Goal: Task Accomplishment & Management: Complete application form

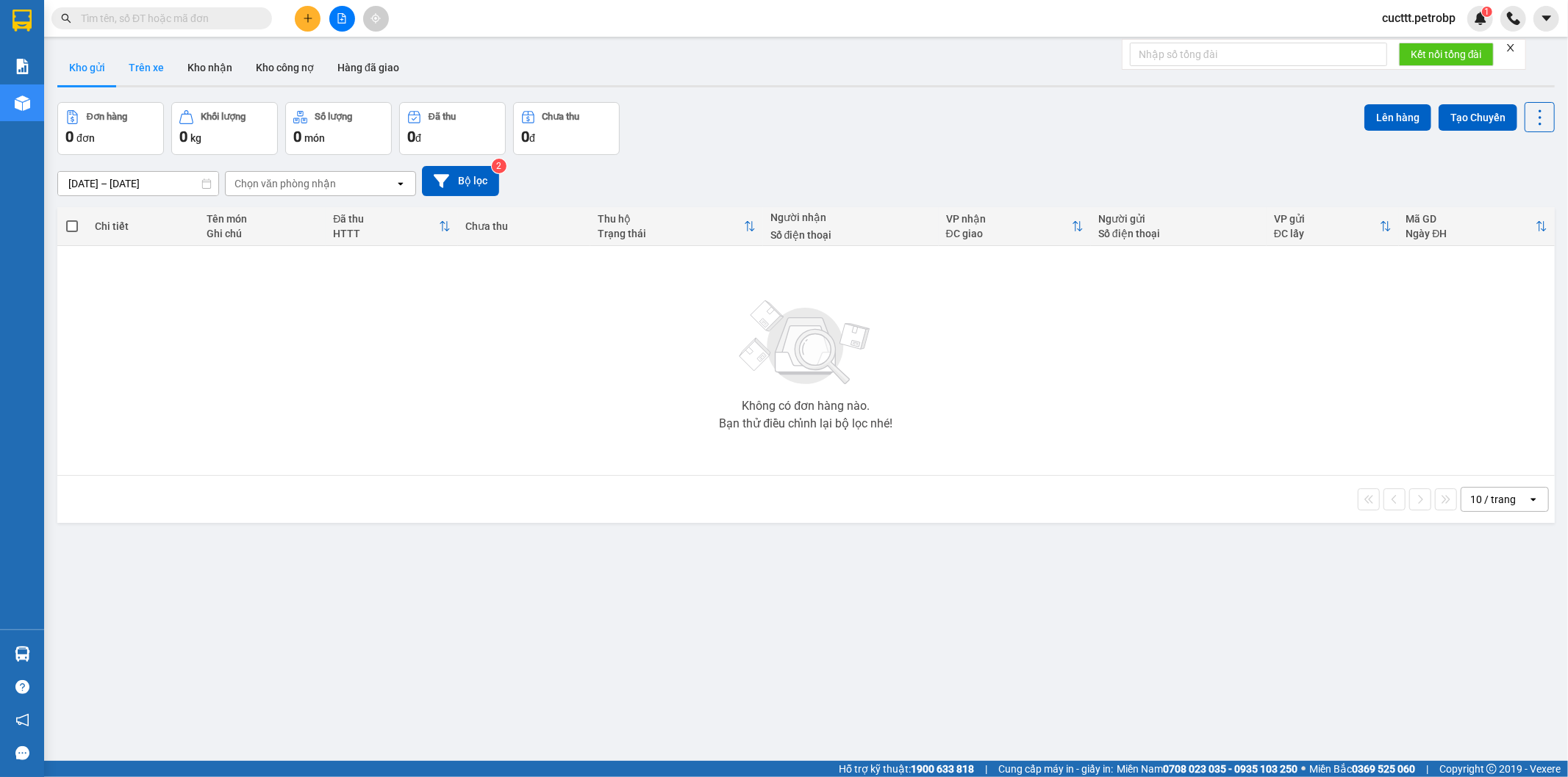
click at [158, 74] on button "Trên xe" at bounding box center [146, 67] width 59 height 35
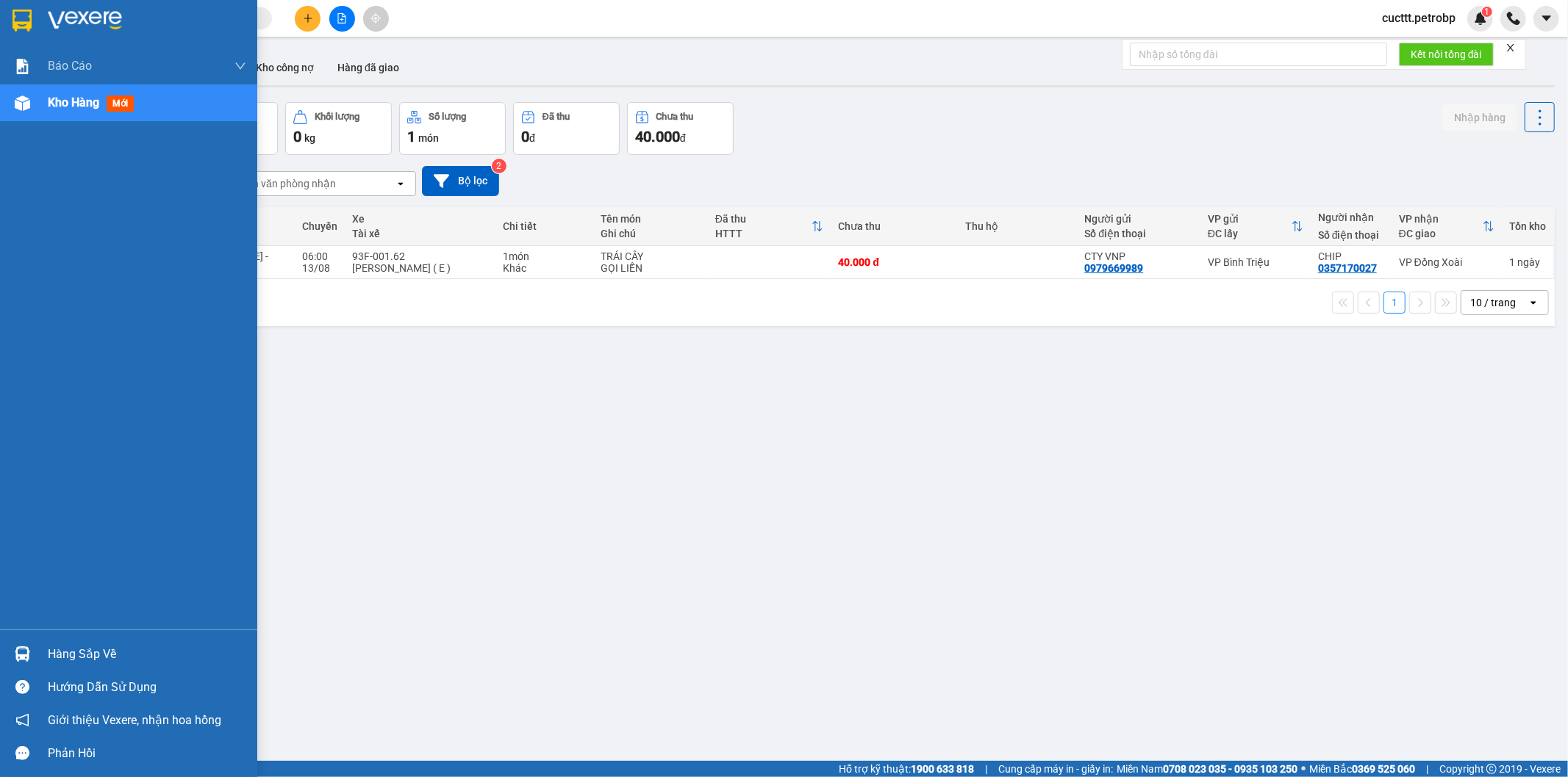
click at [107, 647] on div "Hàng sắp về" at bounding box center [147, 655] width 199 height 22
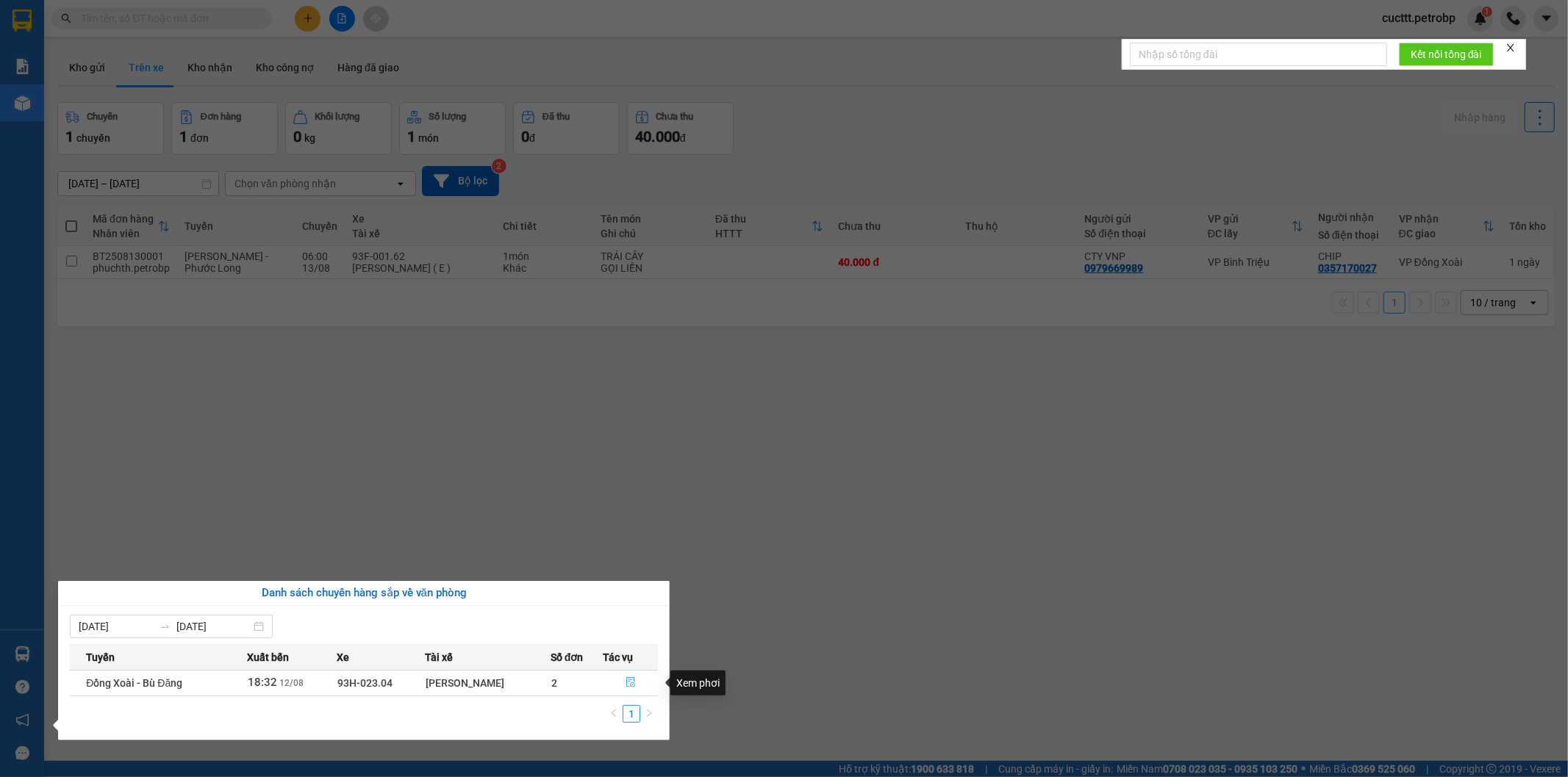
click at [635, 682] on icon "file-done" at bounding box center [630, 682] width 9 height 10
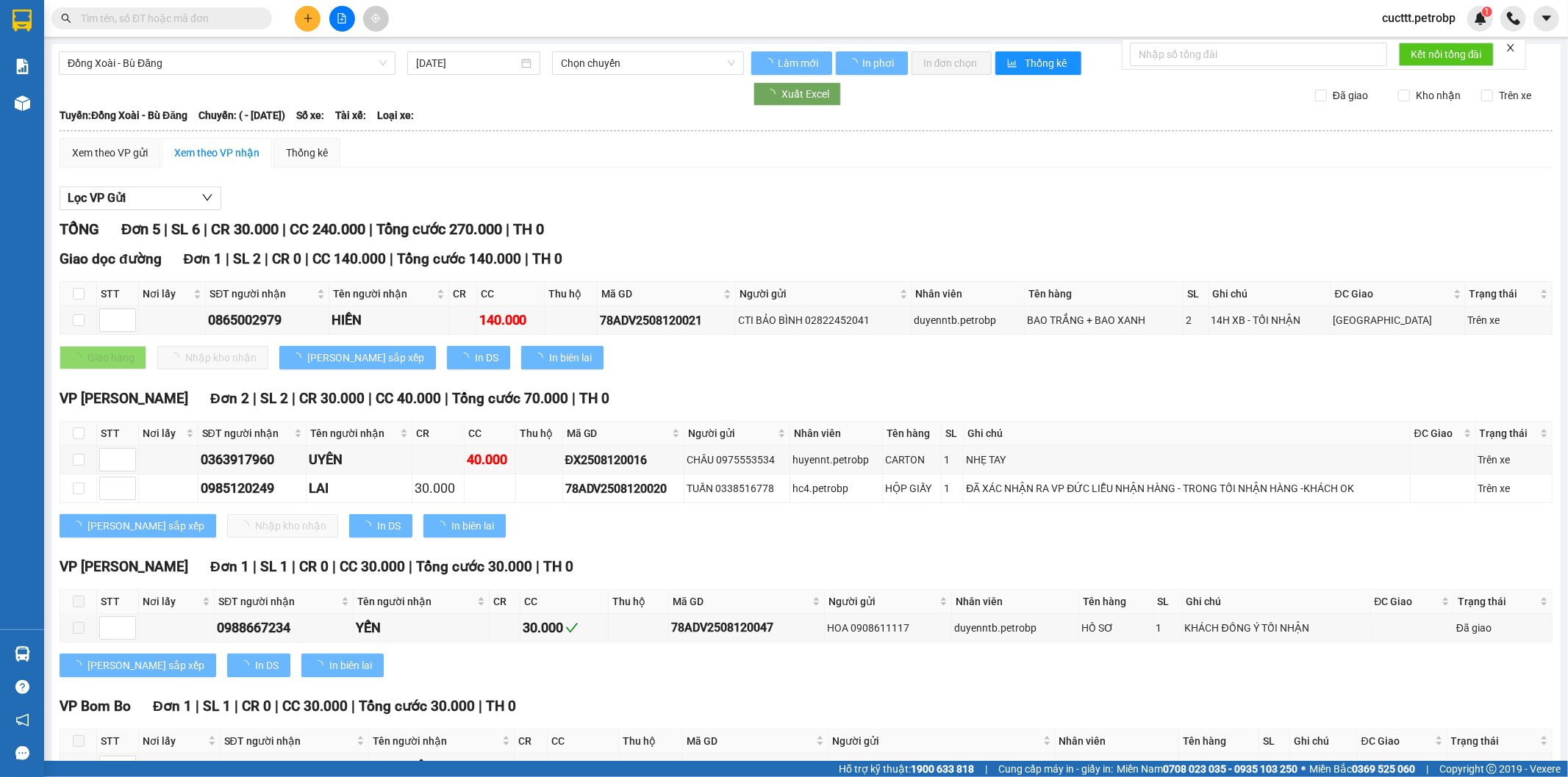
type input "[DATE]"
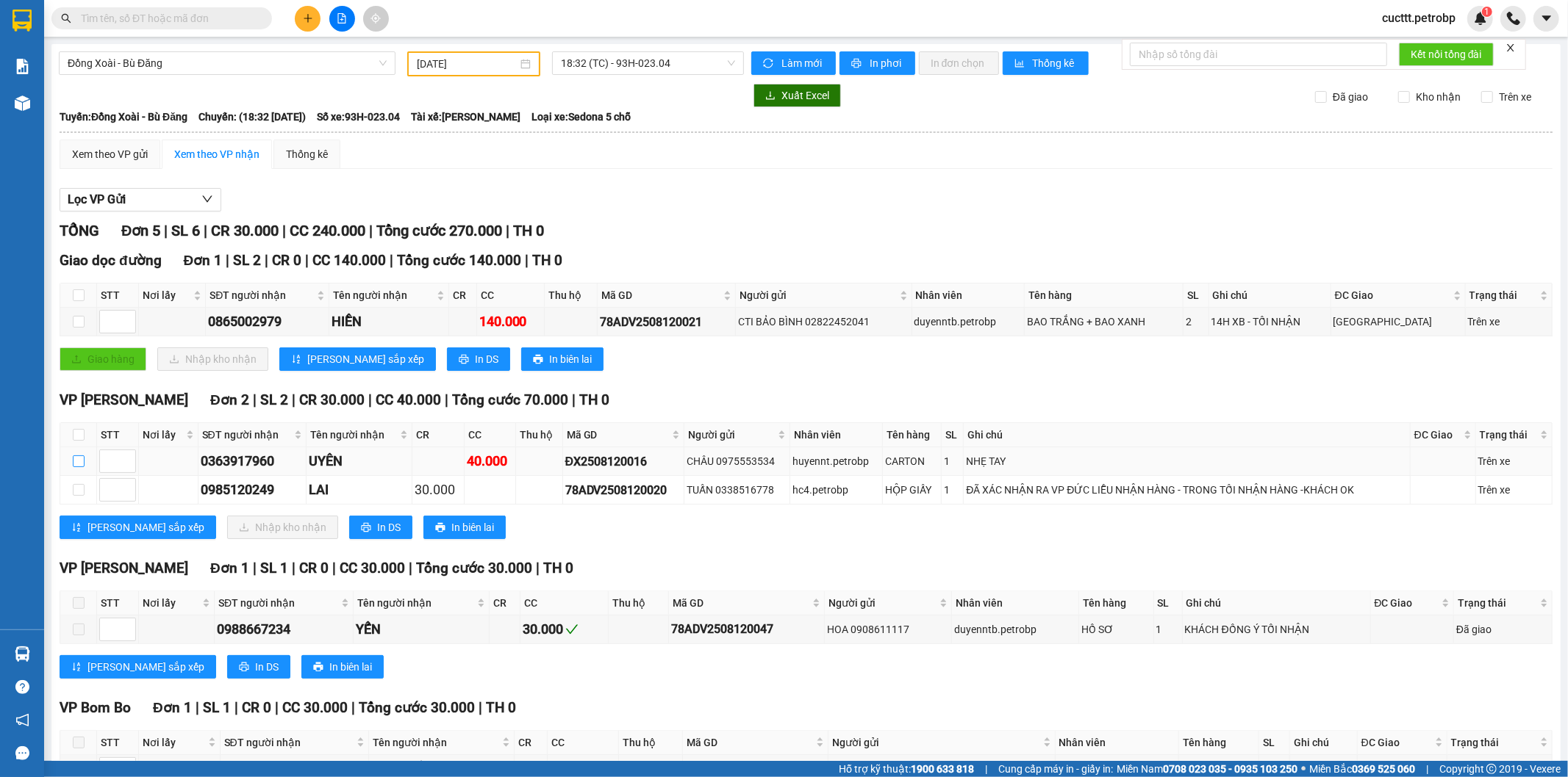
click at [75, 456] on input "checkbox" at bounding box center [78, 461] width 12 height 12
checkbox input "true"
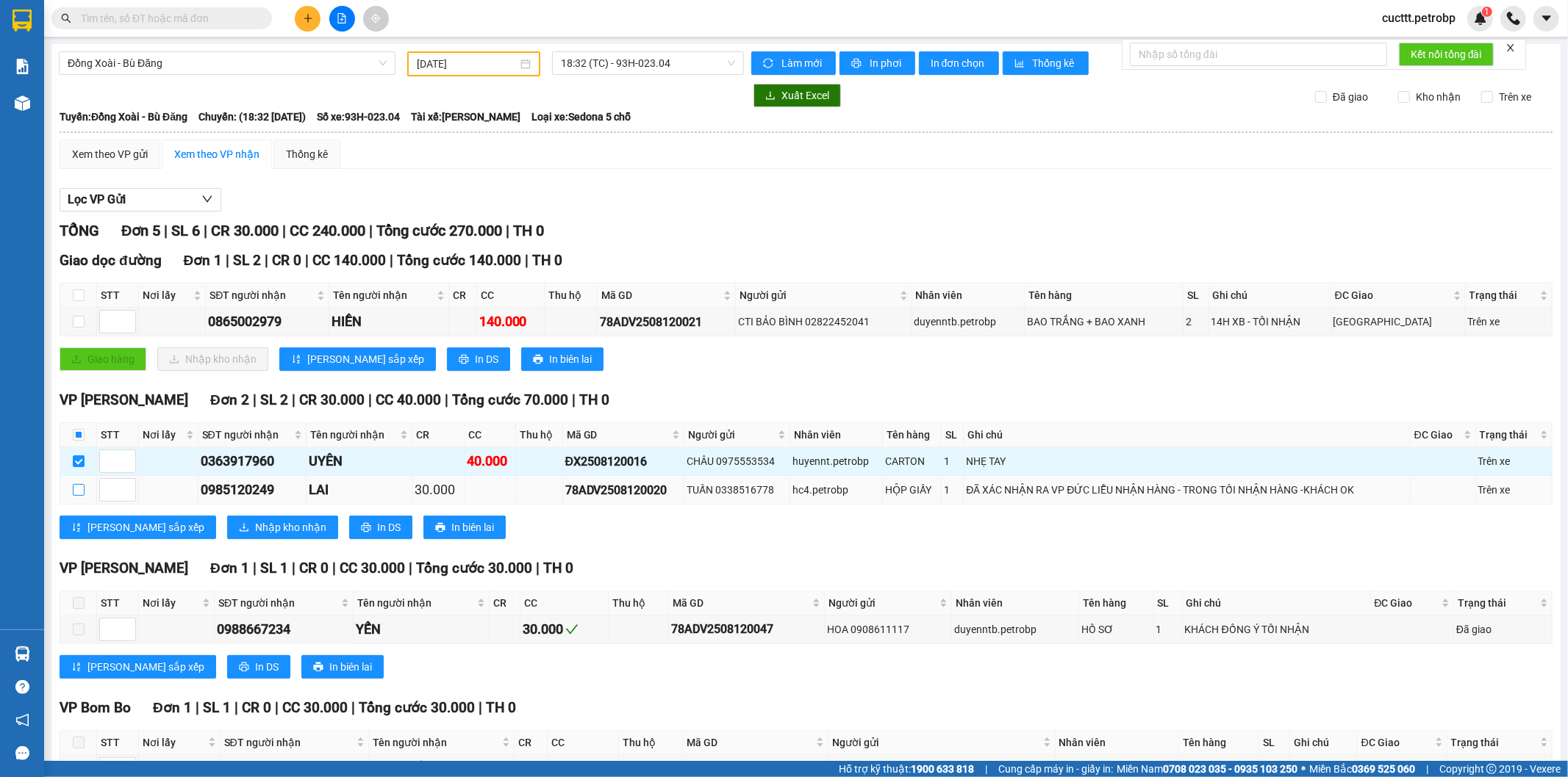
click at [77, 484] on input "checkbox" at bounding box center [78, 489] width 12 height 12
checkbox input "true"
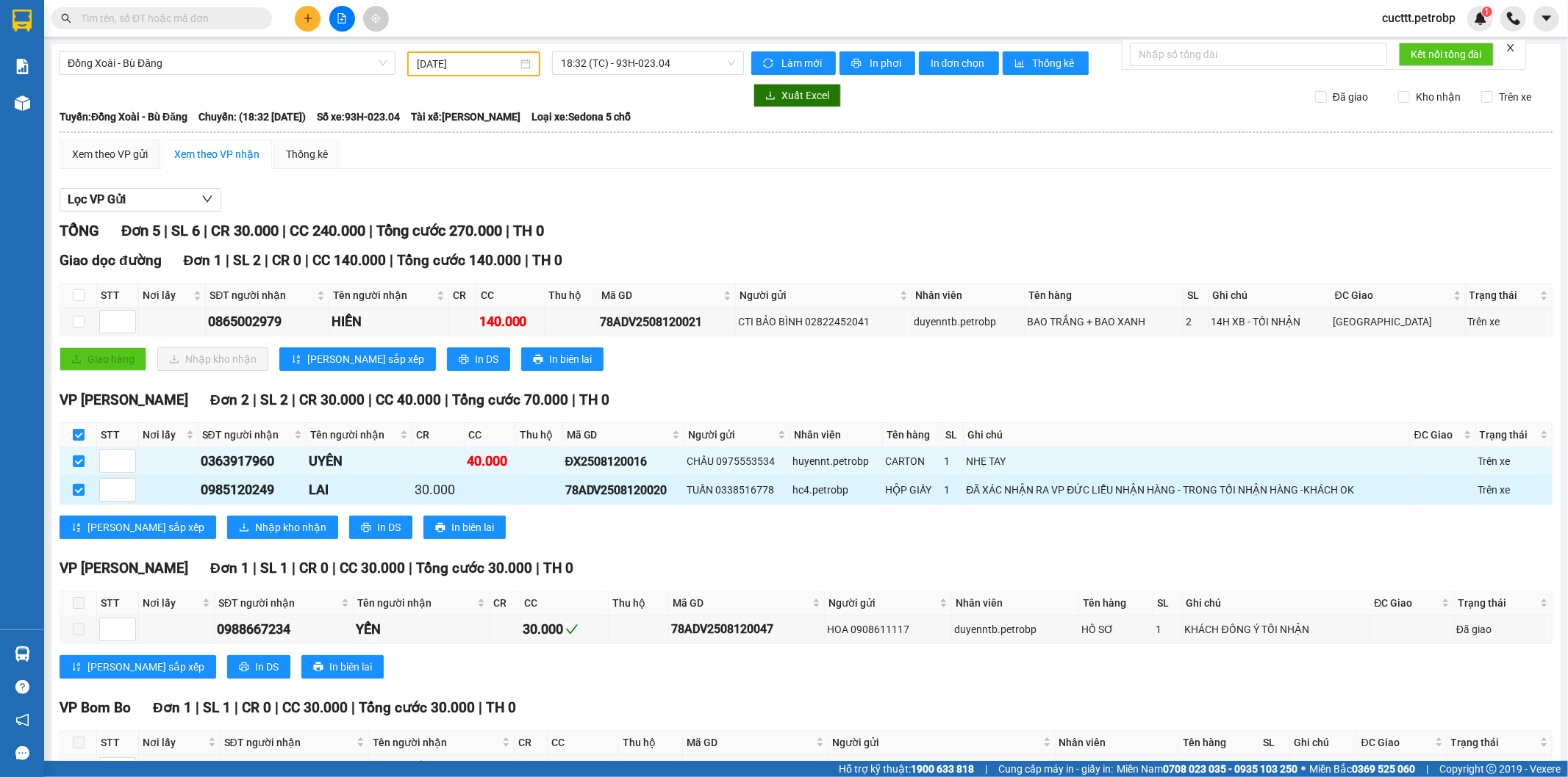
checkbox input "true"
click at [255, 533] on span "Nhập kho nhận" at bounding box center [291, 527] width 71 height 17
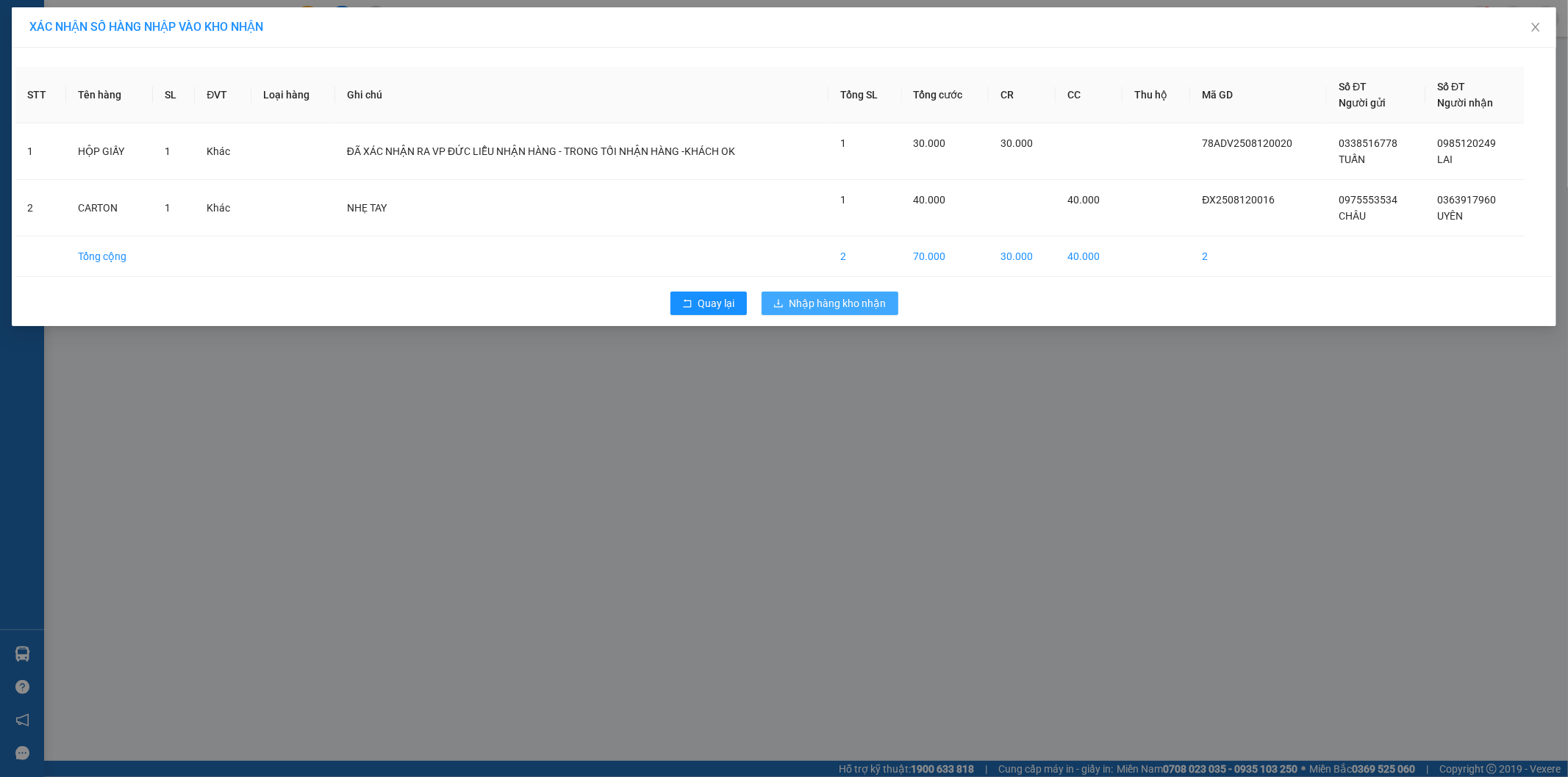
click at [806, 299] on span "Nhập hàng kho nhận" at bounding box center [837, 303] width 97 height 17
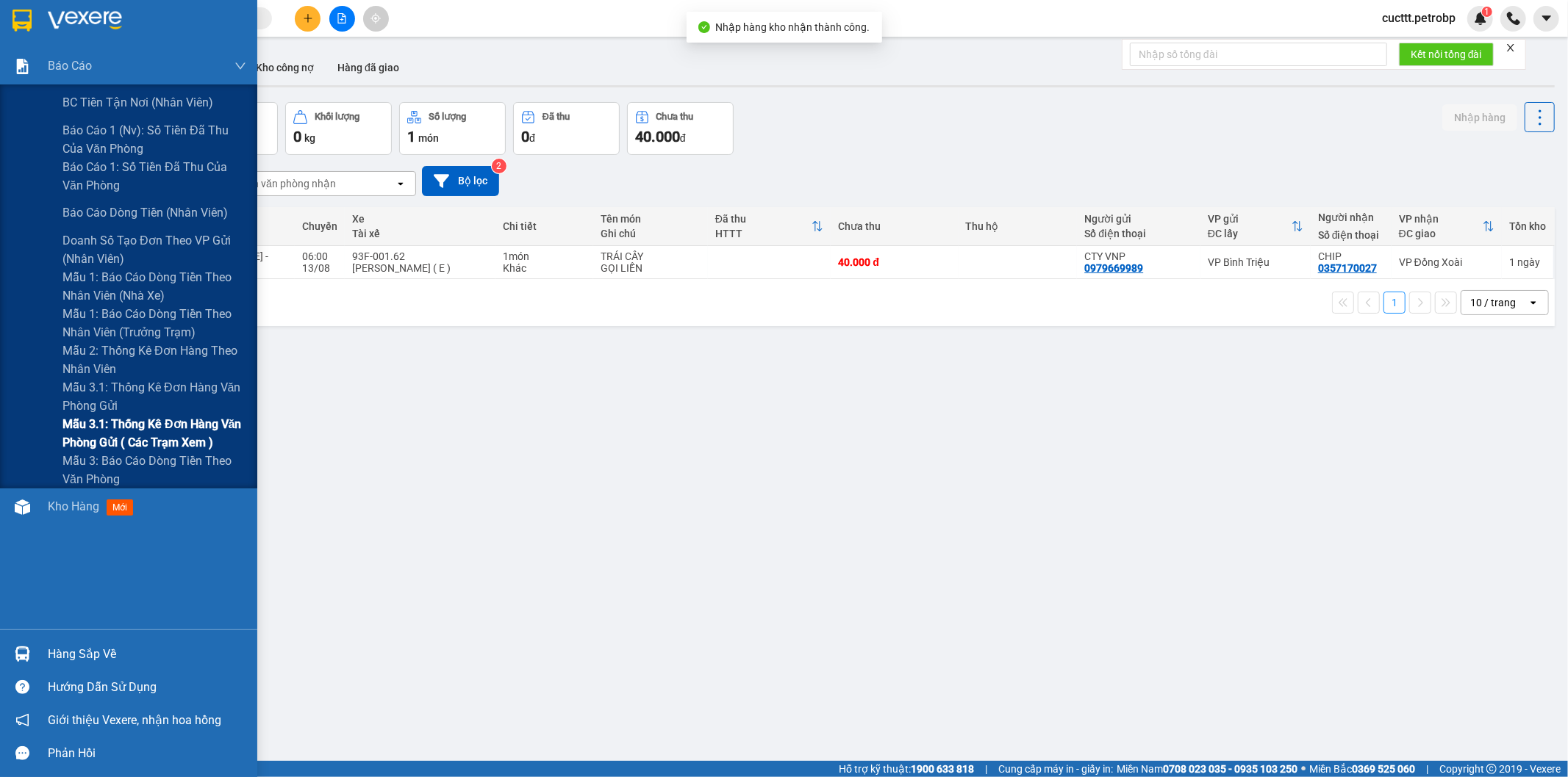
click at [158, 446] on span "Mẫu 3.1: Thống kê đơn hàng văn phòng gửi ( các trạm xem )" at bounding box center [154, 433] width 184 height 37
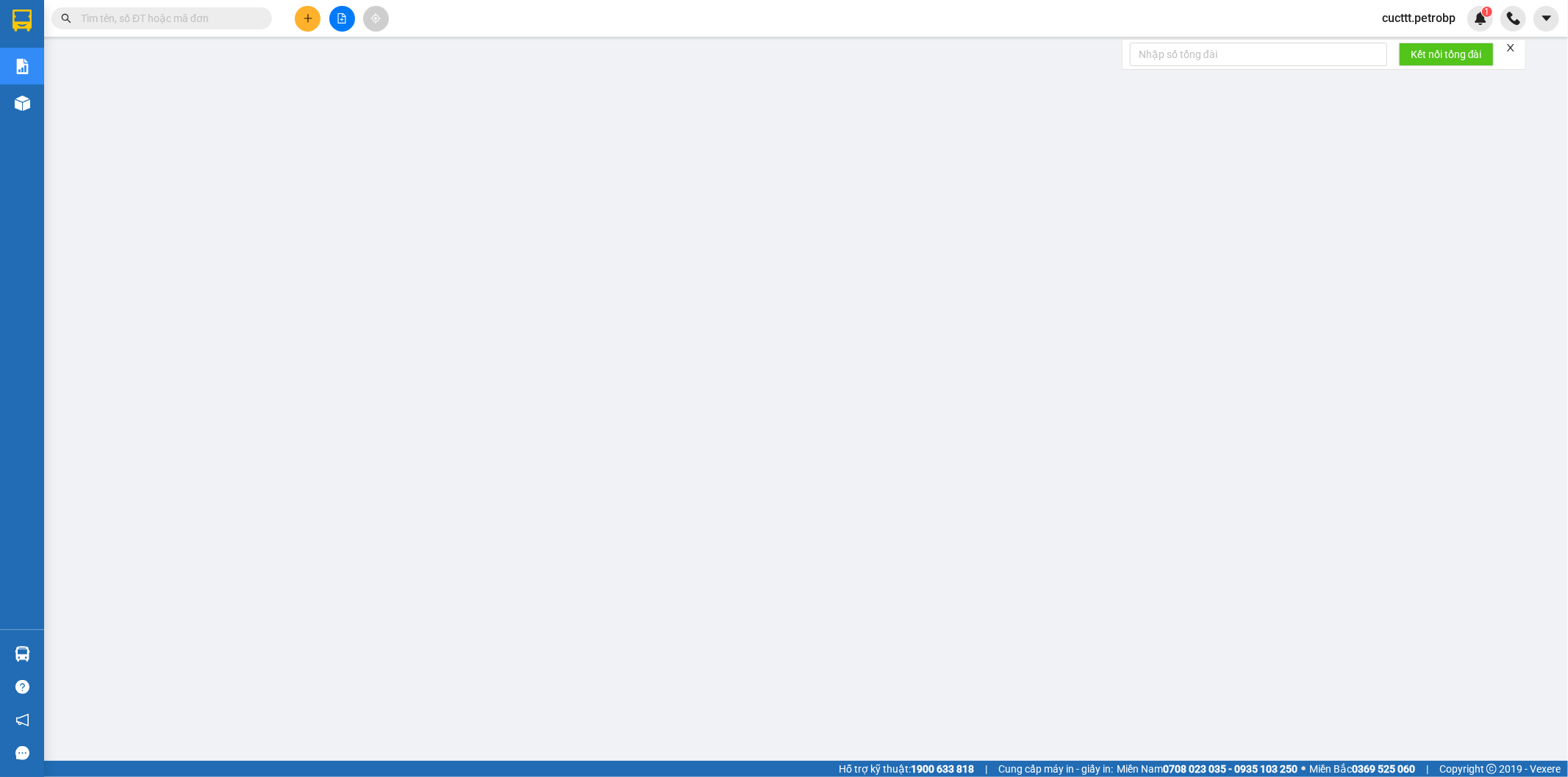
click at [239, 16] on input "text" at bounding box center [168, 18] width 173 height 17
paste input "BT2508120053"
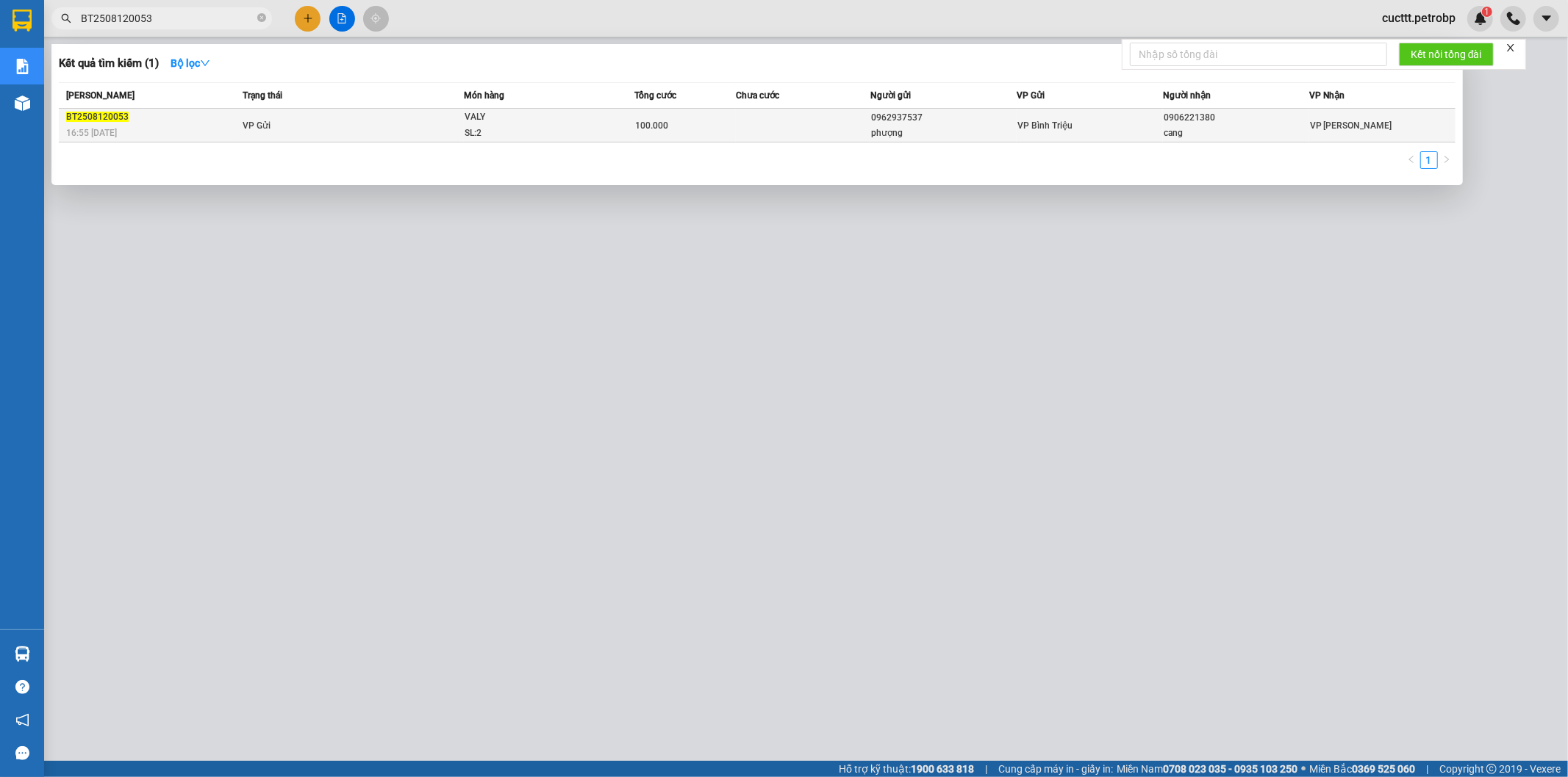
type input "BT2508120053"
click at [777, 125] on td at bounding box center [803, 125] width 136 height 34
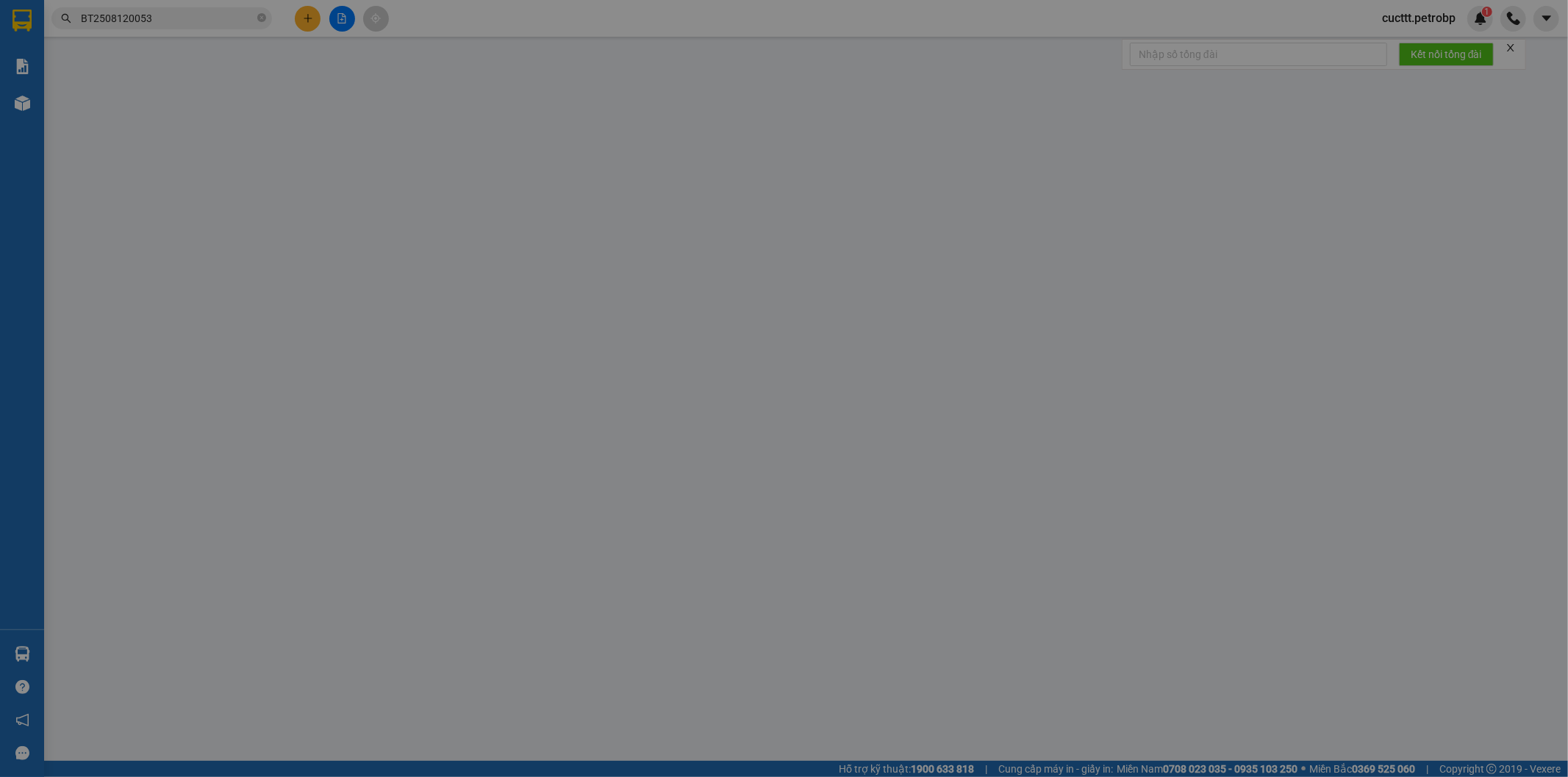
type input "0962937537"
type input "phượng"
type input "0906221380"
type input "cang"
type input "100.000"
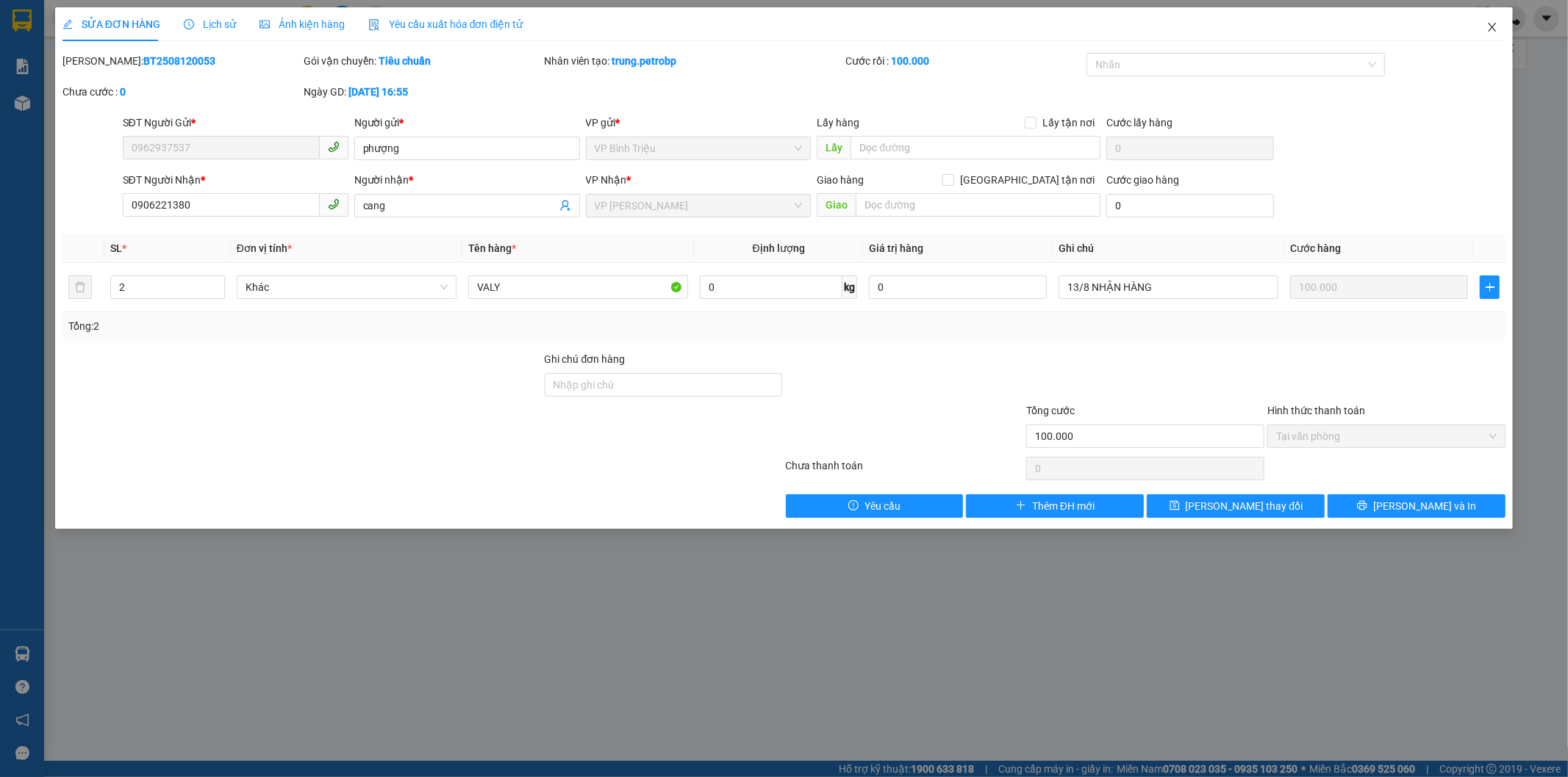
click at [1491, 23] on icon "close" at bounding box center [1492, 27] width 12 height 12
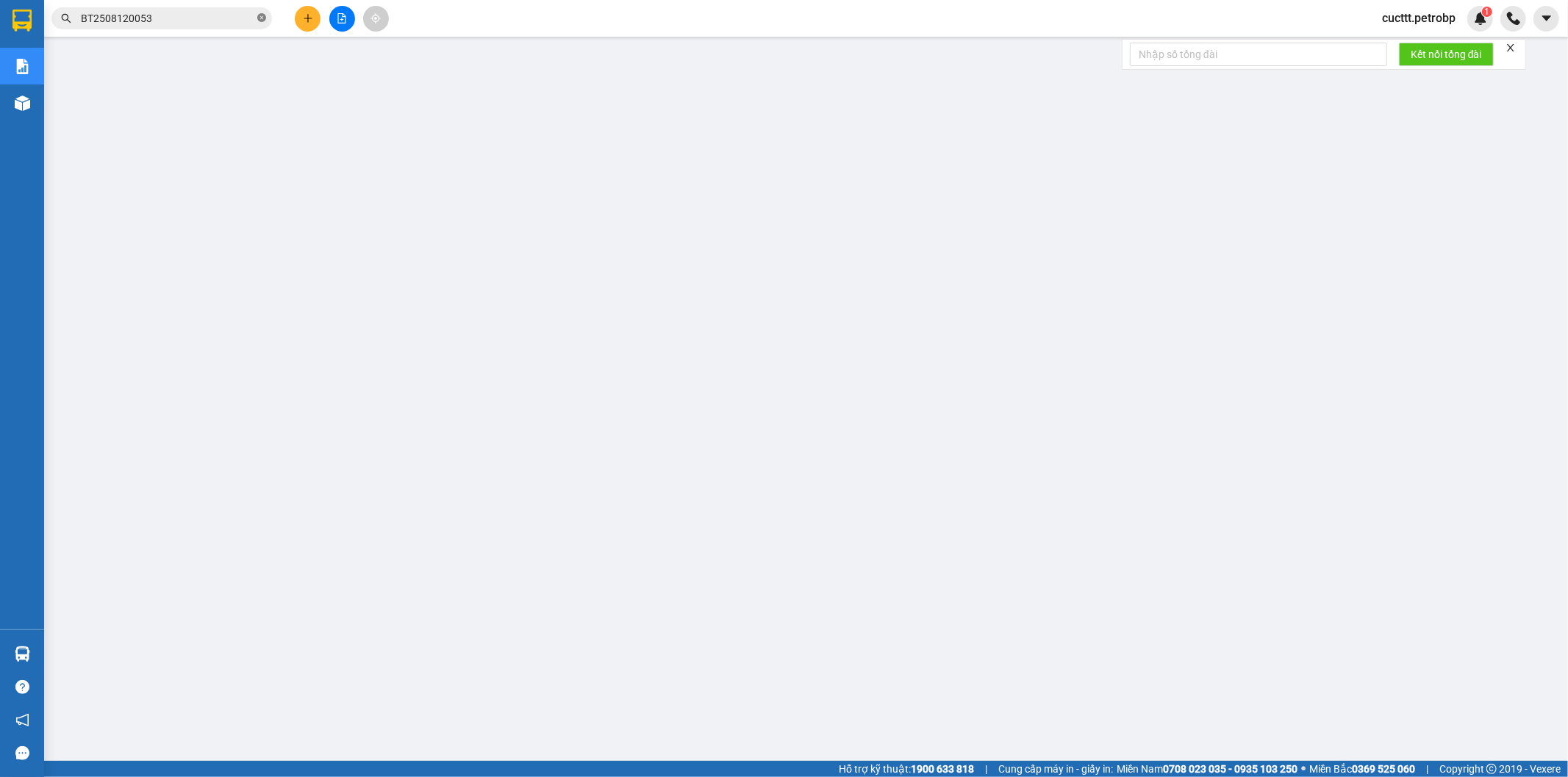
click at [266, 17] on icon "close-circle" at bounding box center [261, 17] width 9 height 9
click at [243, 17] on input "text" at bounding box center [168, 18] width 173 height 17
paste input "QL132508120026"
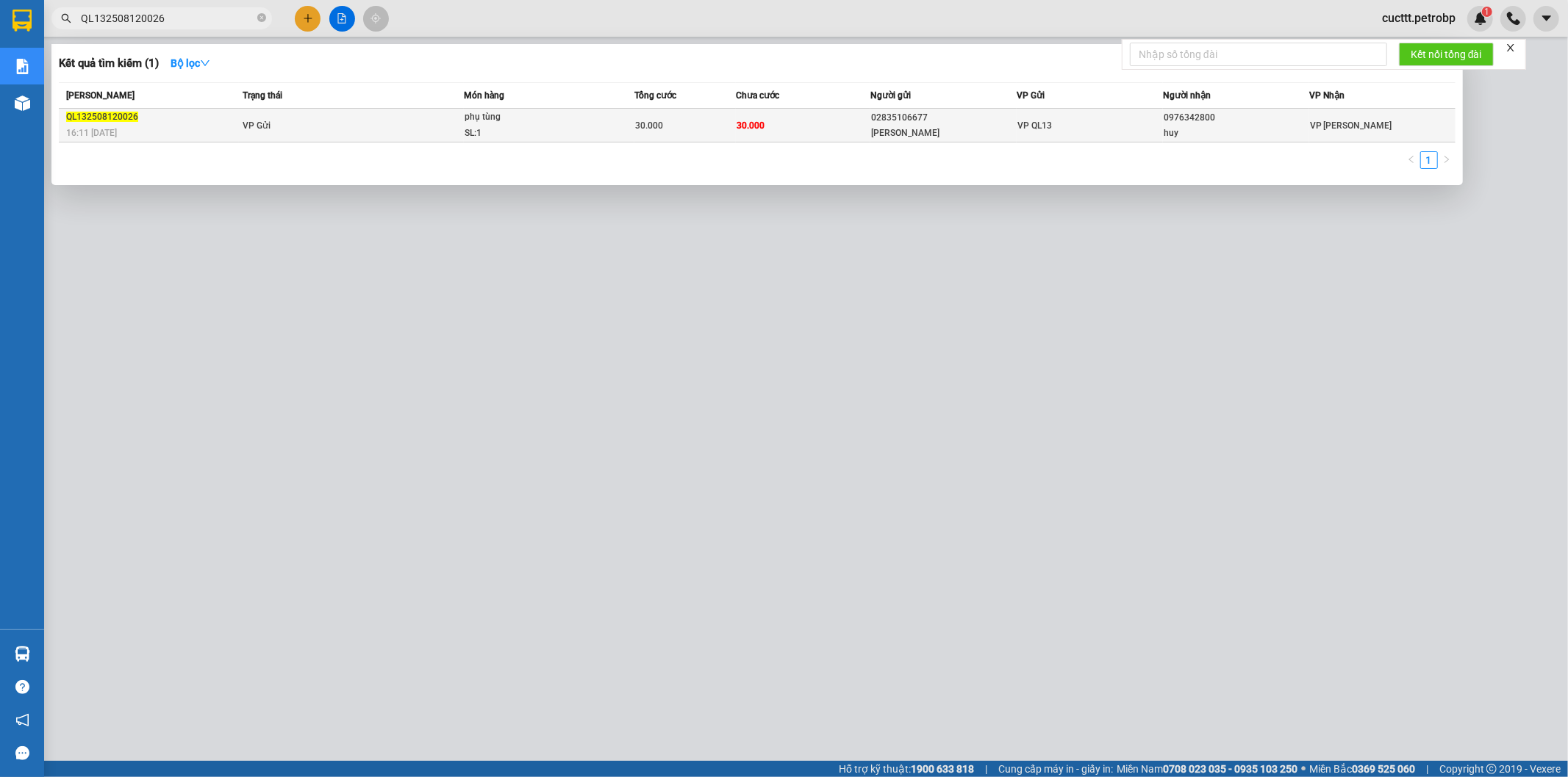
type input "QL132508120026"
click at [969, 130] on div "[PERSON_NAME]" at bounding box center [944, 133] width 145 height 16
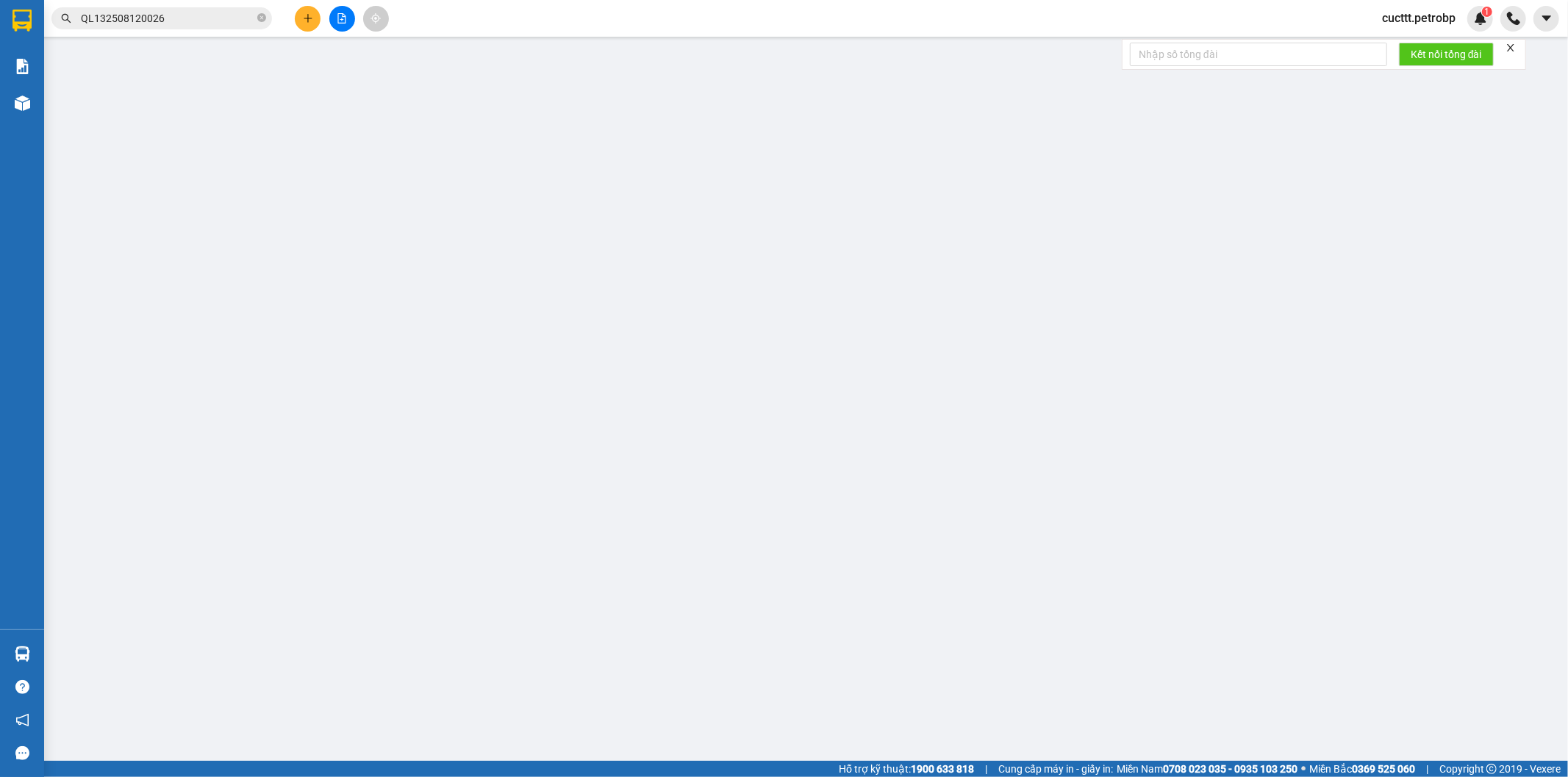
type input "02835106677"
type input "[PERSON_NAME]"
type input "0976342800"
type input "huy"
type input "30.000"
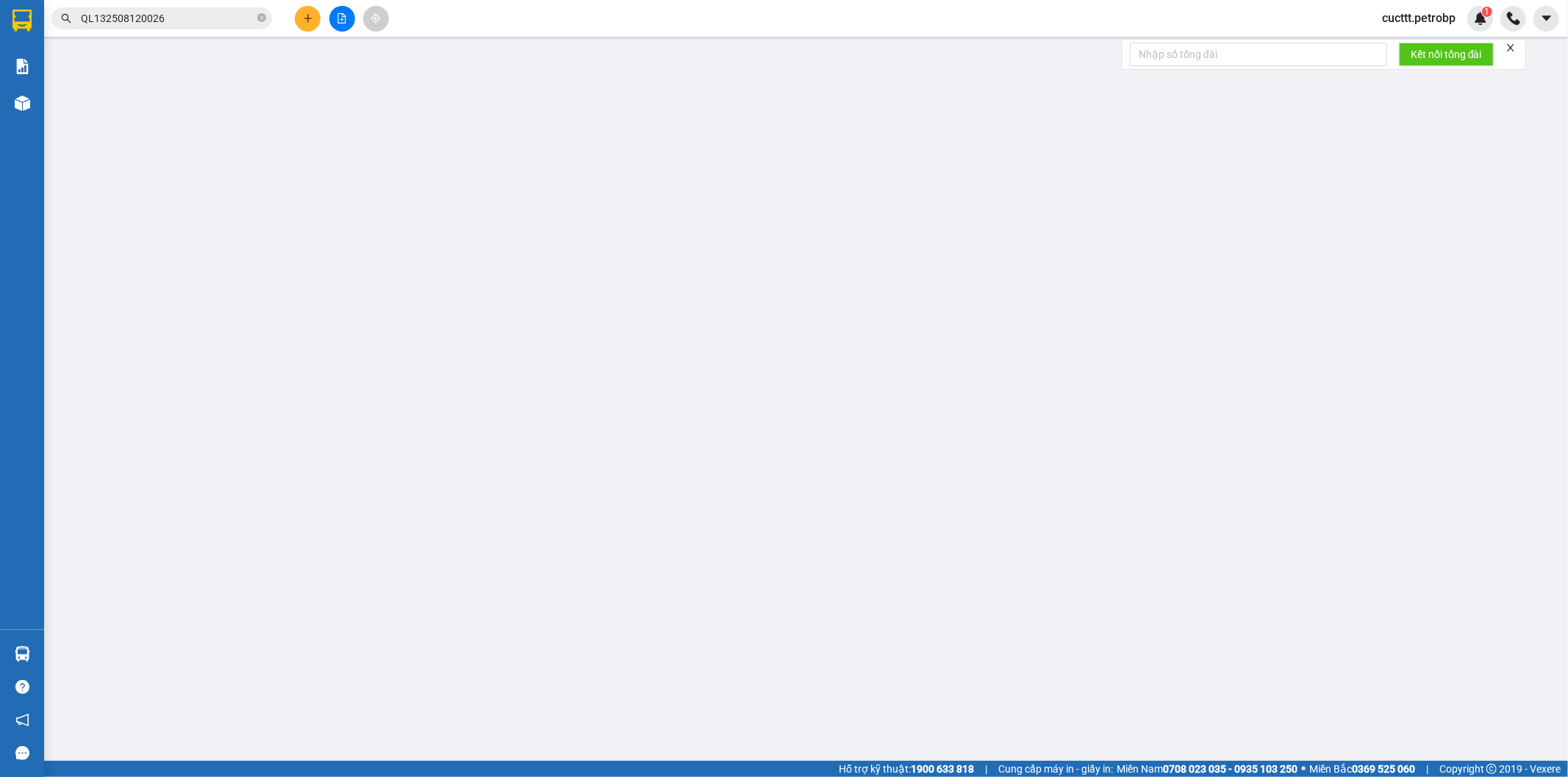
type input "30.000"
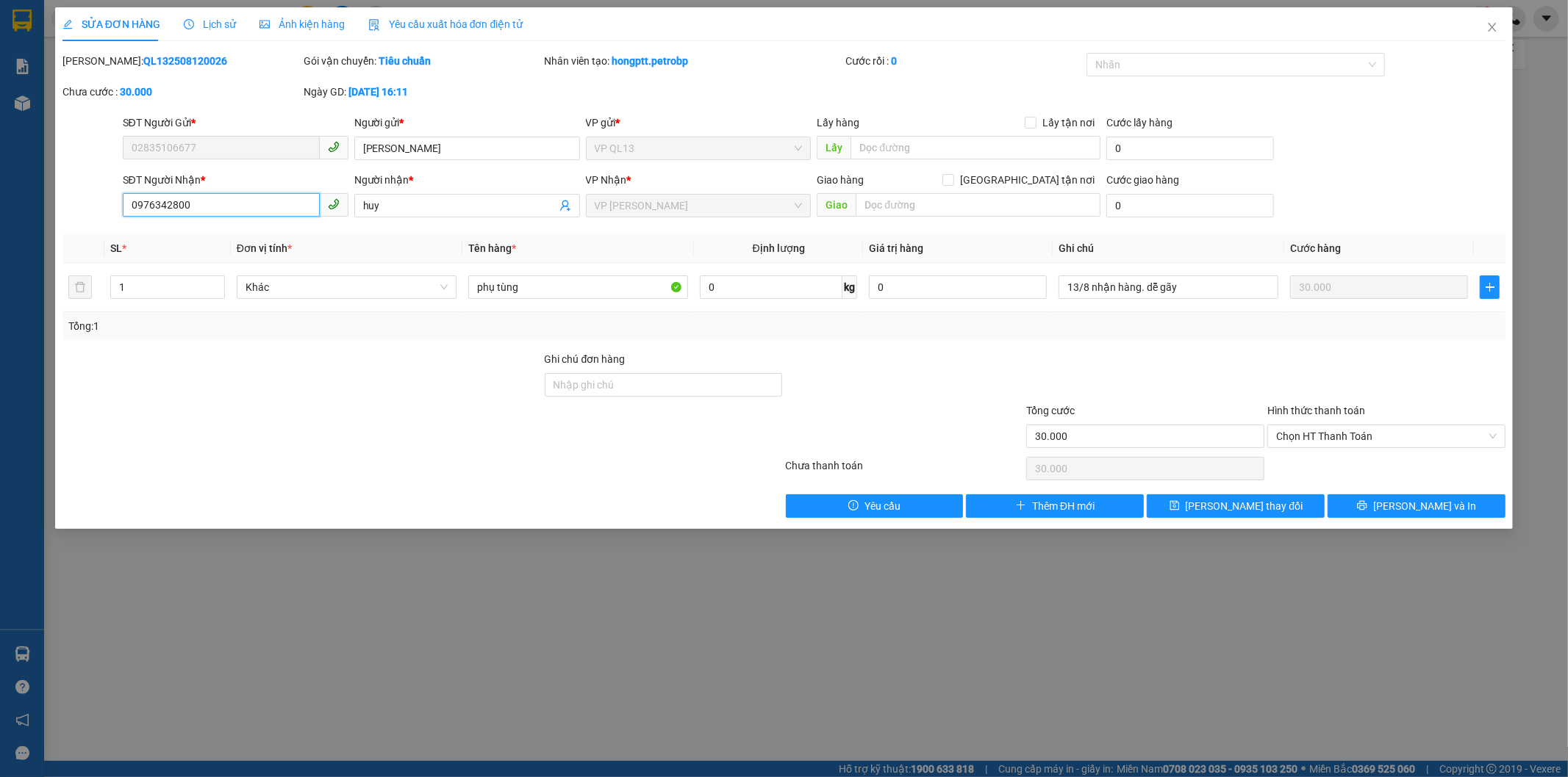
drag, startPoint x: 136, startPoint y: 206, endPoint x: 232, endPoint y: 217, distance: 96.6
click at [232, 217] on span "0976342800" at bounding box center [236, 206] width 225 height 24
click at [240, 179] on div "SĐT Người Nhận *" at bounding box center [236, 180] width 225 height 17
click at [213, 29] on span "Lịch sử" at bounding box center [210, 24] width 52 height 12
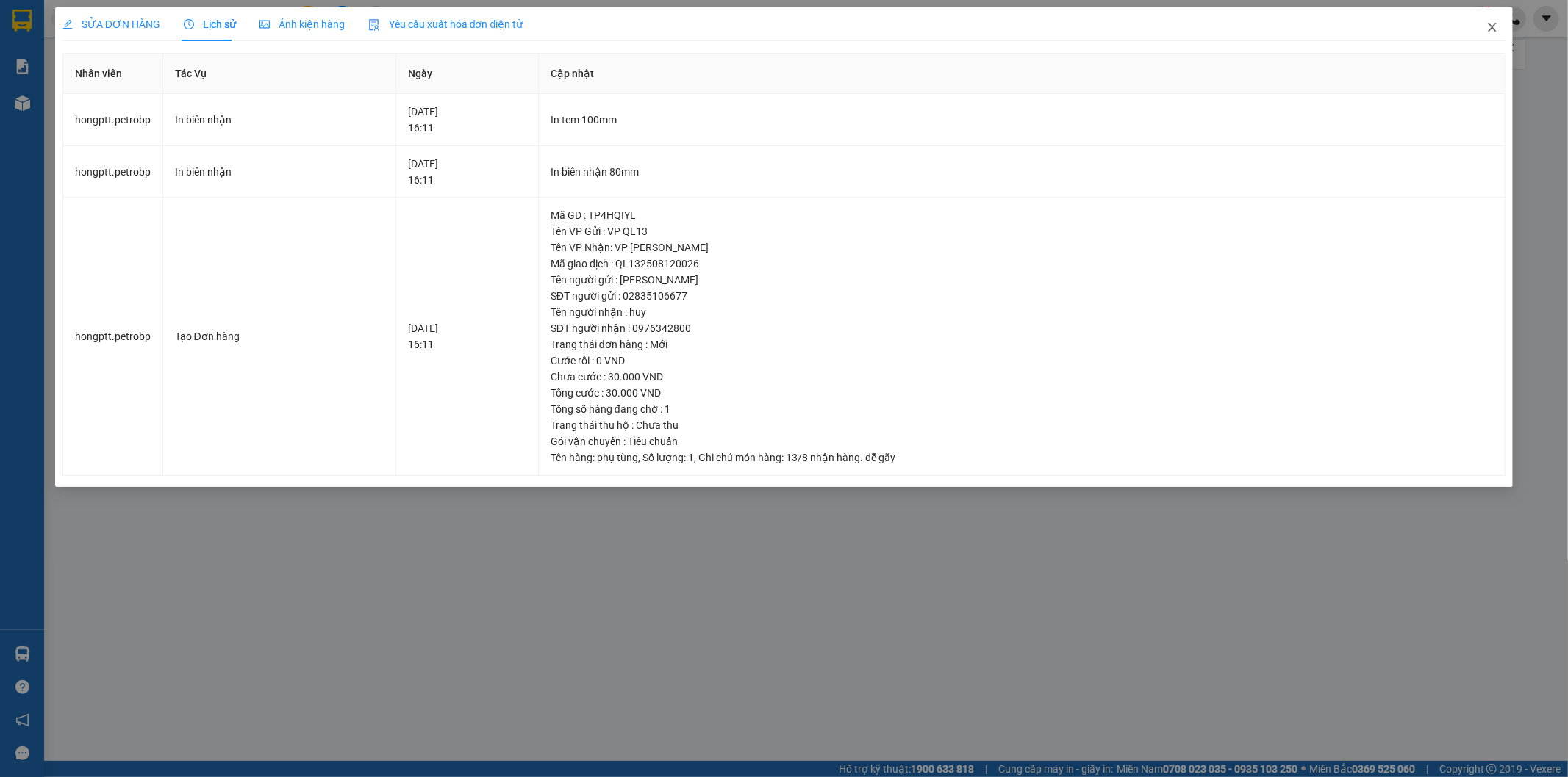
click at [1491, 24] on icon "close" at bounding box center [1492, 27] width 12 height 12
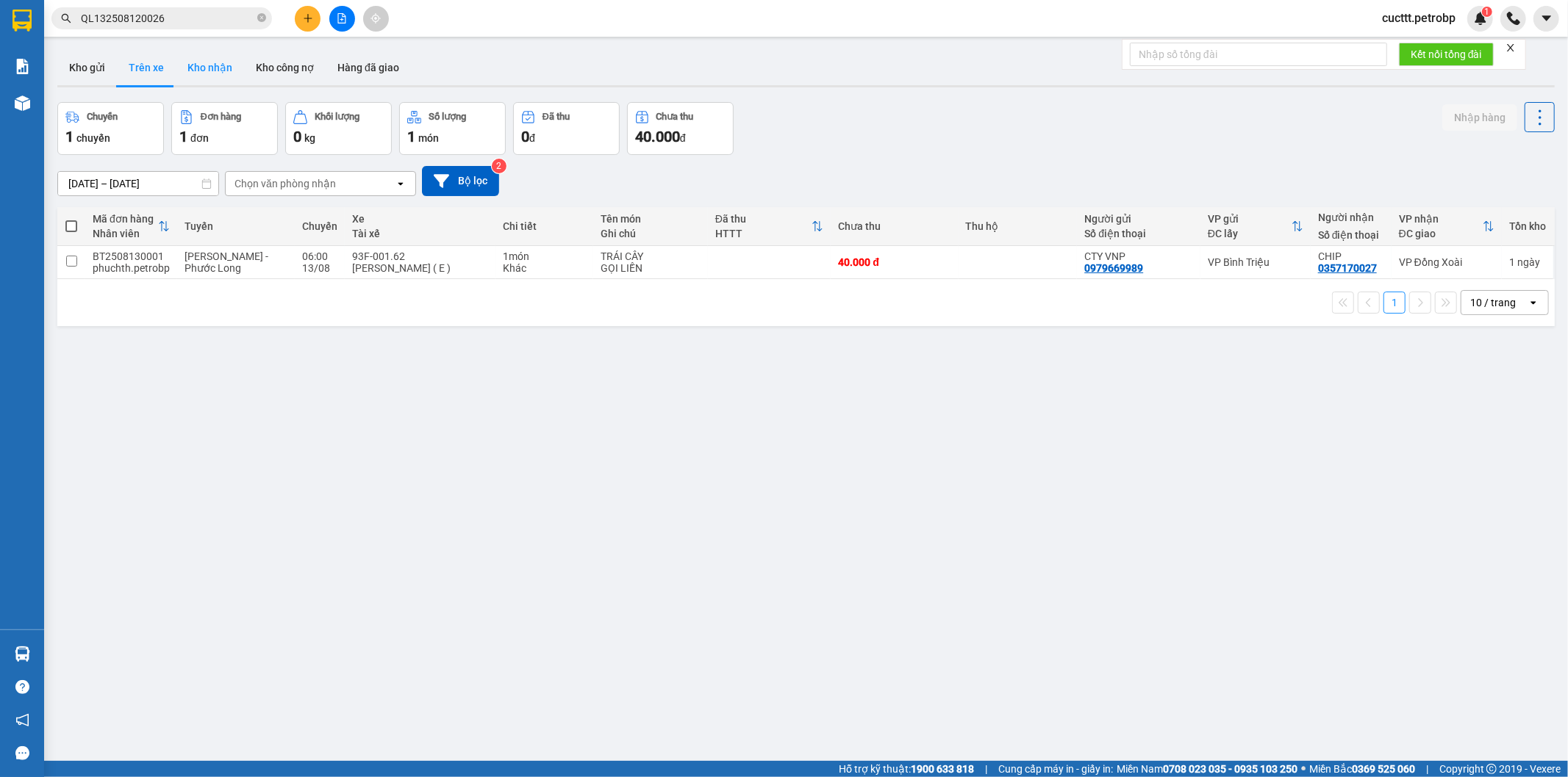
click at [192, 67] on button "Kho nhận" at bounding box center [210, 67] width 69 height 35
type input "[DATE] – [DATE]"
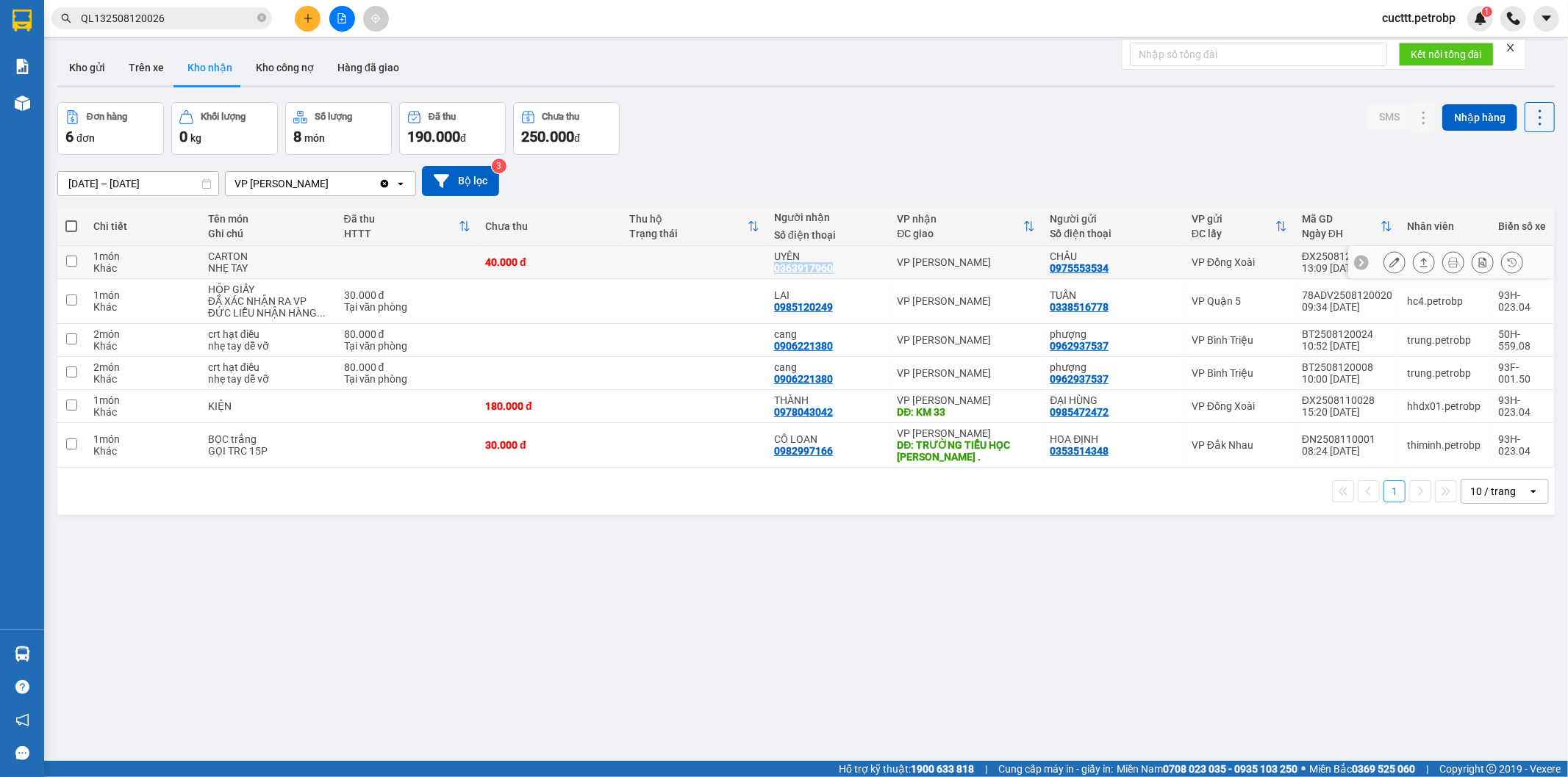
drag, startPoint x: 767, startPoint y: 273, endPoint x: 836, endPoint y: 274, distance: 69.0
click at [836, 274] on td "UYÊN 0363917960" at bounding box center [828, 262] width 124 height 33
checkbox input "true"
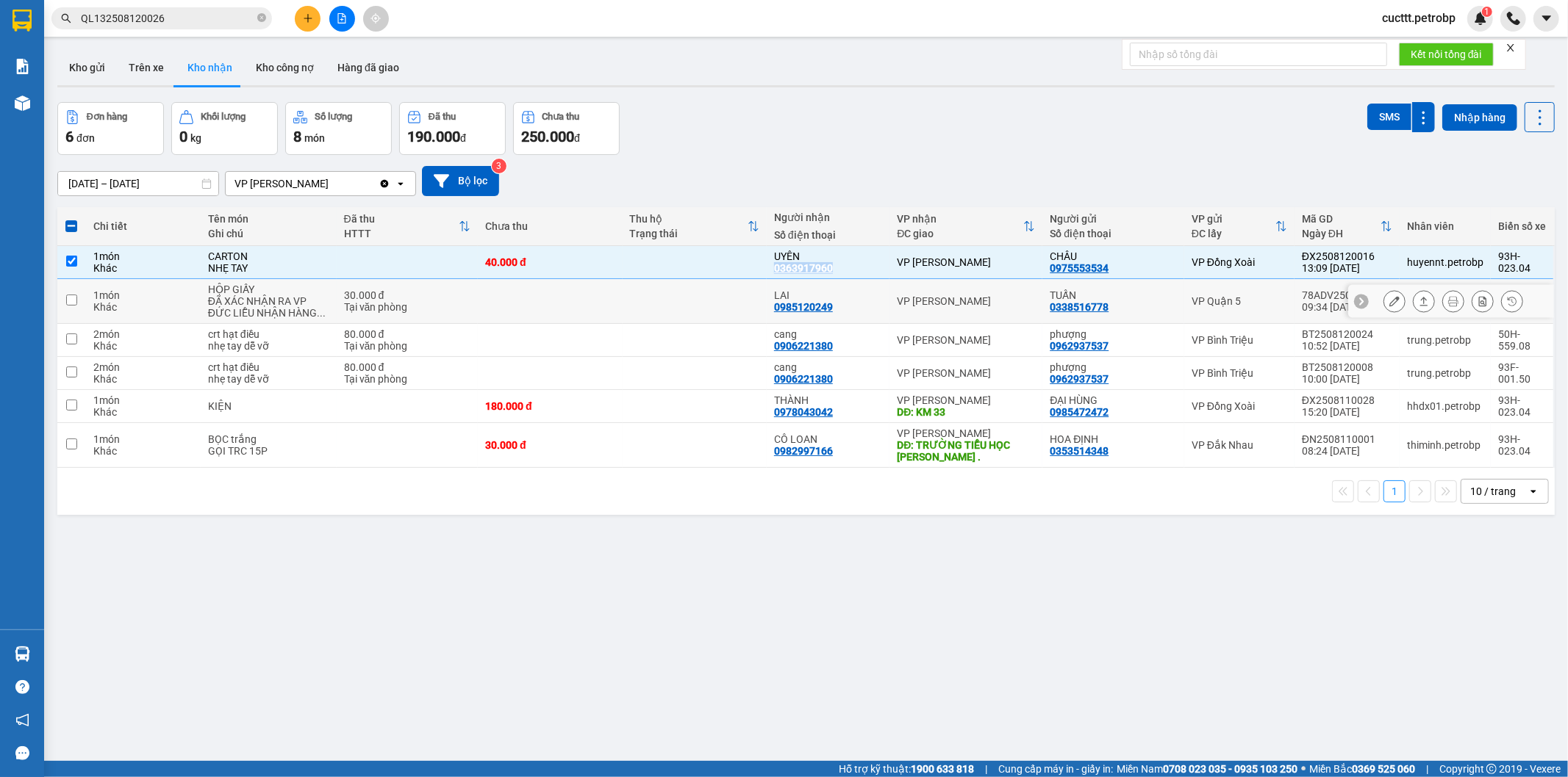
copy div "0363917960"
click at [280, 574] on div "ver 1.8.137 Kho gửi Trên xe Kho nhận Kho công nợ Hàng đã giao Đơn hàng 6 đơn Kh…" at bounding box center [806, 433] width 1509 height 777
drag, startPoint x: 761, startPoint y: 311, endPoint x: 827, endPoint y: 307, distance: 66.1
click at [827, 307] on tr "1 món Khác HỘP GIẤY ĐÃ XÁC NHẬN RA VP ĐỨC LIỄU NHẬN HÀNG ... 30.000 đ Tại văn p…" at bounding box center [806, 301] width 1497 height 45
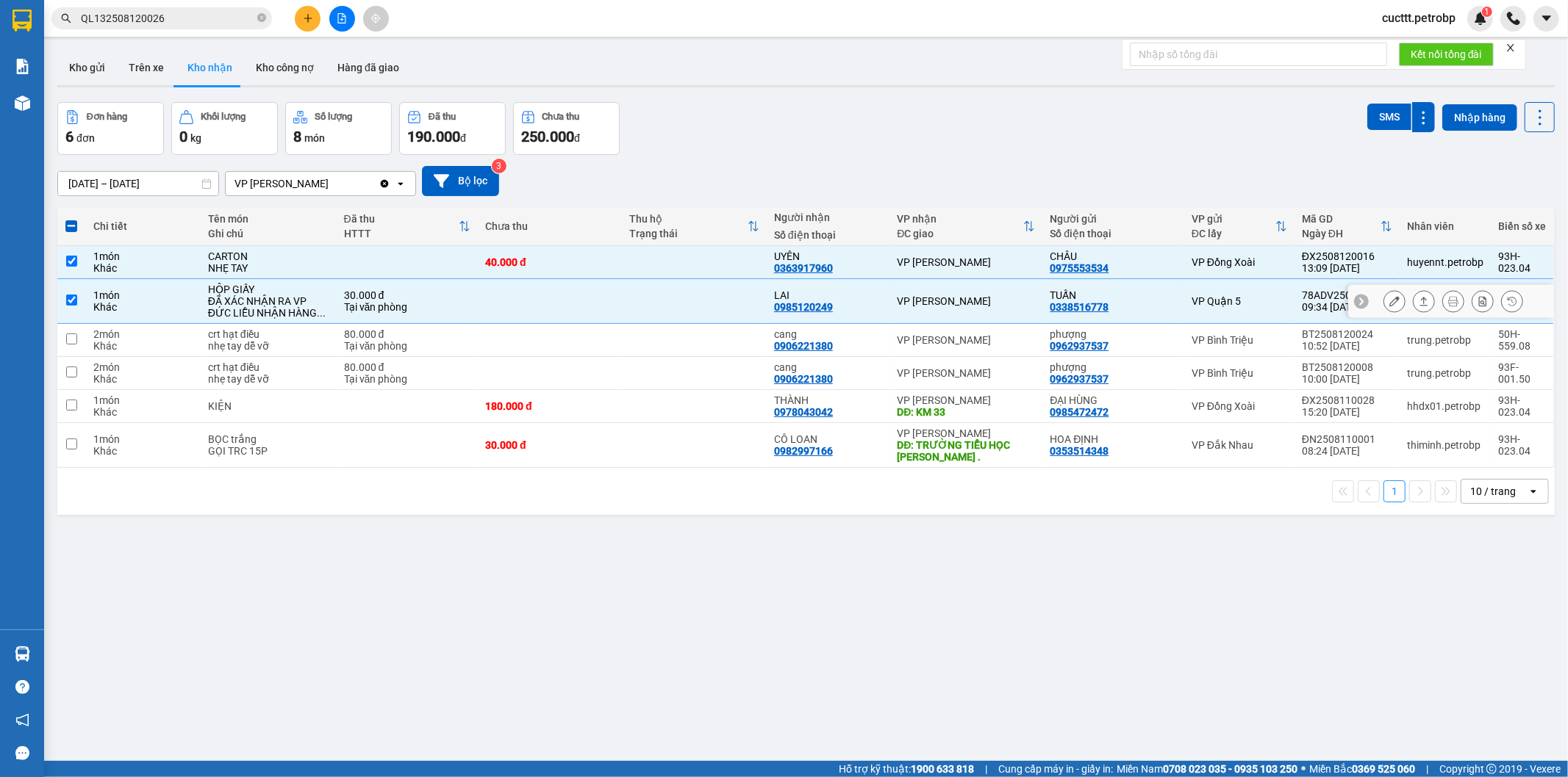
click at [728, 303] on td at bounding box center [695, 301] width 144 height 45
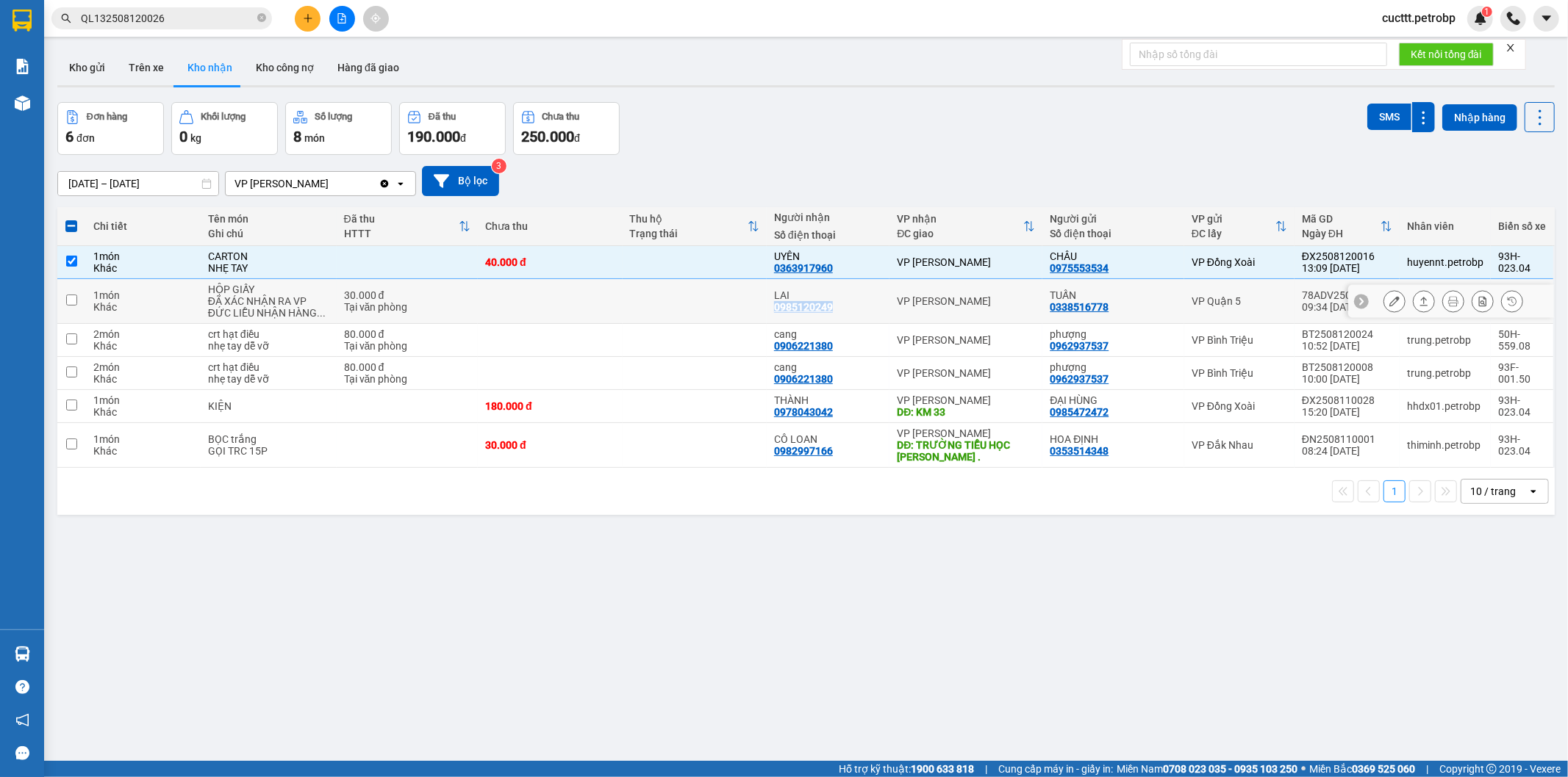
drag, startPoint x: 770, startPoint y: 309, endPoint x: 827, endPoint y: 309, distance: 57.0
click at [827, 309] on div "LAI 0985120249" at bounding box center [829, 301] width 109 height 24
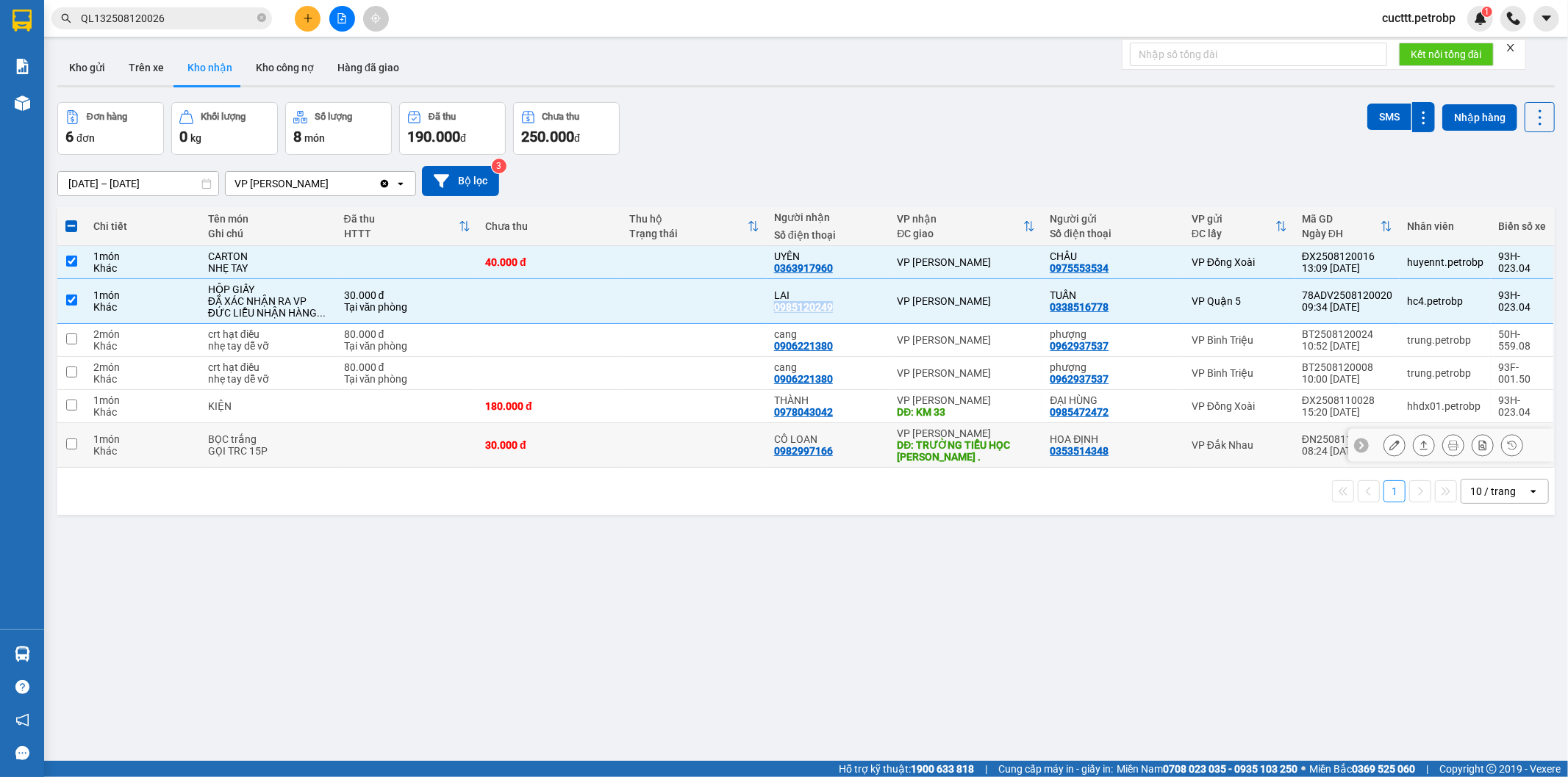
copy div "0985120249"
click at [199, 619] on div "ver 1.8.137 Kho gửi Trên xe Kho nhận Kho công nợ Hàng đã giao Đơn hàng 6 đơn Kh…" at bounding box center [806, 433] width 1509 height 777
click at [1231, 119] on div "Đơn hàng 6 đơn Khối lượng 0 kg Số lượng 8 món Đã thu 190.000 đ Chưa thu 250.000…" at bounding box center [806, 128] width 1497 height 53
click at [1166, 130] on div "Đơn hàng 6 đơn Khối lượng 0 kg Số lượng 8 món Đã thu 190.000 đ Chưa thu 250.000…" at bounding box center [806, 128] width 1497 height 53
click at [132, 588] on div "ver 1.8.137 Kho gửi Trên xe Kho nhận Kho công nợ Hàng đã giao Đơn hàng 6 đơn Kh…" at bounding box center [806, 433] width 1509 height 777
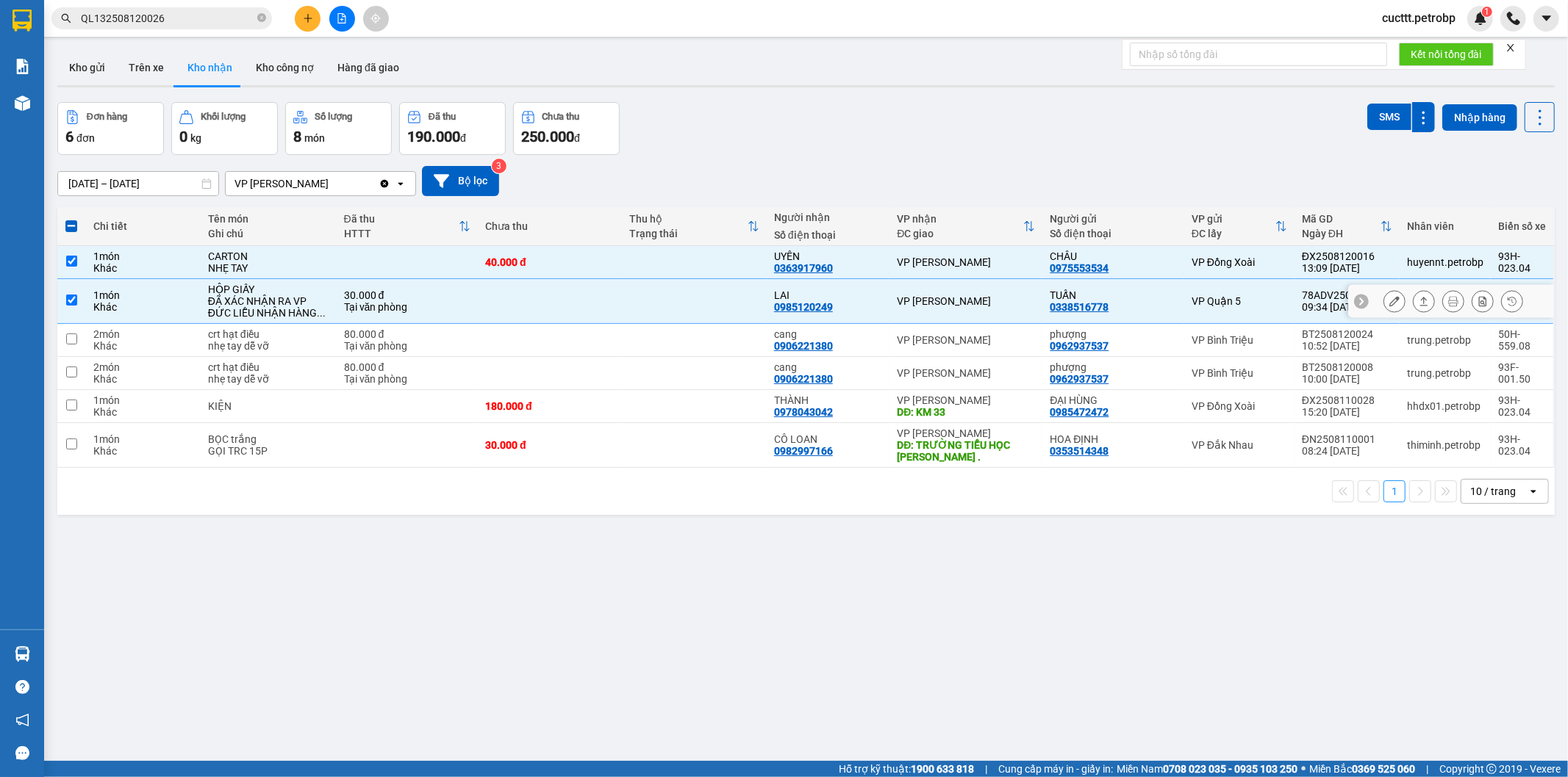
click at [529, 291] on td at bounding box center [549, 301] width 144 height 45
checkbox input "false"
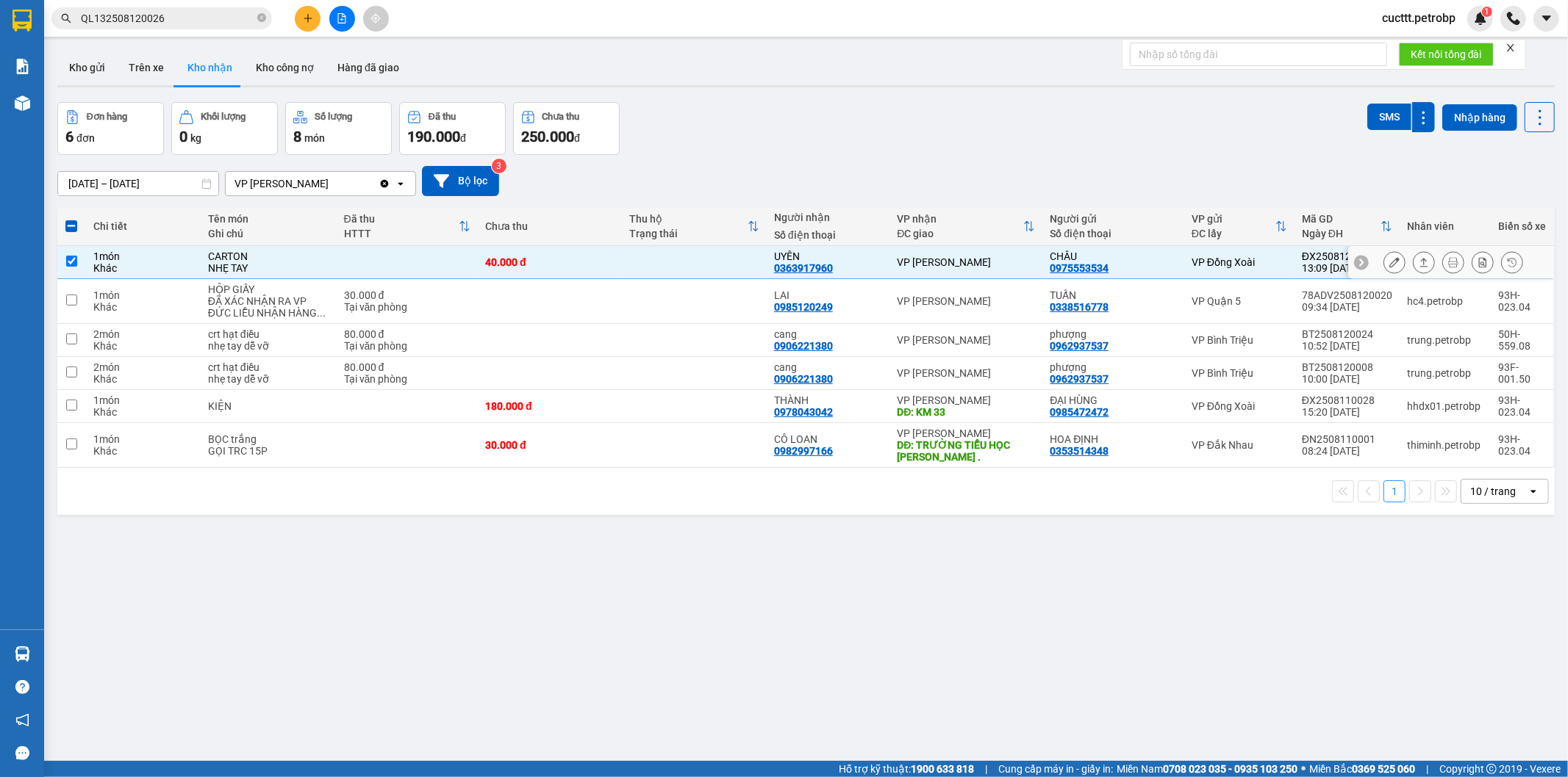
click at [570, 267] on div "40.000 đ" at bounding box center [549, 262] width 129 height 12
checkbox input "false"
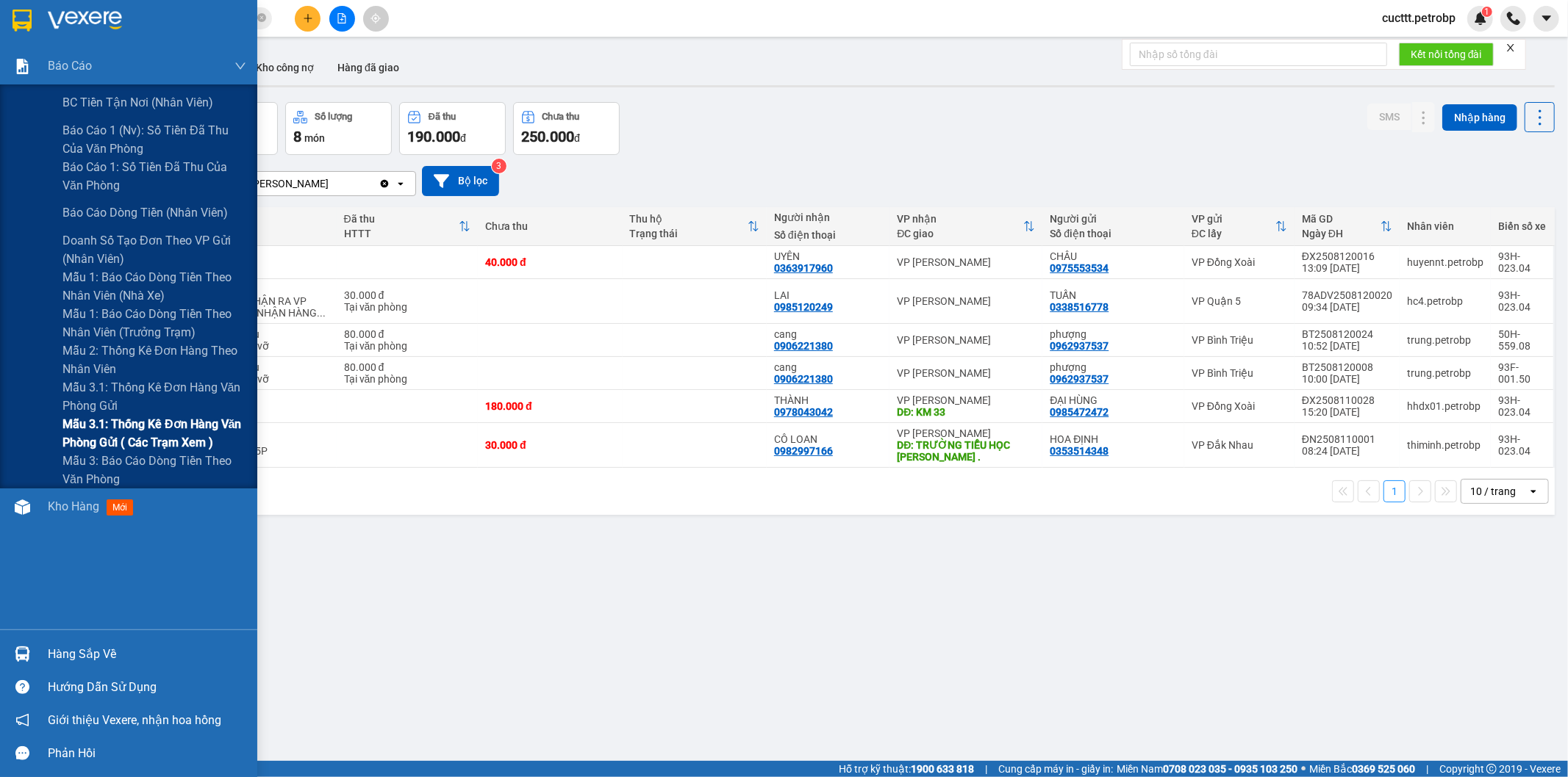
click at [175, 432] on span "Mẫu 3.1: Thống kê đơn hàng văn phòng gửi ( các trạm xem )" at bounding box center [154, 433] width 184 height 37
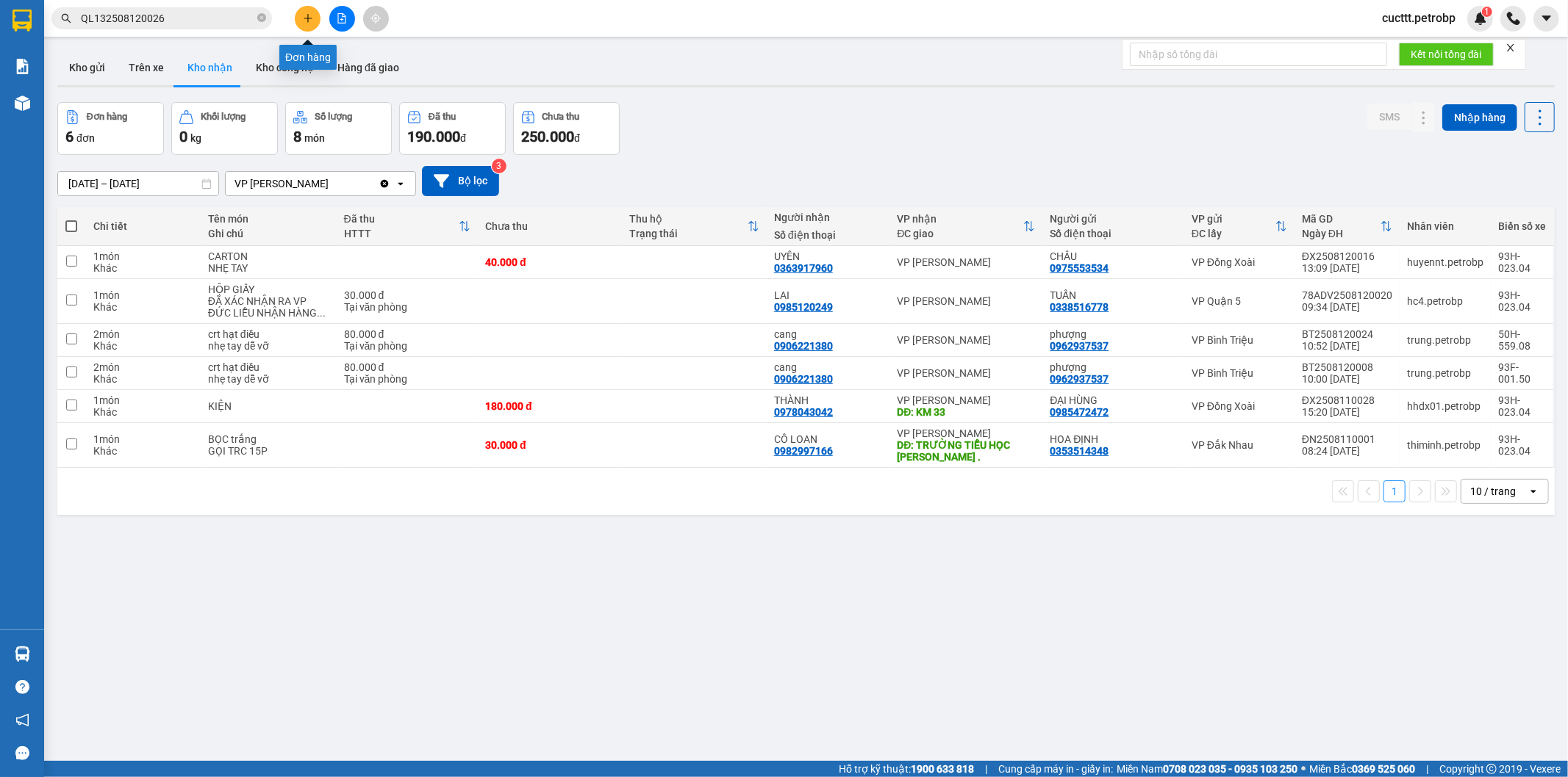
click at [303, 17] on icon "plus" at bounding box center [307, 18] width 10 height 10
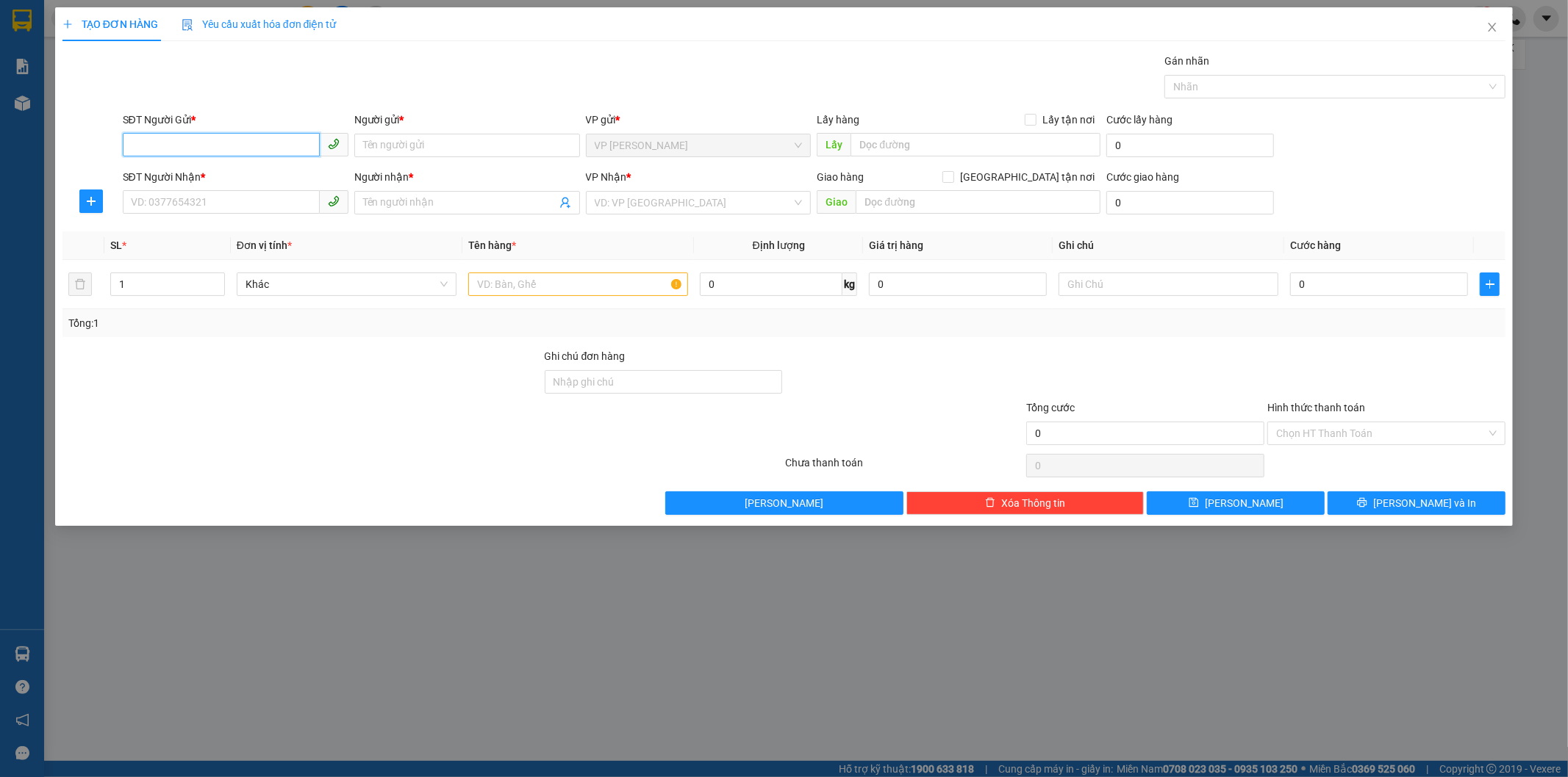
click at [200, 143] on input "SĐT Người Gửi *" at bounding box center [222, 145] width 197 height 24
click at [192, 173] on div "0917891039 - HÒA" at bounding box center [236, 175] width 208 height 17
type input "0917891039"
type input "HÒA"
type input "0352568586"
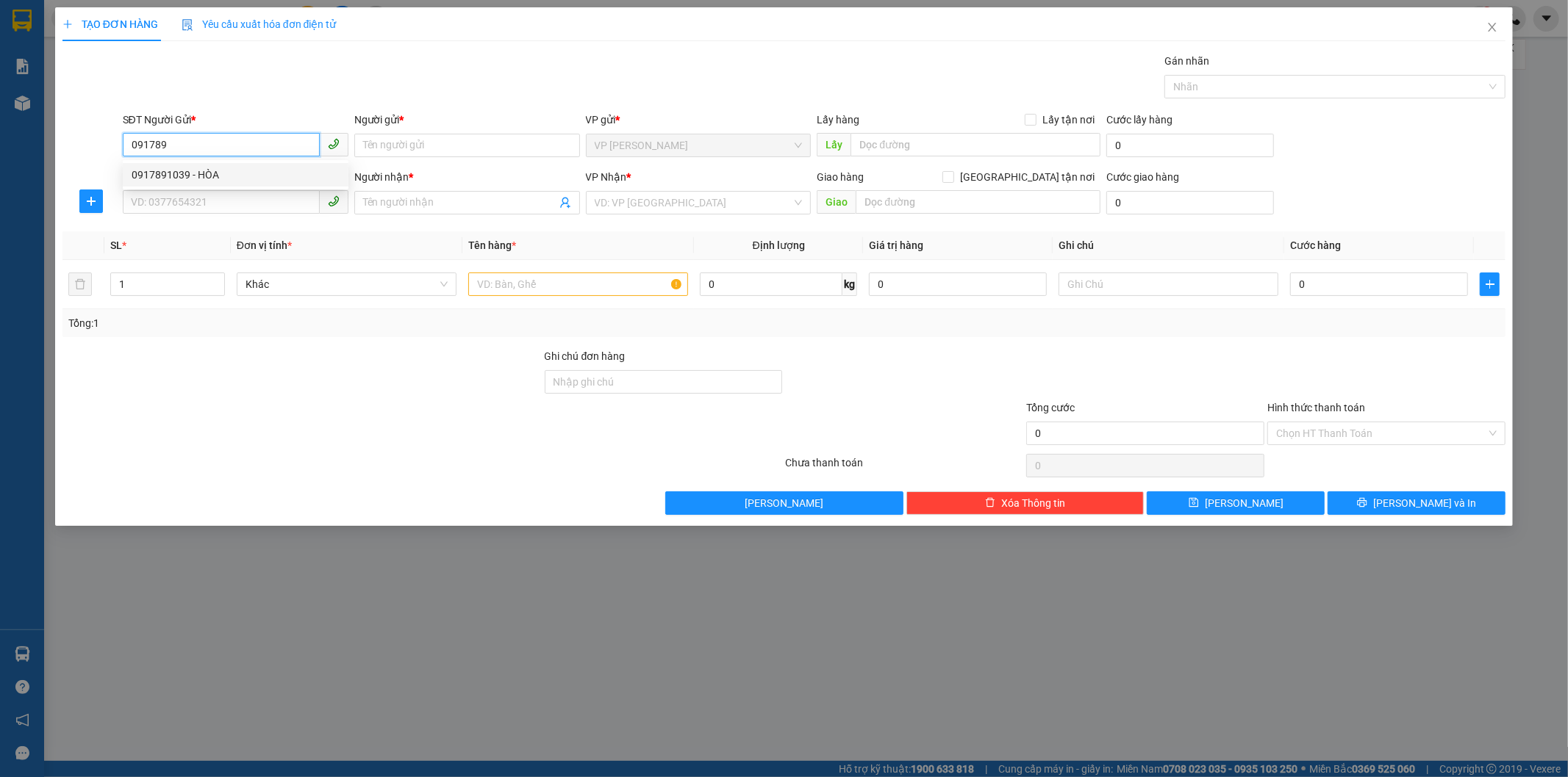
type input "ĐẠT"
type input "30.000"
type input "0917891039"
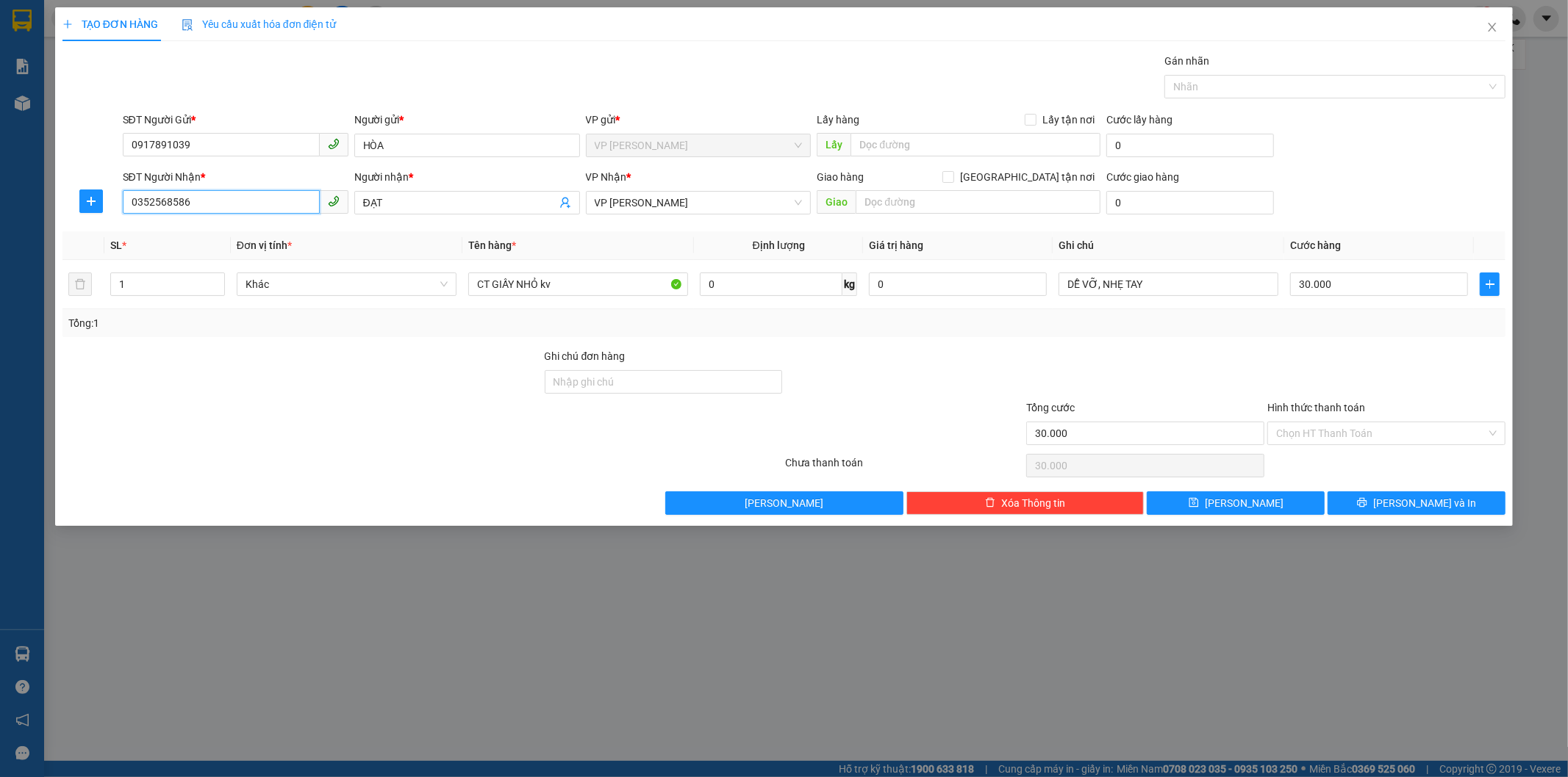
click at [192, 197] on input "0352568586" at bounding box center [222, 202] width 197 height 24
type input "0"
drag, startPoint x: 132, startPoint y: 142, endPoint x: 196, endPoint y: 148, distance: 64.3
click at [196, 148] on input "0917891039" at bounding box center [222, 145] width 197 height 24
click at [1491, 29] on icon "close" at bounding box center [1492, 27] width 8 height 9
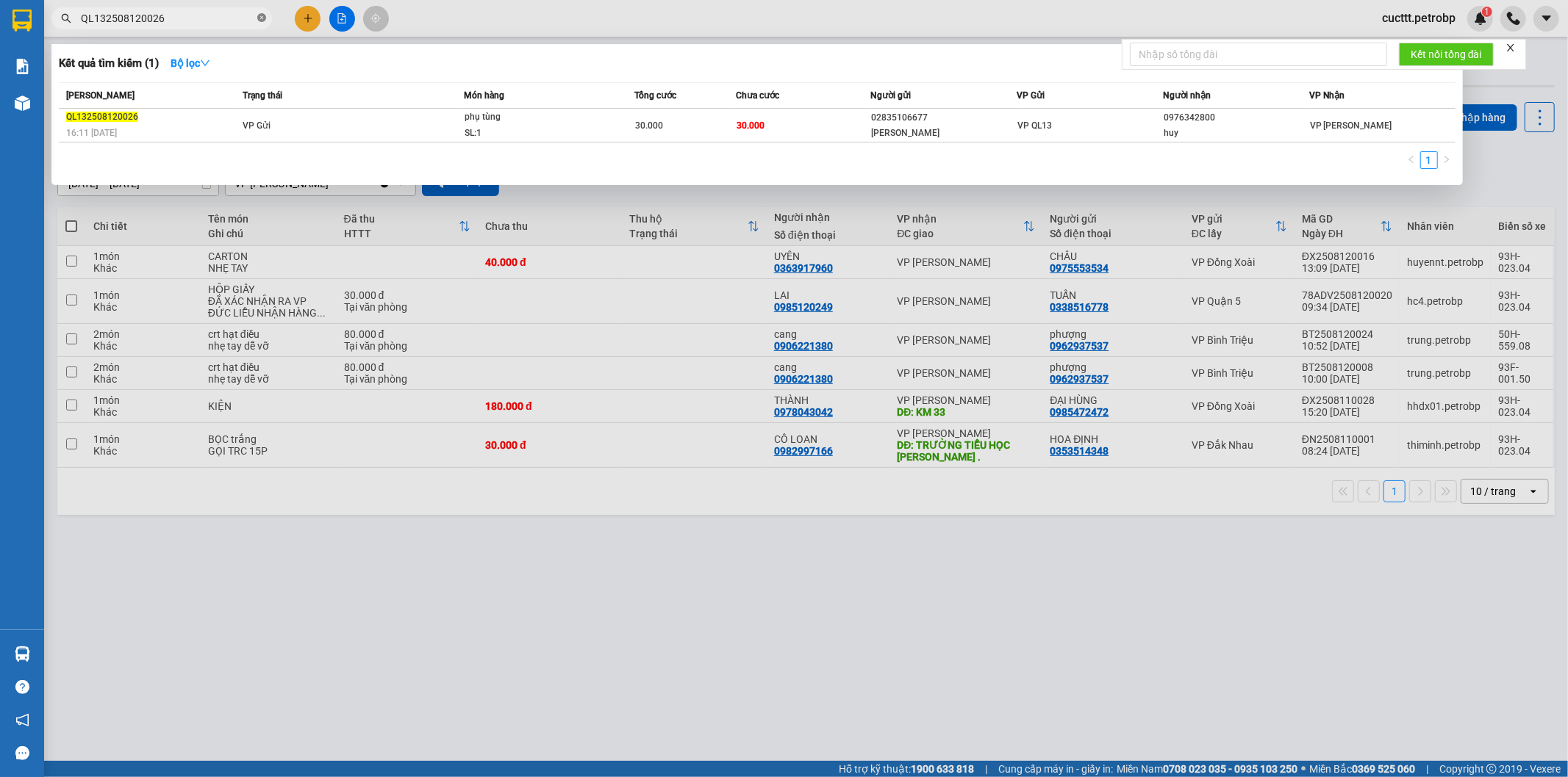
click at [262, 19] on icon "close-circle" at bounding box center [261, 17] width 9 height 9
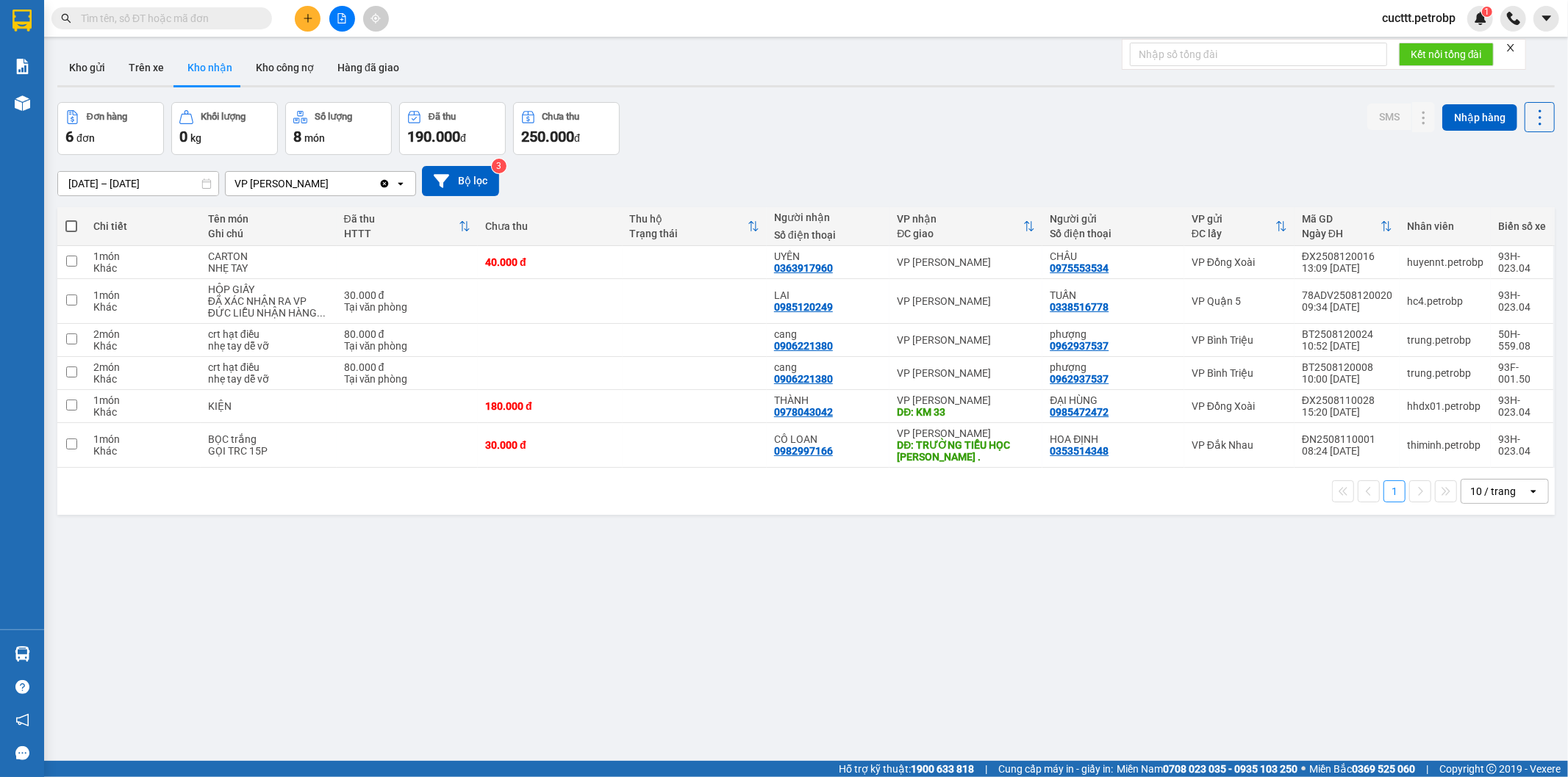
click at [225, 19] on input "text" at bounding box center [168, 18] width 173 height 17
paste input "0917891039"
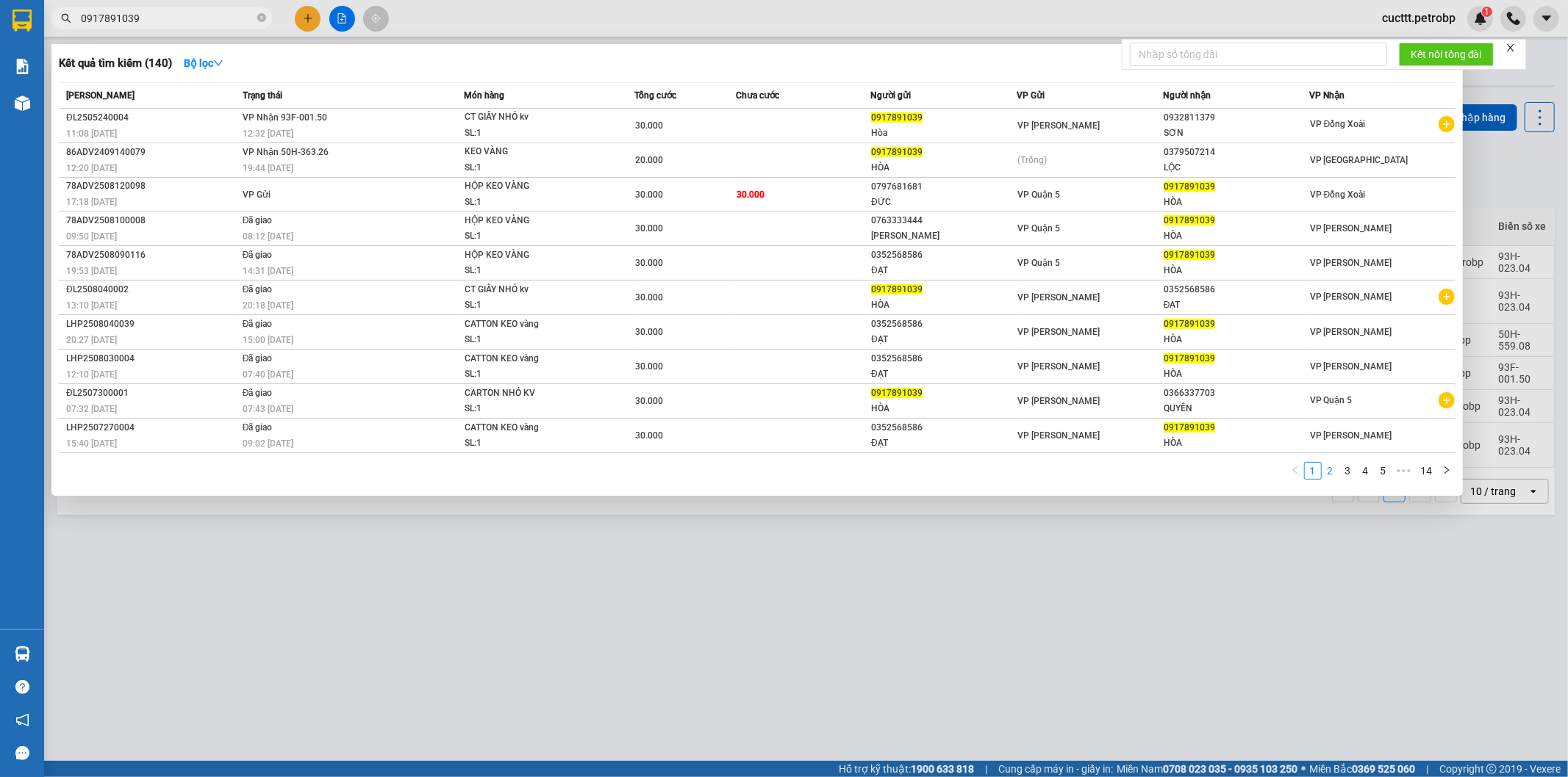
type input "0917891039"
click at [1331, 475] on link "2" at bounding box center [1330, 470] width 17 height 17
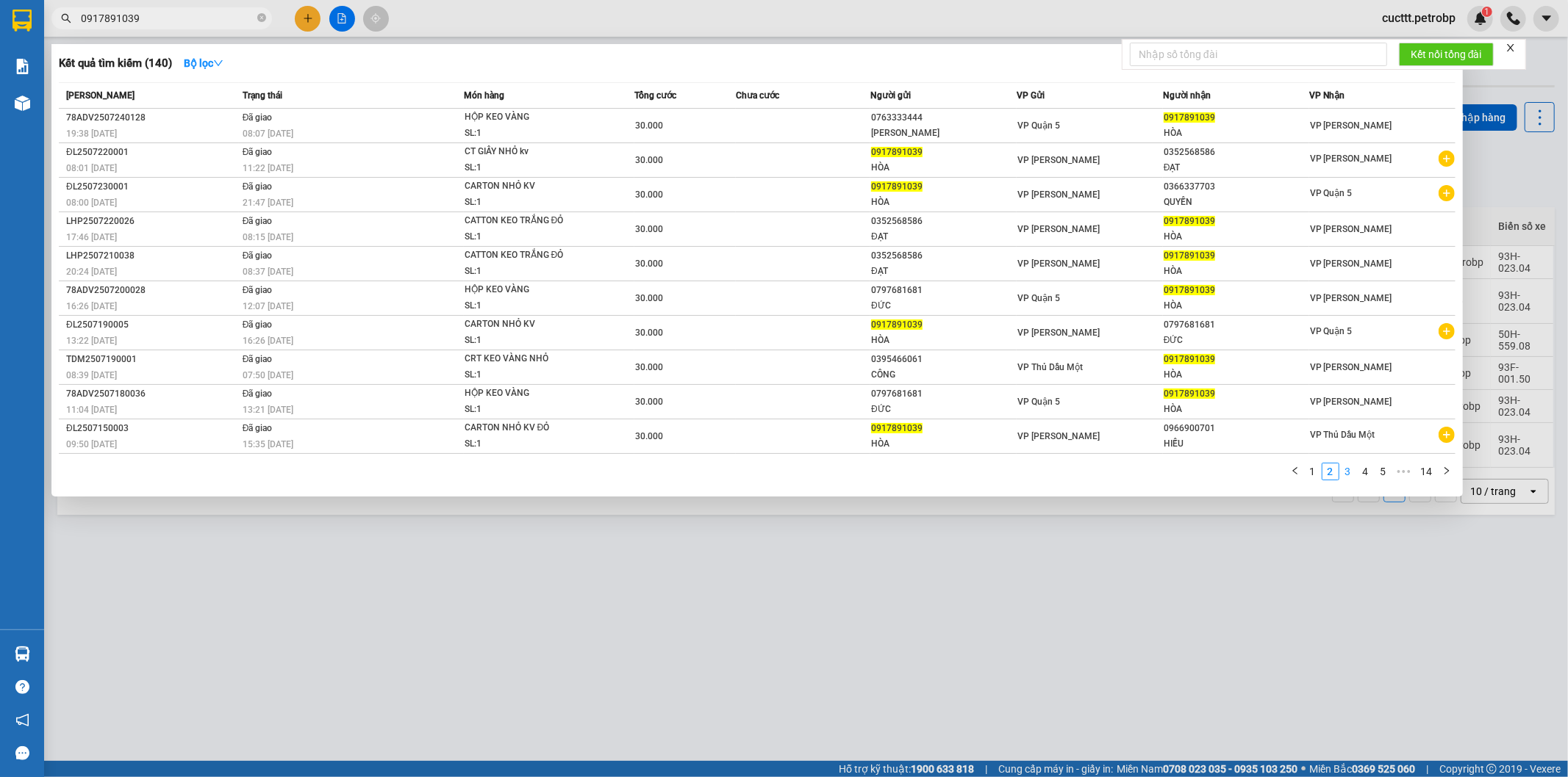
click at [1350, 475] on link "3" at bounding box center [1348, 471] width 17 height 17
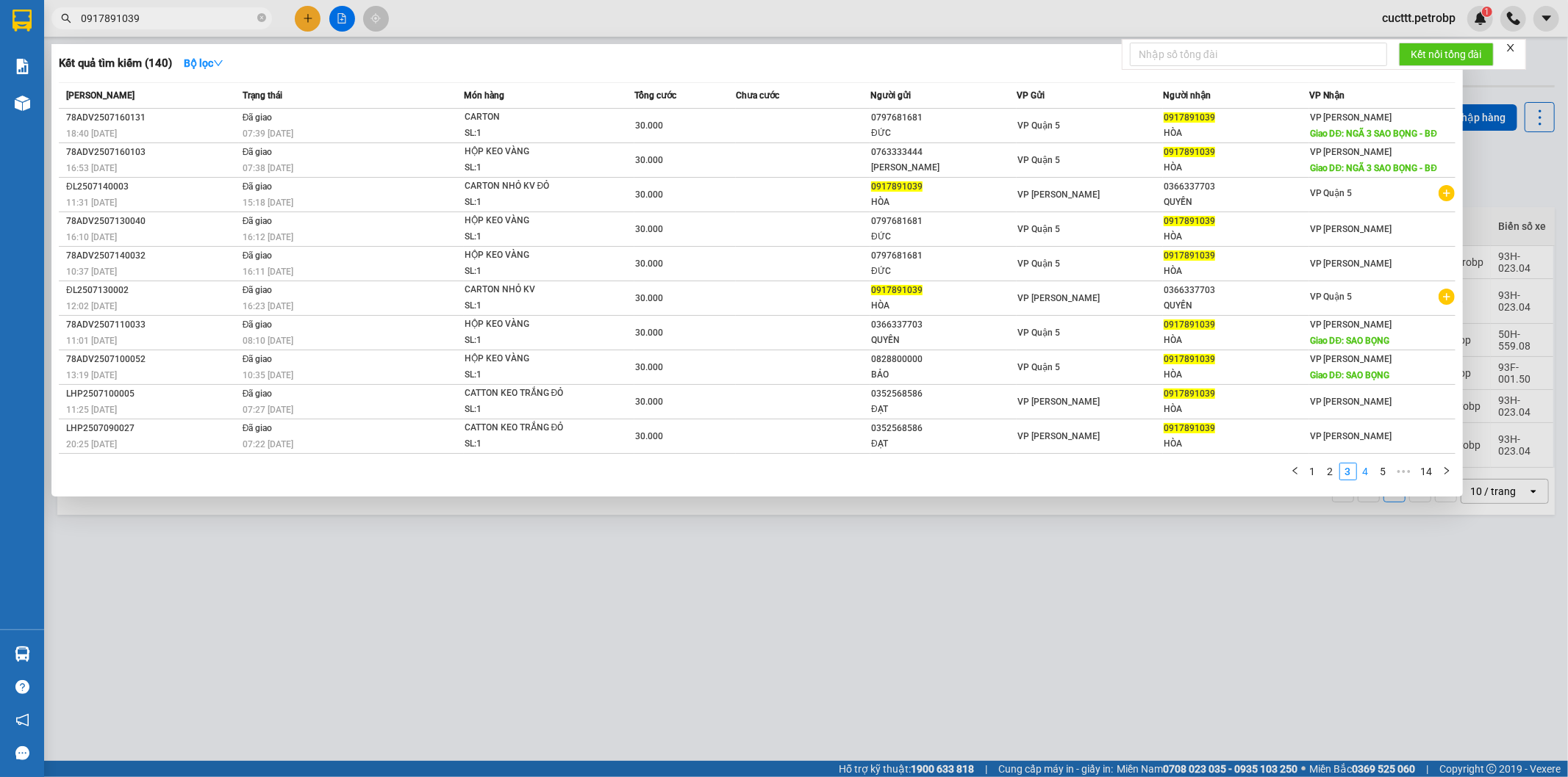
click at [1362, 474] on link "4" at bounding box center [1365, 471] width 17 height 17
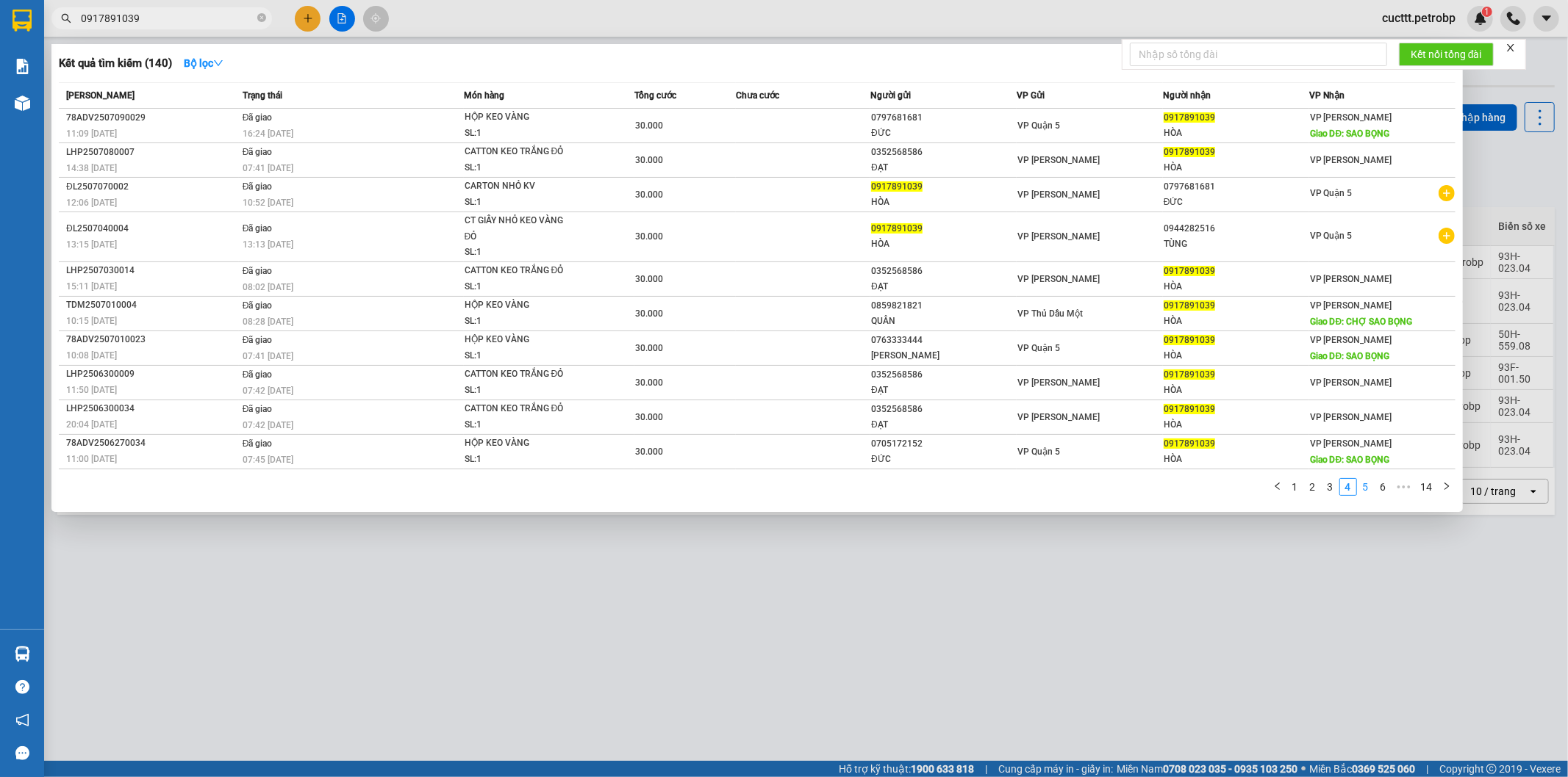
click at [1369, 487] on link "5" at bounding box center [1365, 487] width 17 height 17
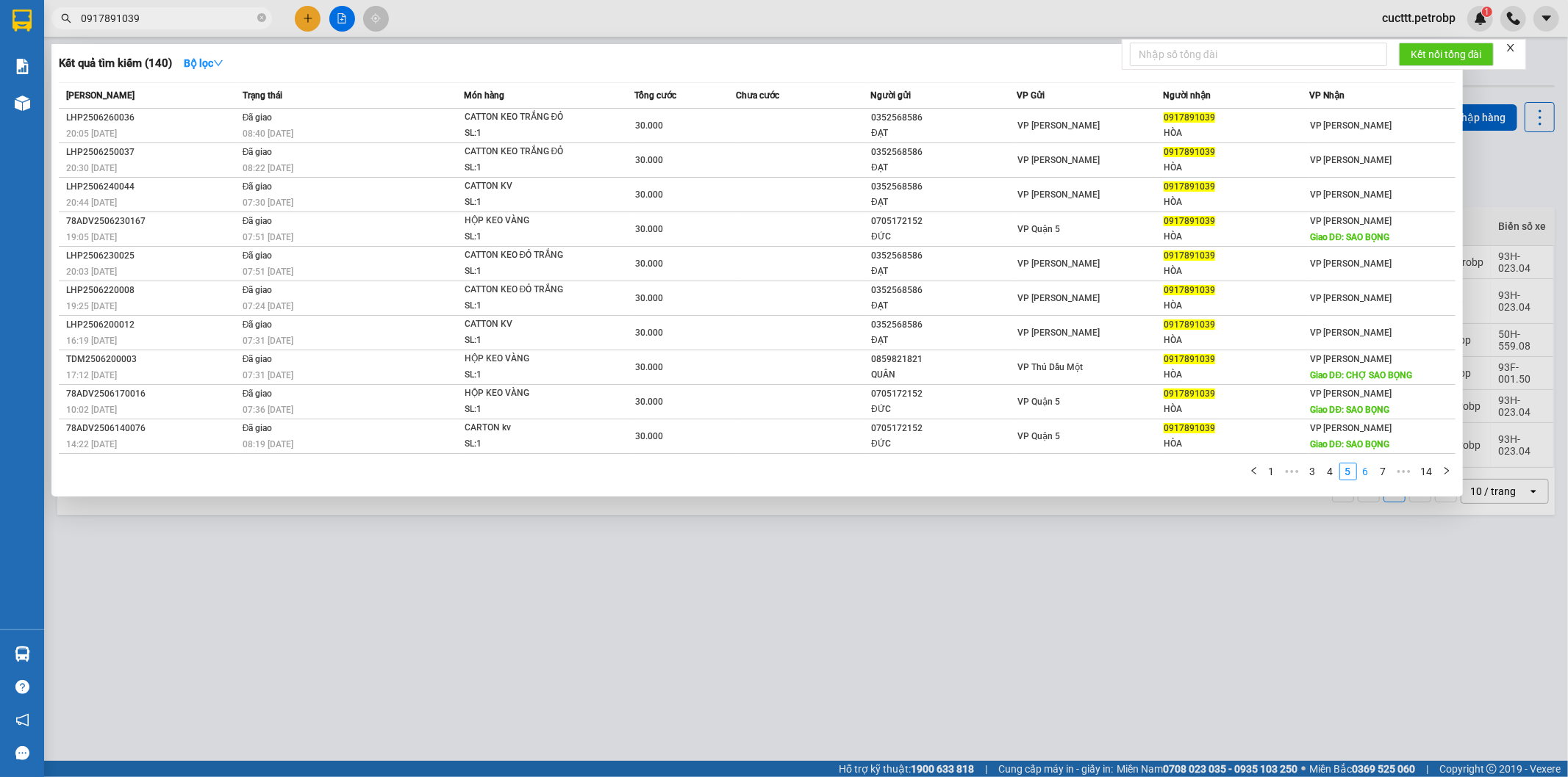
click at [1369, 478] on link "6" at bounding box center [1365, 471] width 17 height 17
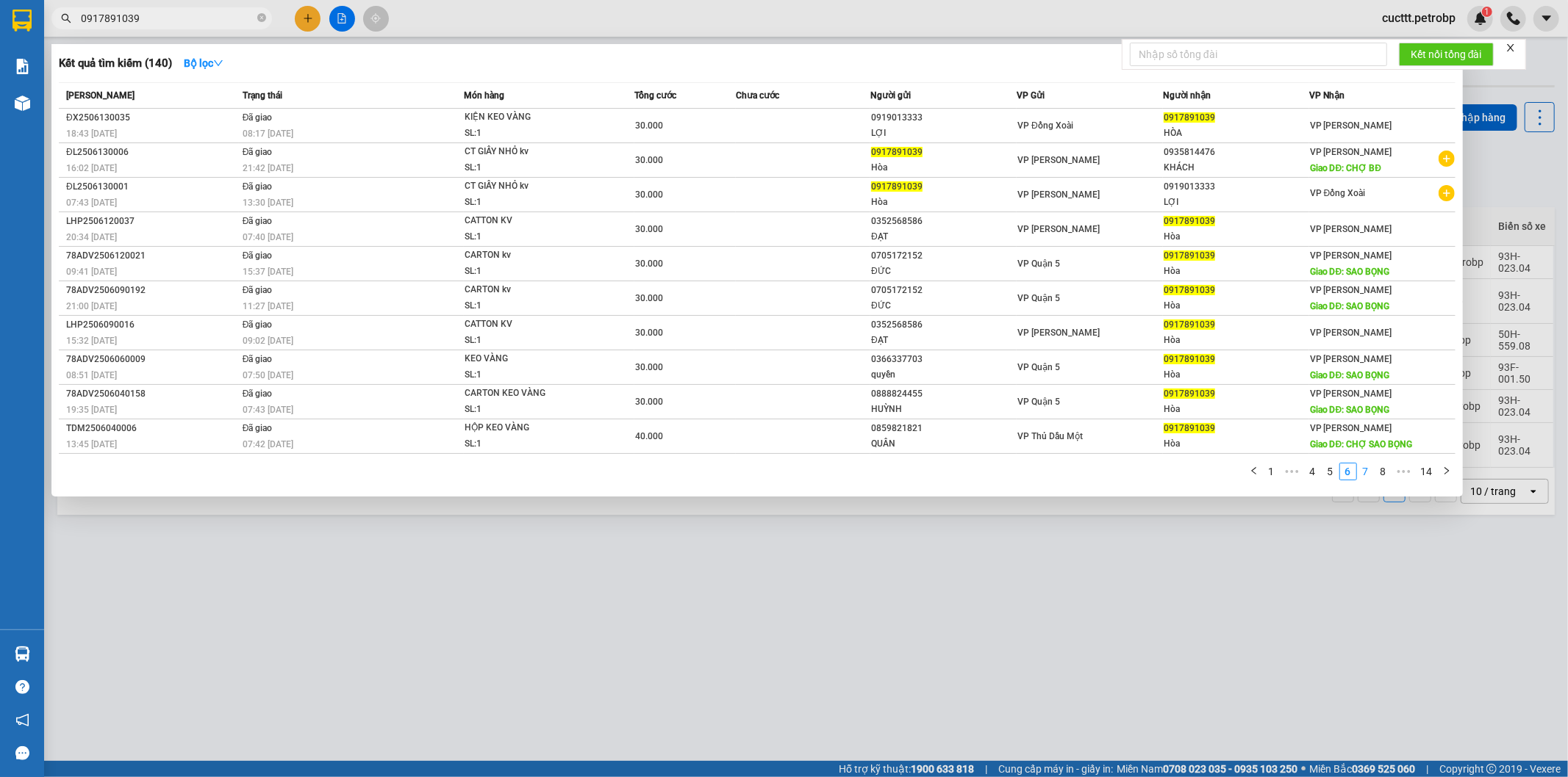
click at [1365, 480] on link "7" at bounding box center [1365, 471] width 17 height 17
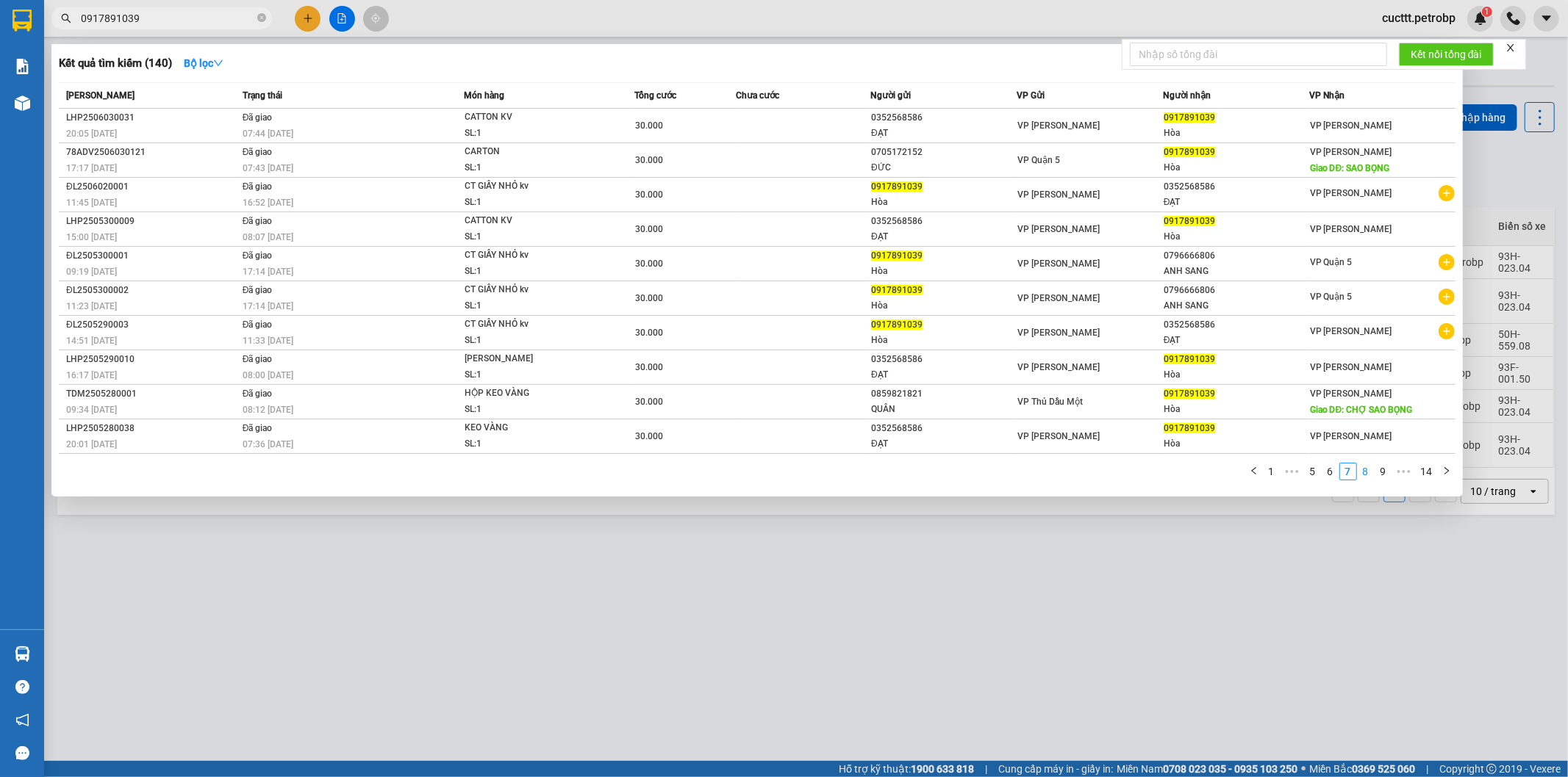
click at [1365, 478] on link "8" at bounding box center [1365, 471] width 17 height 17
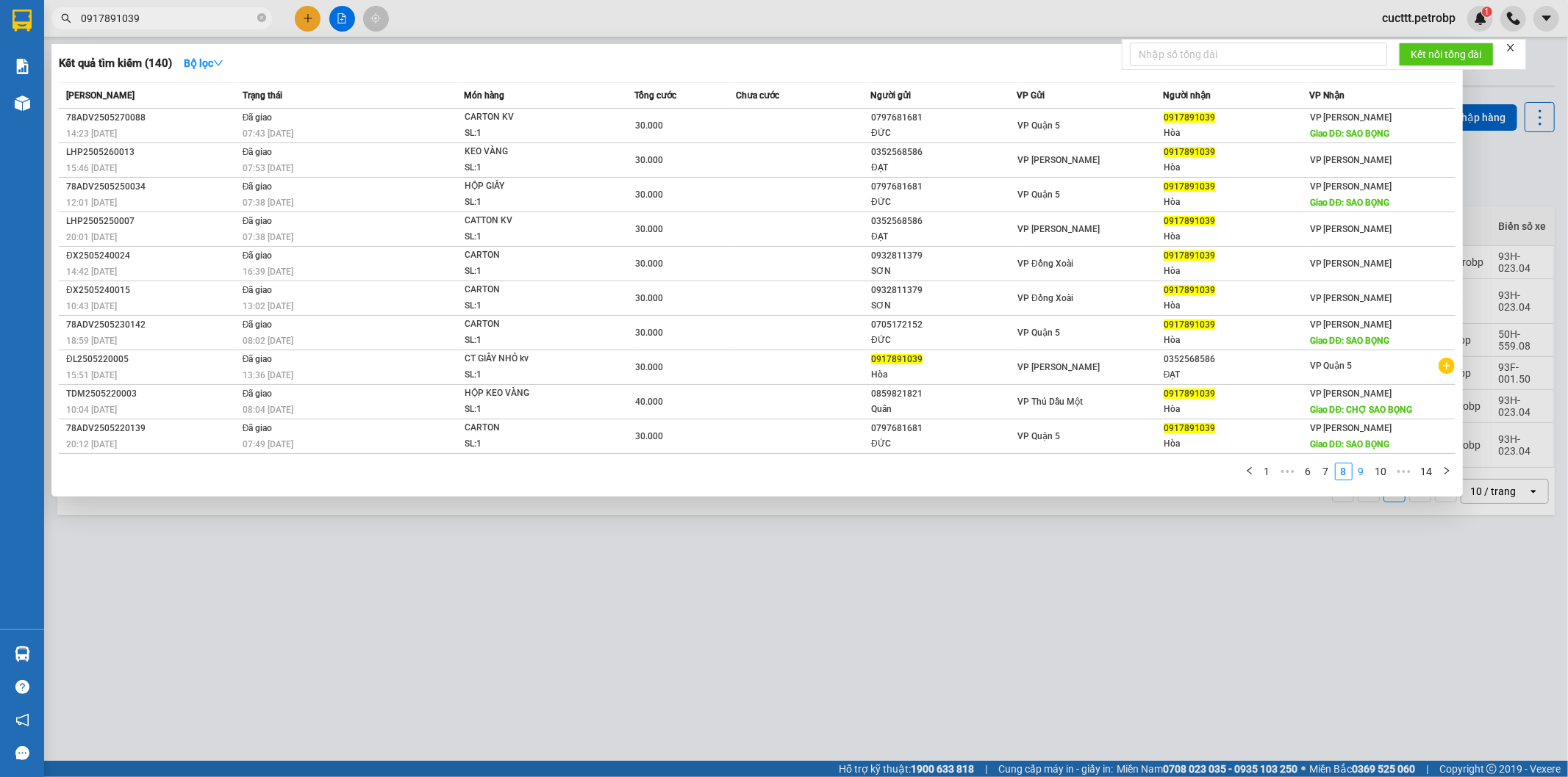
click at [1363, 475] on link "9" at bounding box center [1361, 471] width 17 height 17
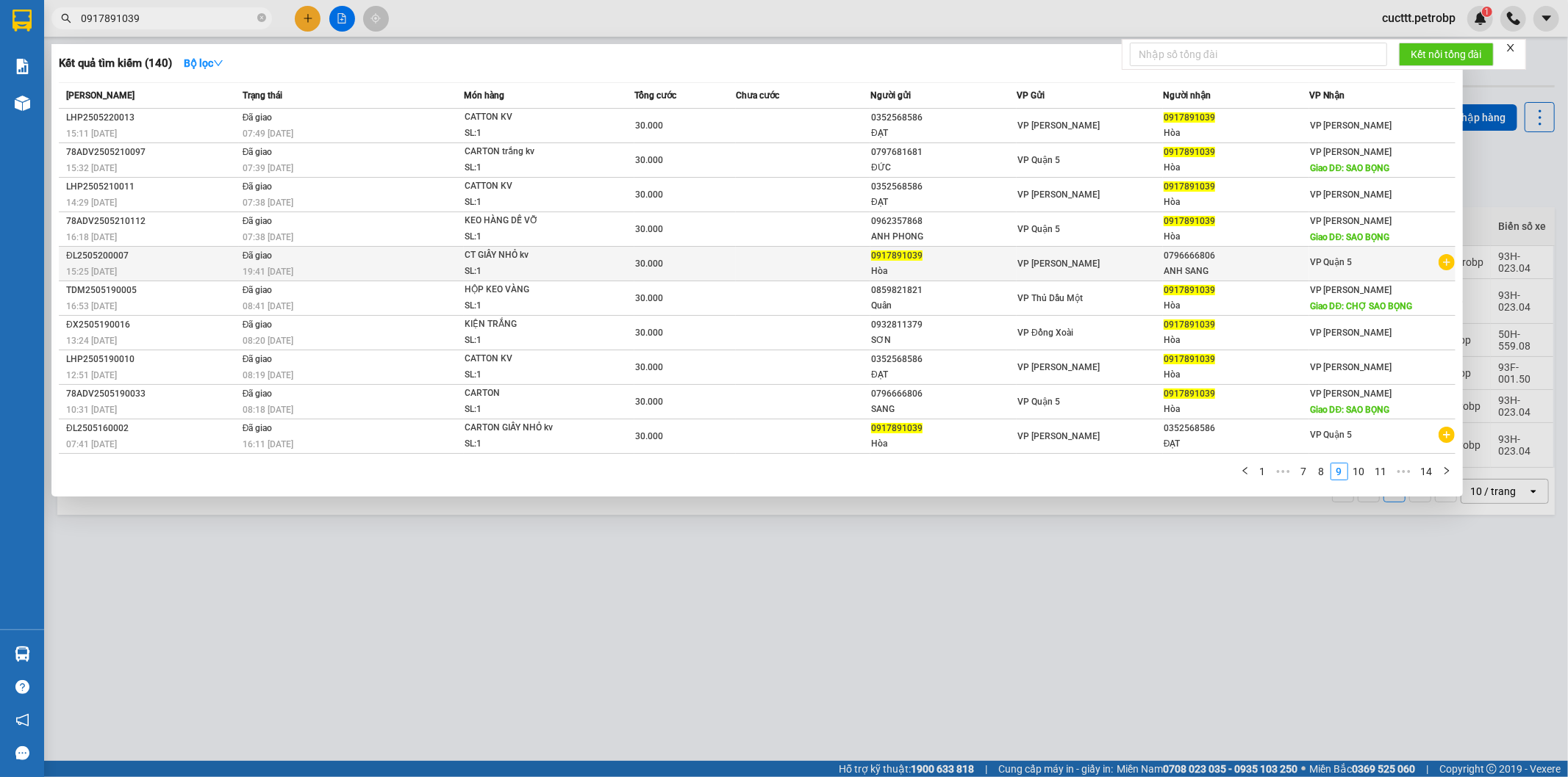
click at [1221, 263] on div "0796666806" at bounding box center [1236, 256] width 145 height 16
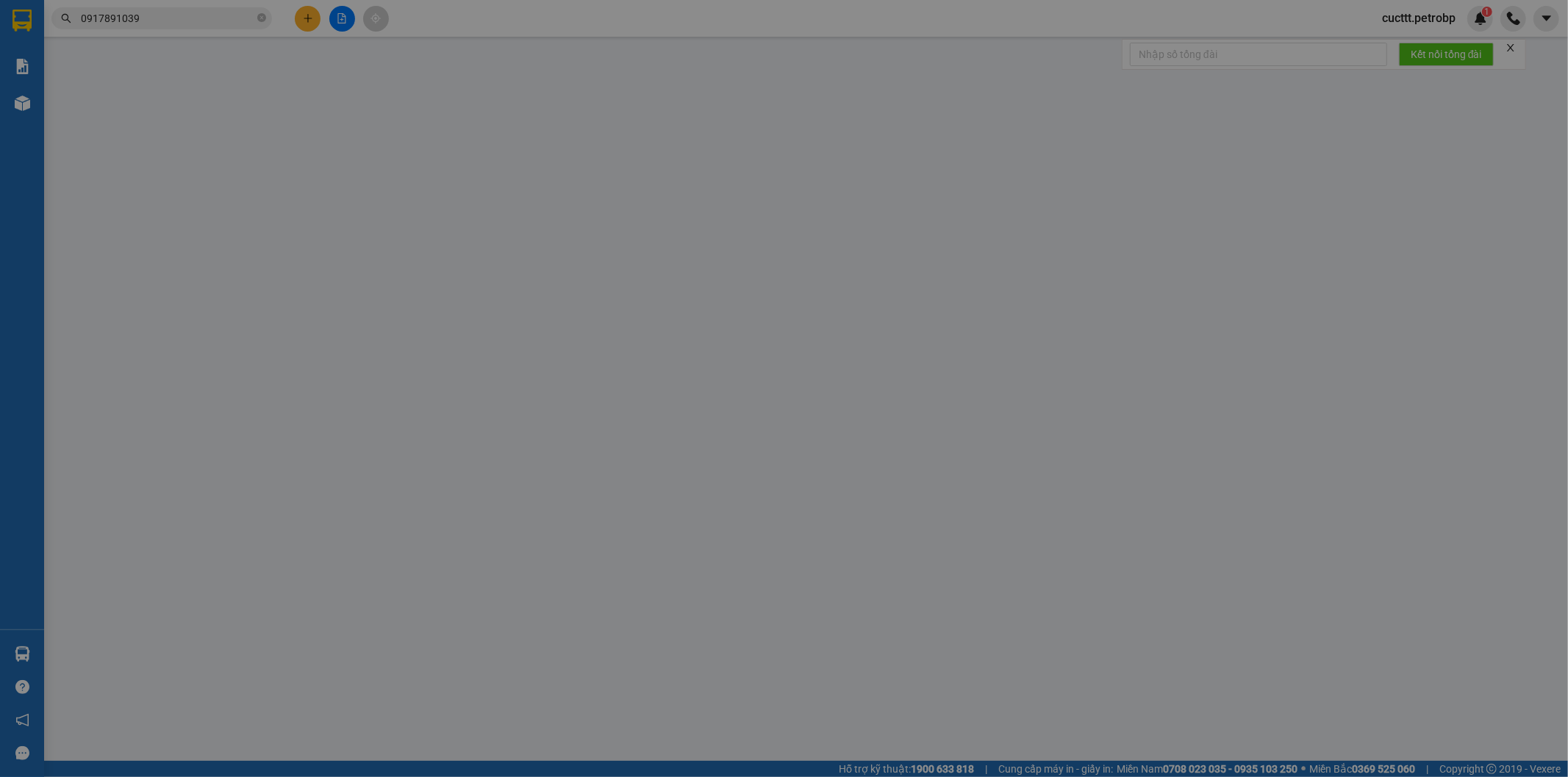
type input "0917891039"
type input "Hòa"
type input "0796666806"
type input "ANH SANG"
type input "30.000"
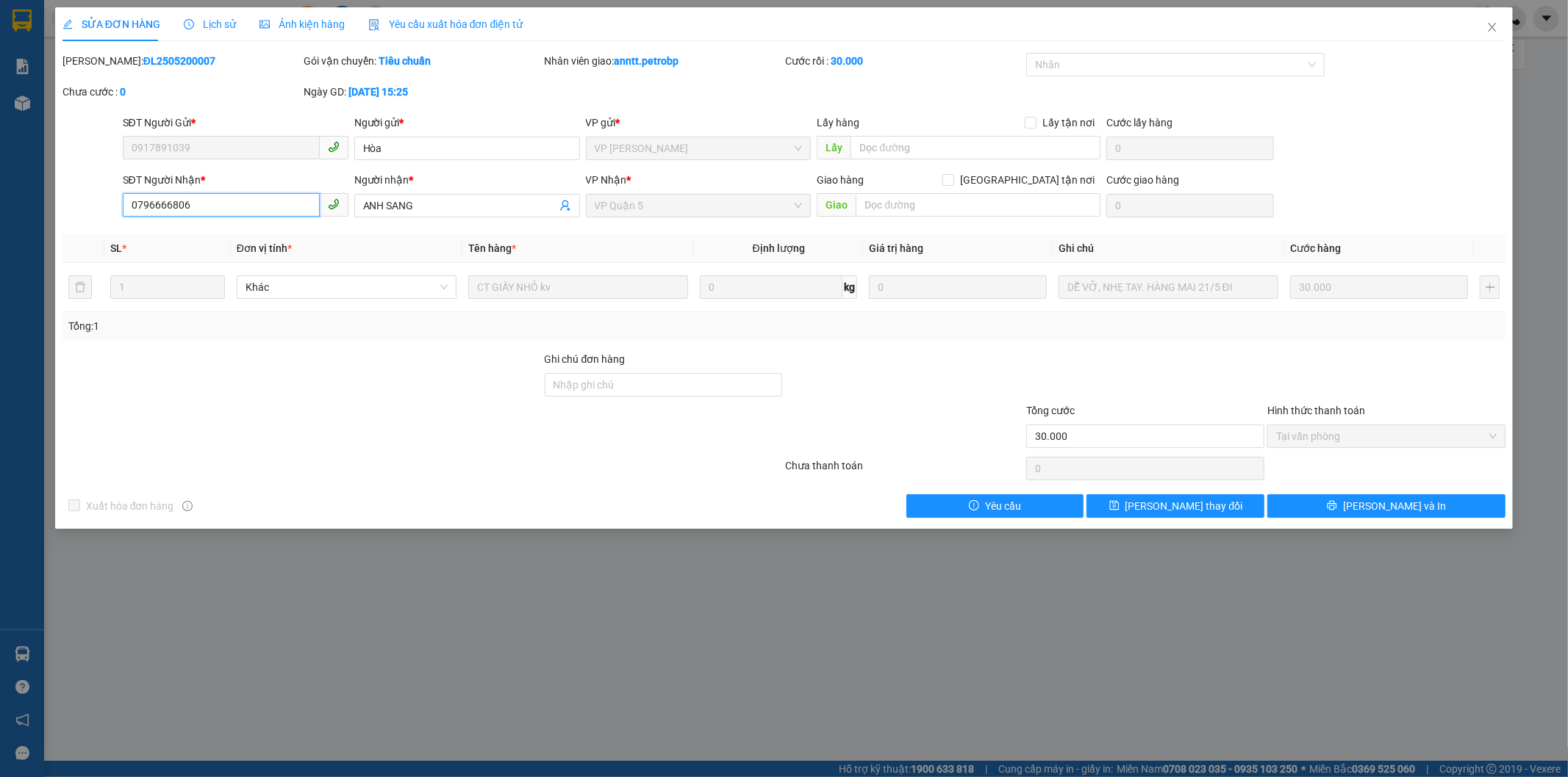
drag, startPoint x: 128, startPoint y: 206, endPoint x: 231, endPoint y: 201, distance: 103.1
click at [231, 201] on input "0796666806" at bounding box center [222, 205] width 197 height 24
click at [1489, 27] on icon "close" at bounding box center [1492, 27] width 12 height 12
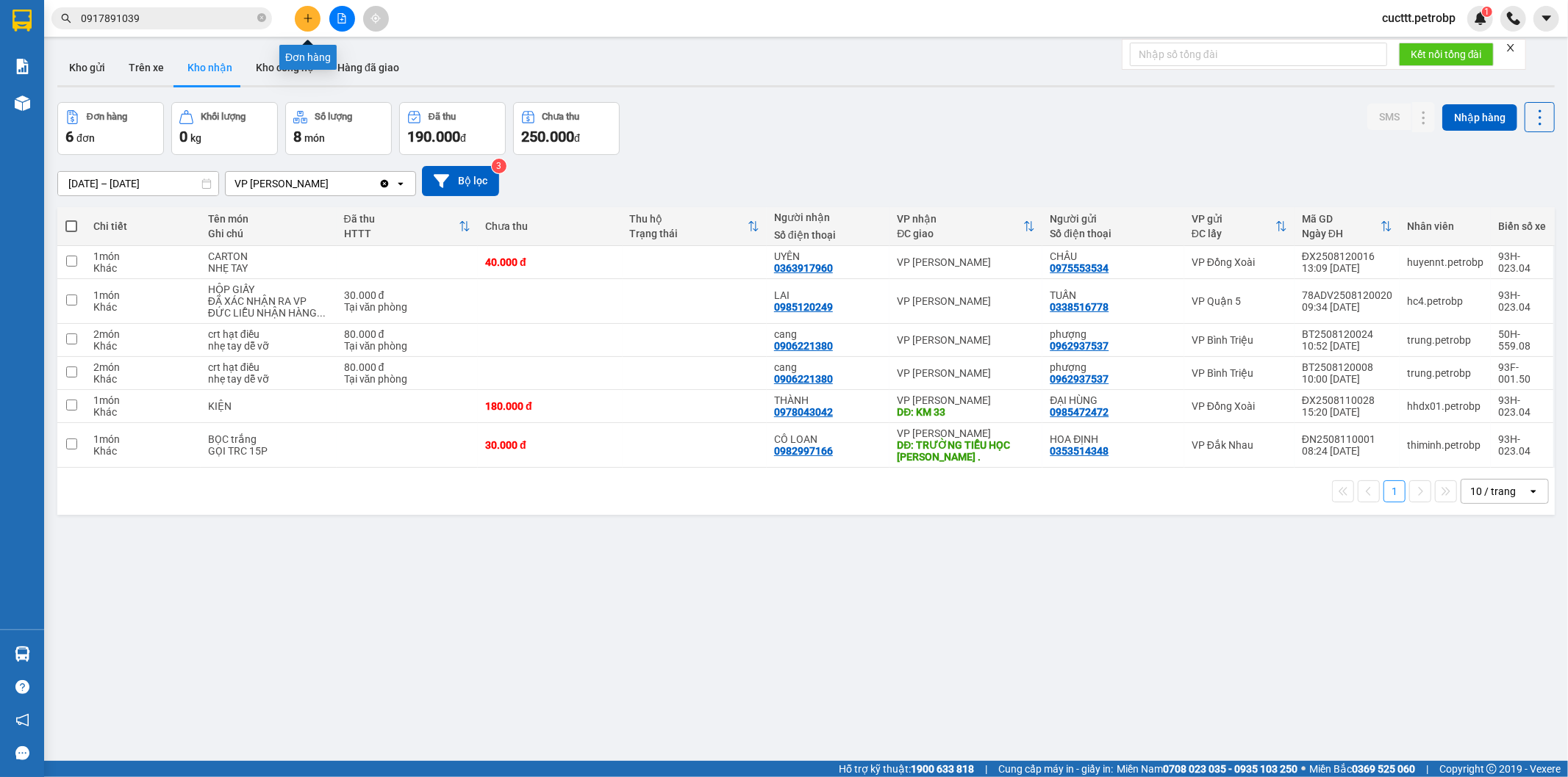
click at [304, 20] on icon "plus" at bounding box center [307, 18] width 10 height 10
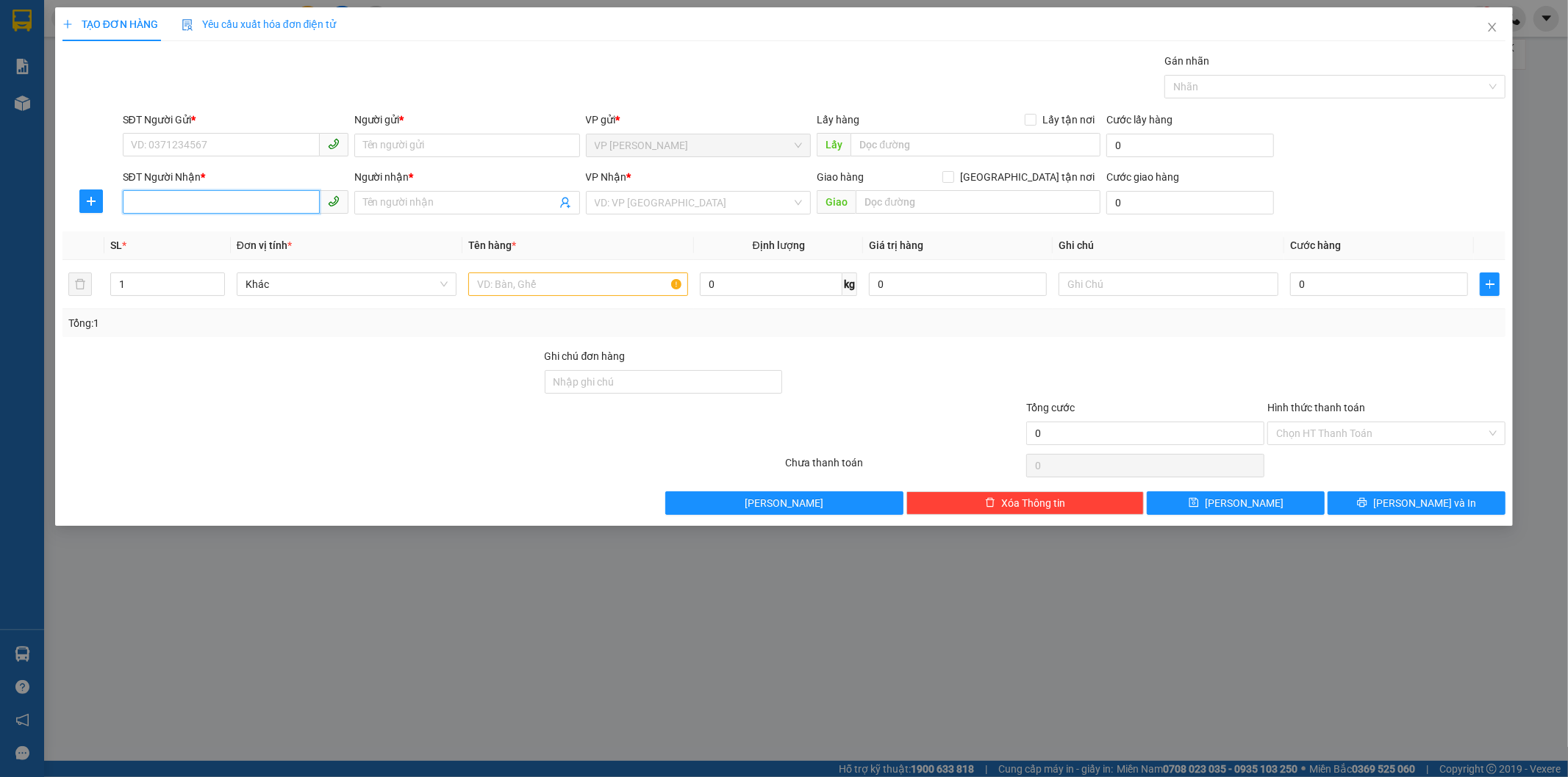
click at [199, 202] on input "SĐT Người Nhận *" at bounding box center [222, 202] width 197 height 24
paste input "0796666806"
type input "0796666806"
click at [202, 232] on div "0796666806 - ANH SANG" at bounding box center [236, 232] width 208 height 17
type input "ANH SANG"
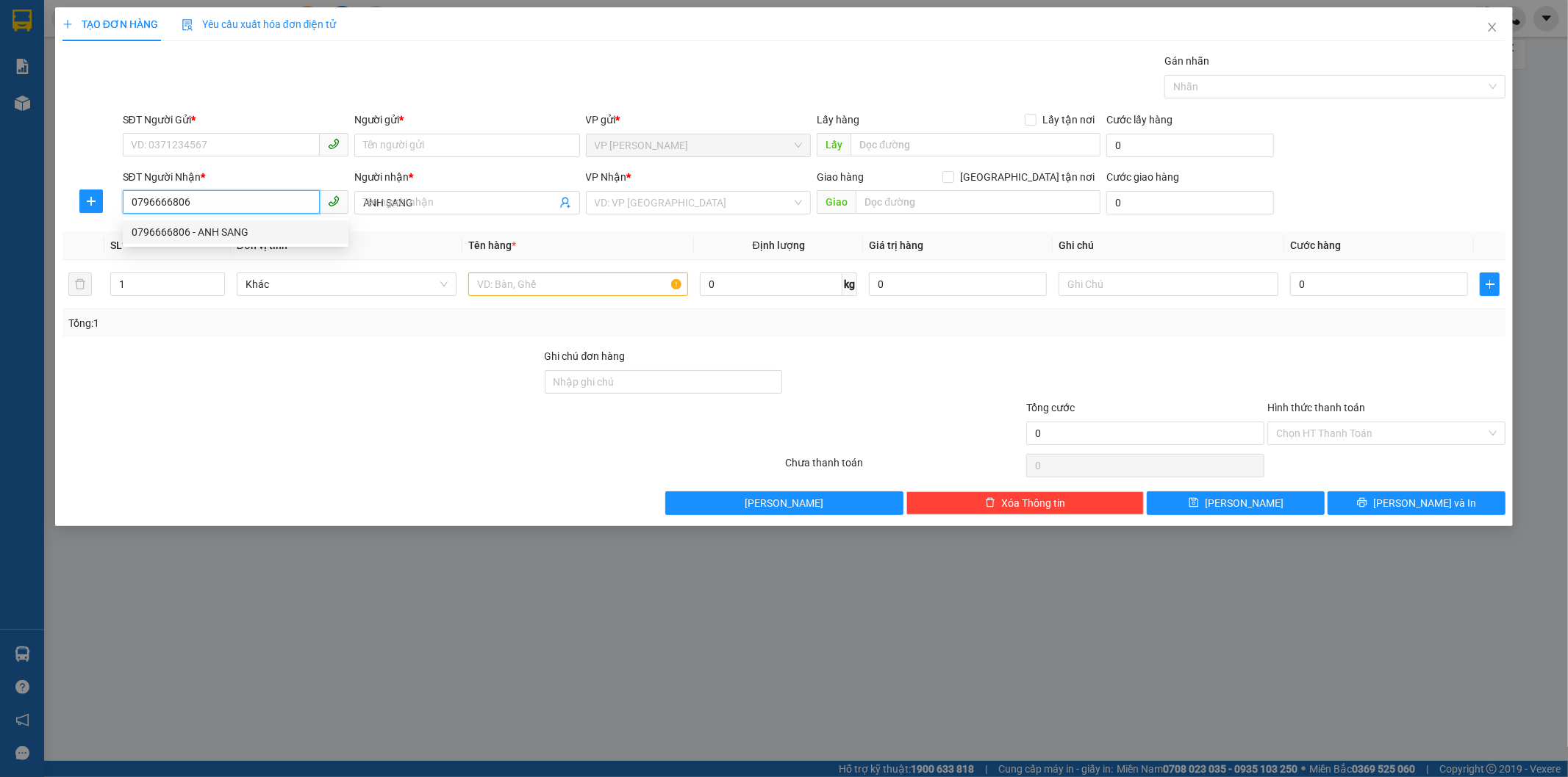
type input "30.000"
type input "0796666806"
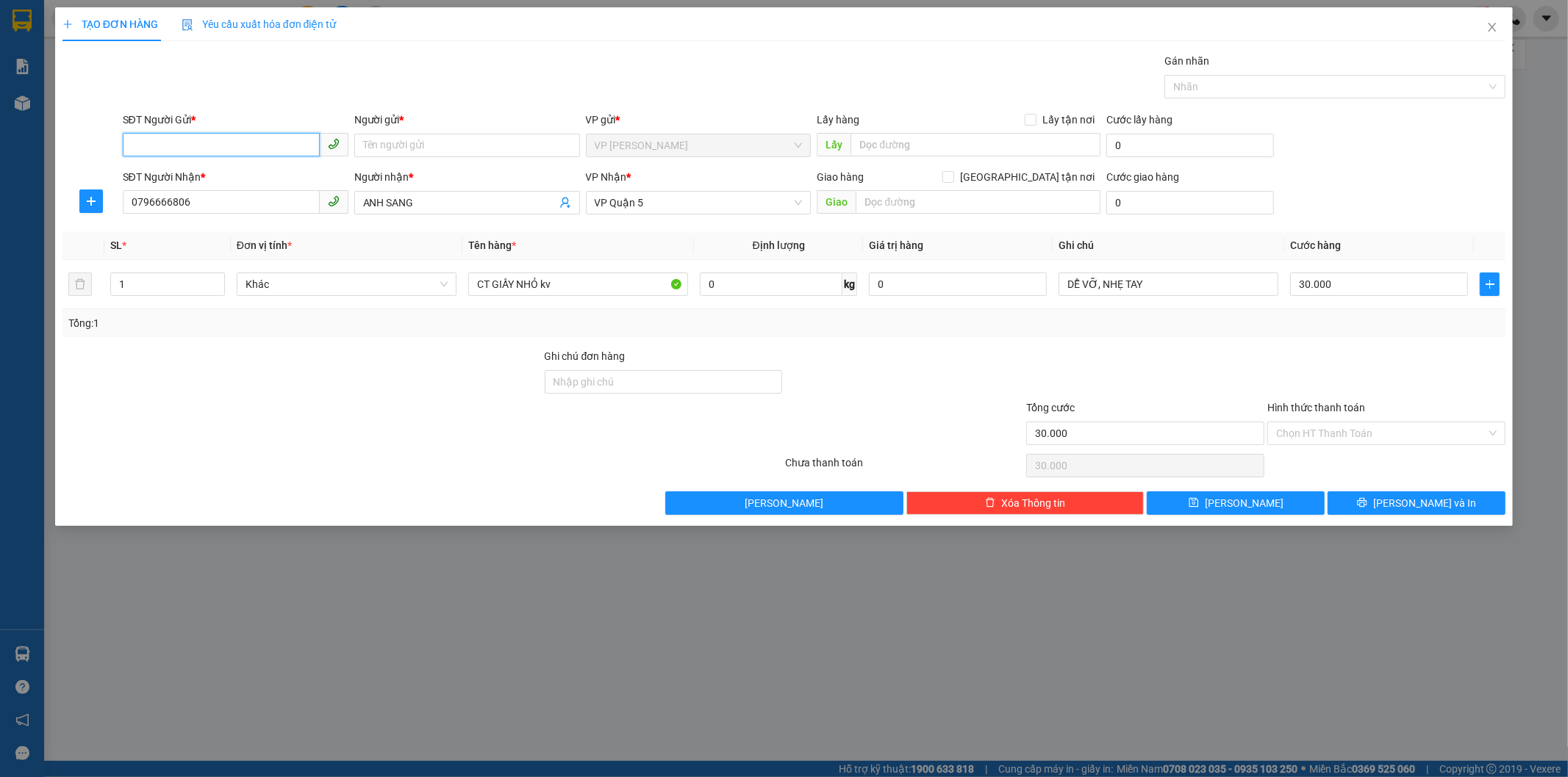
click at [229, 142] on input "SĐT Người Gửi *" at bounding box center [222, 145] width 197 height 24
click at [209, 173] on div "0917891039 - HÒA" at bounding box center [236, 175] width 208 height 17
type input "0917891039"
type input "HÒA"
drag, startPoint x: 128, startPoint y: 199, endPoint x: 237, endPoint y: 206, distance: 109.2
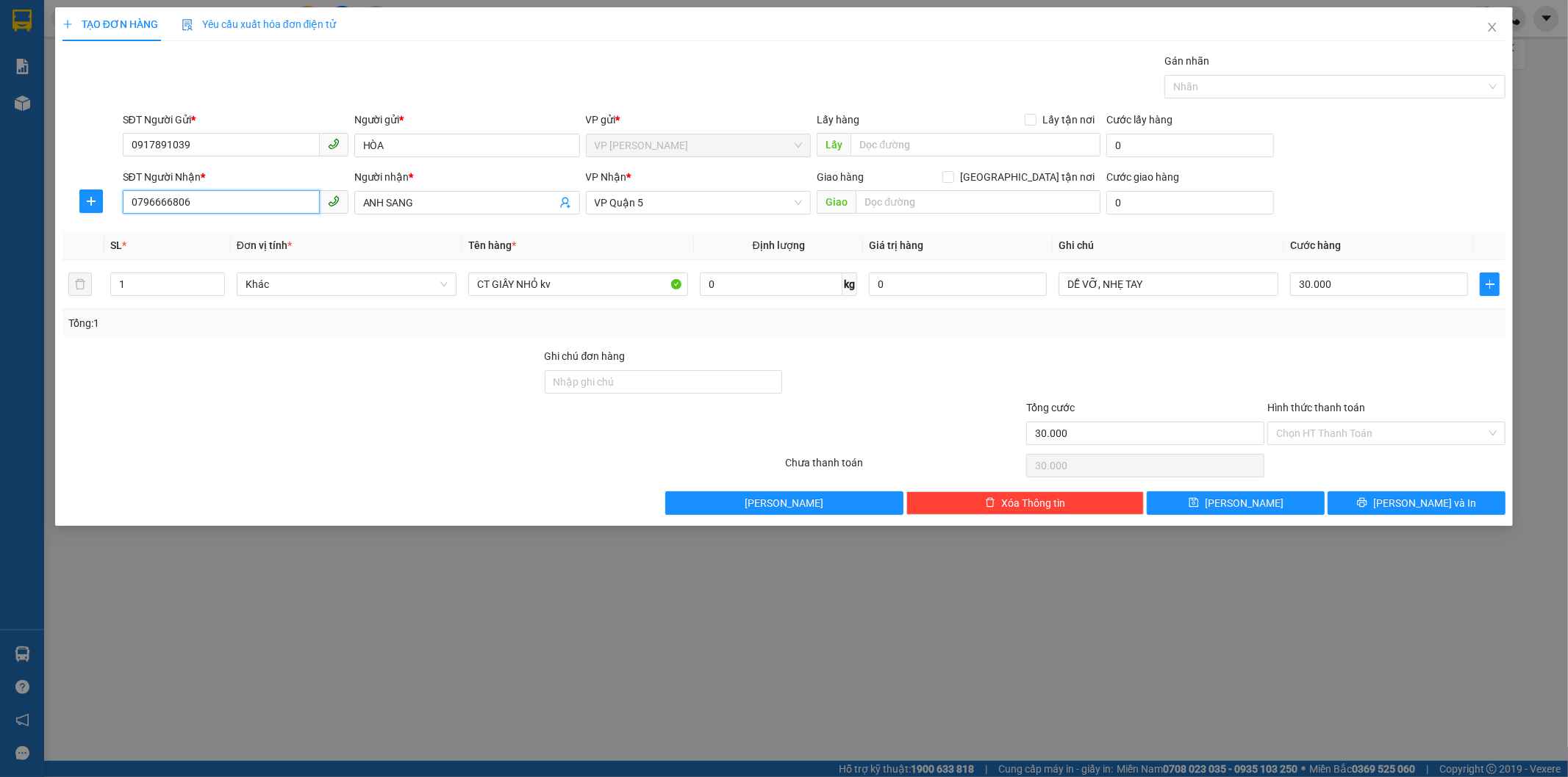
click at [237, 206] on input "0796666806" at bounding box center [222, 202] width 197 height 24
click at [1138, 233] on th "Ghi chú" at bounding box center [1168, 246] width 232 height 28
click at [1428, 504] on span "[PERSON_NAME] và In" at bounding box center [1425, 503] width 103 height 17
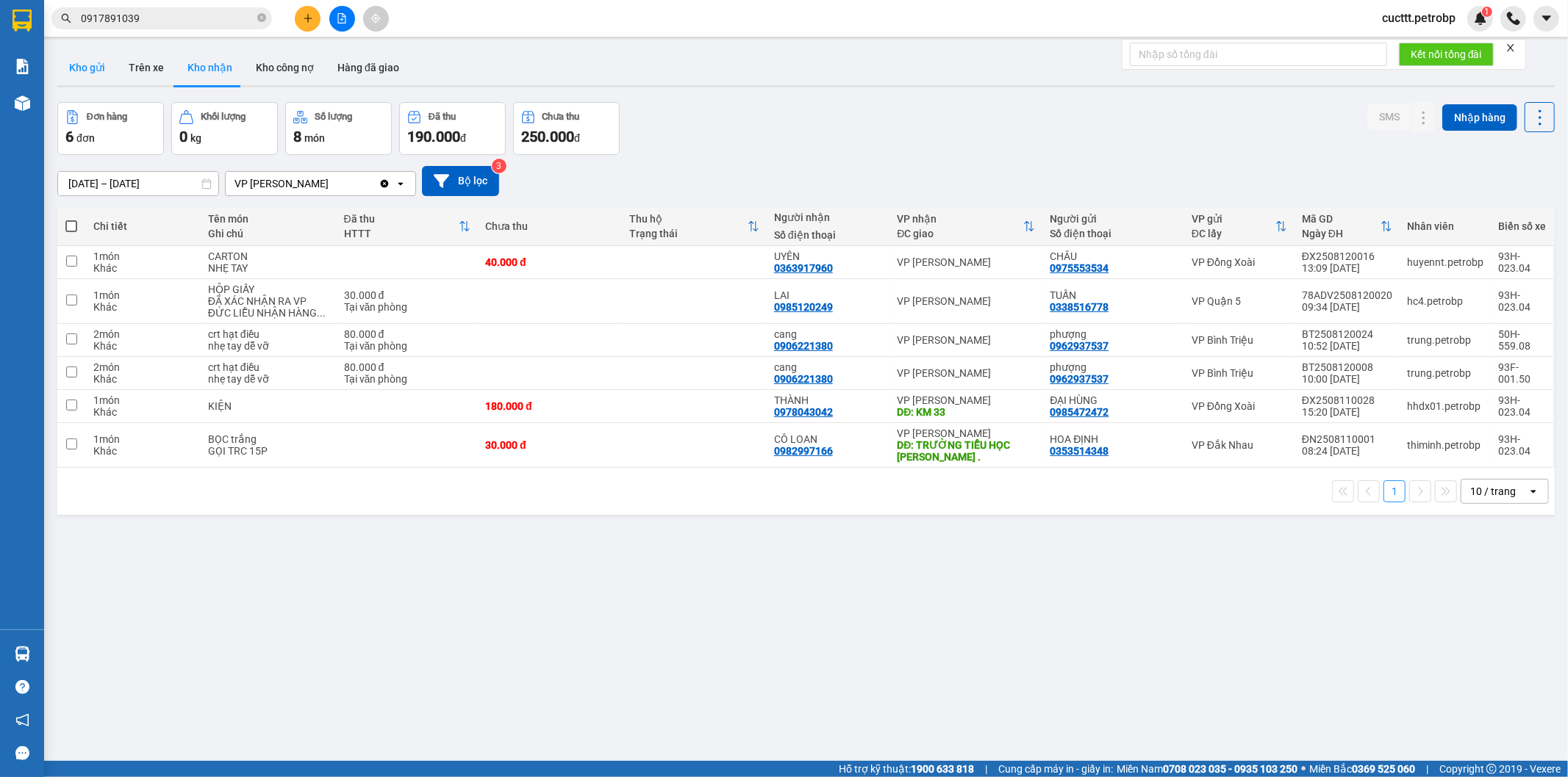
click at [90, 74] on button "Kho gửi" at bounding box center [88, 67] width 60 height 35
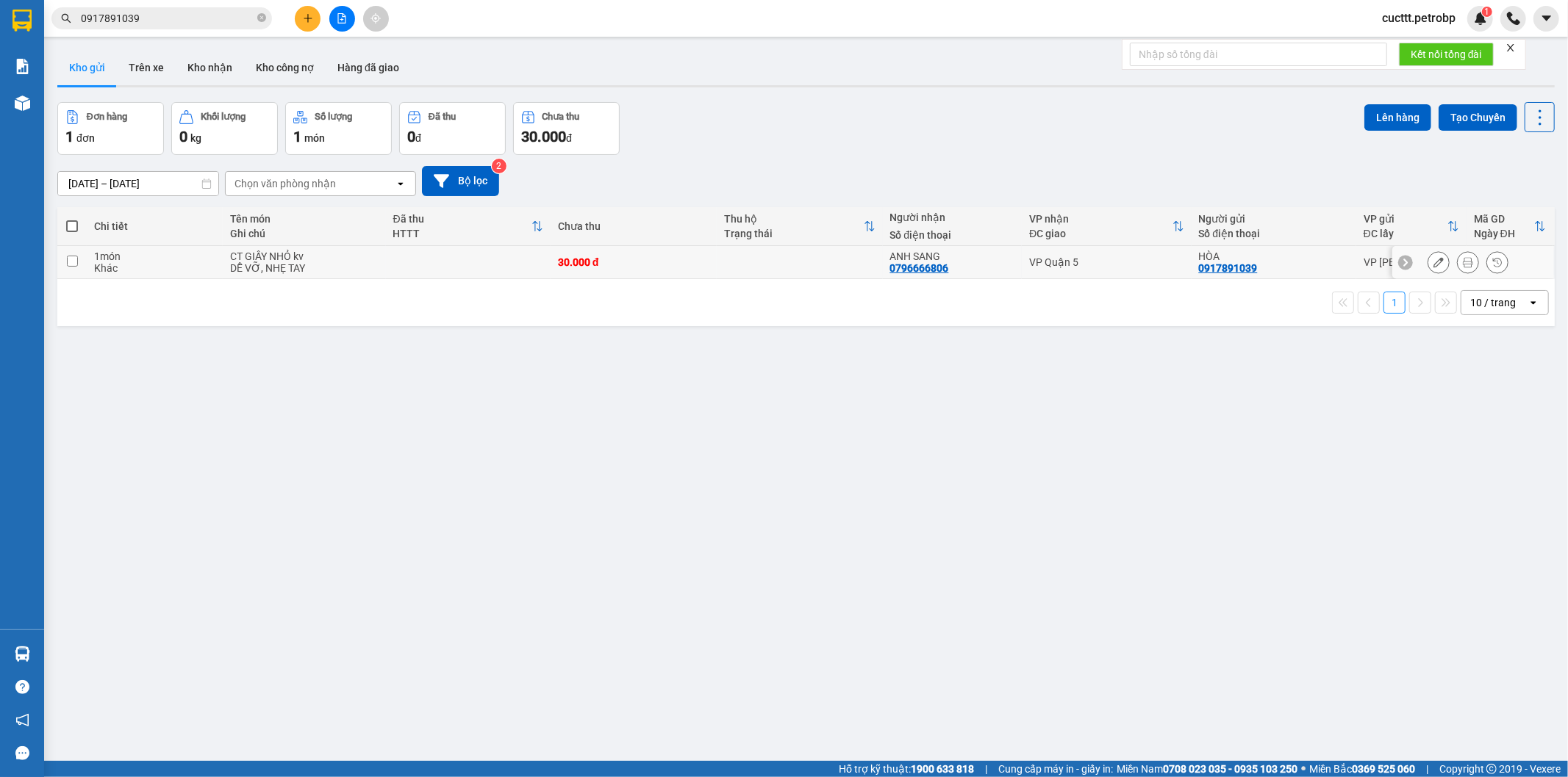
click at [399, 260] on td at bounding box center [467, 262] width 165 height 33
checkbox input "true"
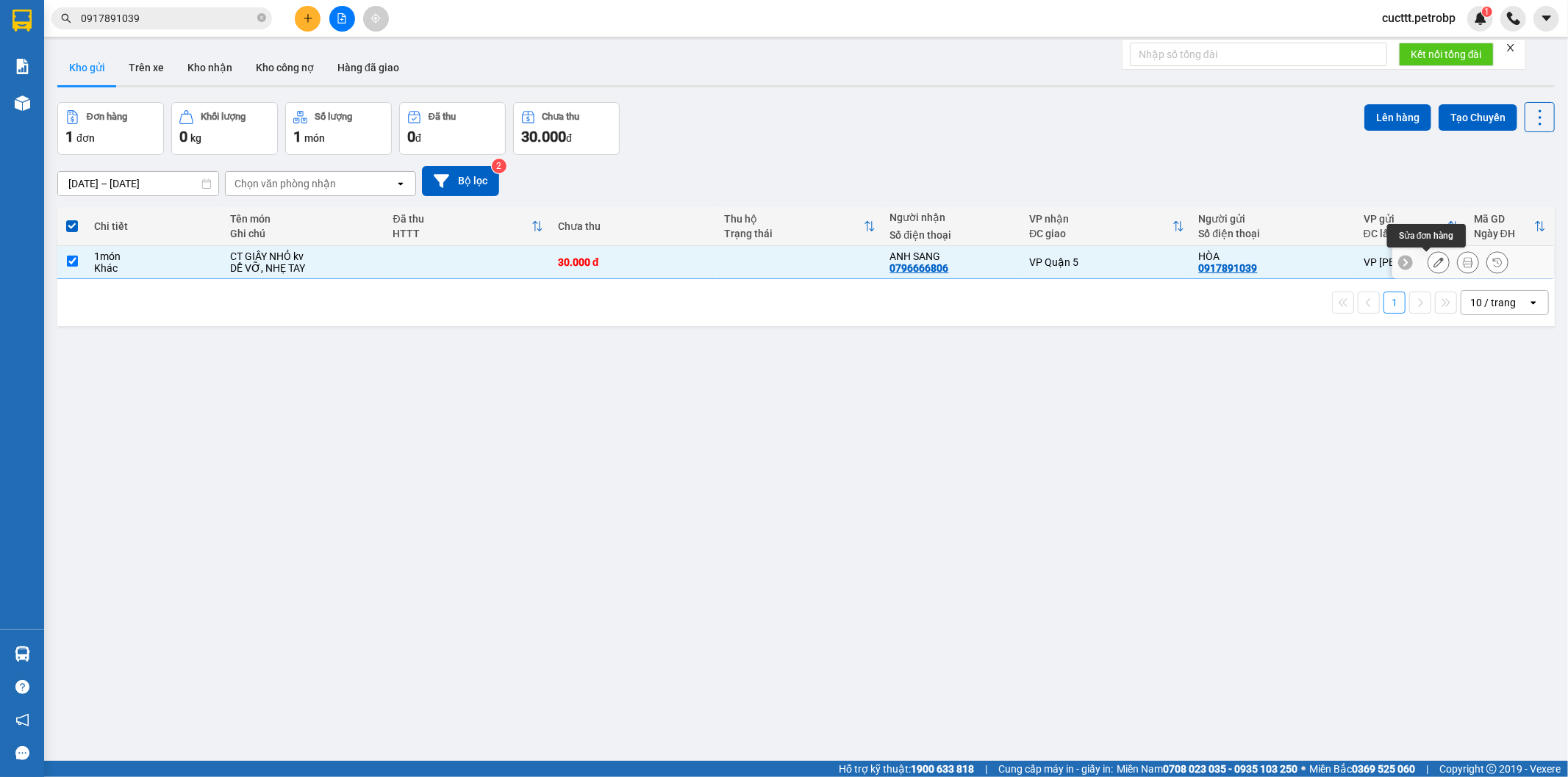
click at [1428, 268] on button at bounding box center [1438, 262] width 20 height 26
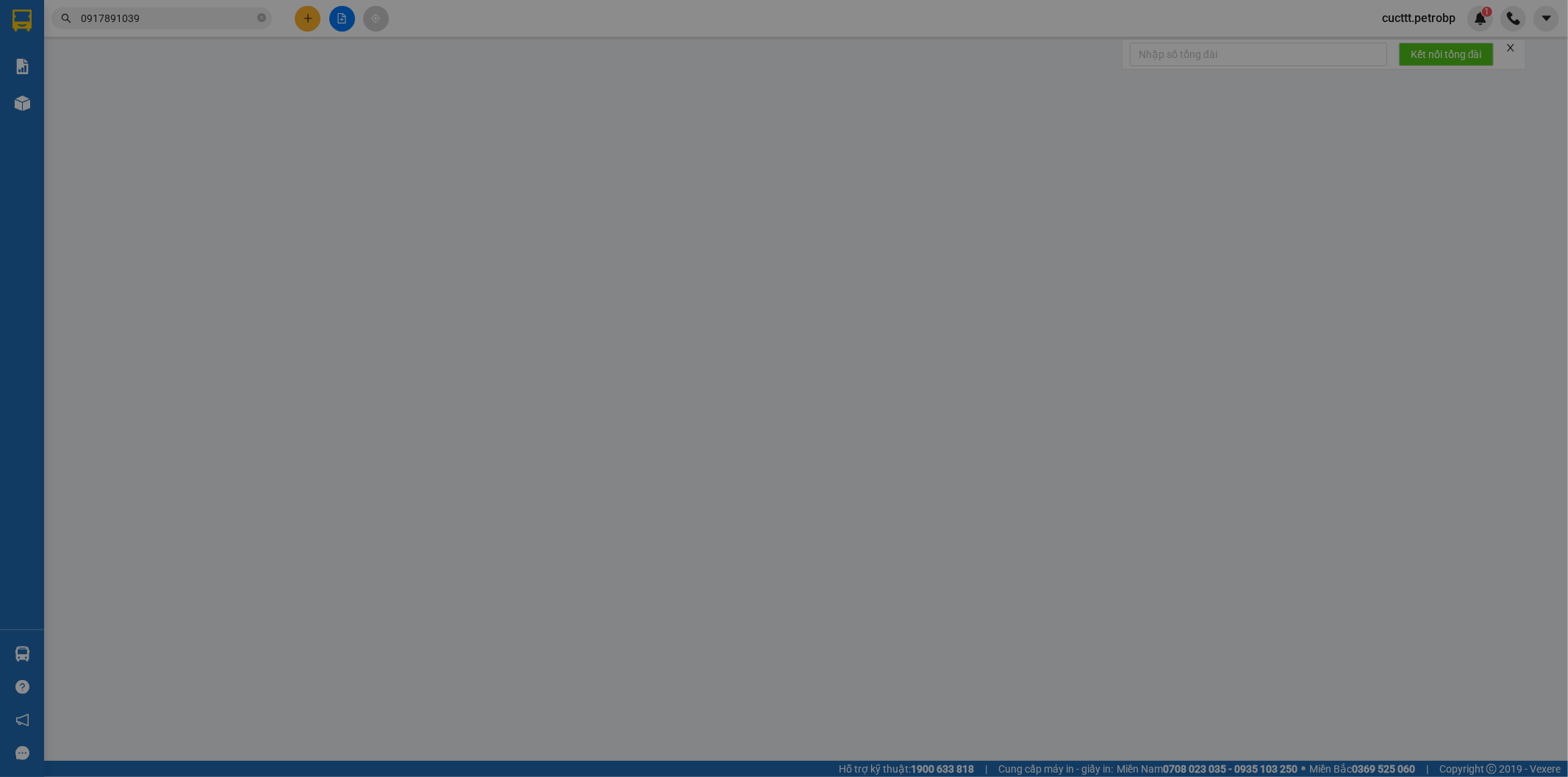
type input "0917891039"
type input "HÒA"
type input "0796666806"
type input "ANH SANG"
type input "30.000"
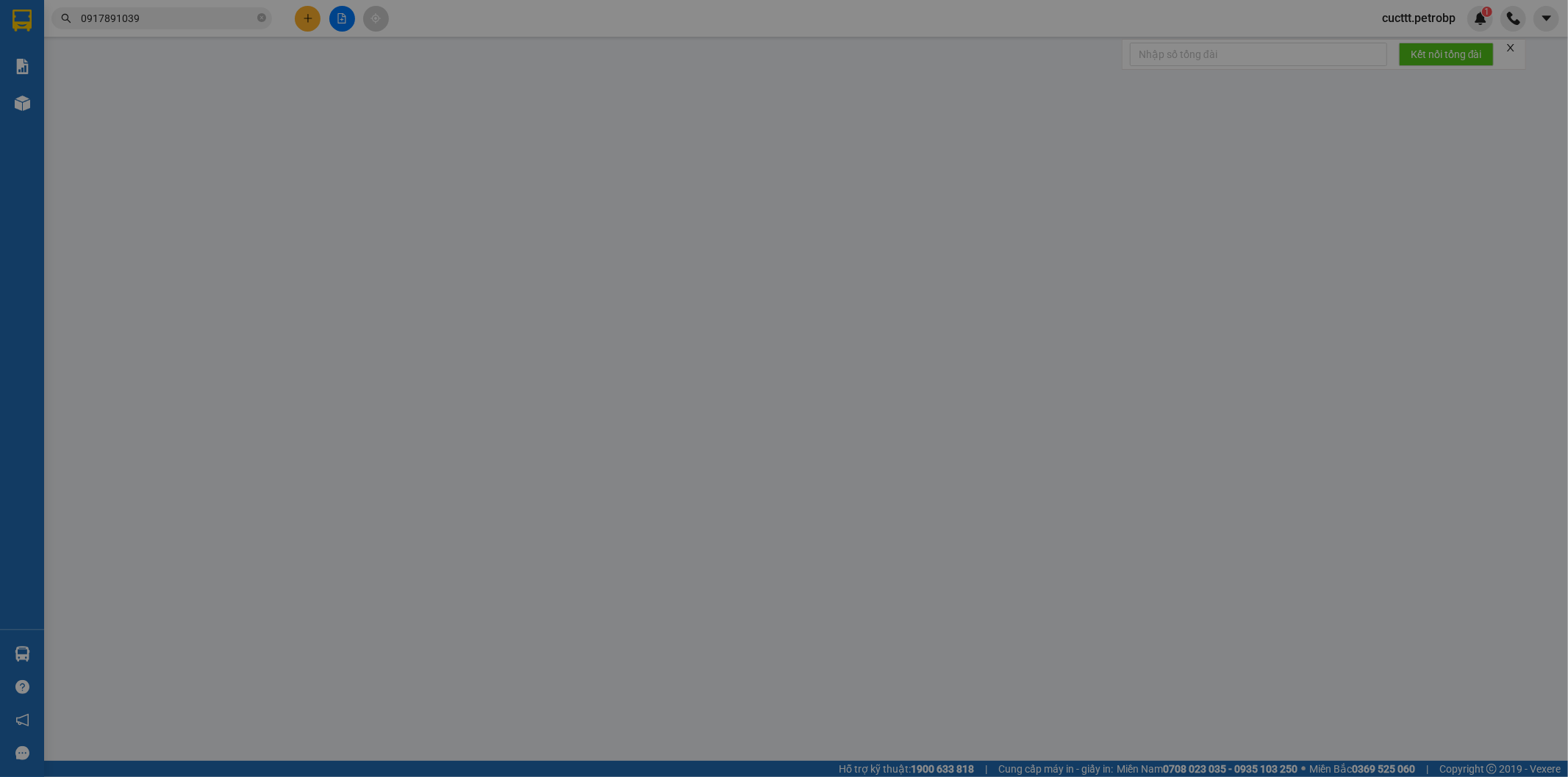
type input "30.000"
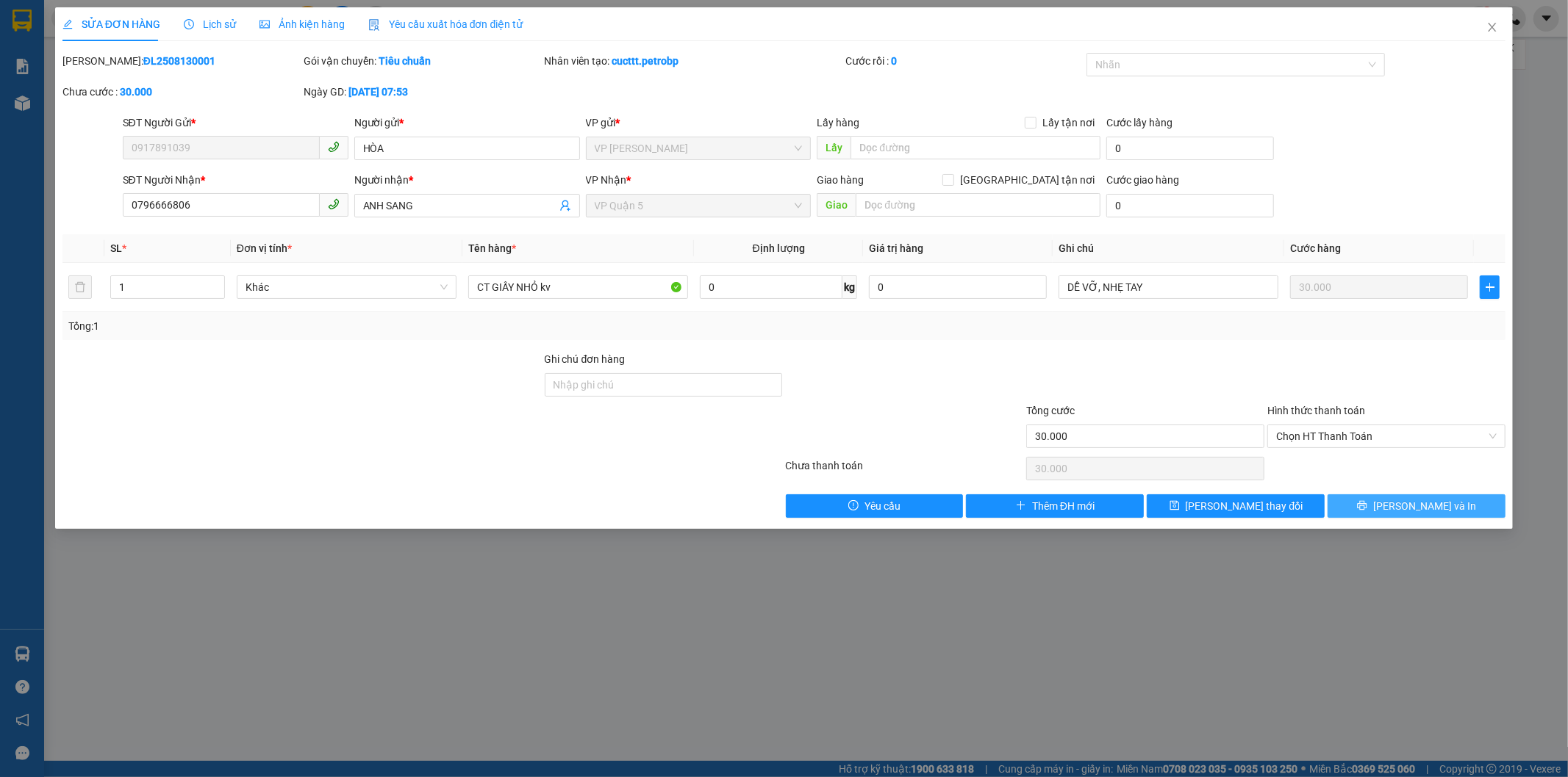
click at [1399, 505] on button "[PERSON_NAME] và In" at bounding box center [1417, 506] width 178 height 24
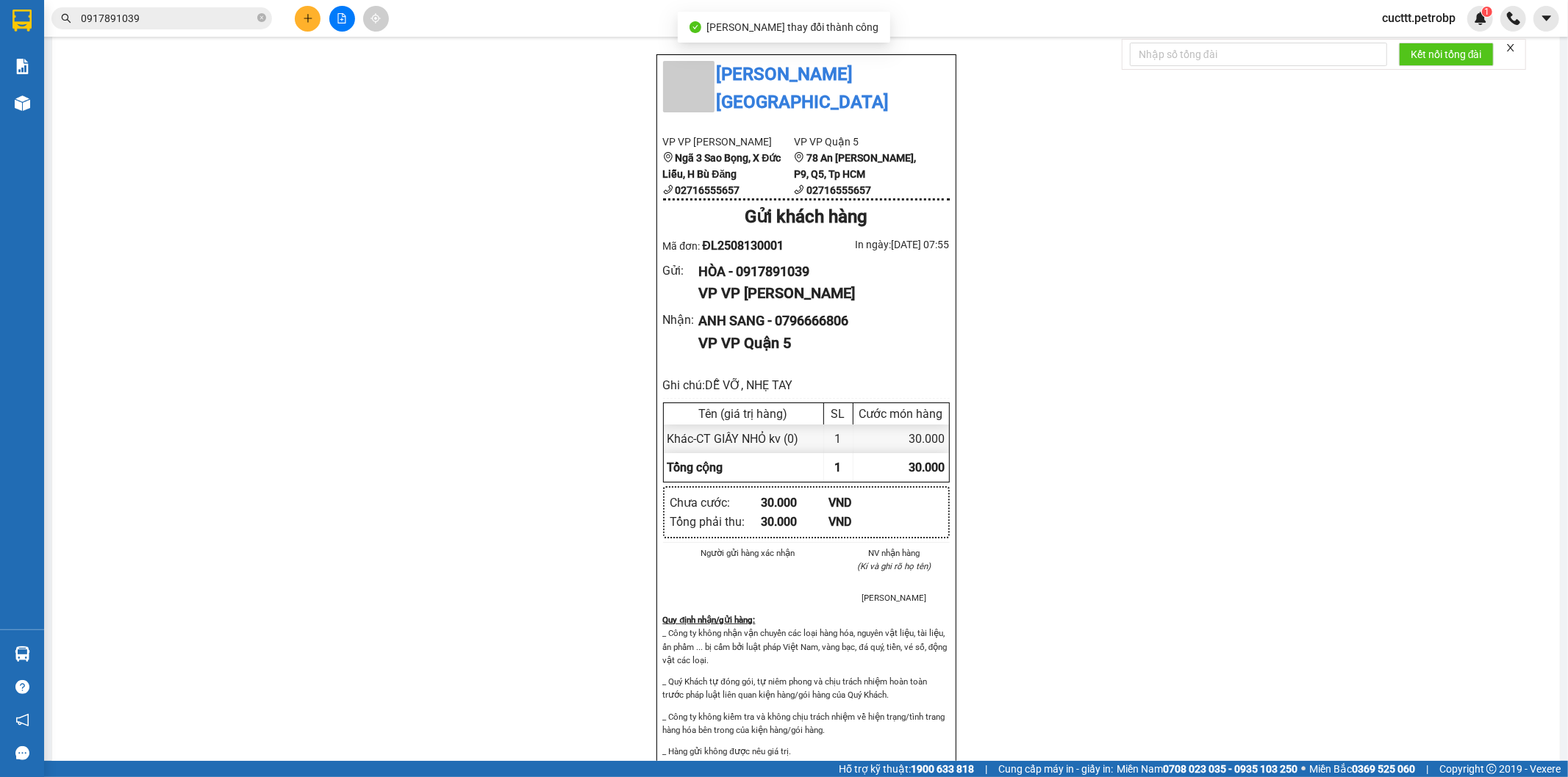
scroll to position [816, 0]
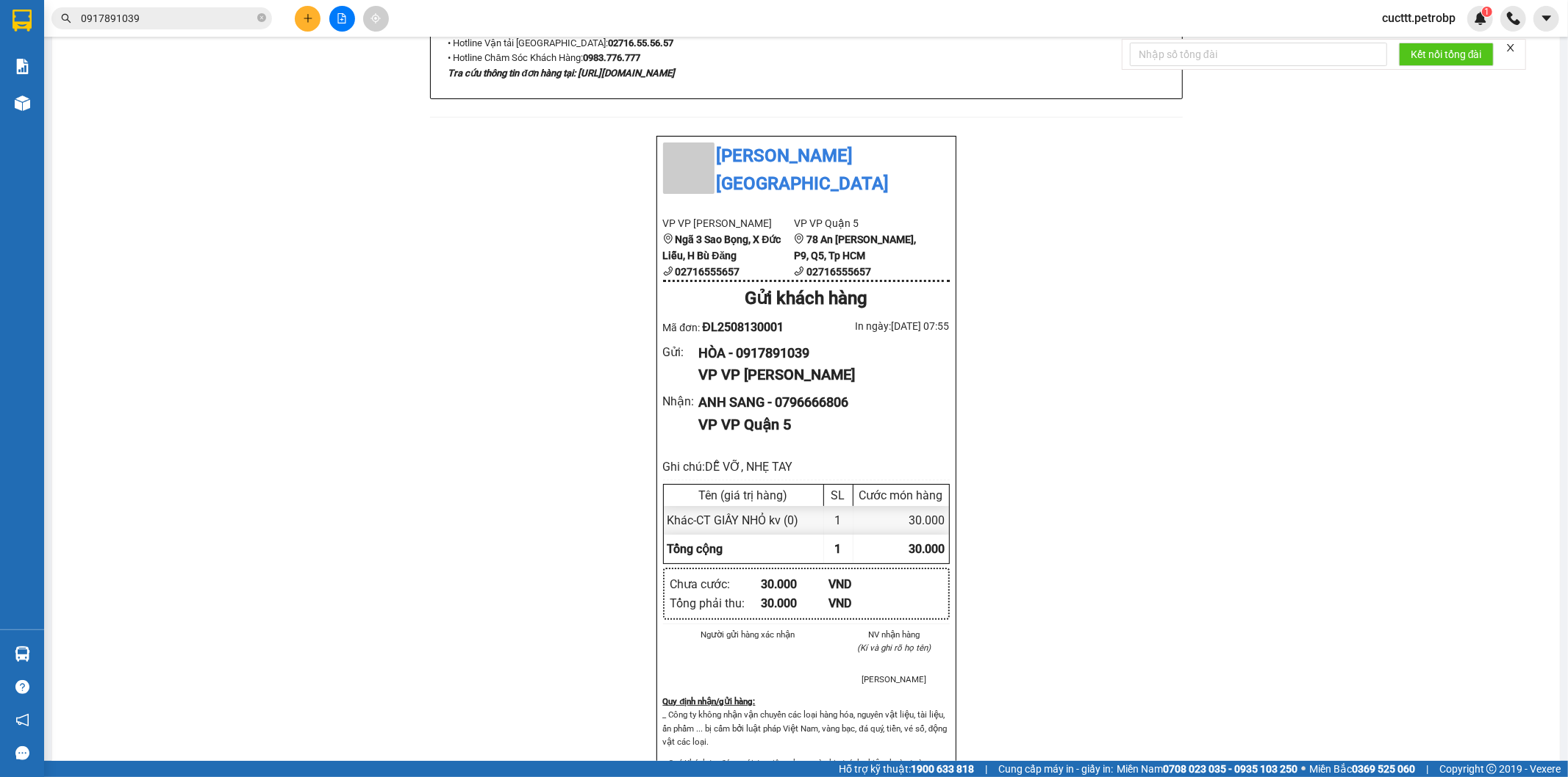
click at [1258, 294] on div "[PERSON_NAME][GEOGRAPHIC_DATA], [GEOGRAPHIC_DATA], [GEOGRAPHIC_DATA], [GEOGRAPH…" at bounding box center [806, 409] width 1472 height 2195
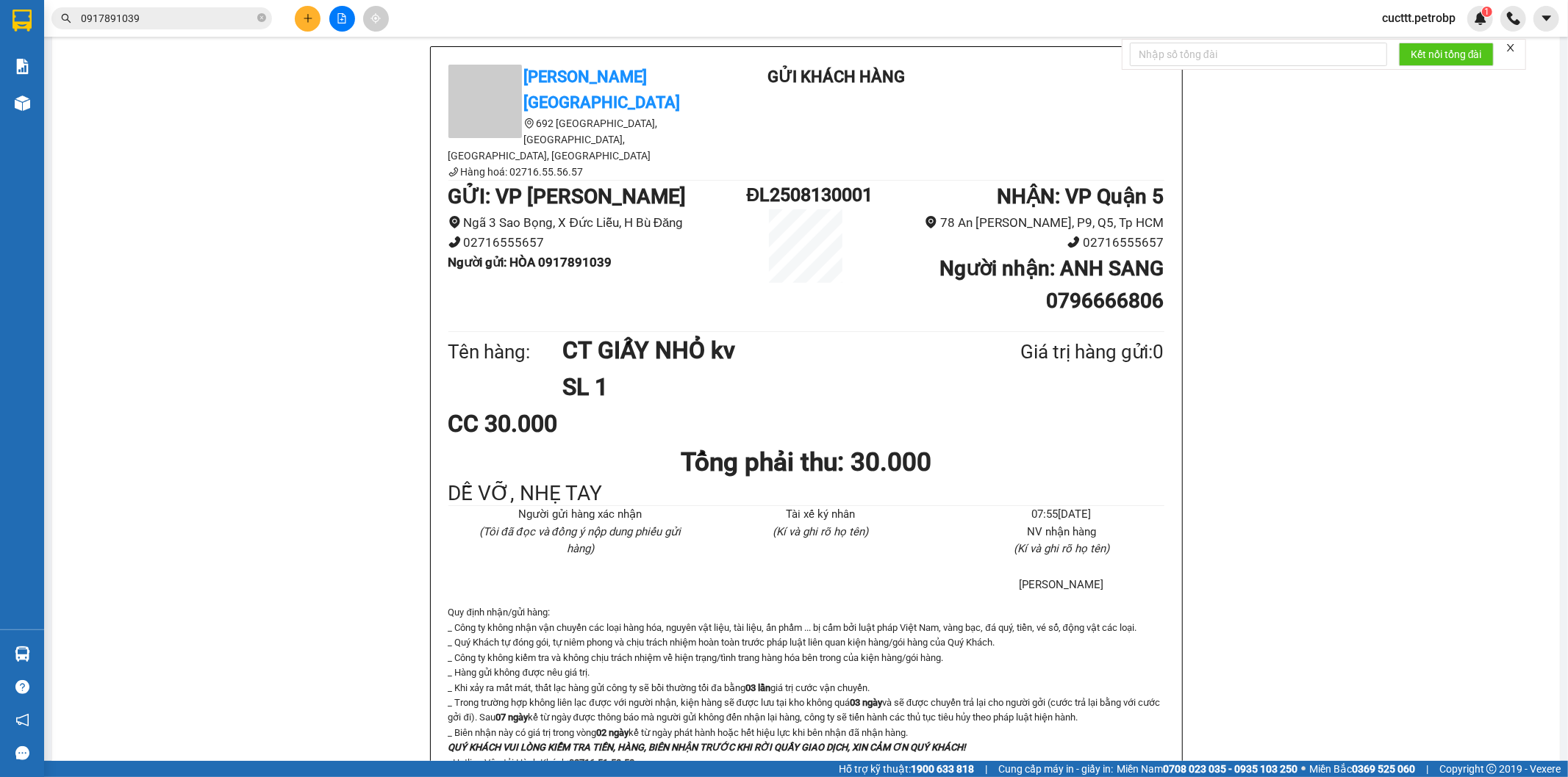
scroll to position [0, 0]
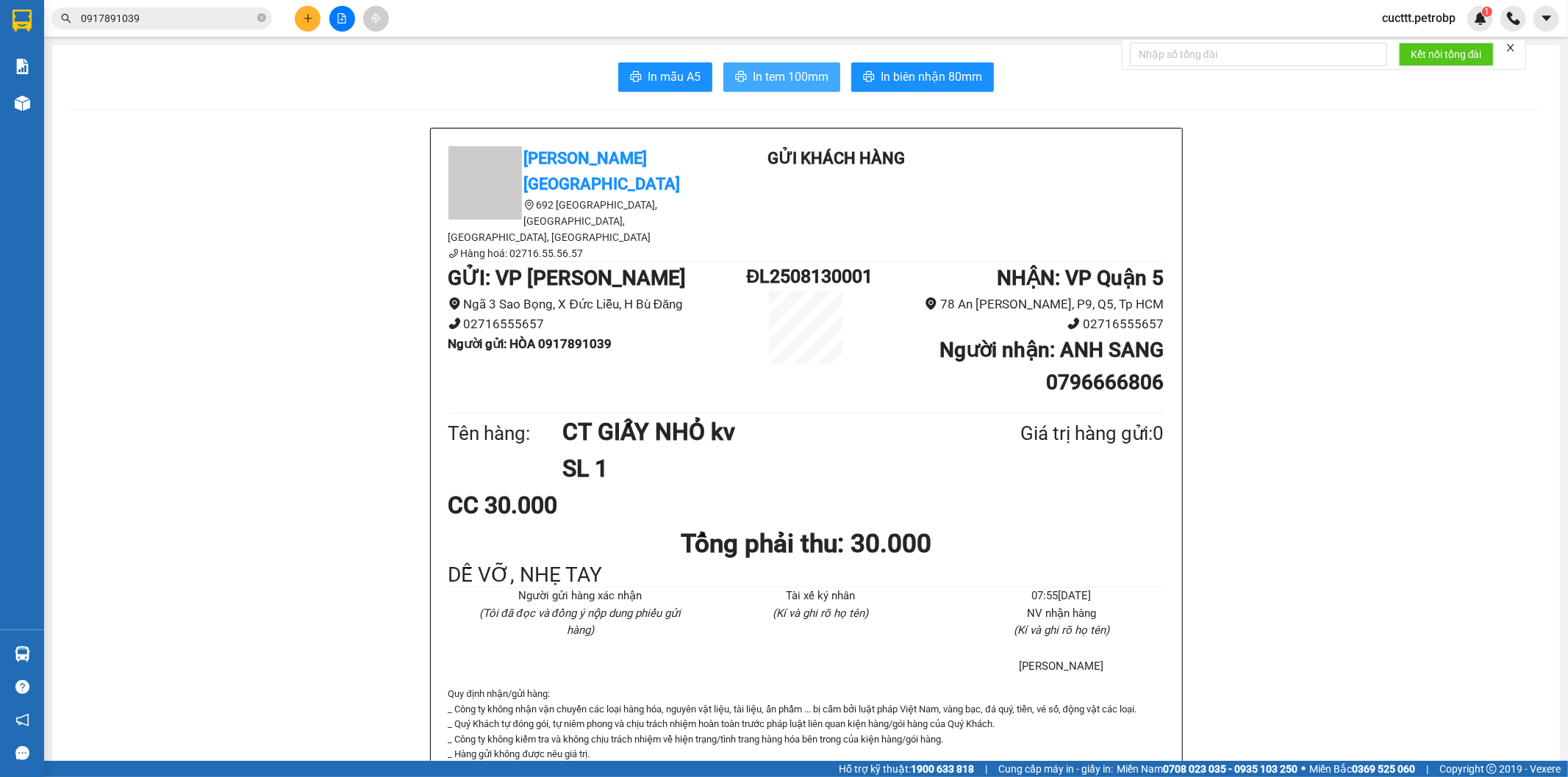
click at [806, 81] on span "In tem 100mm" at bounding box center [791, 76] width 76 height 18
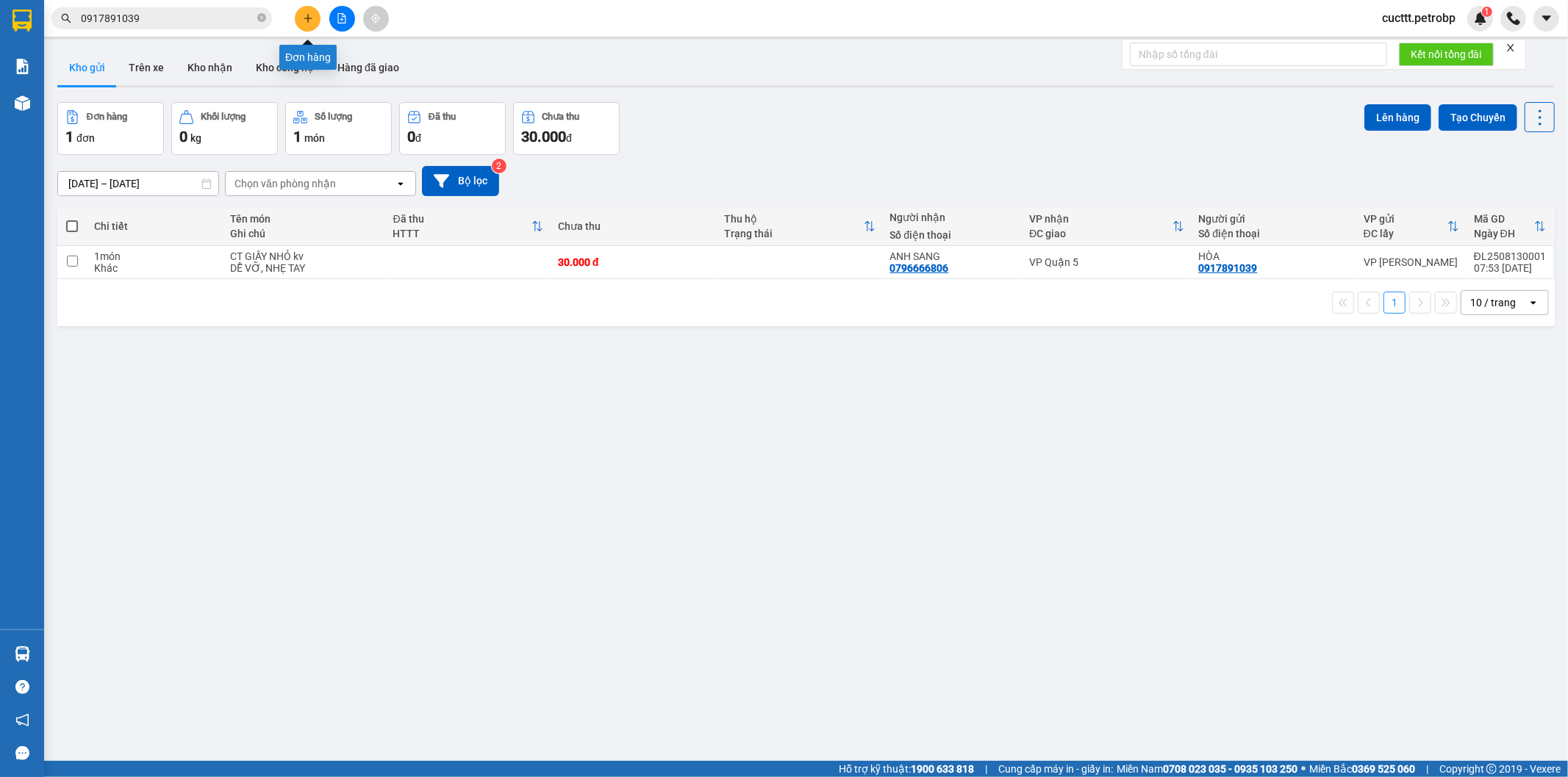
click at [303, 17] on icon "plus" at bounding box center [307, 18] width 10 height 10
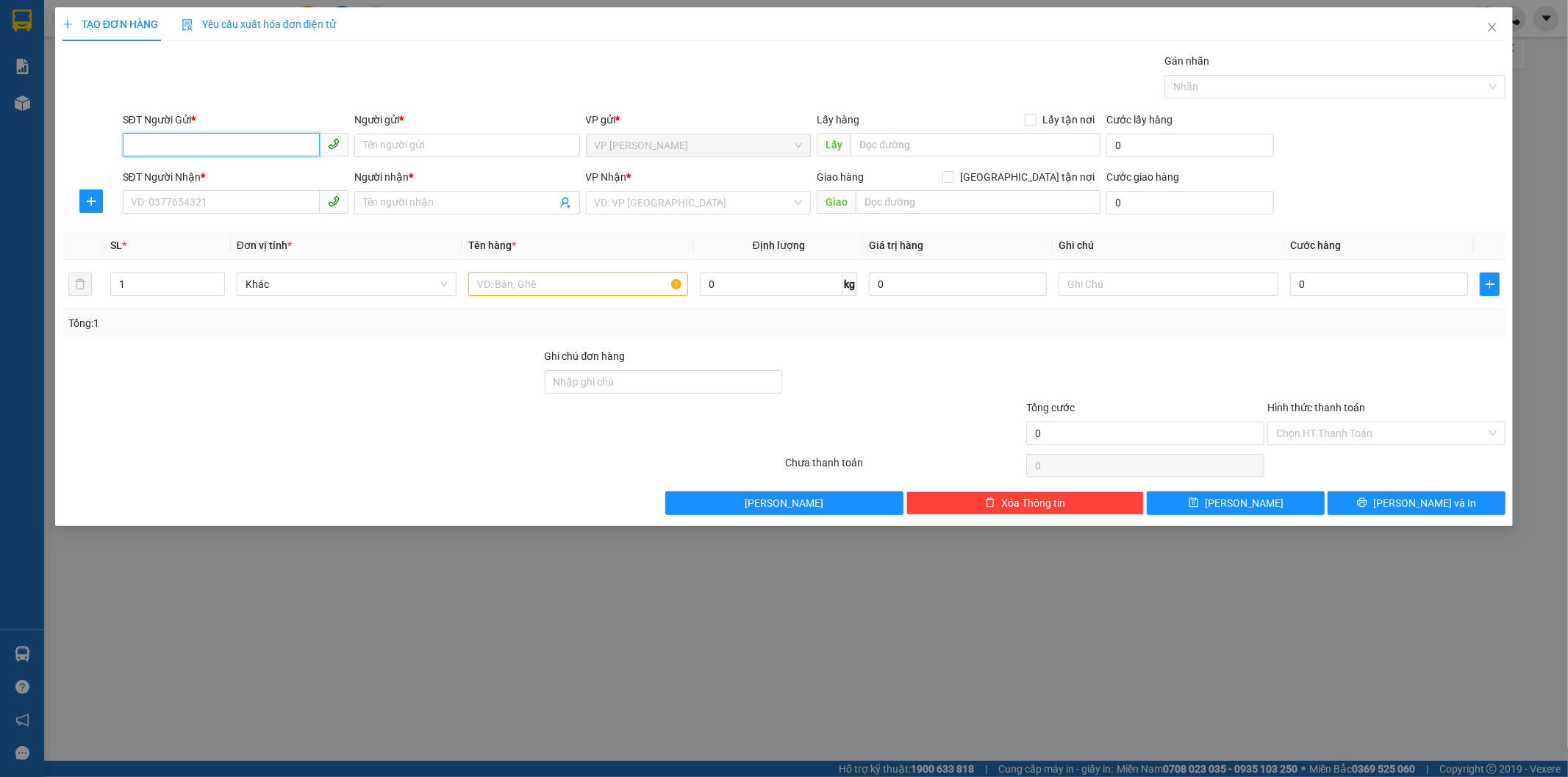
click at [211, 144] on input "SĐT Người Gửi *" at bounding box center [222, 145] width 197 height 24
click at [212, 173] on div "0974513039 - LINH" at bounding box center [236, 175] width 208 height 17
type input "0974513039"
type input "LINH"
type input "0969140168"
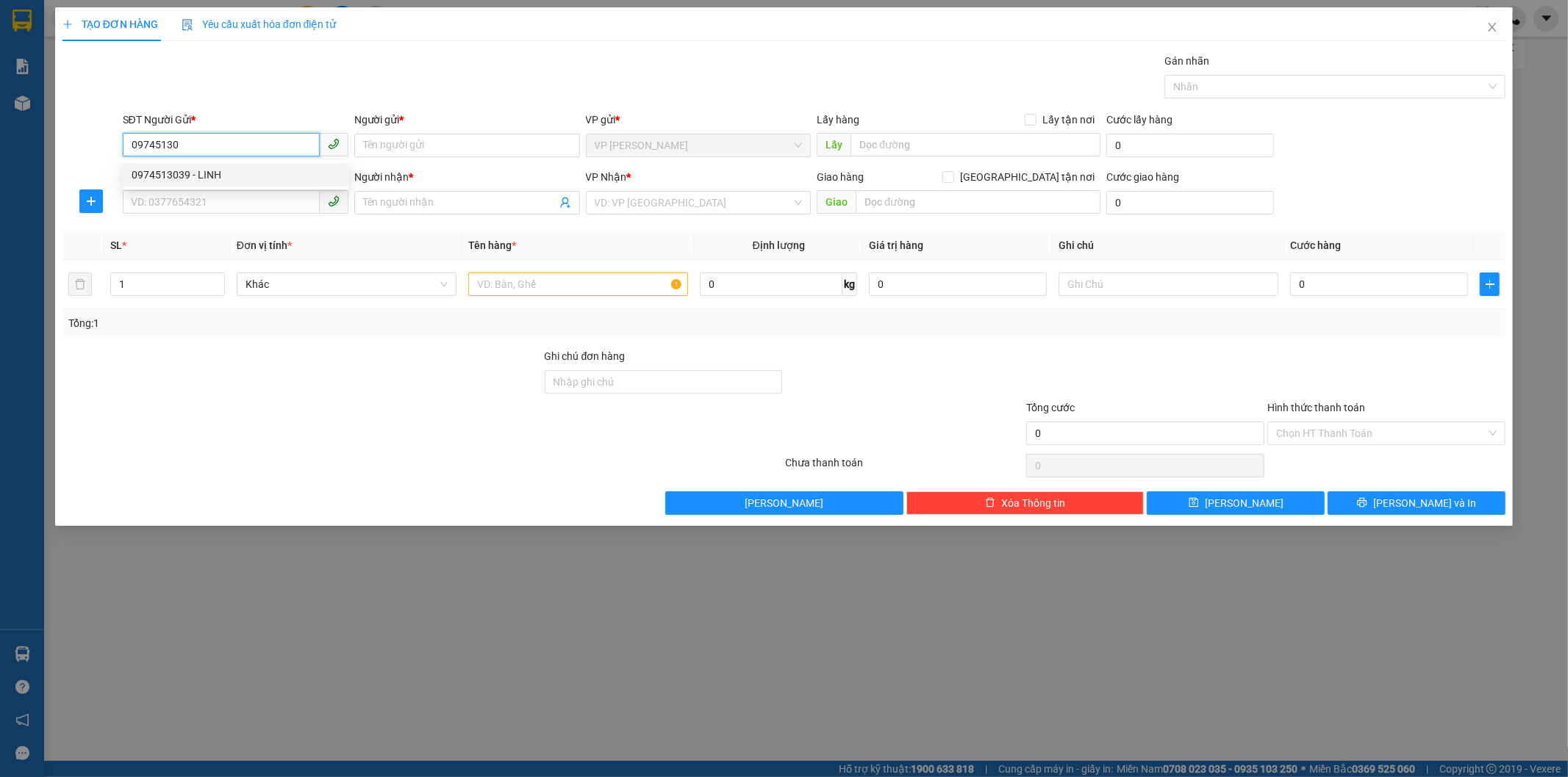
type input "a kính"
type input "30.000"
type input "0974513039"
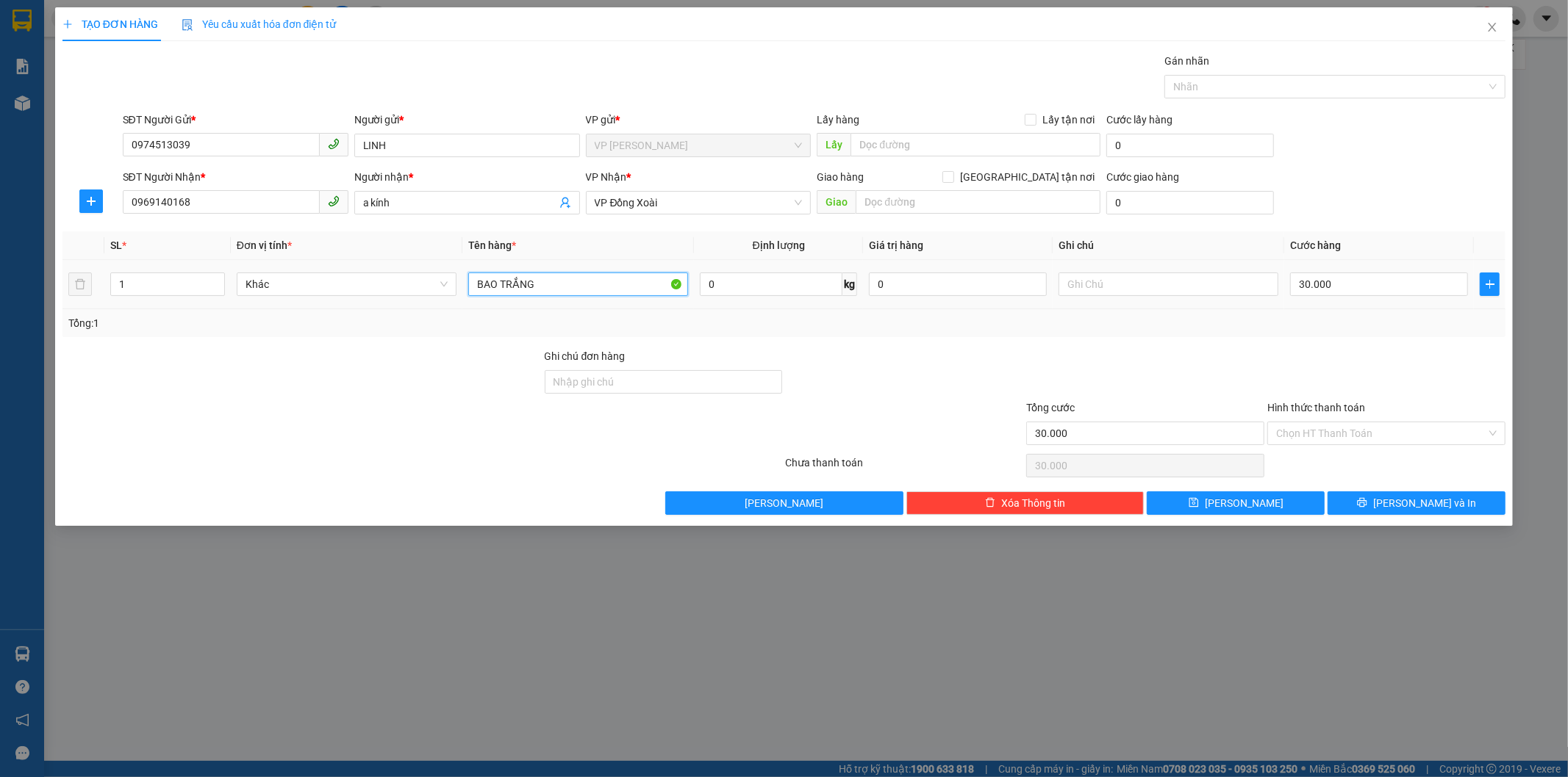
click at [577, 291] on input "BAO TRẮNG" at bounding box center [578, 284] width 220 height 24
type input "B"
click at [531, 282] on input "kiện dài" at bounding box center [578, 284] width 220 height 24
type input "kiện dài có bọc hồng"
click at [1349, 288] on input "30.000" at bounding box center [1379, 284] width 178 height 24
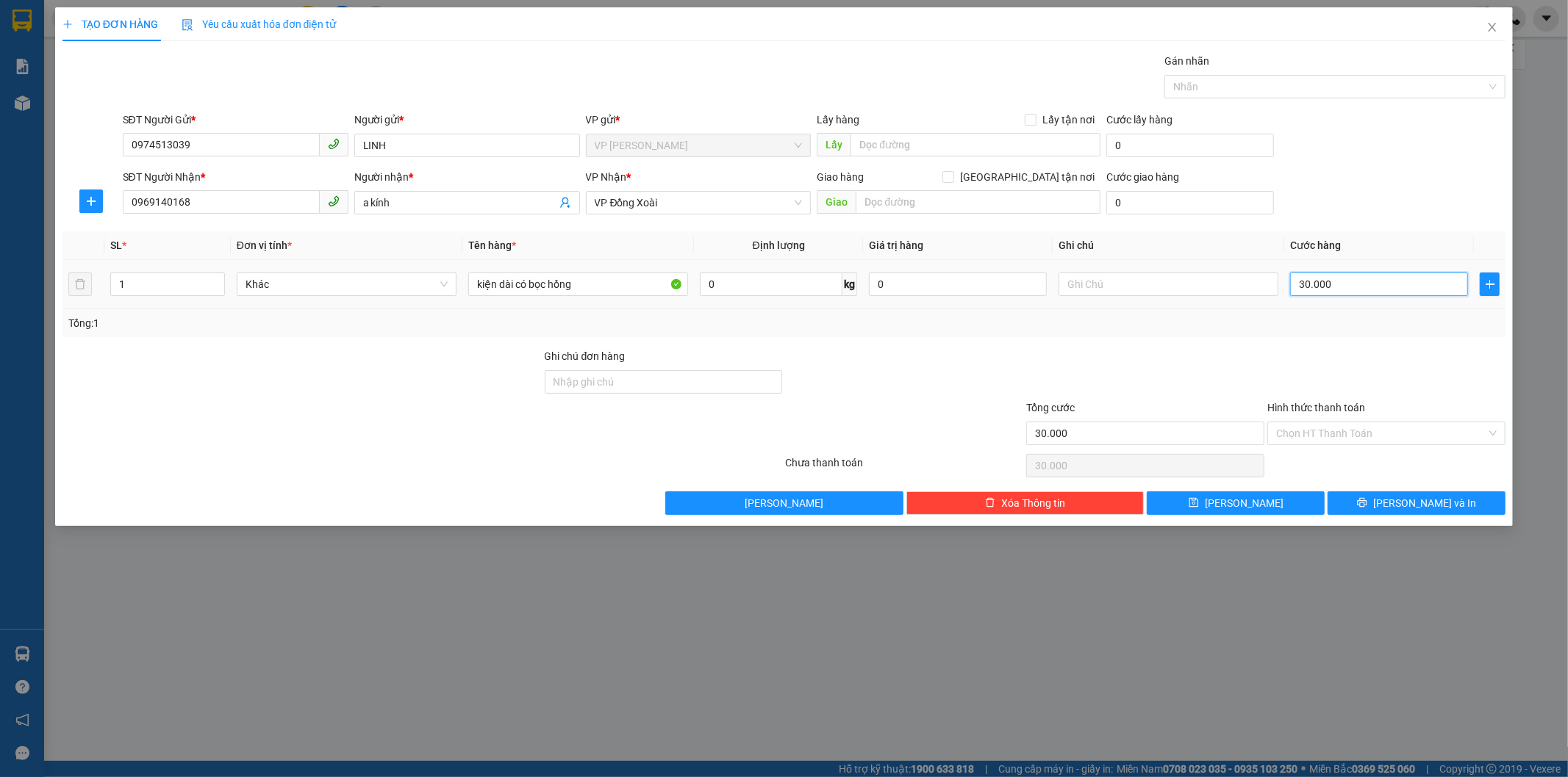
type input "4"
type input "40"
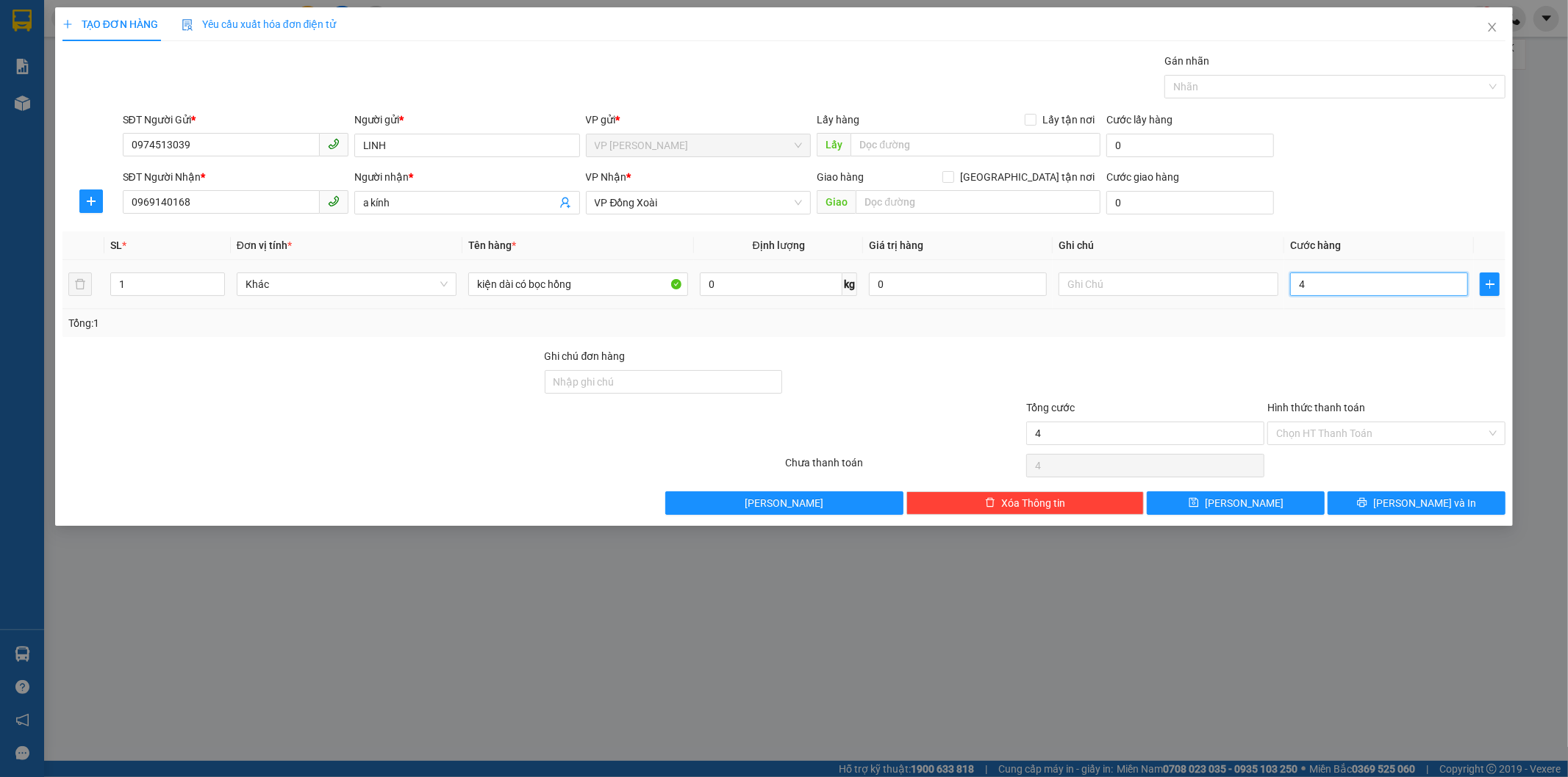
type input "40"
type input "400"
type input "4.000"
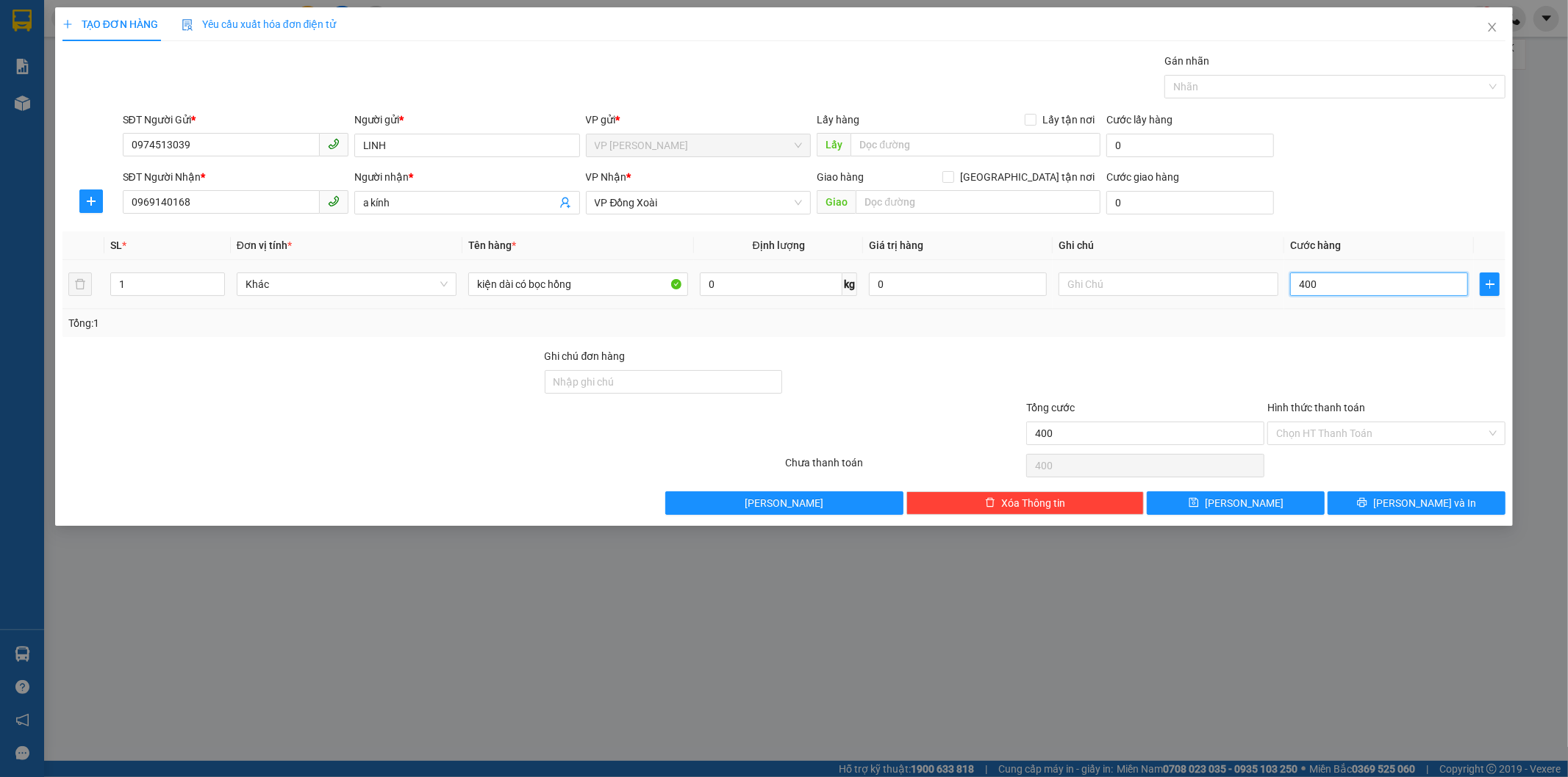
type input "4.000"
type input "40.000"
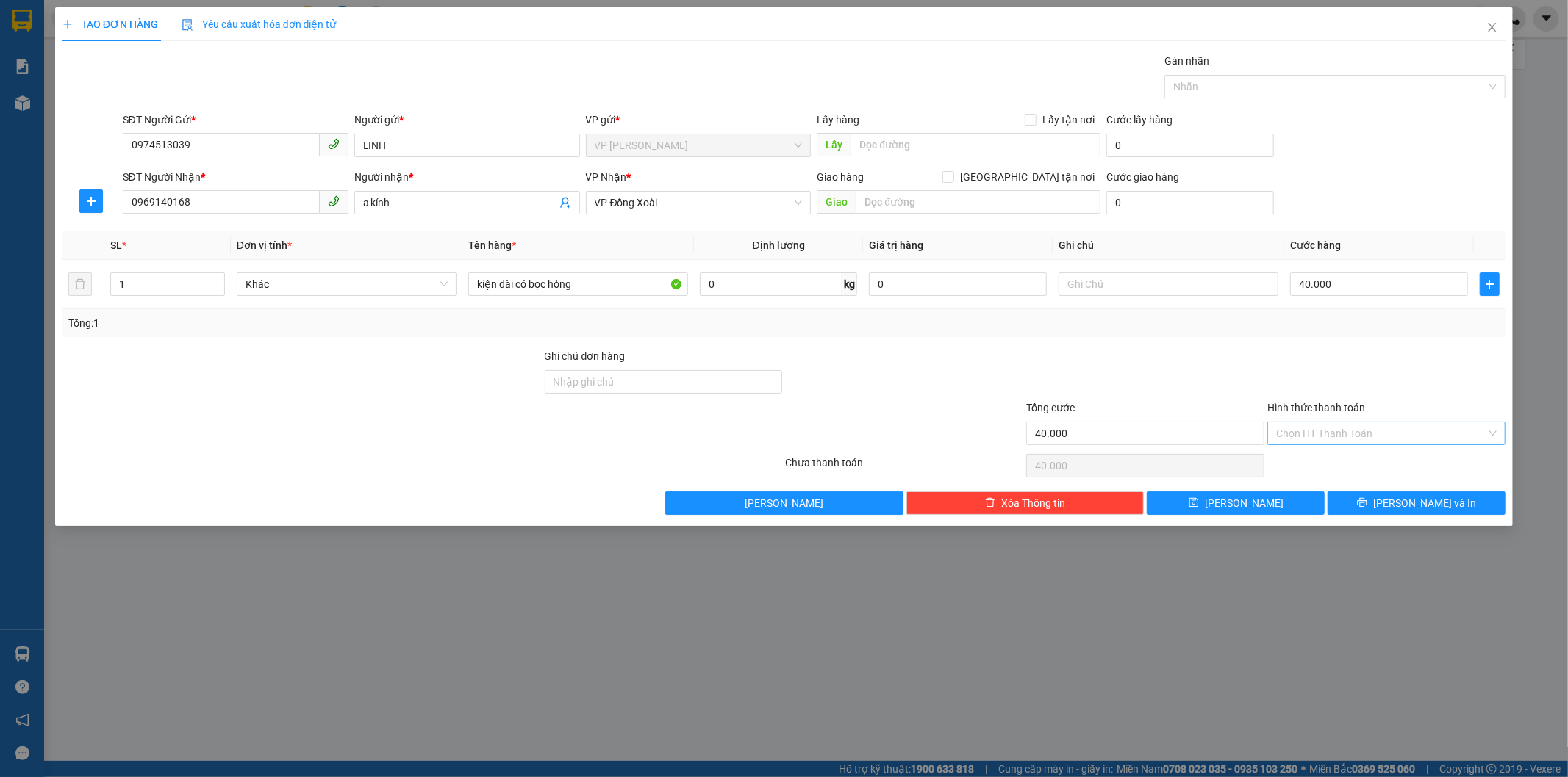
click at [1382, 434] on input "Hình thức thanh toán" at bounding box center [1380, 433] width 210 height 22
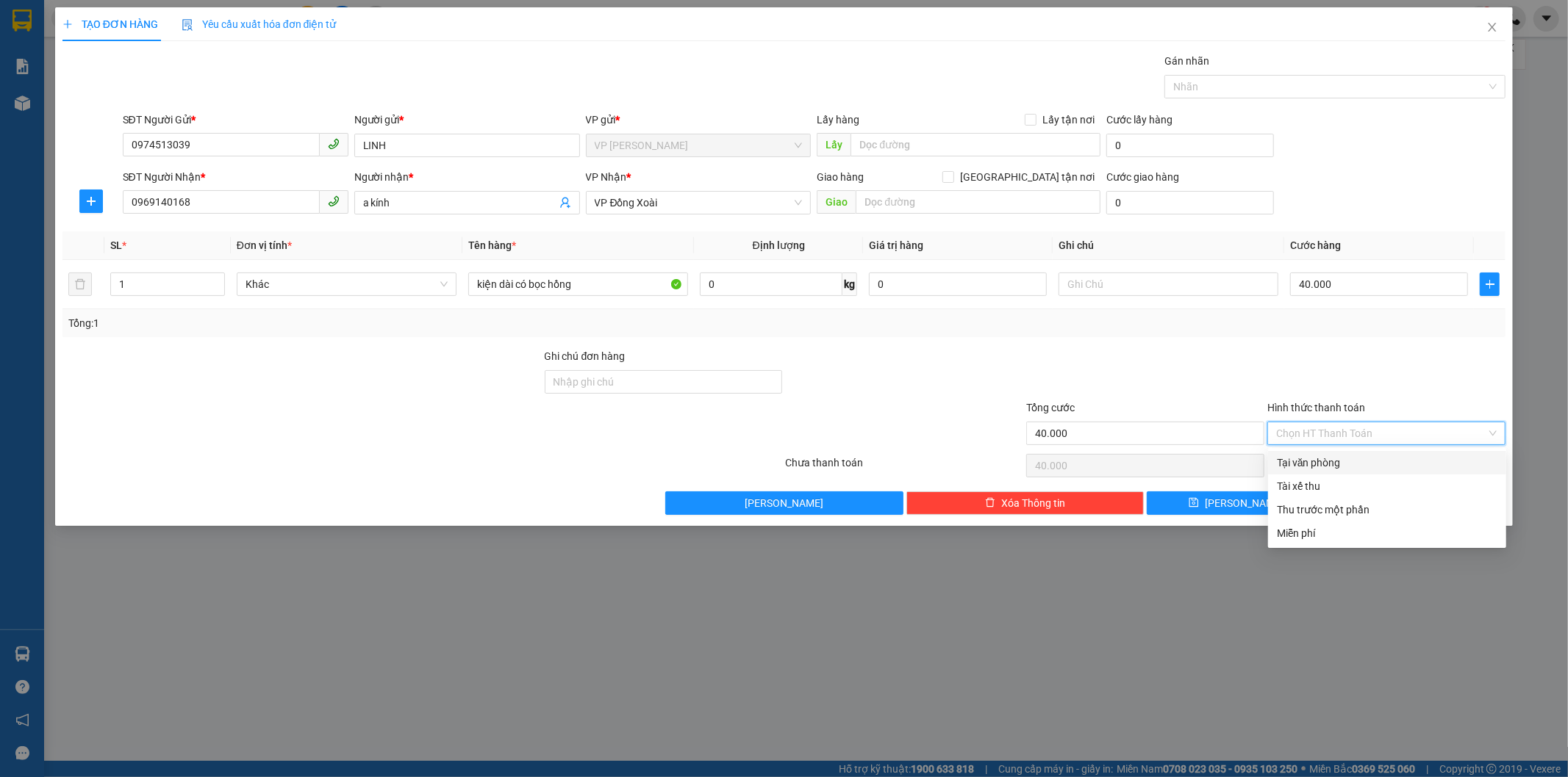
click at [1358, 460] on div "Tại văn phòng" at bounding box center [1387, 463] width 221 height 17
type input "0"
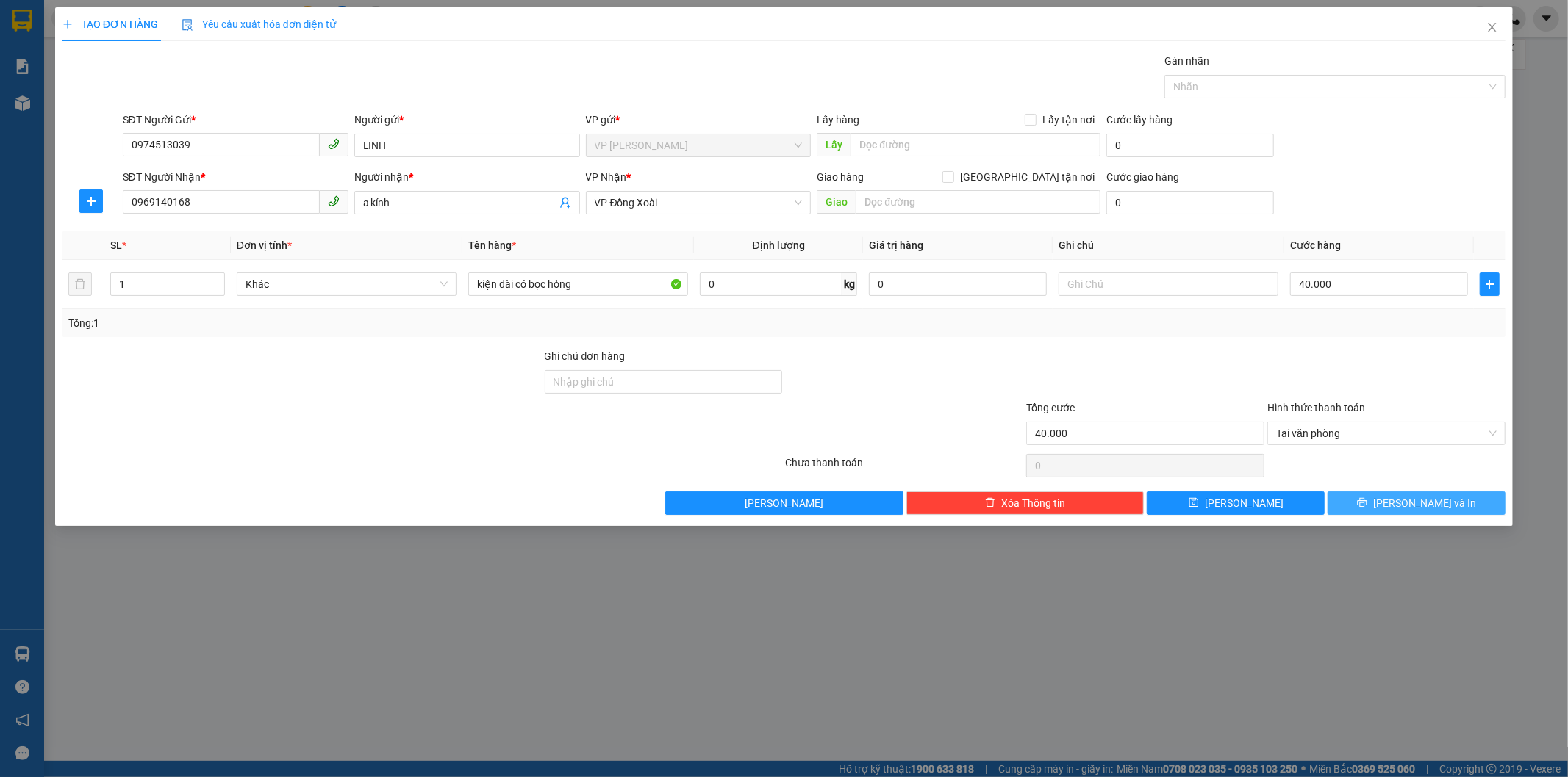
click at [1408, 504] on span "[PERSON_NAME] và In" at bounding box center [1425, 503] width 103 height 17
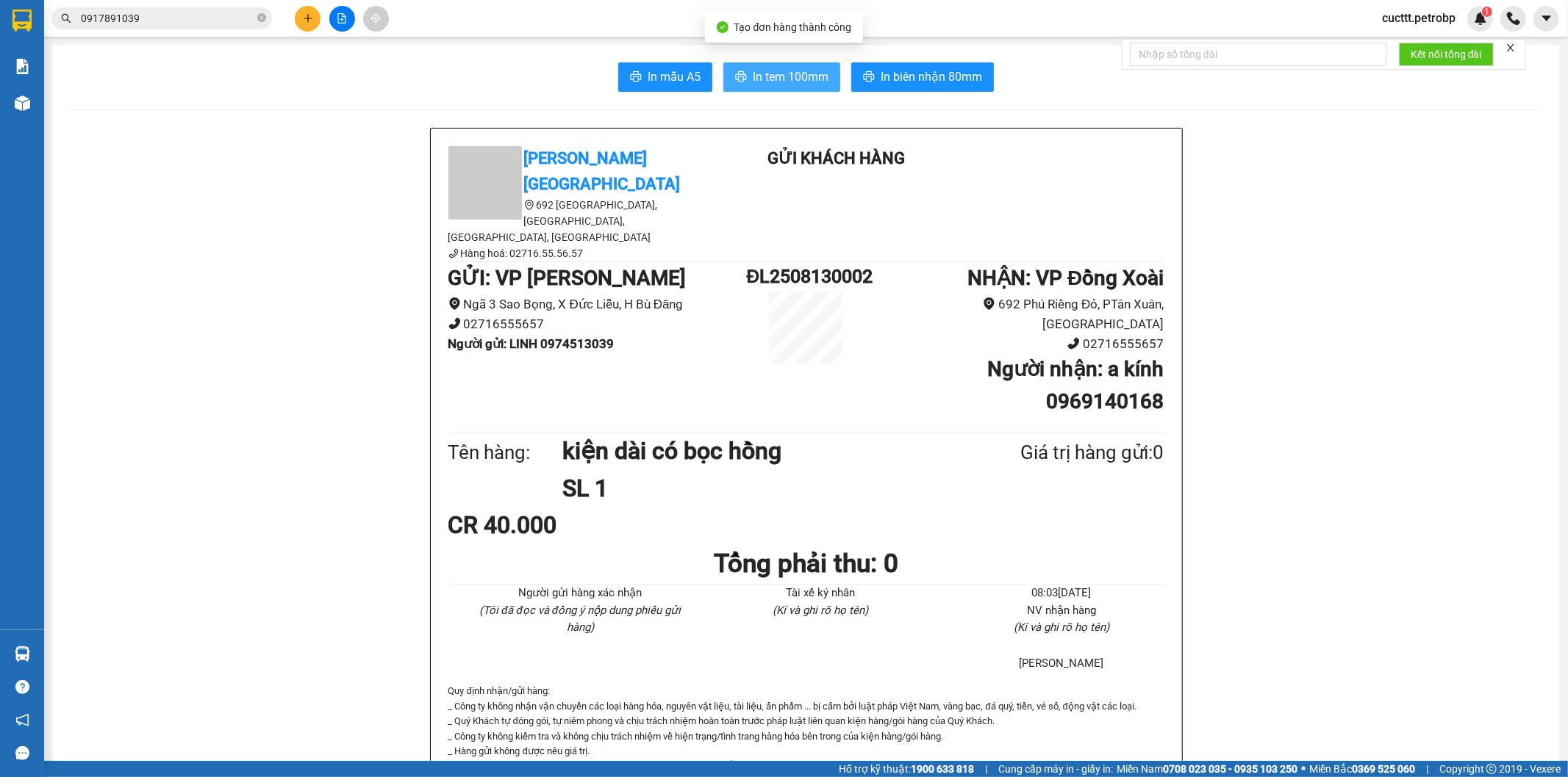
click at [791, 69] on span "In tem 100mm" at bounding box center [791, 76] width 76 height 18
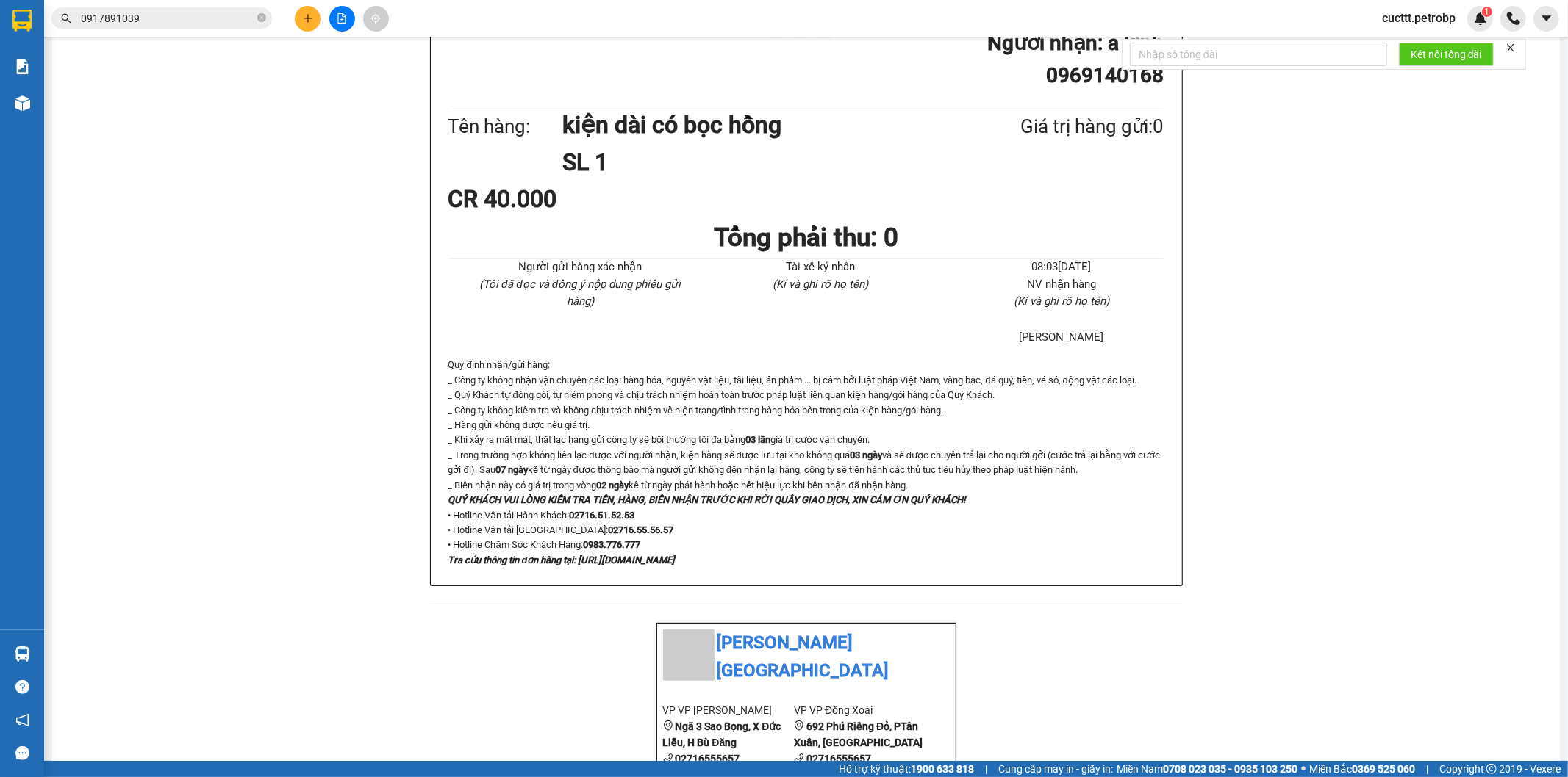
scroll to position [652, 0]
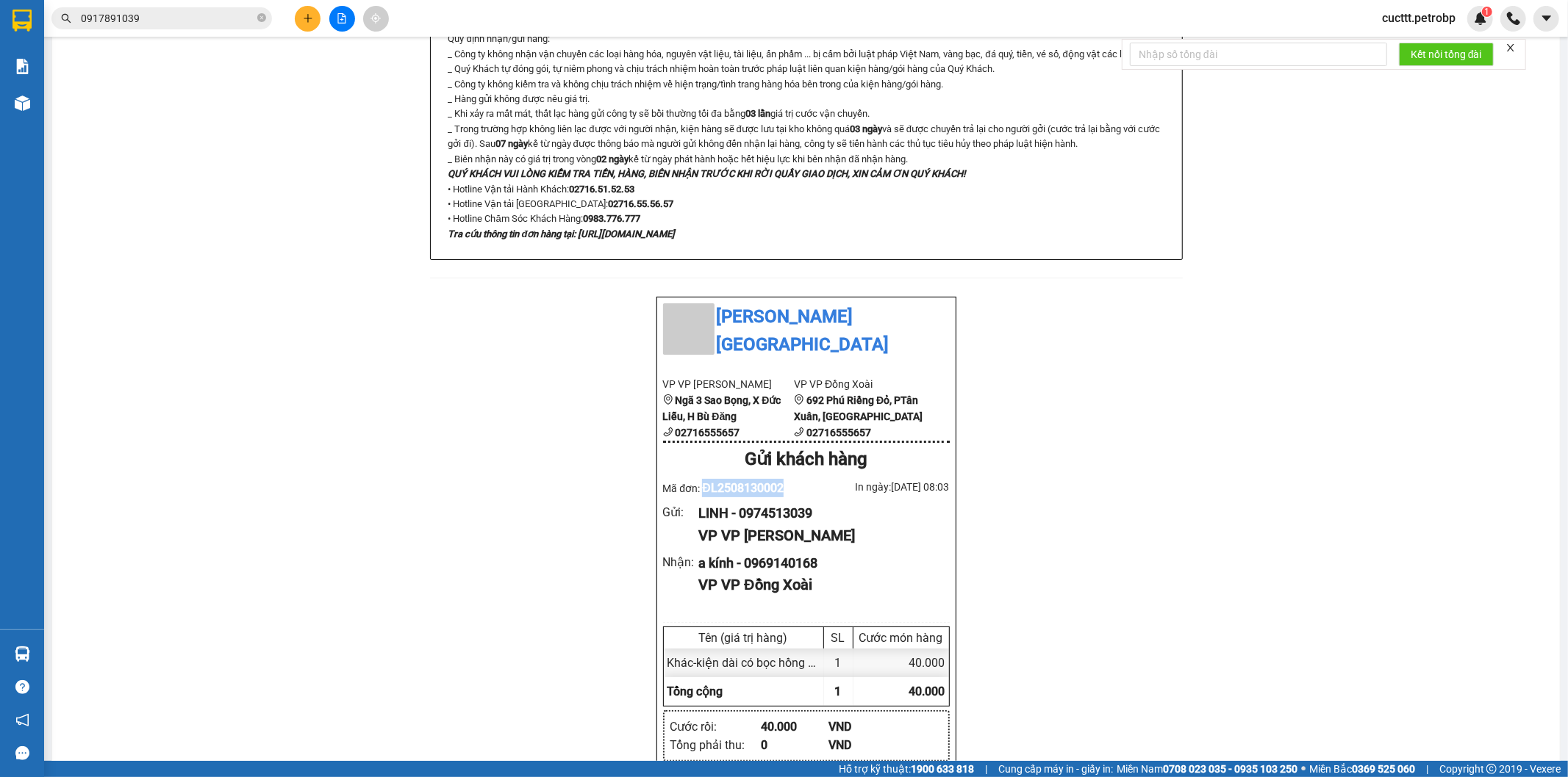
drag, startPoint x: 699, startPoint y: 406, endPoint x: 787, endPoint y: 415, distance: 88.5
click at [787, 479] on div "Mã đơn: ĐL2508130002" at bounding box center [735, 488] width 143 height 18
copy span "ĐL2508130002"
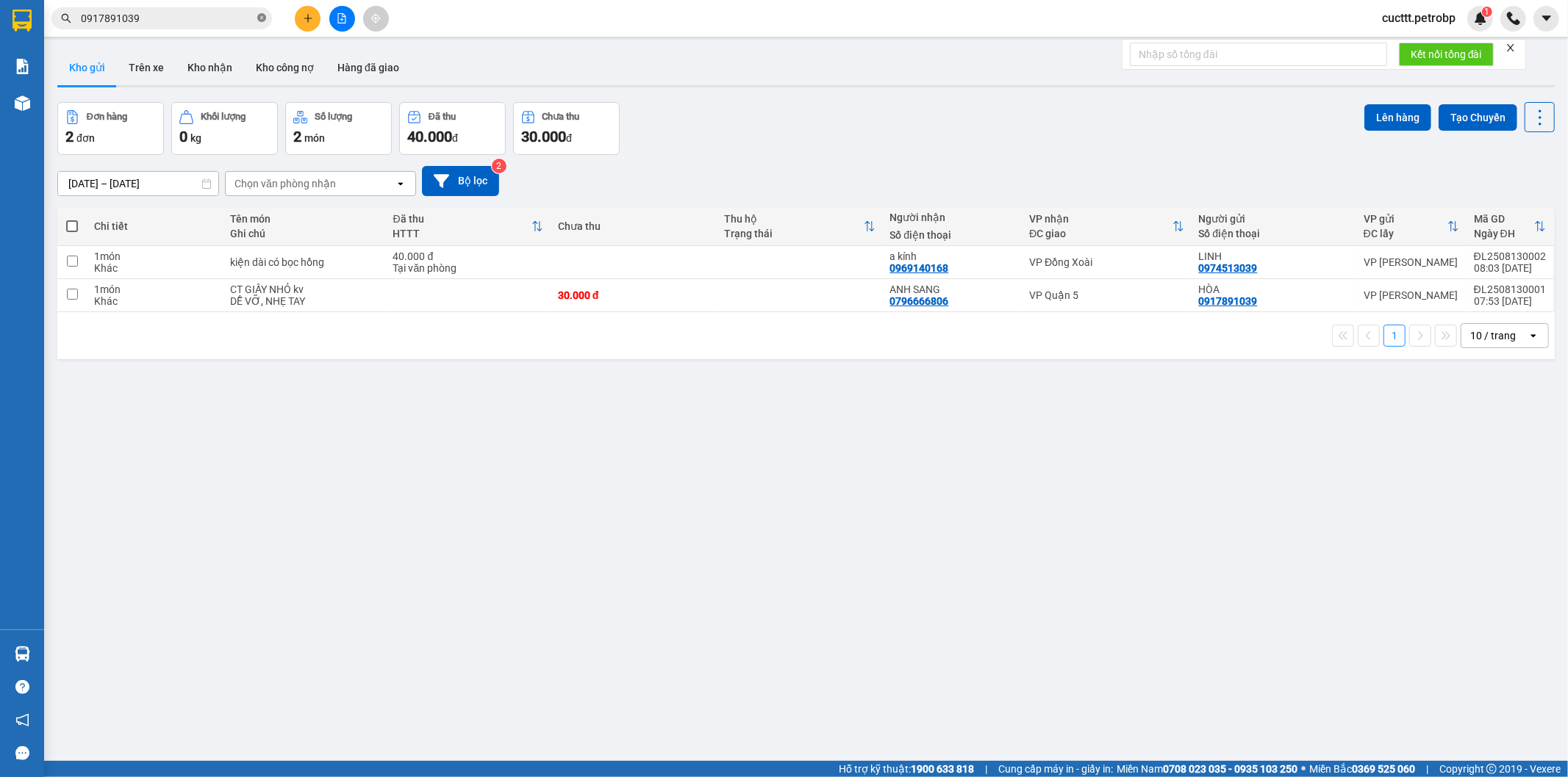
click at [258, 18] on icon "close-circle" at bounding box center [261, 17] width 9 height 9
click at [222, 18] on input "text" at bounding box center [168, 18] width 173 height 17
click at [188, 17] on input "text" at bounding box center [168, 18] width 173 height 17
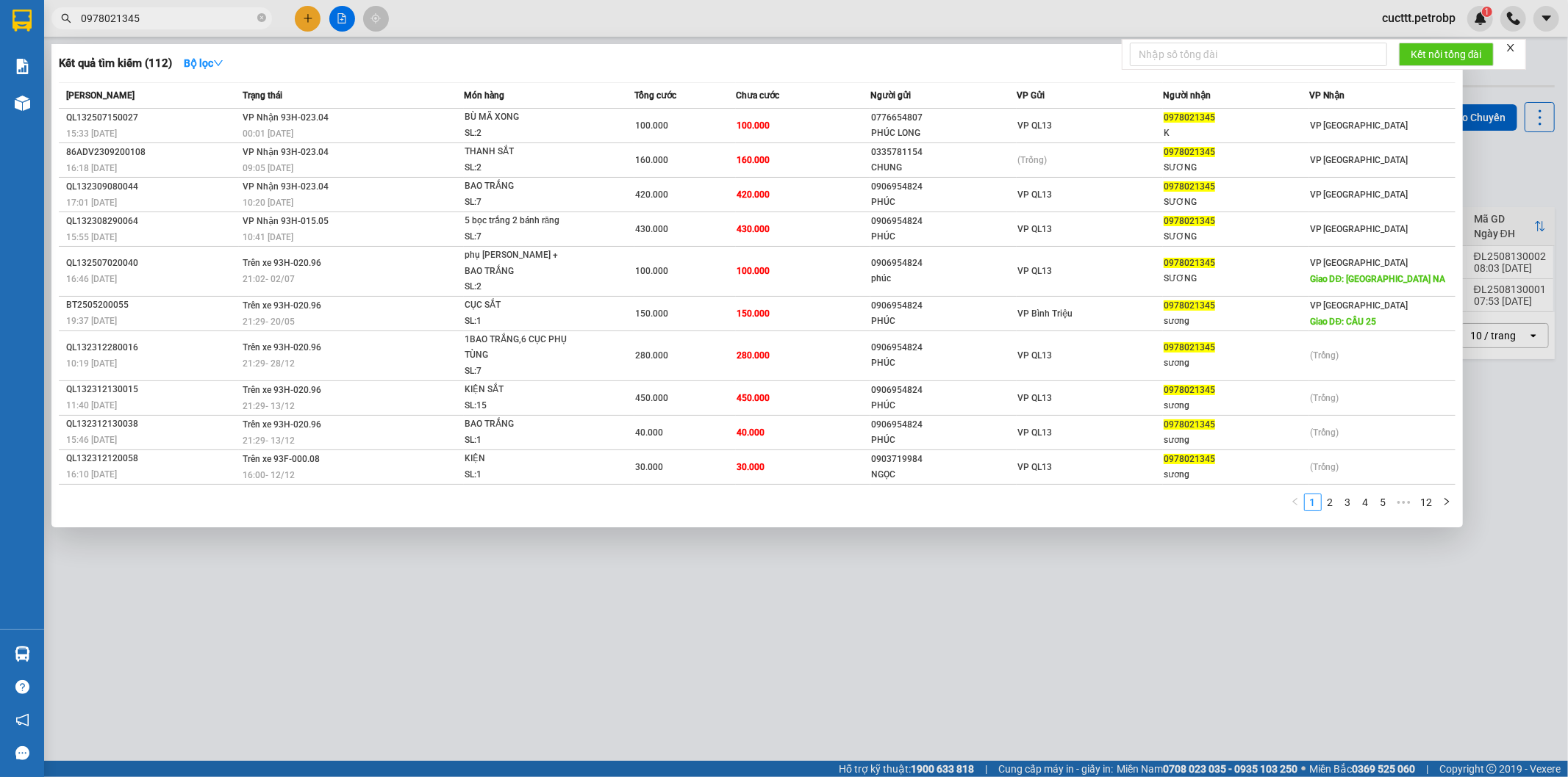
click at [103, 17] on input "0978021345" at bounding box center [168, 18] width 173 height 17
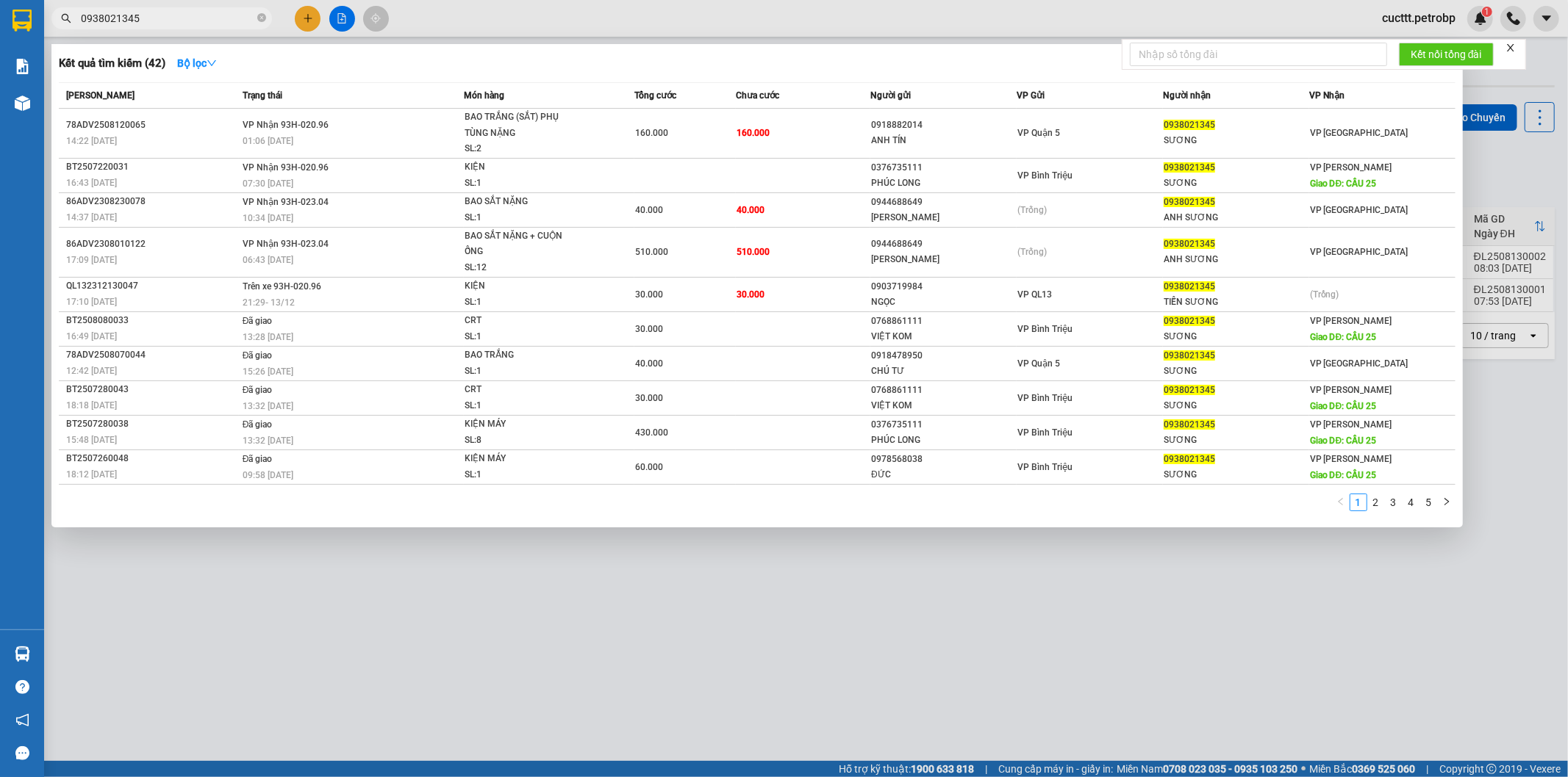
type input "0938021345"
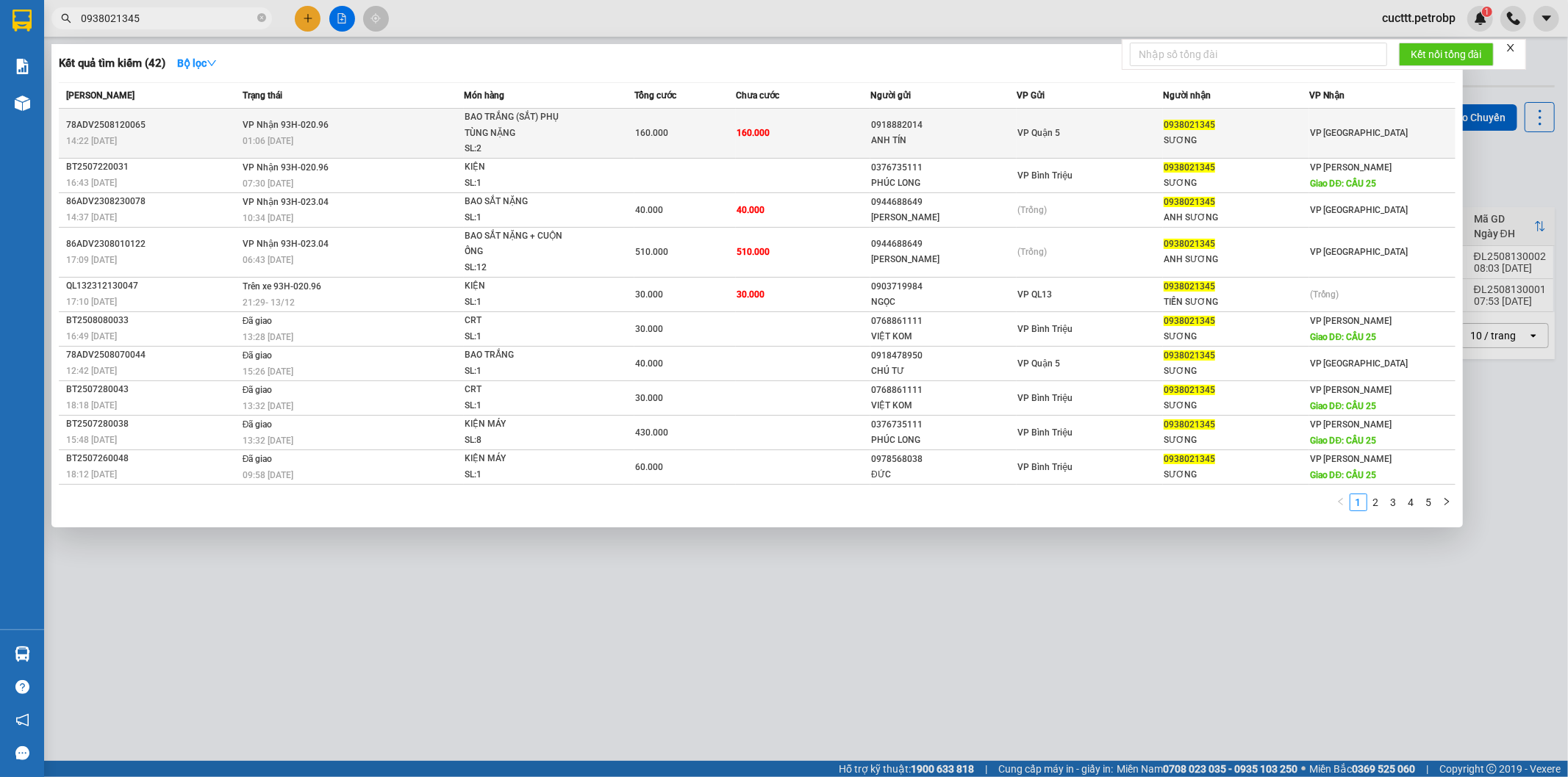
click at [828, 143] on td "160.000" at bounding box center [803, 133] width 136 height 50
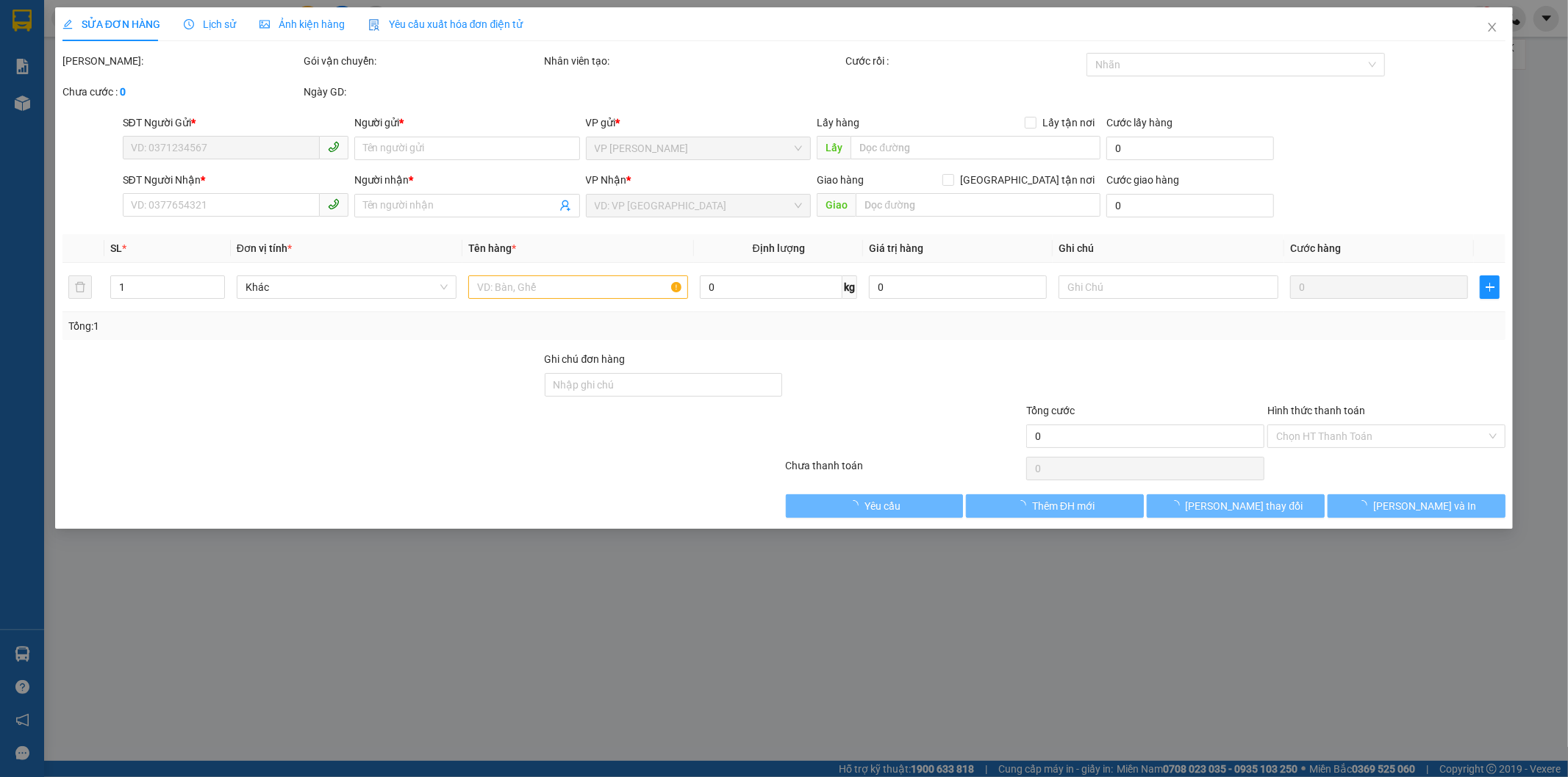
type input "0918882014"
type input "ANH TÍN"
type input "0938021345"
type input "SƯƠNG"
type input "160.000"
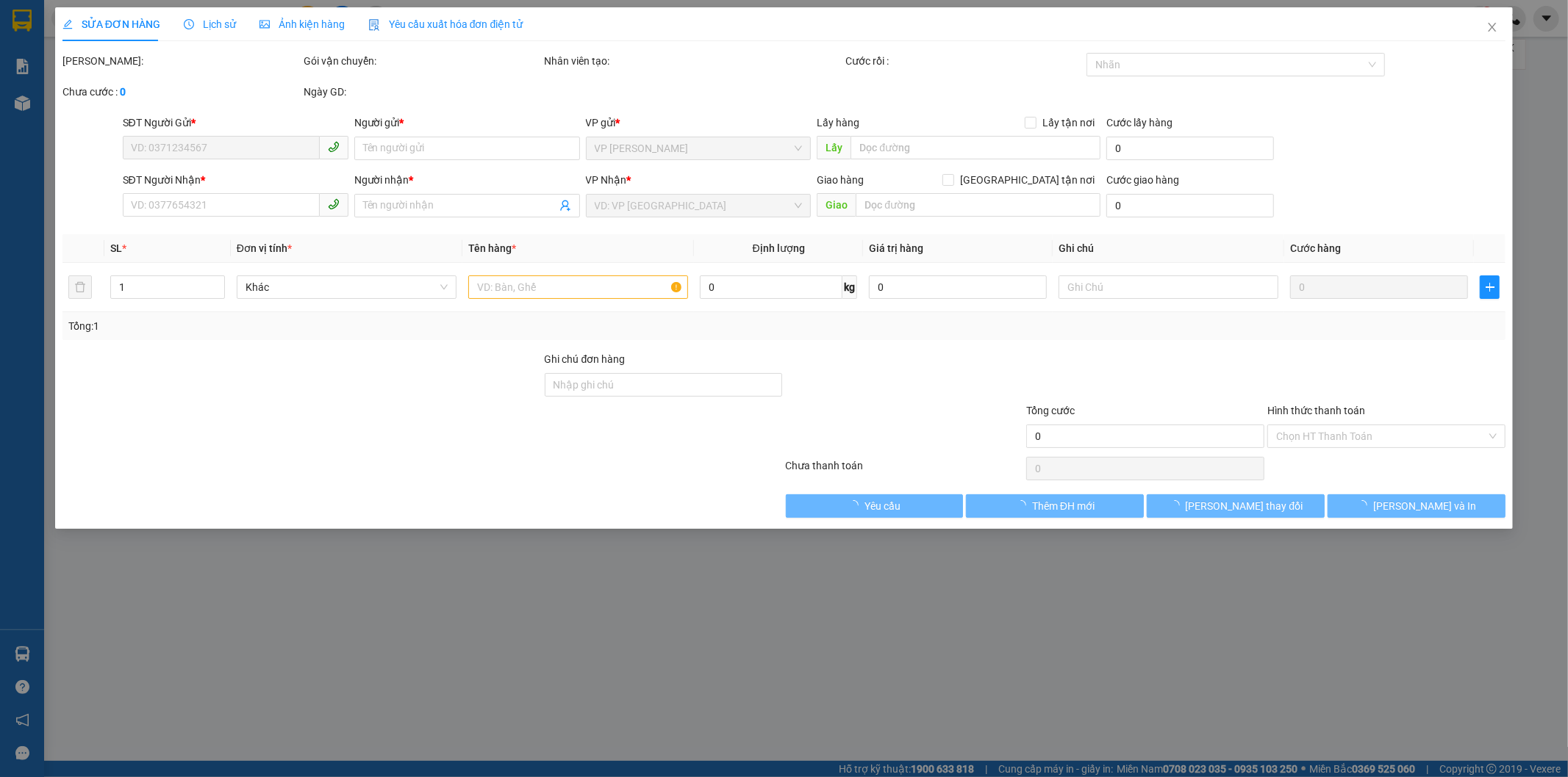
type input "160.000"
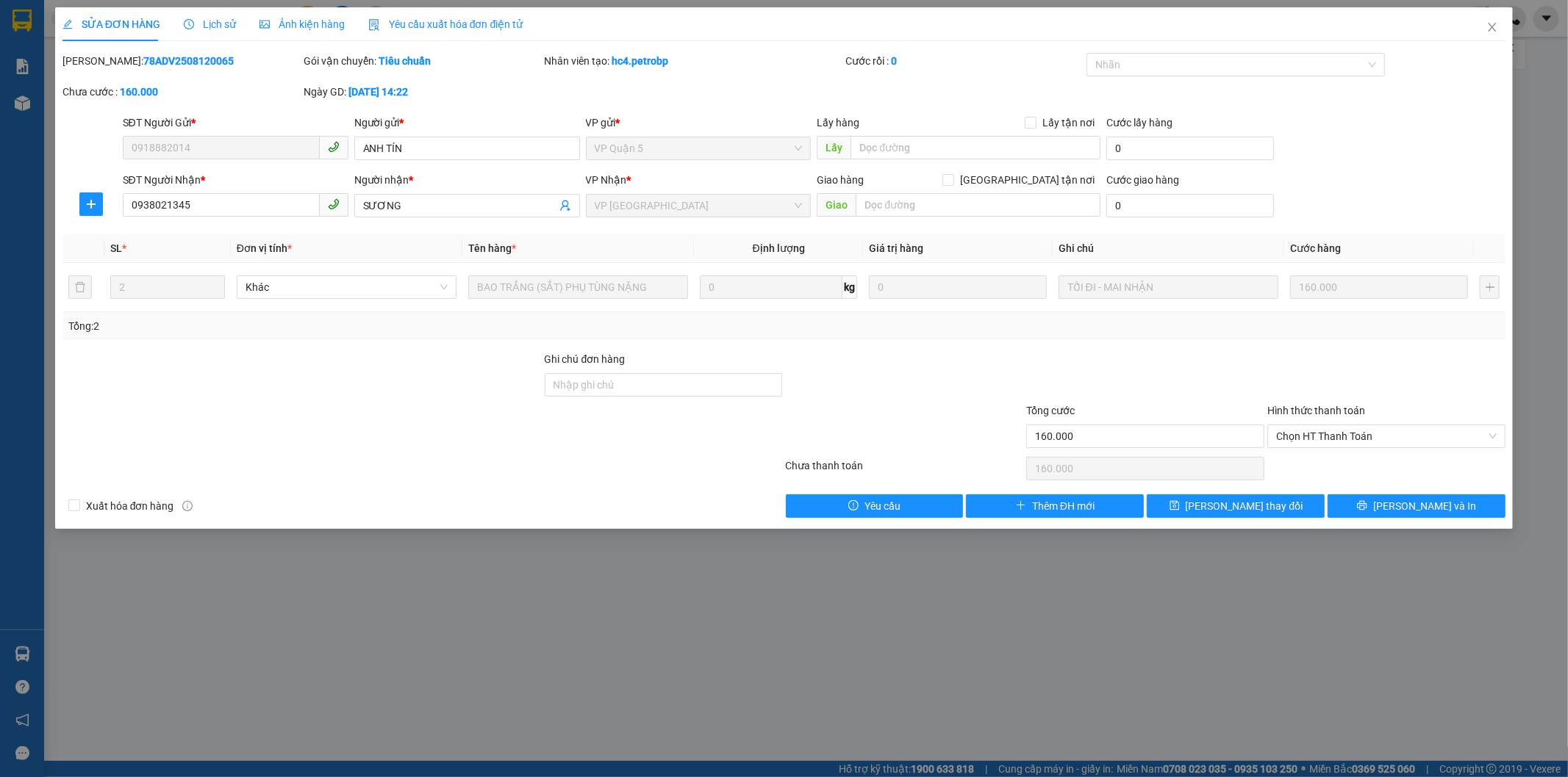
click at [201, 24] on span "Lịch sử" at bounding box center [210, 24] width 52 height 12
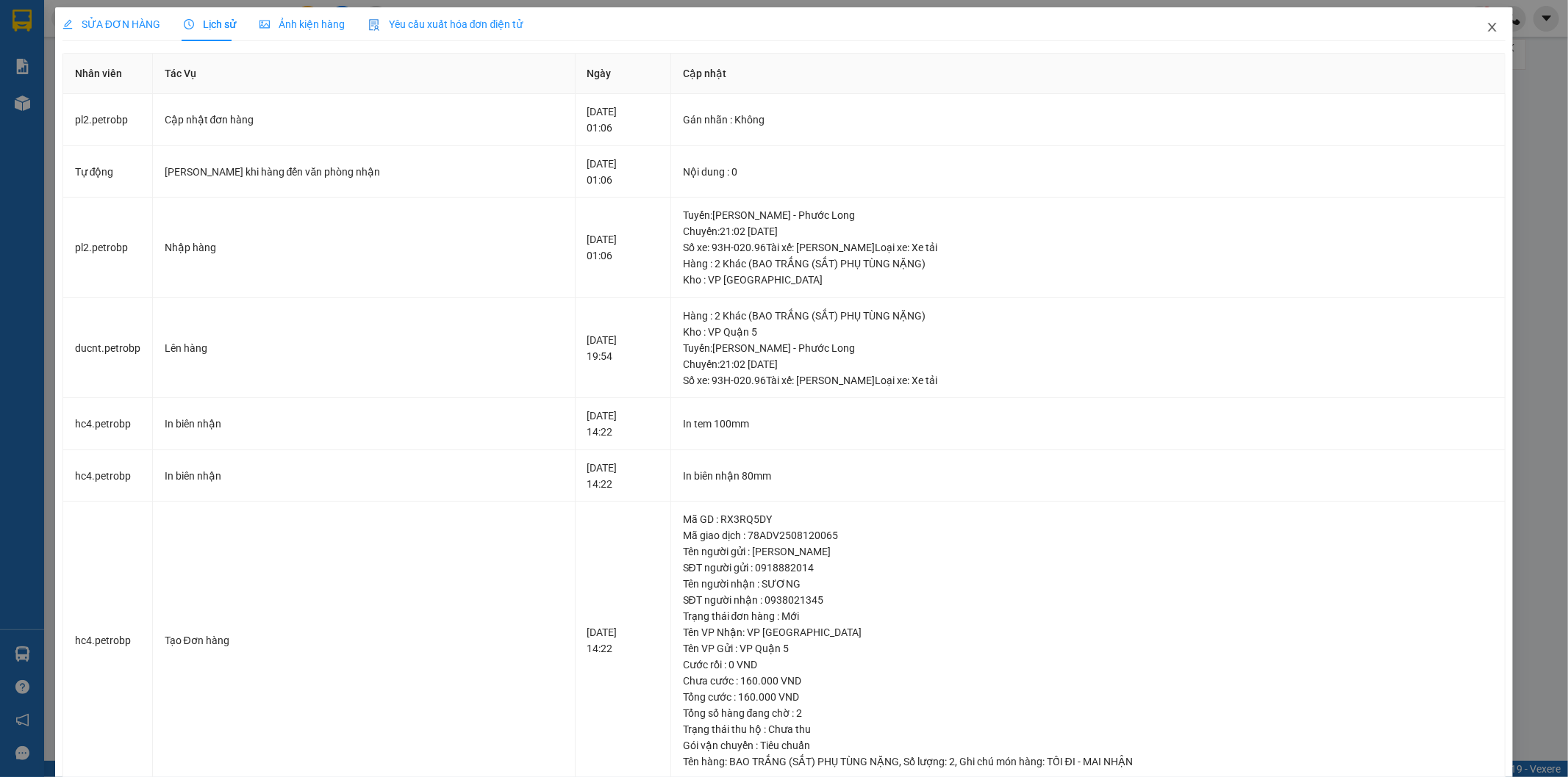
click at [1486, 28] on icon "close" at bounding box center [1492, 27] width 12 height 12
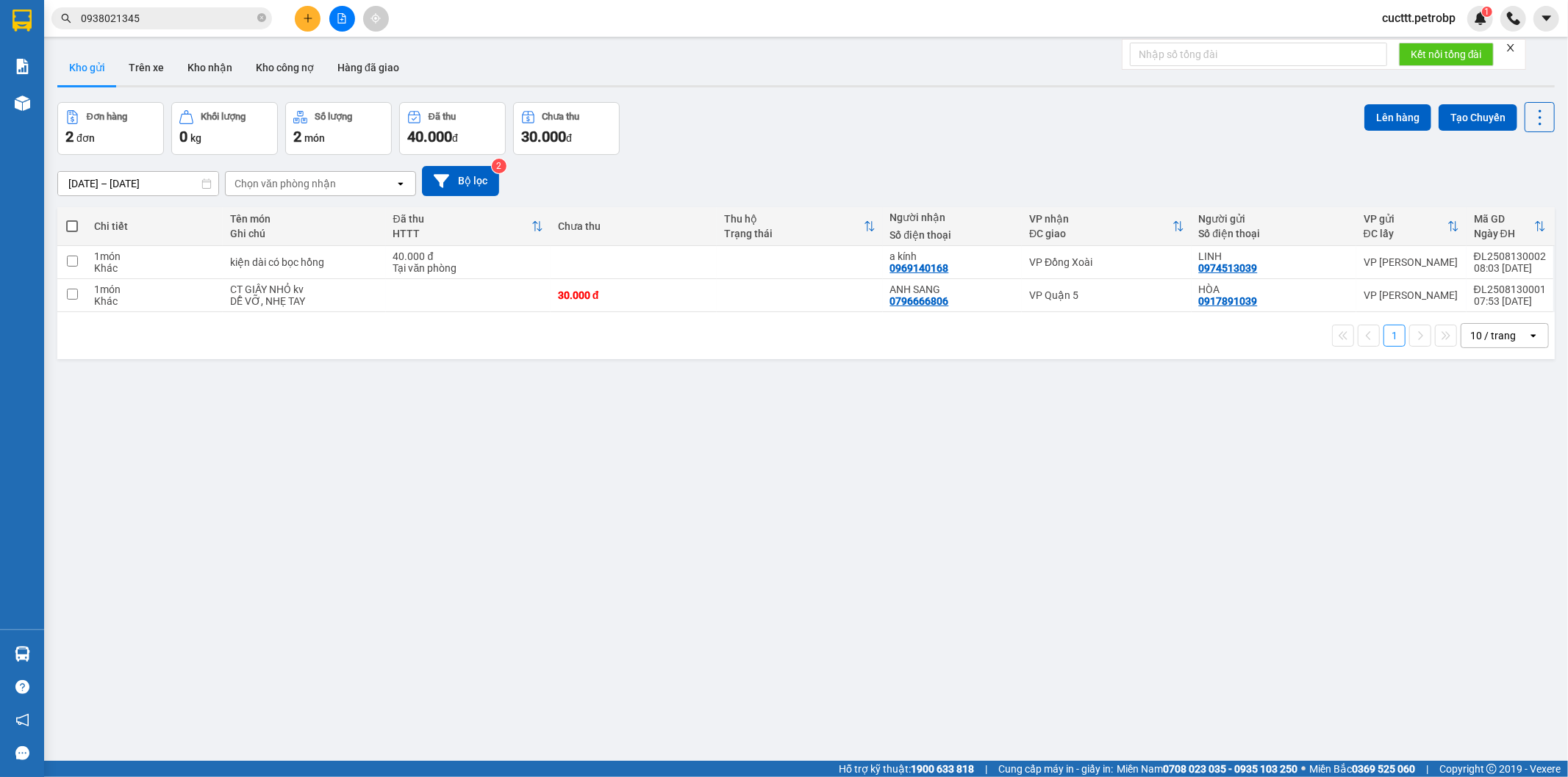
click at [175, 20] on input "0938021345" at bounding box center [168, 18] width 173 height 17
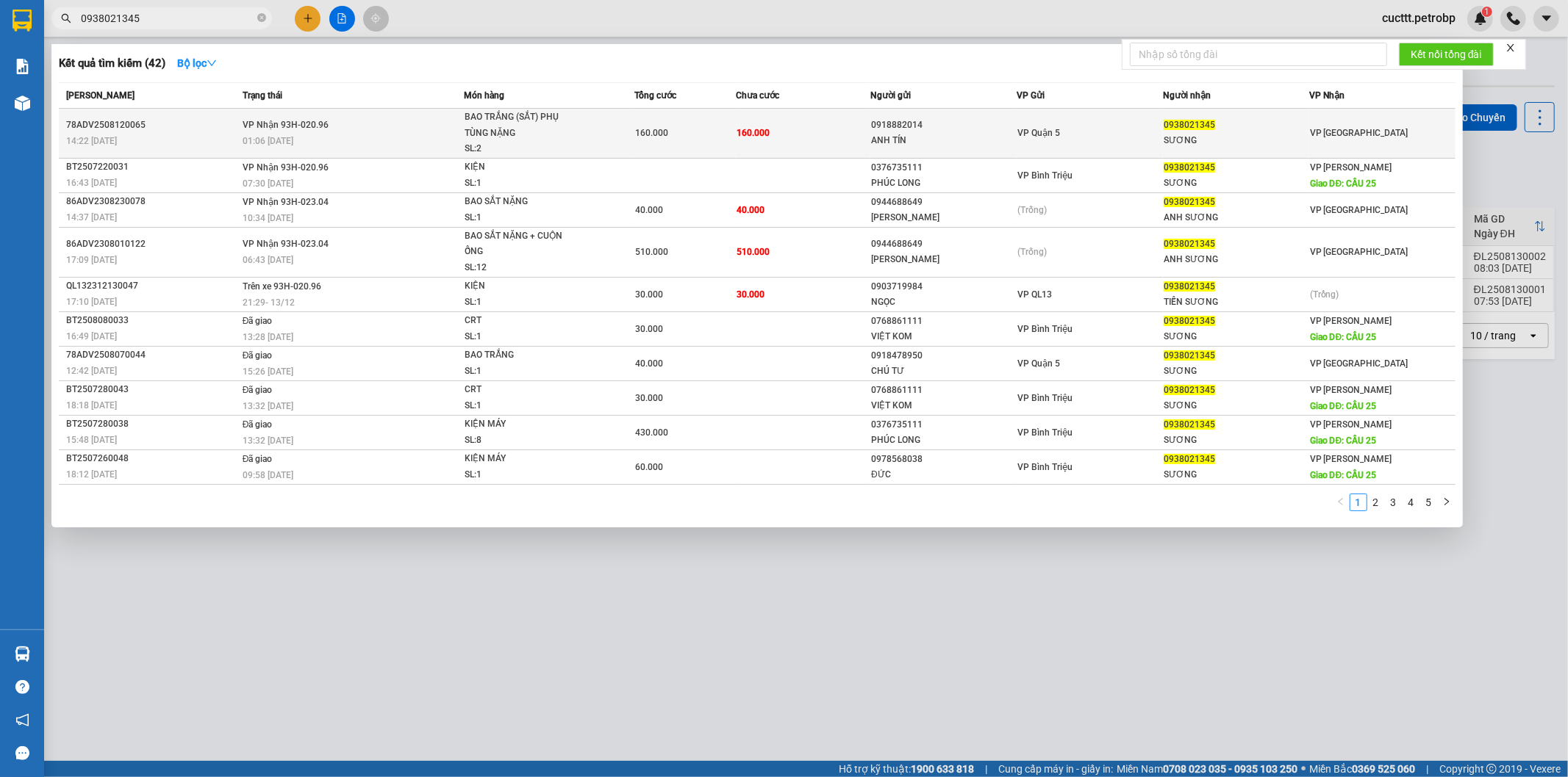
click at [357, 133] on div "01:06 [DATE]" at bounding box center [353, 141] width 221 height 17
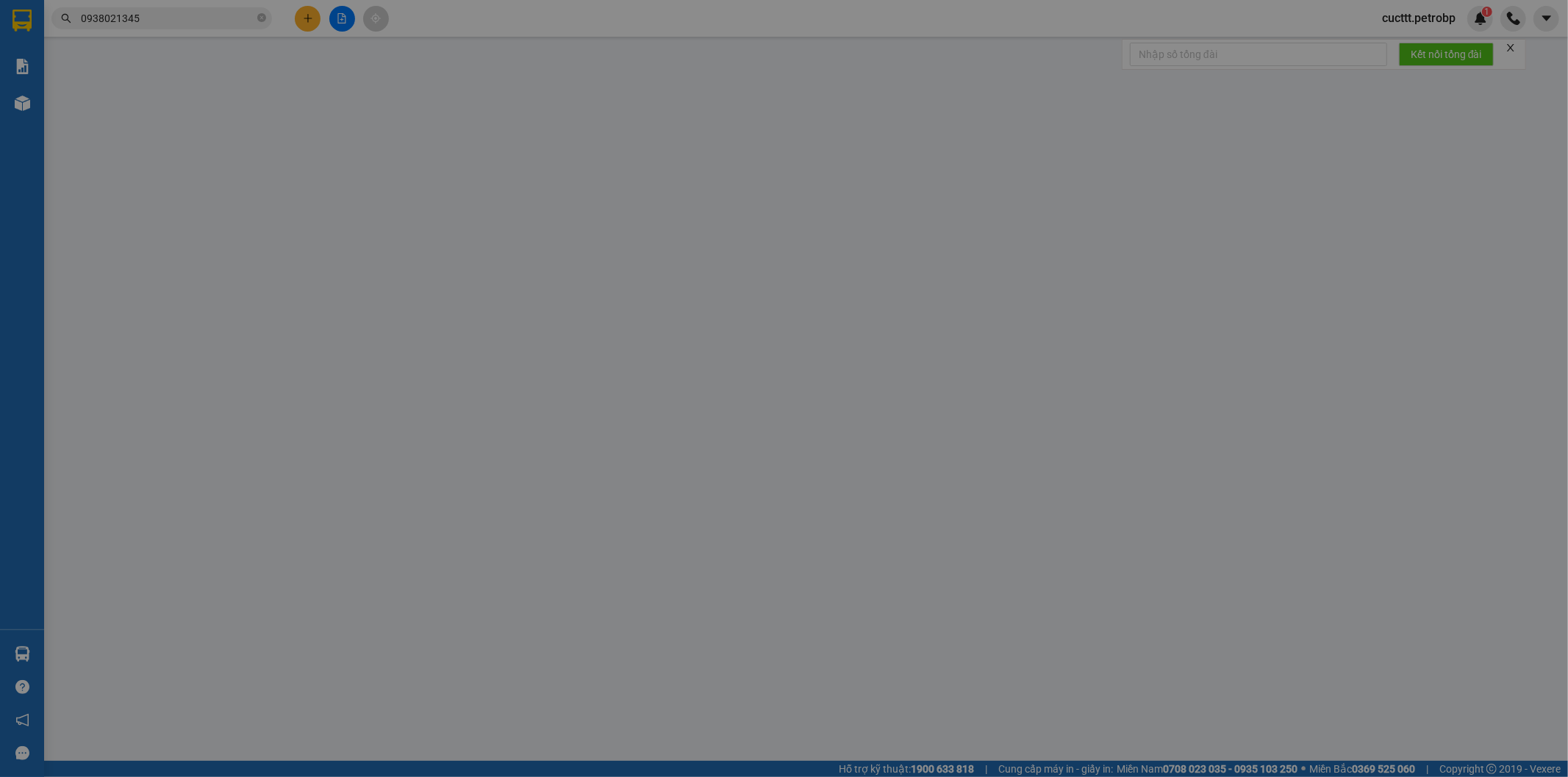
type input "0918882014"
type input "ANH TÍN"
type input "0938021345"
type input "SƯƠNG"
type input "160.000"
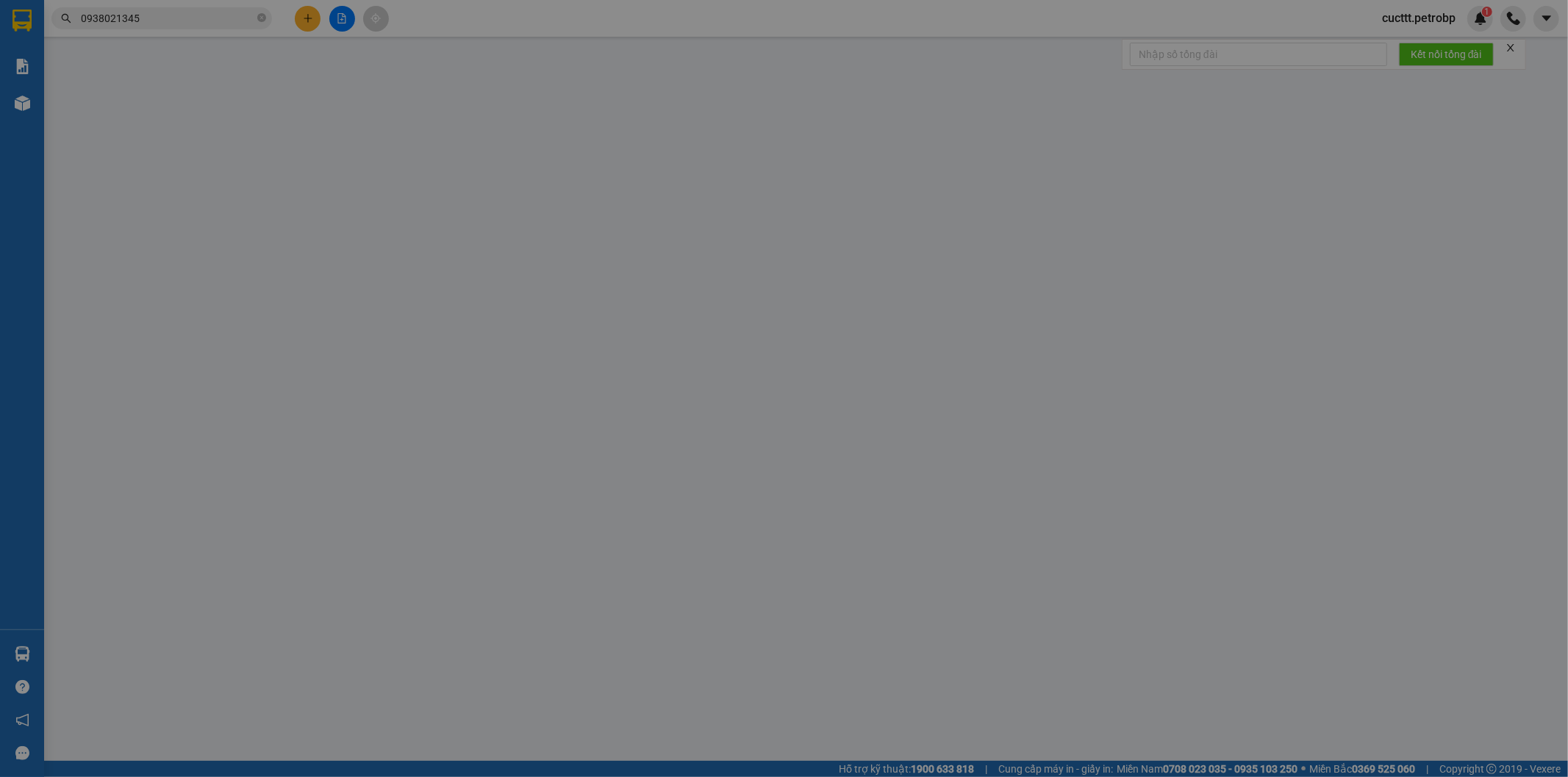
type input "160.000"
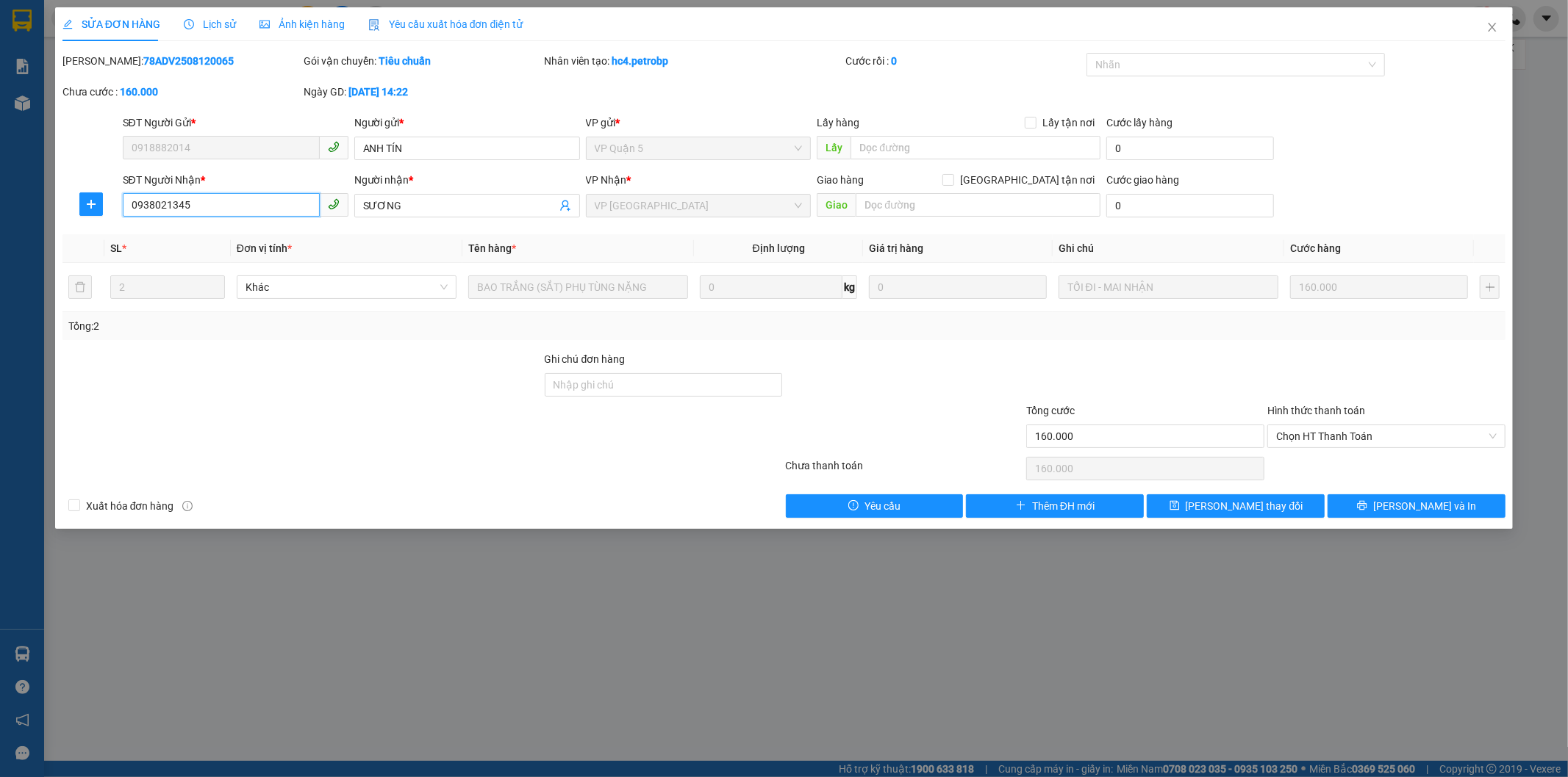
drag, startPoint x: 129, startPoint y: 201, endPoint x: 244, endPoint y: 207, distance: 115.2
click at [244, 207] on input "0938021345" at bounding box center [222, 205] width 197 height 24
click at [1387, 121] on div "SĐT Người Gửi * 0918882014 Người gửi * ANH TÍN VP gửi * VP Quận 5 Lấy hàng Lấy …" at bounding box center [814, 139] width 1389 height 51
click at [1483, 29] on span "Close" at bounding box center [1492, 28] width 41 height 41
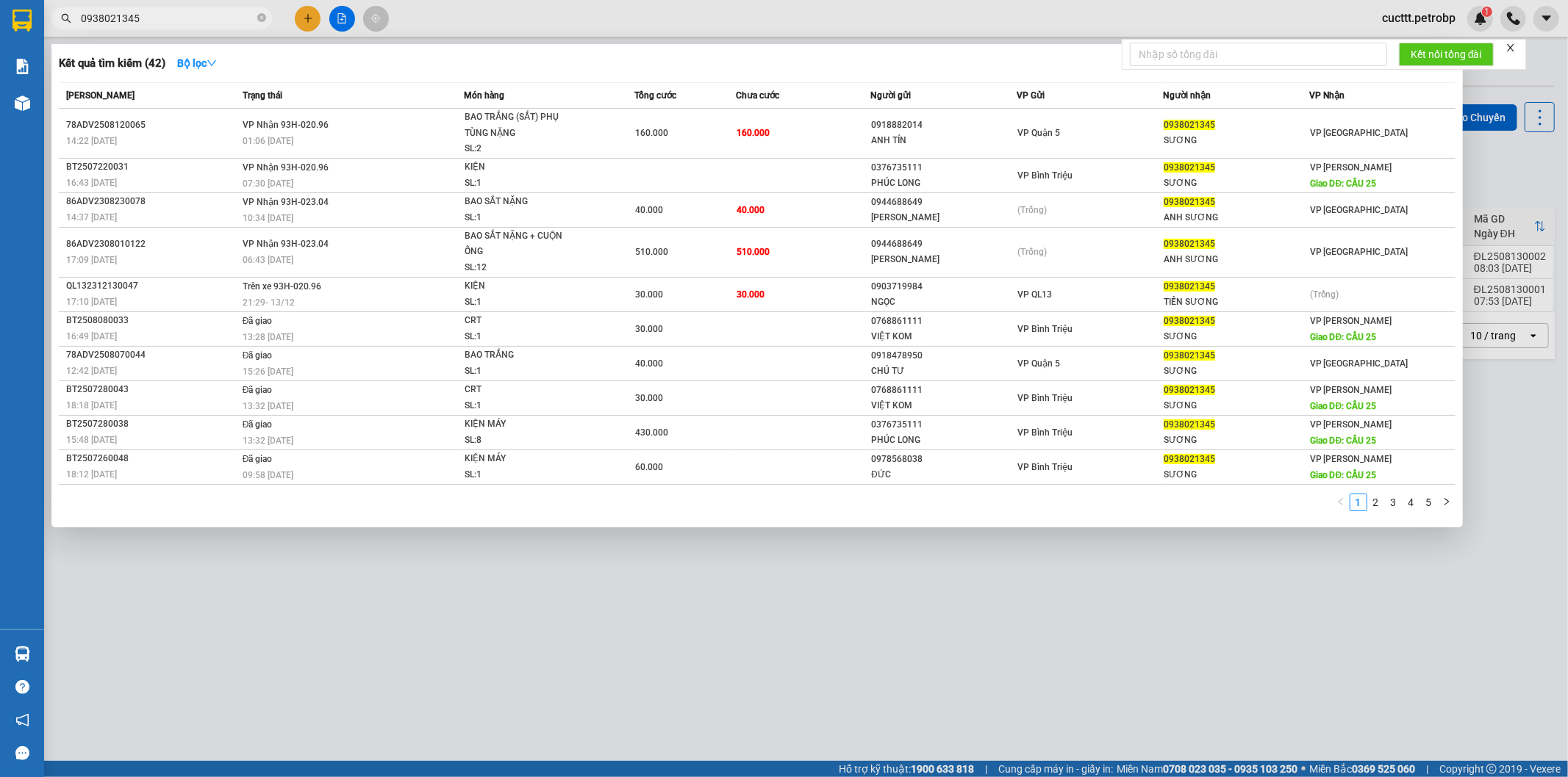
click at [208, 23] on input "0938021345" at bounding box center [168, 18] width 173 height 17
click at [101, 16] on input "0938021345" at bounding box center [168, 18] width 173 height 17
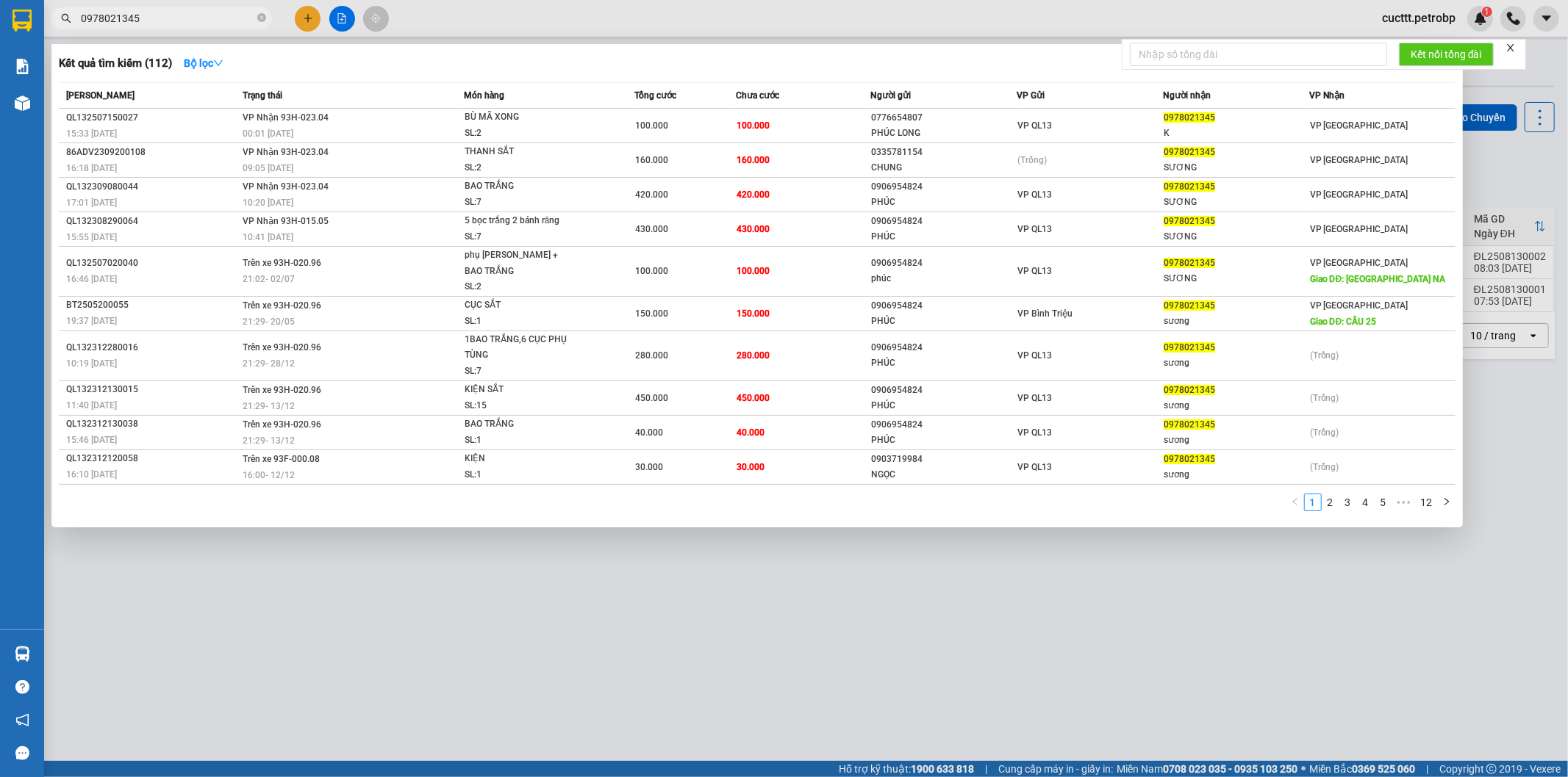
click at [331, 560] on div at bounding box center [784, 388] width 1568 height 777
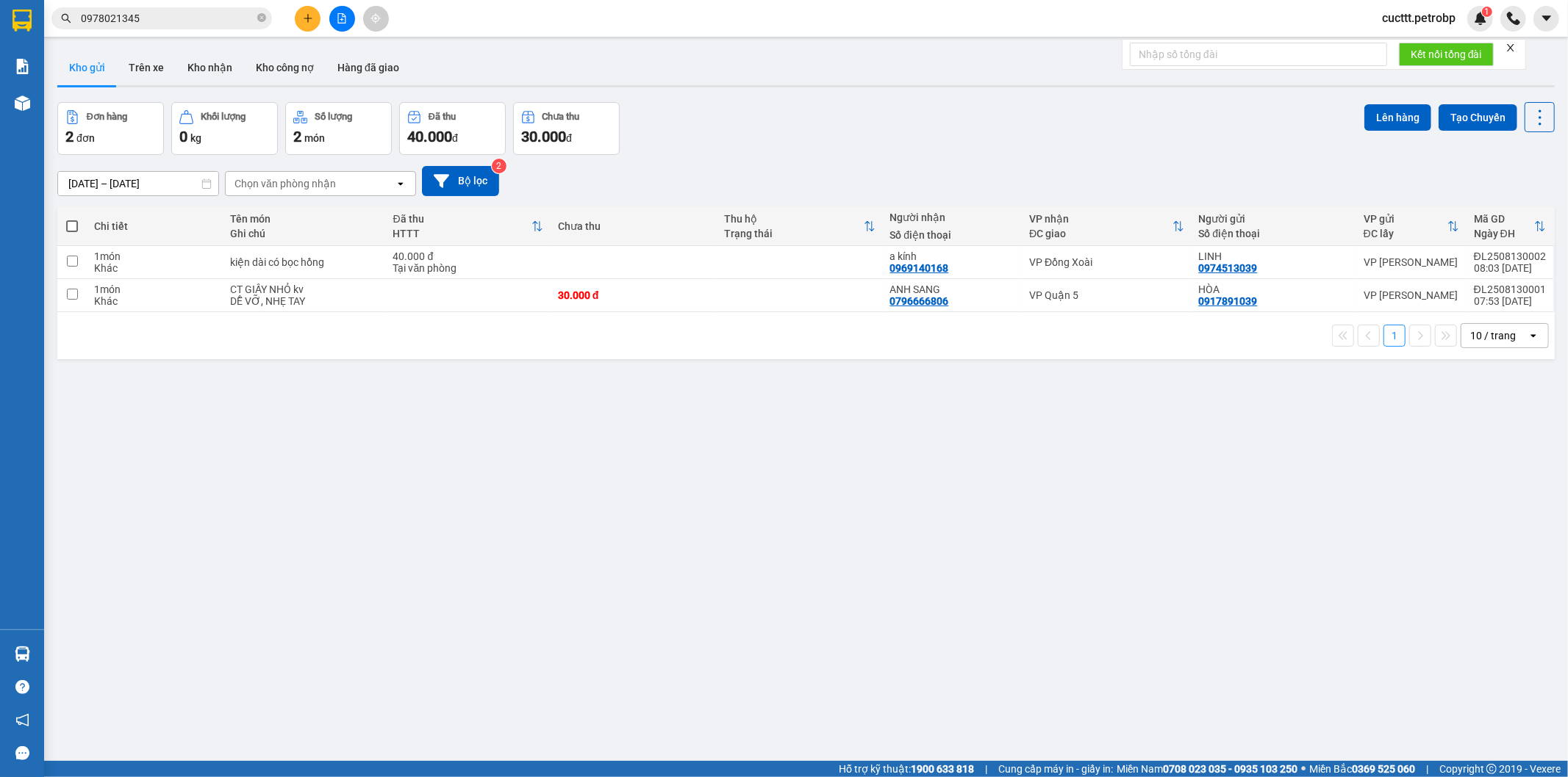
click at [1150, 423] on div "ver 1.8.137 Kho gửi Trên xe Kho nhận Kho công nợ Hàng đã giao Đơn hàng 2 đơn Kh…" at bounding box center [806, 433] width 1509 height 777
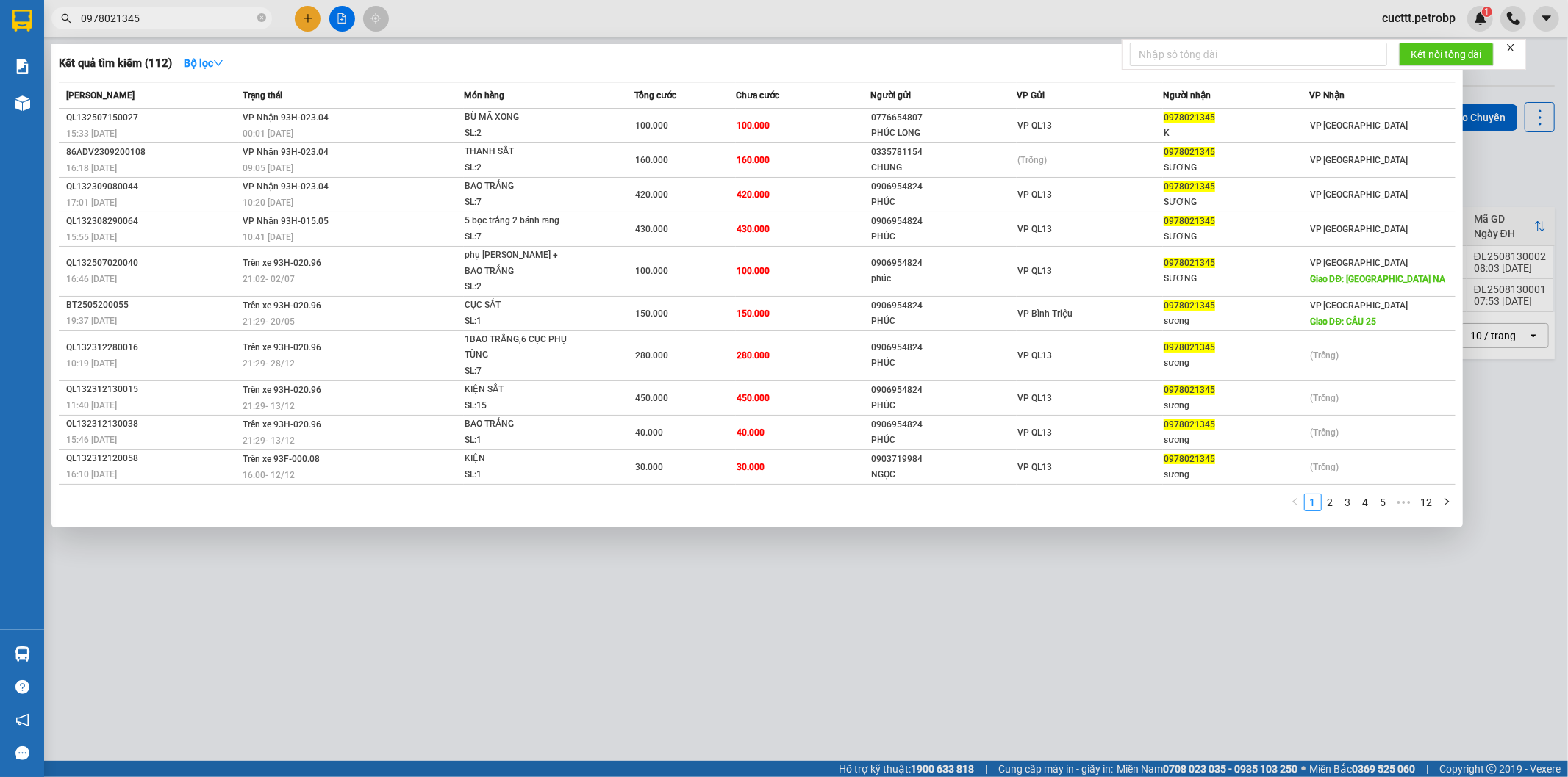
click at [182, 19] on input "0978021345" at bounding box center [168, 18] width 173 height 17
click at [97, 16] on input "0978021345" at bounding box center [168, 18] width 173 height 17
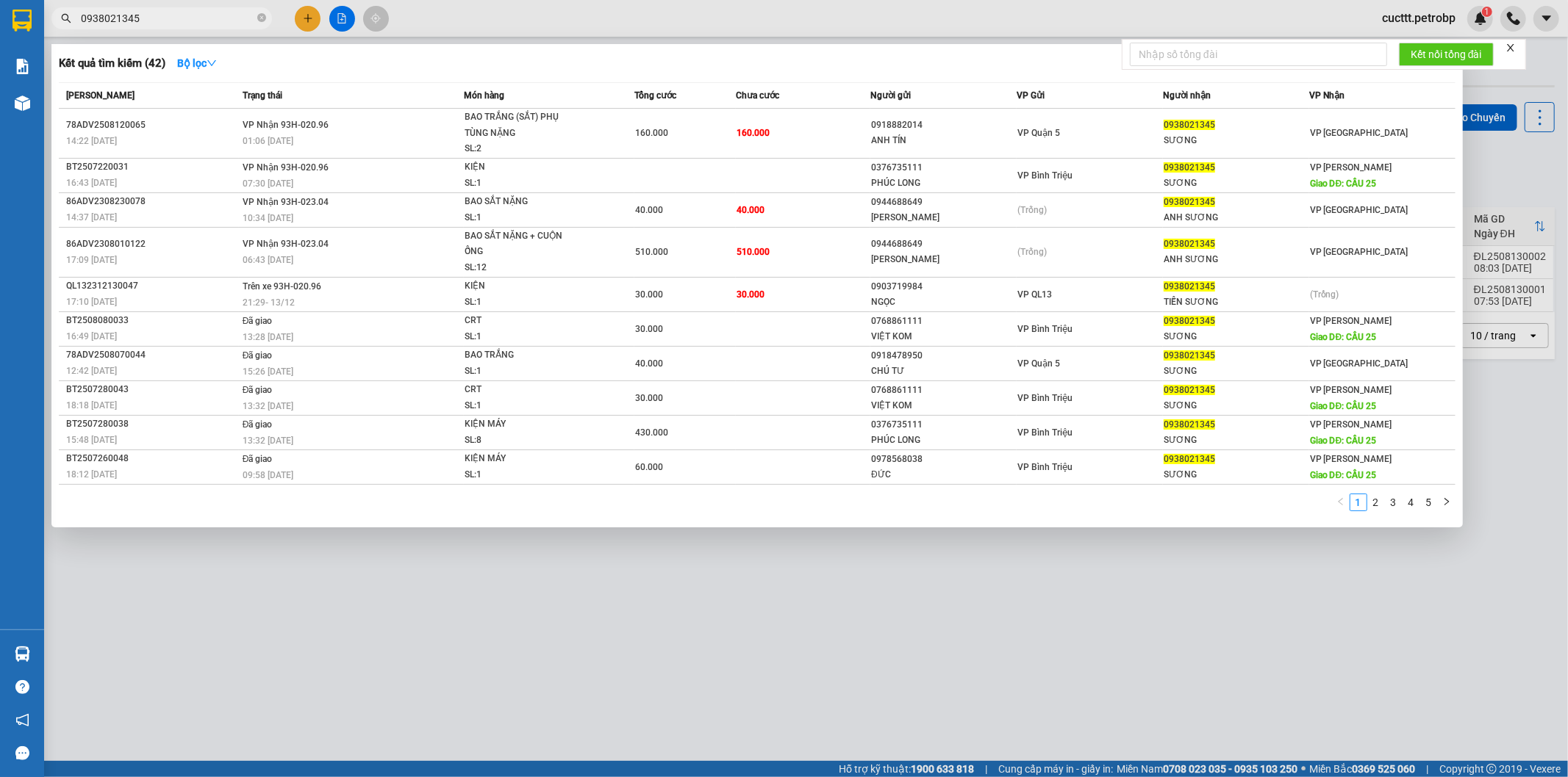
type input "0938021345"
click at [1273, 567] on div at bounding box center [784, 388] width 1568 height 777
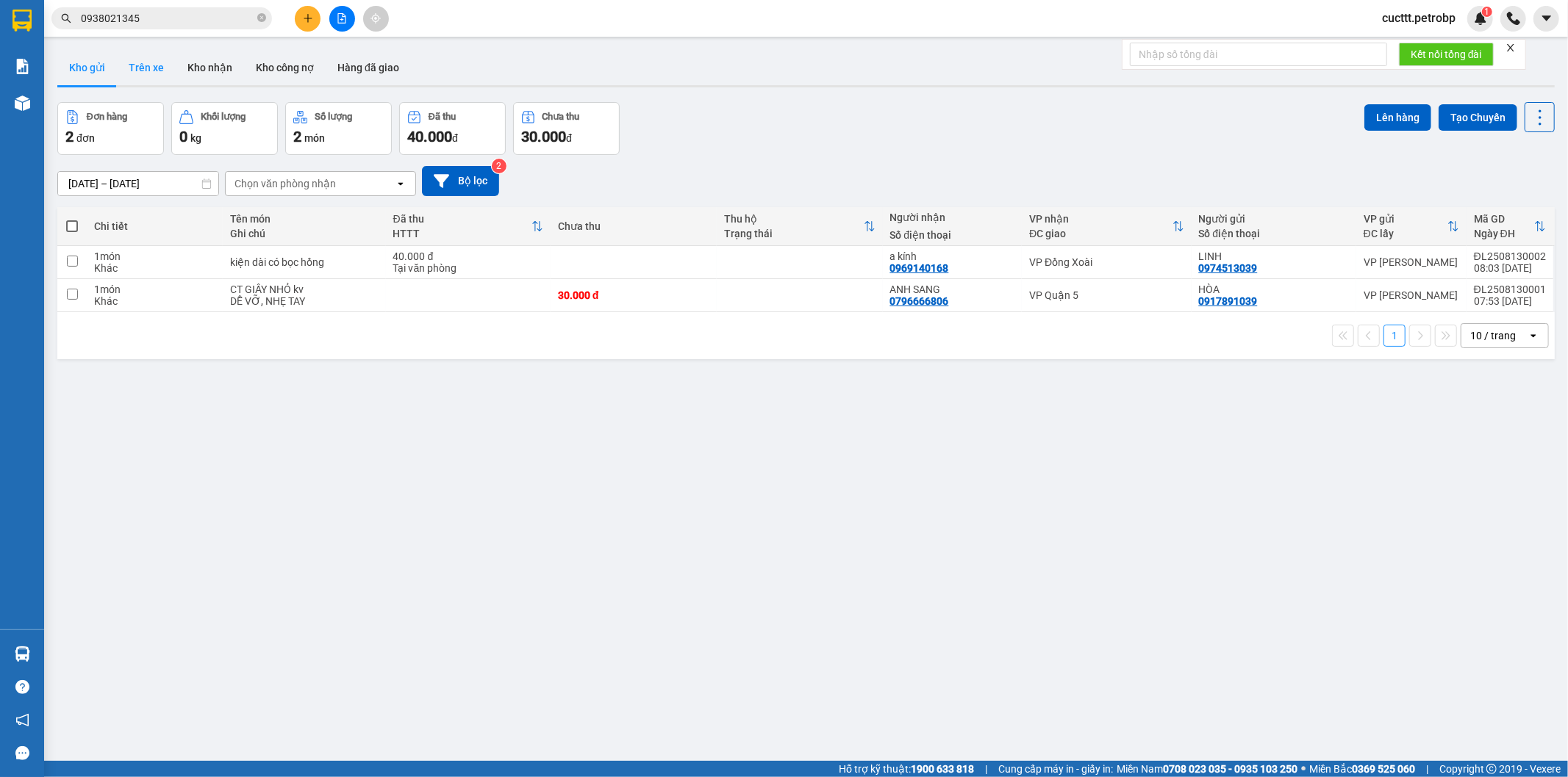
click at [155, 74] on button "Trên xe" at bounding box center [146, 67] width 59 height 35
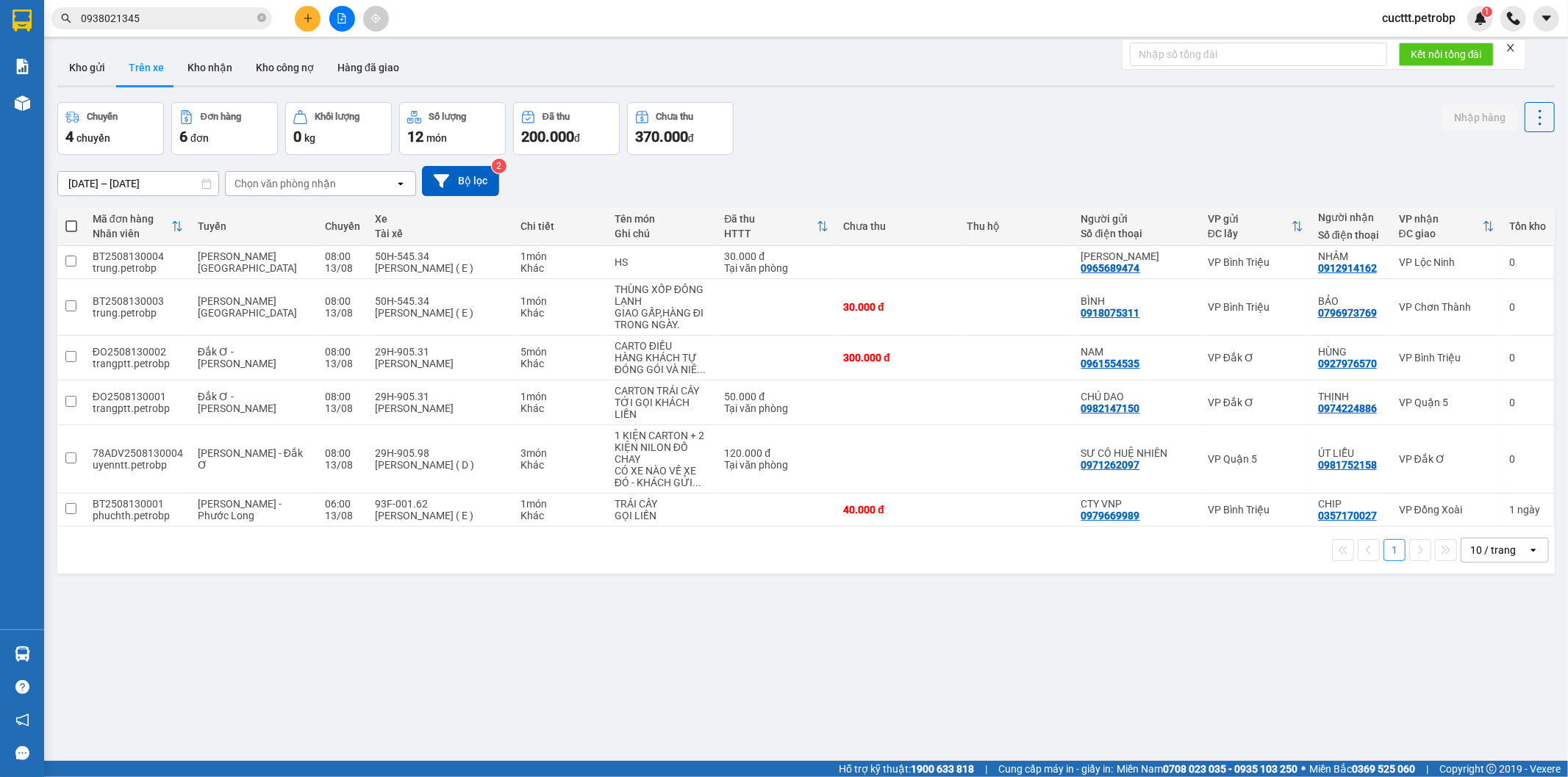
click at [214, 17] on input "0938021345" at bounding box center [168, 18] width 173 height 17
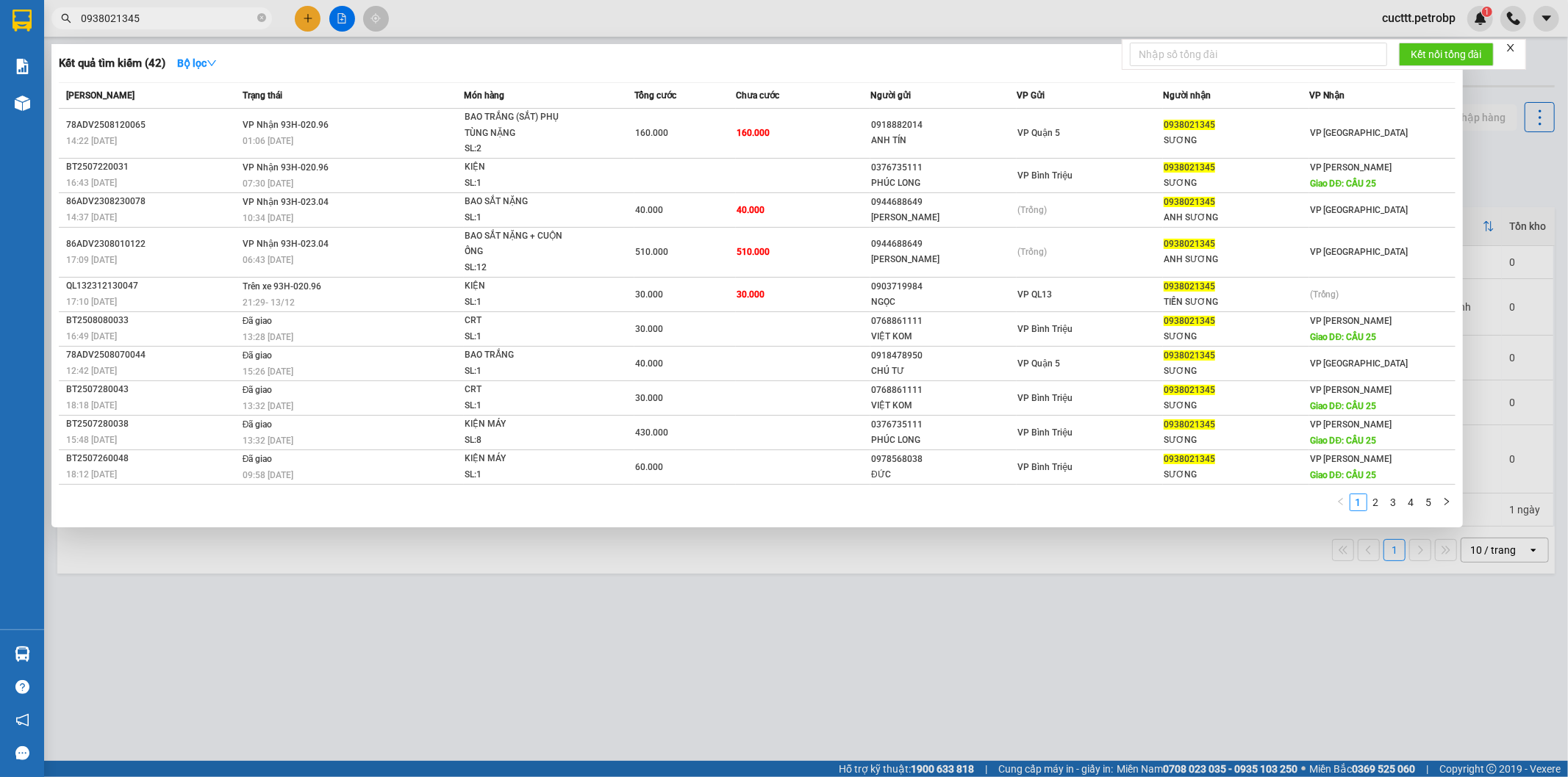
click at [1255, 608] on div at bounding box center [784, 388] width 1568 height 777
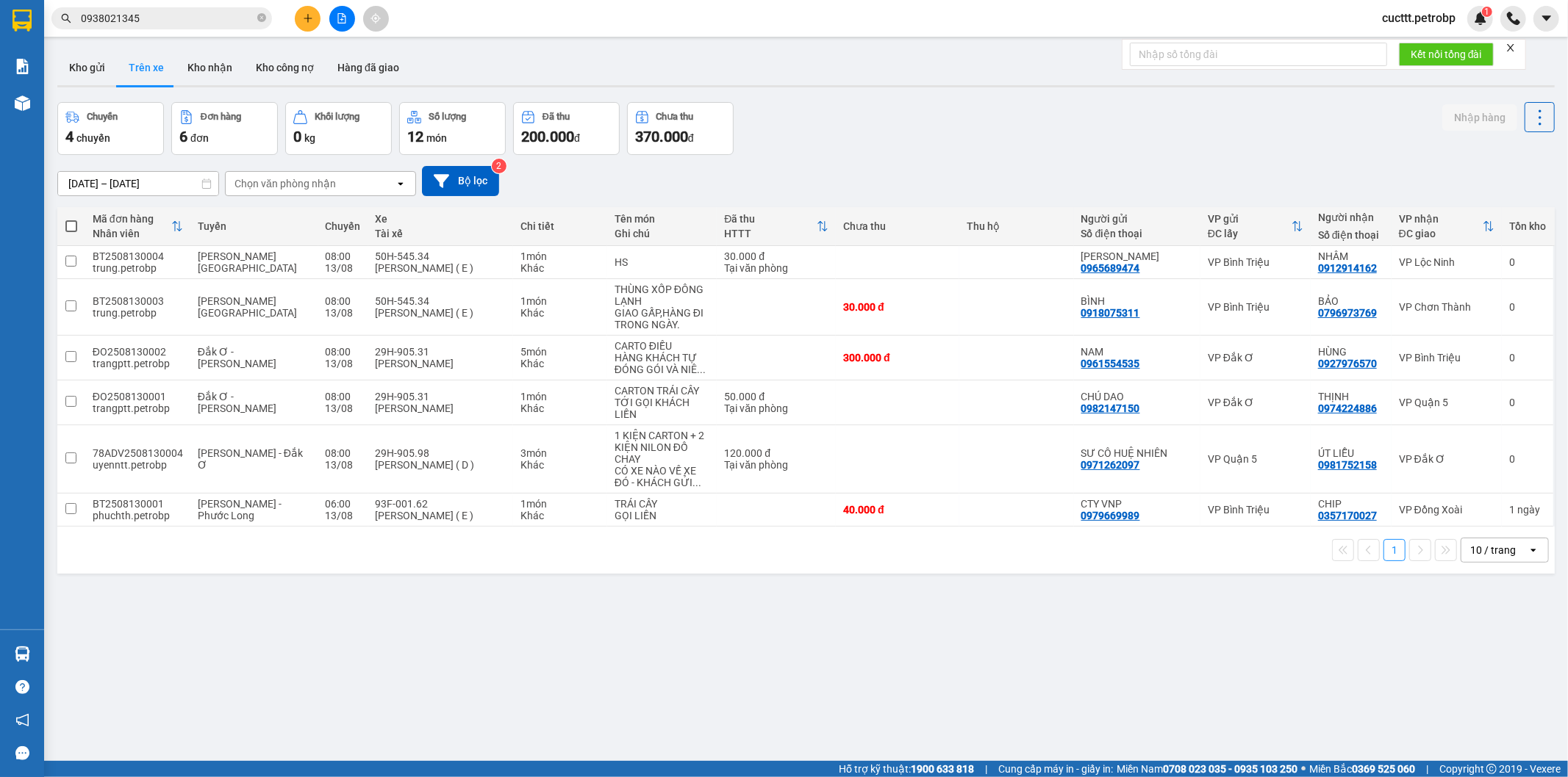
click at [196, 20] on input "0938021345" at bounding box center [168, 18] width 173 height 17
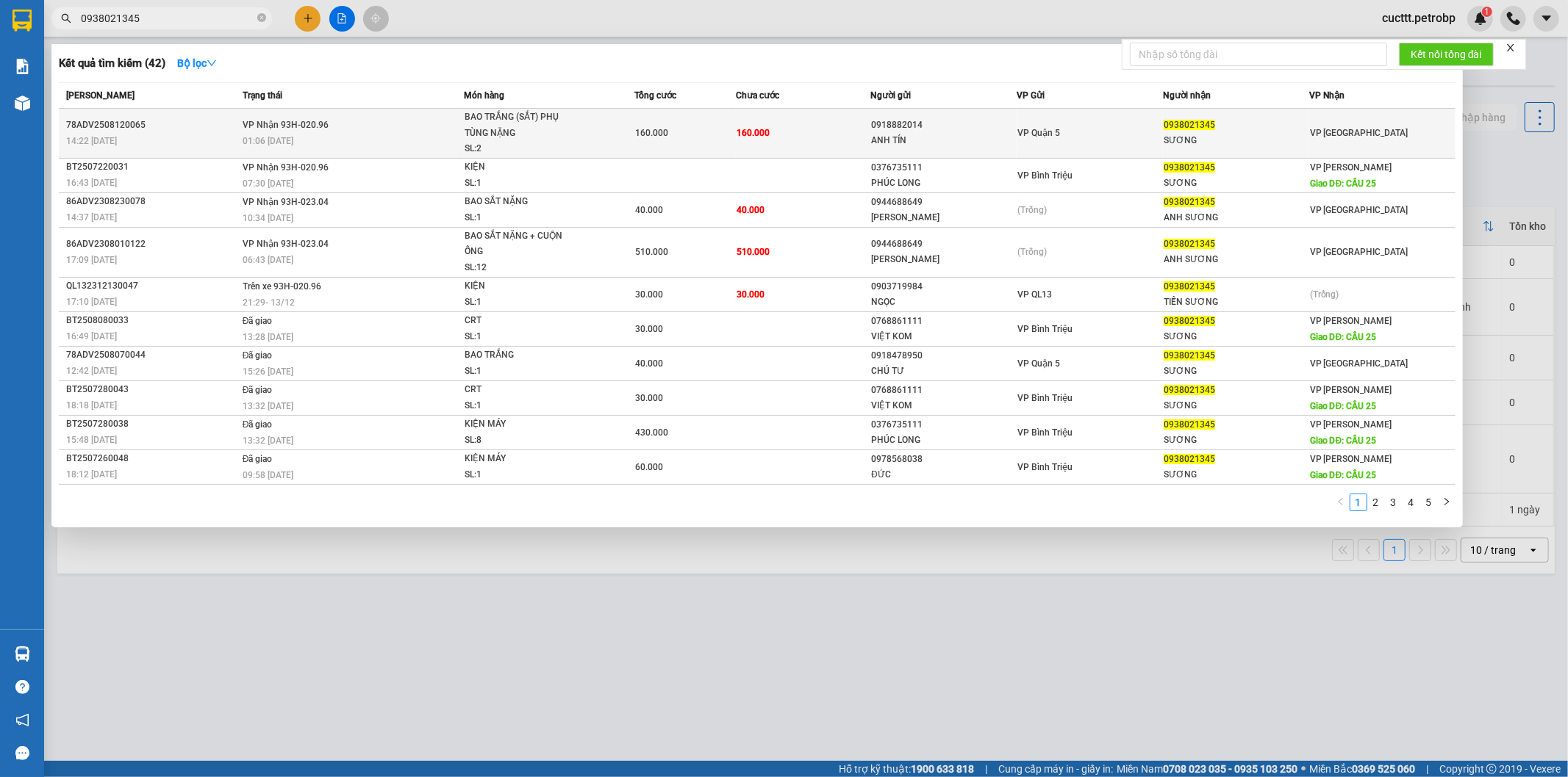
click at [1270, 141] on div "SƯƠNG" at bounding box center [1236, 141] width 145 height 16
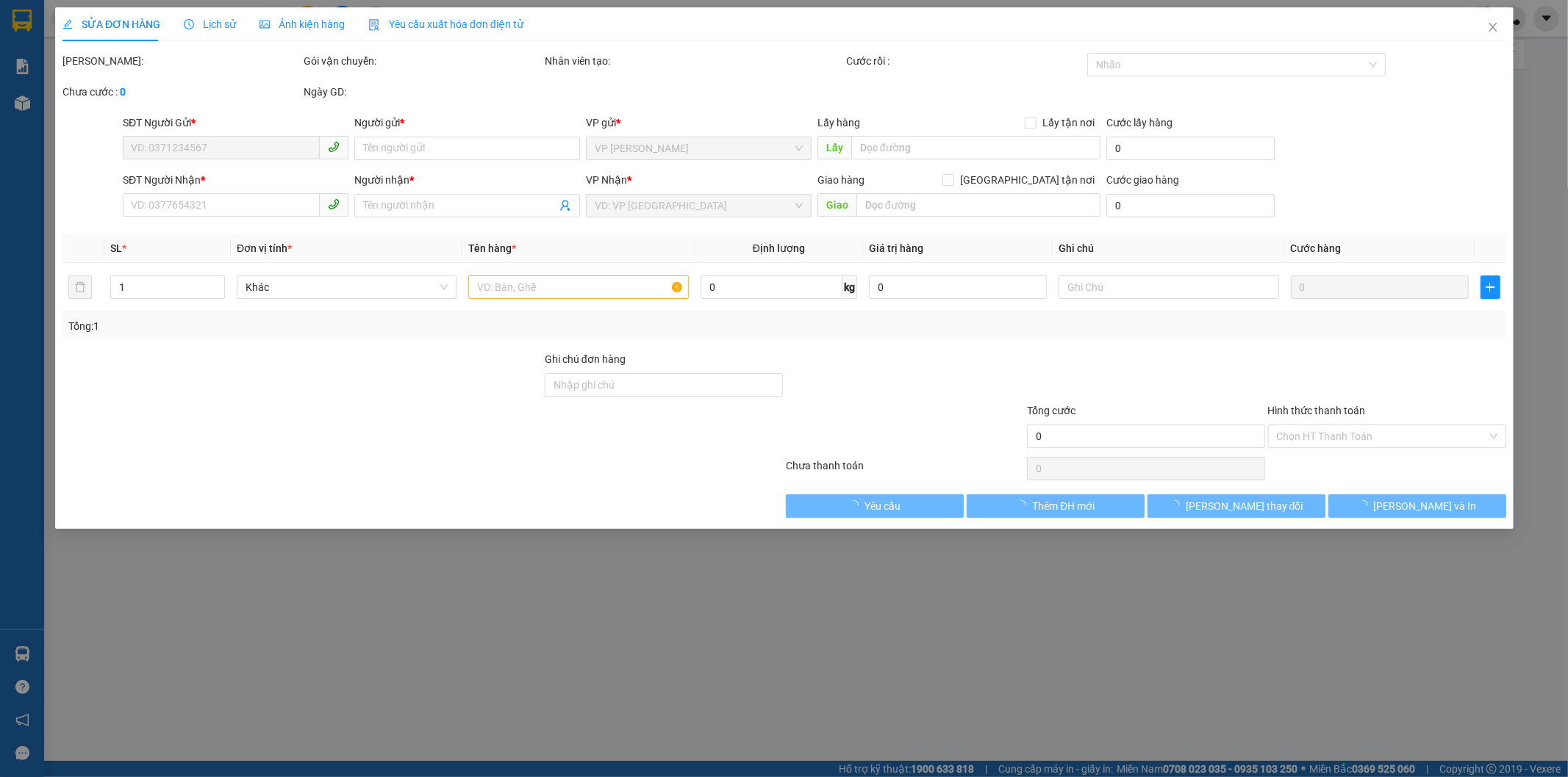
type input "0918882014"
type input "ANH TÍN"
type input "0938021345"
type input "SƯƠNG"
type input "160.000"
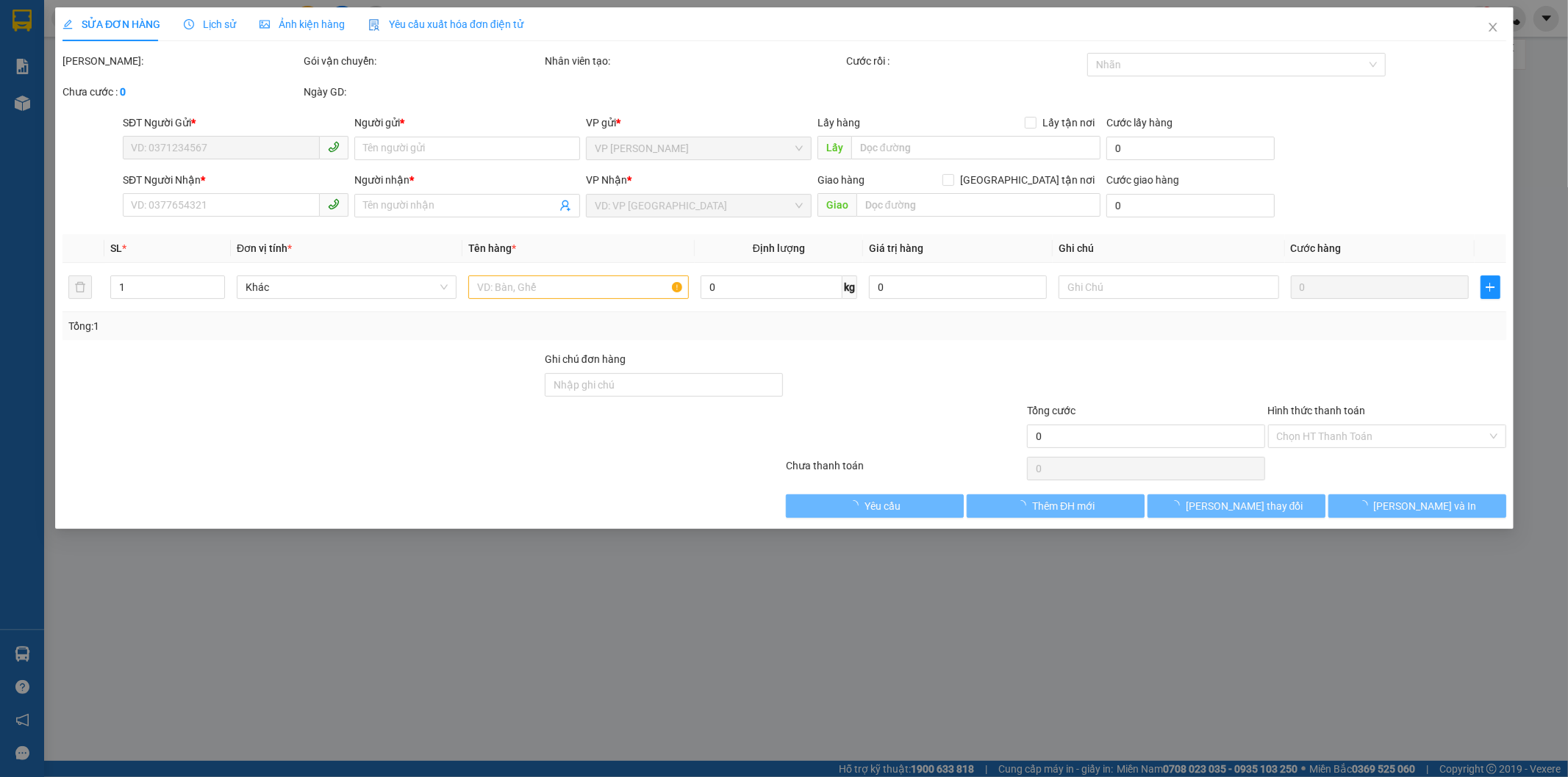
type input "160.000"
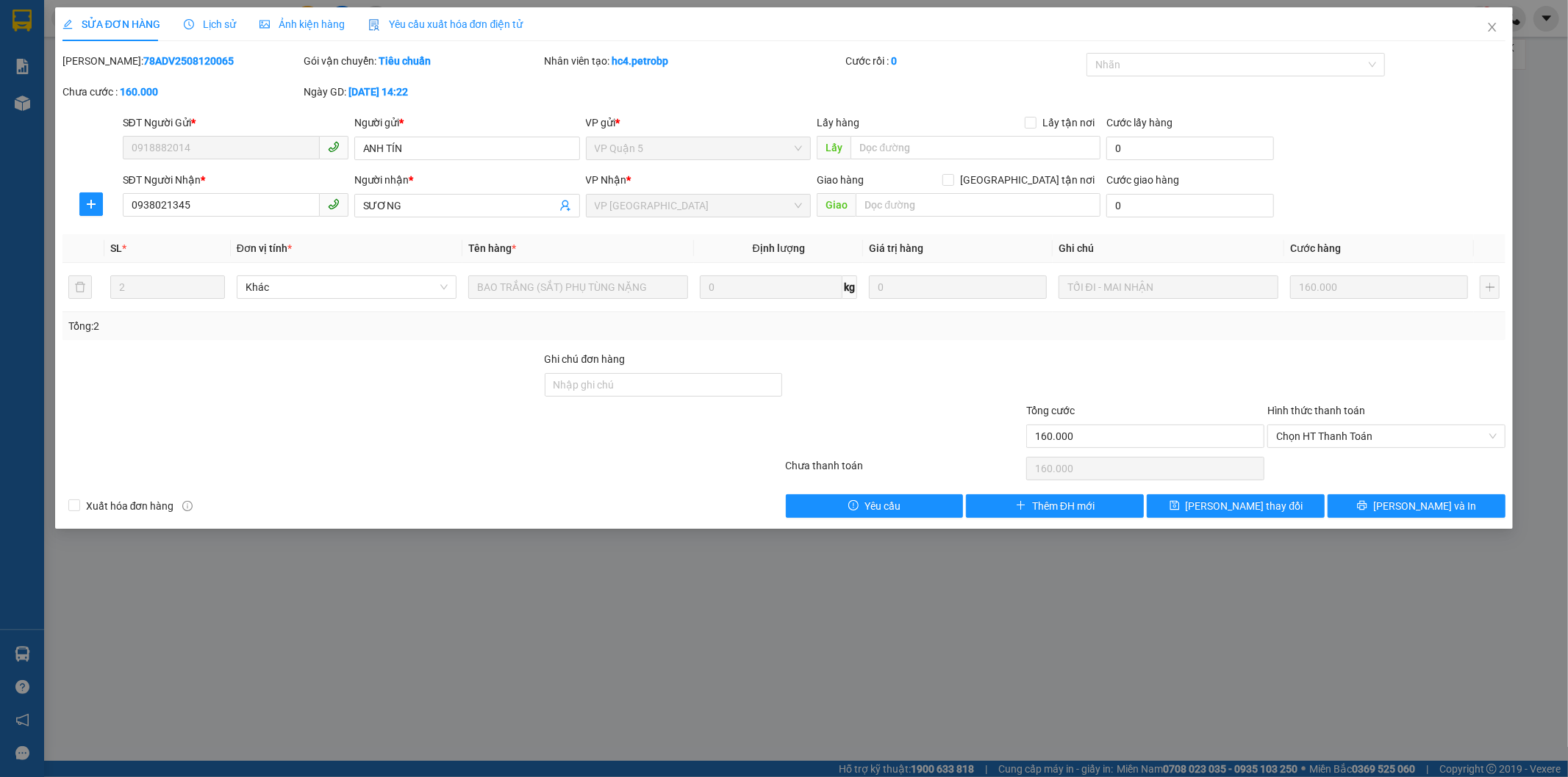
drag, startPoint x: 100, startPoint y: 60, endPoint x: 223, endPoint y: 59, distance: 123.0
click at [223, 59] on div "[PERSON_NAME]: 78ADV2508120065" at bounding box center [181, 61] width 238 height 17
copy b "78ADV2508120065"
click at [1492, 31] on icon "close" at bounding box center [1492, 27] width 12 height 12
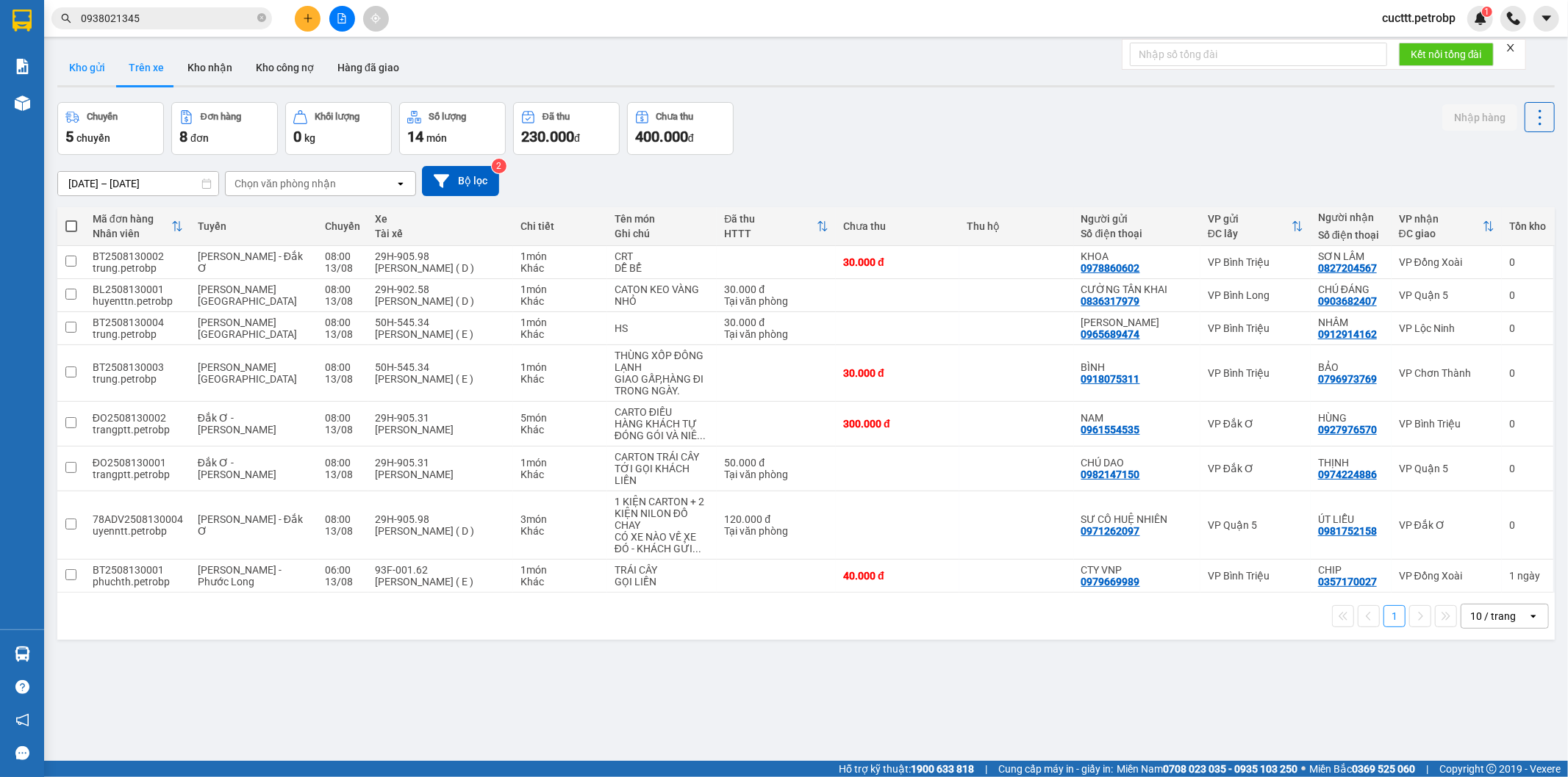
click at [100, 69] on button "Kho gửi" at bounding box center [88, 67] width 60 height 35
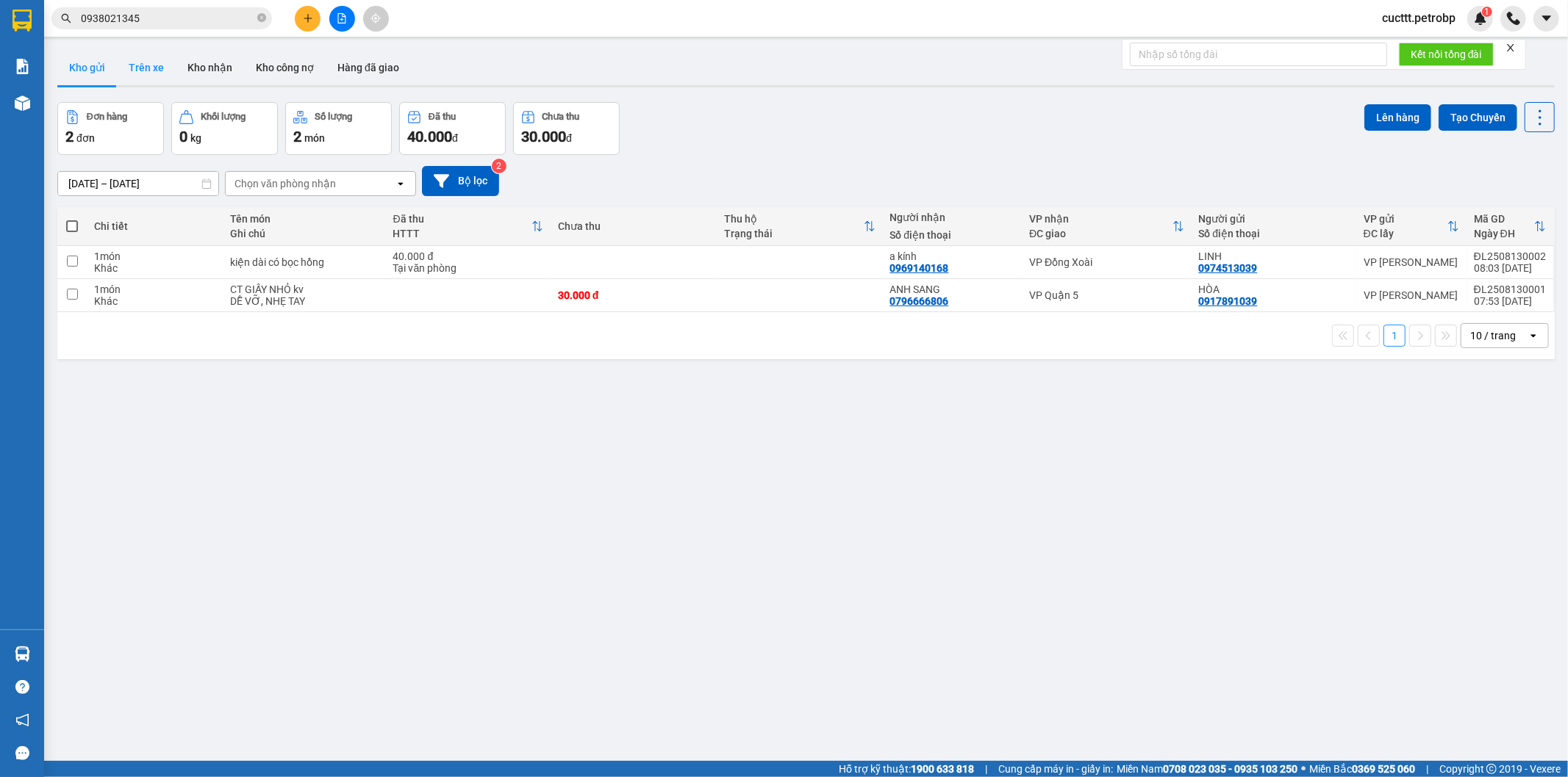
click at [136, 76] on button "Trên xe" at bounding box center [146, 67] width 59 height 35
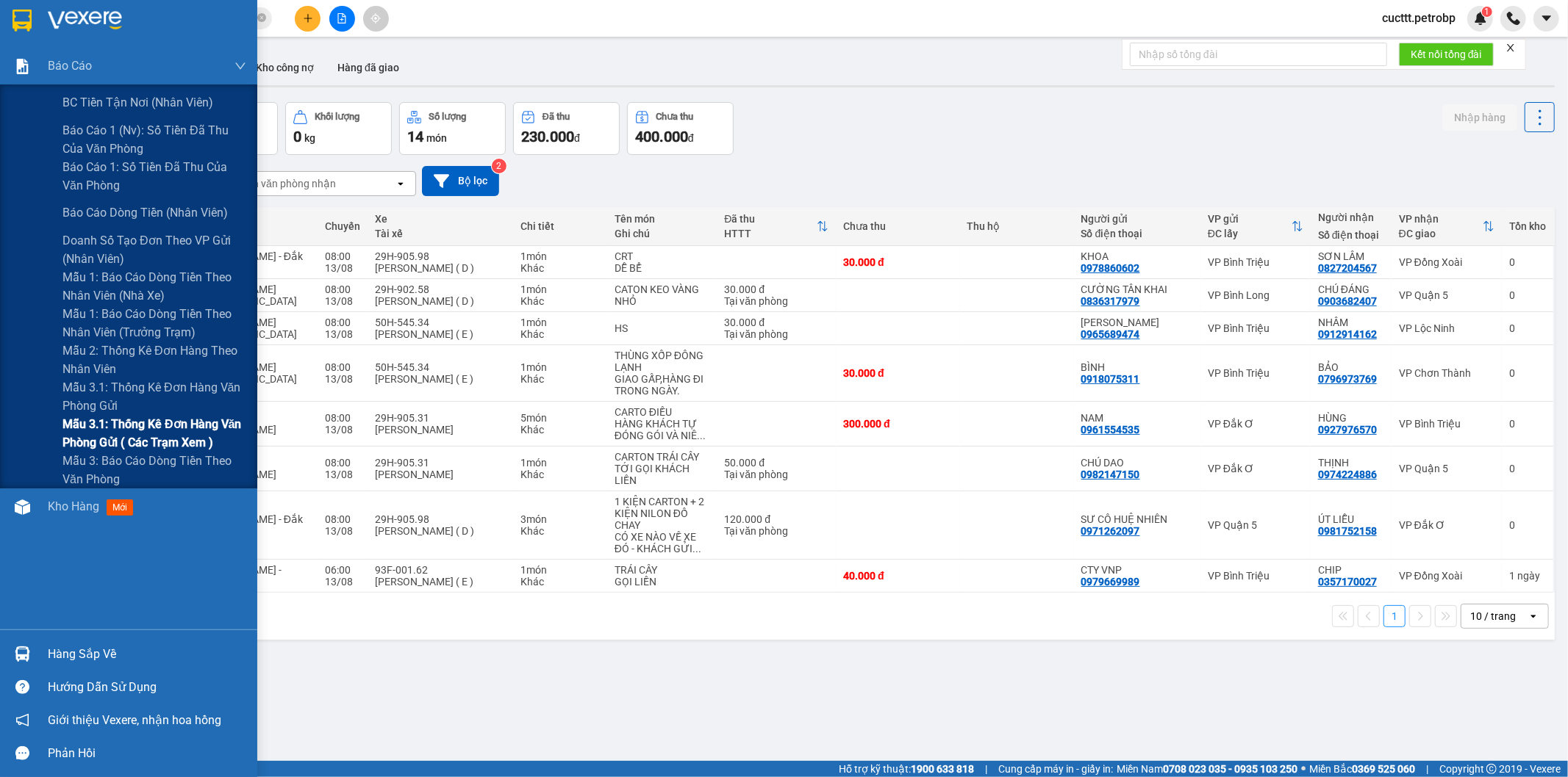
click at [219, 437] on span "Mẫu 3.1: Thống kê đơn hàng văn phòng gửi ( các trạm xem )" at bounding box center [154, 433] width 184 height 37
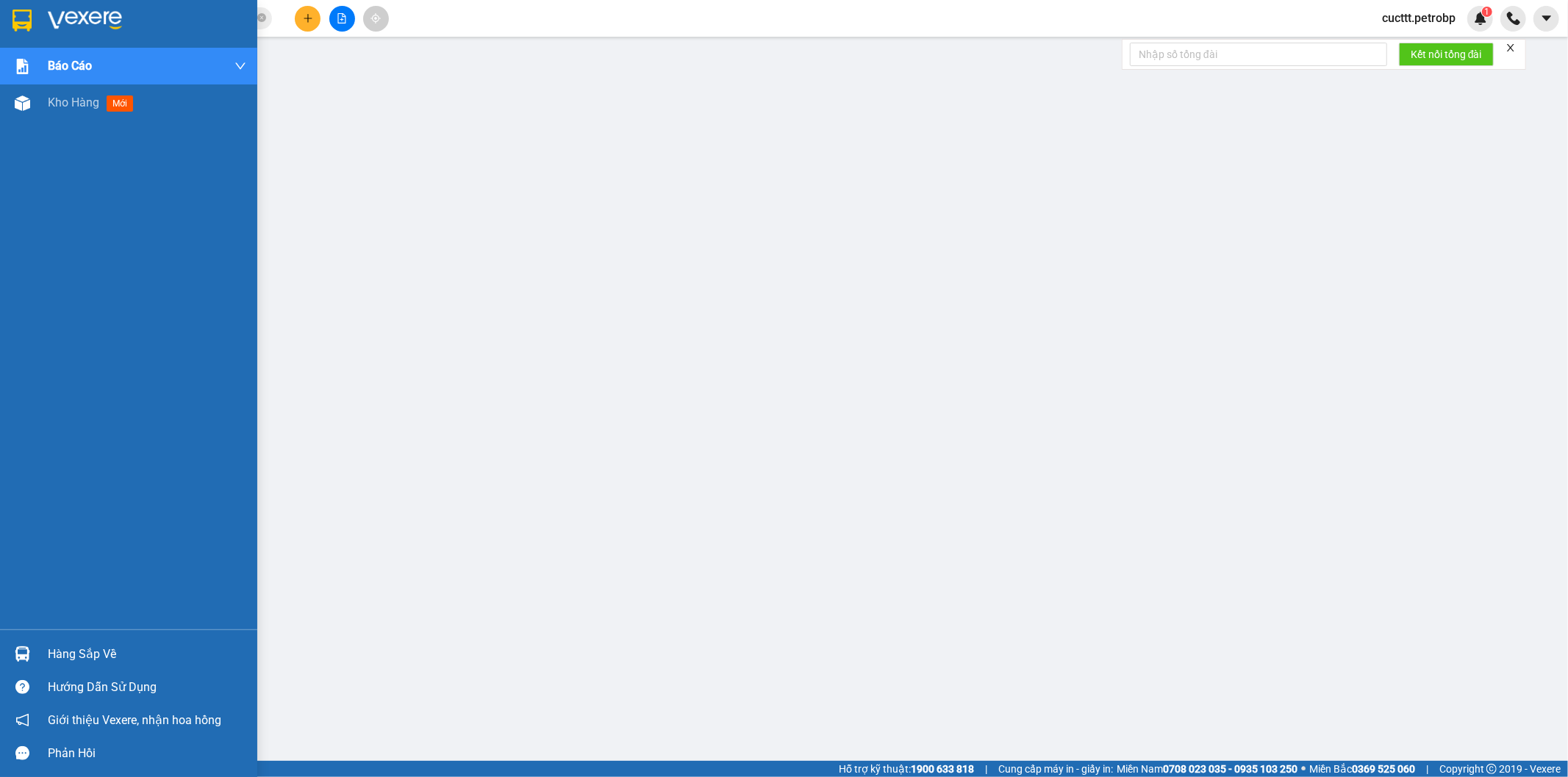
click at [91, 654] on div "Hàng sắp về" at bounding box center [147, 655] width 199 height 22
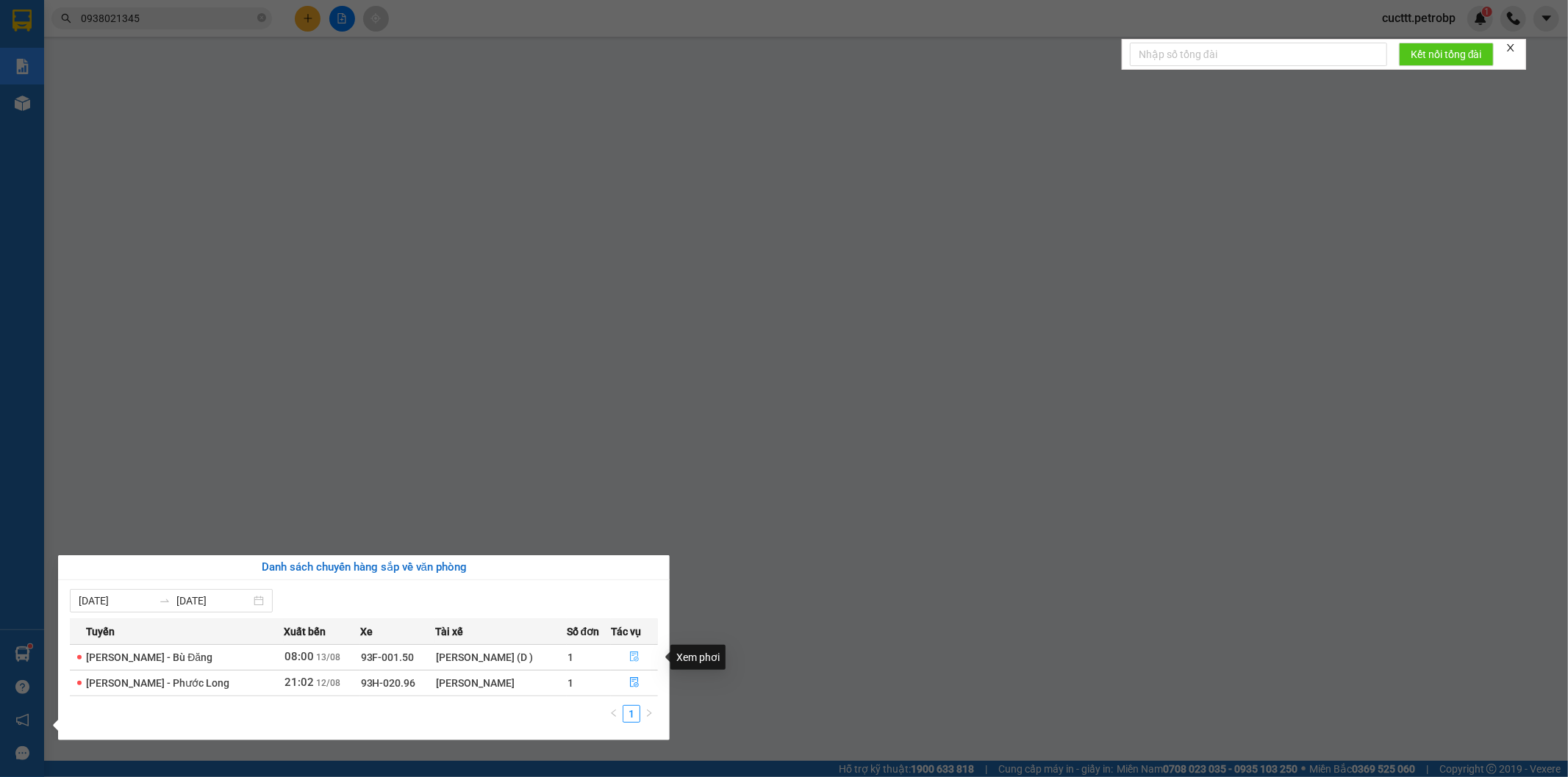
click at [630, 658] on icon "file-done" at bounding box center [634, 656] width 9 height 10
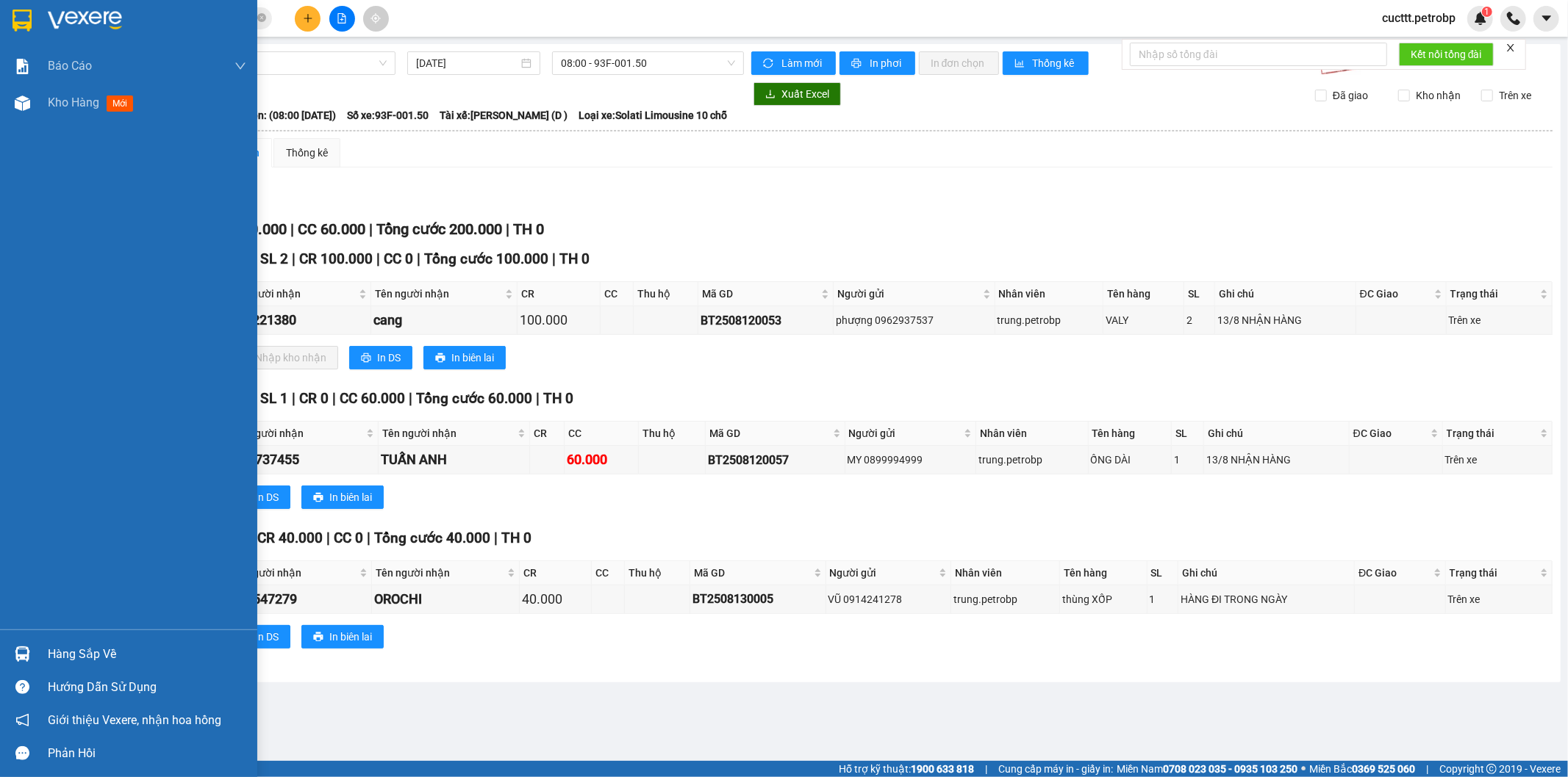
click at [103, 652] on div "Hàng sắp về" at bounding box center [147, 655] width 199 height 22
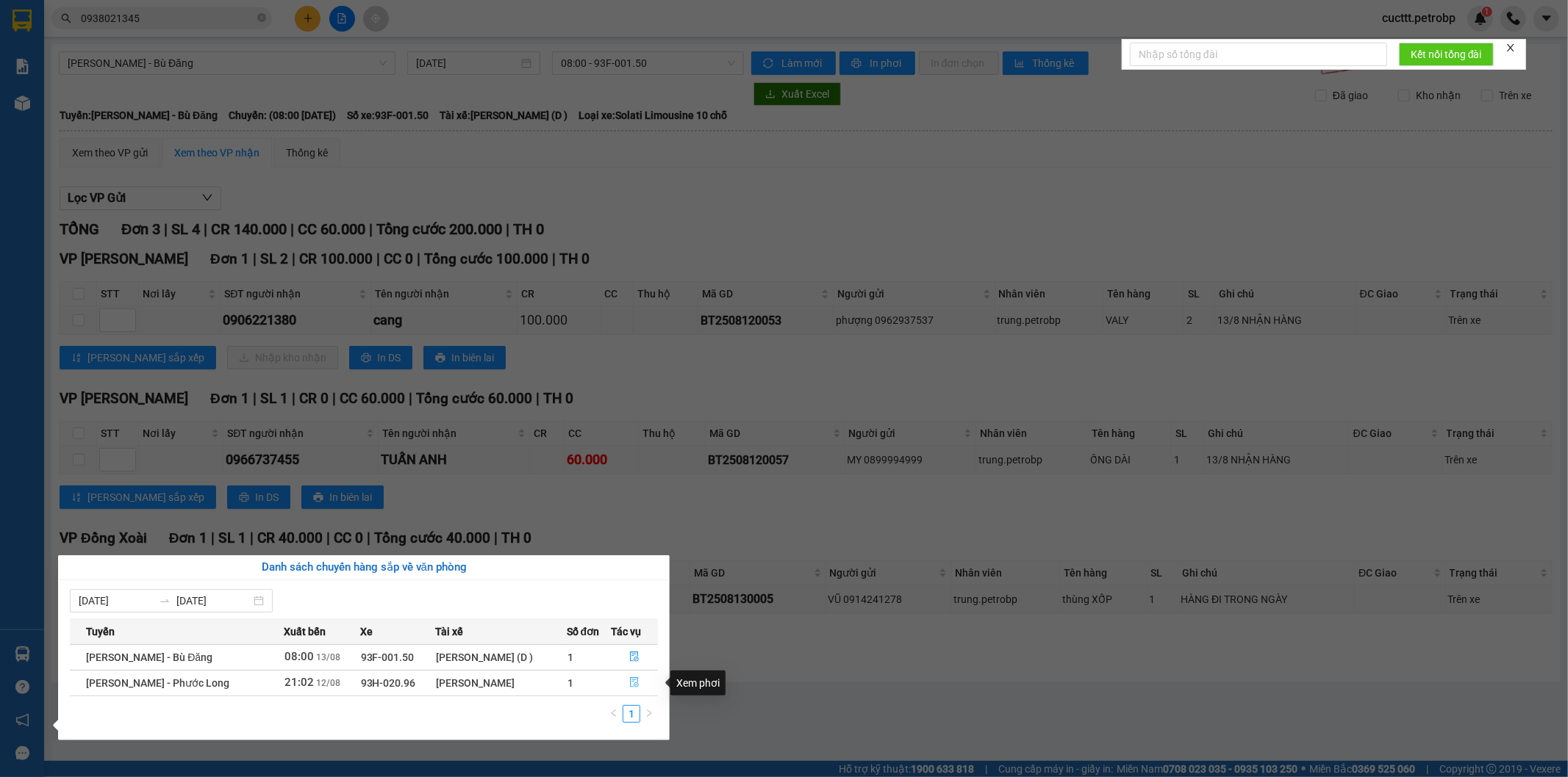
click at [630, 685] on icon "file-done" at bounding box center [634, 682] width 10 height 10
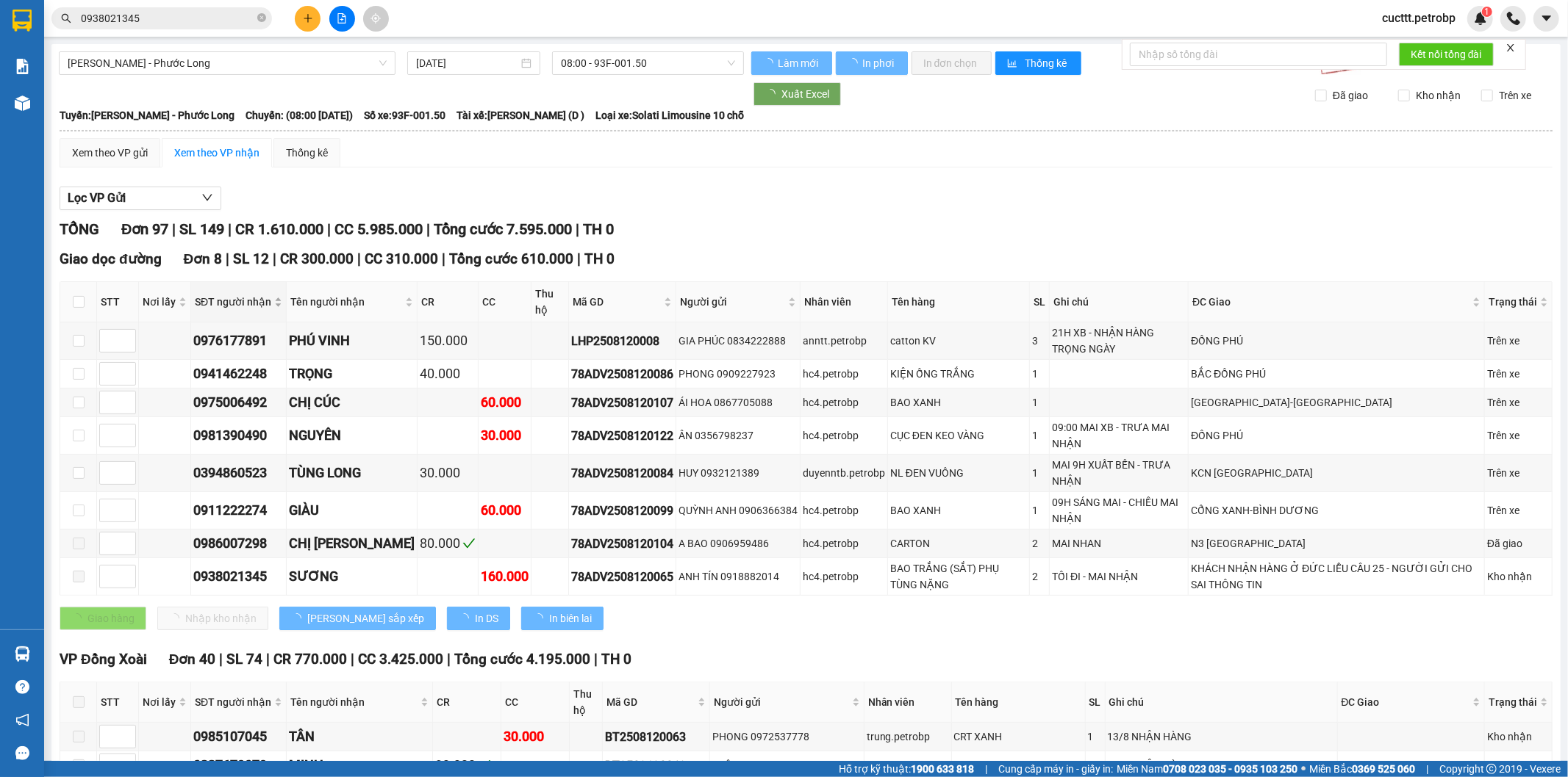
type input "[DATE]"
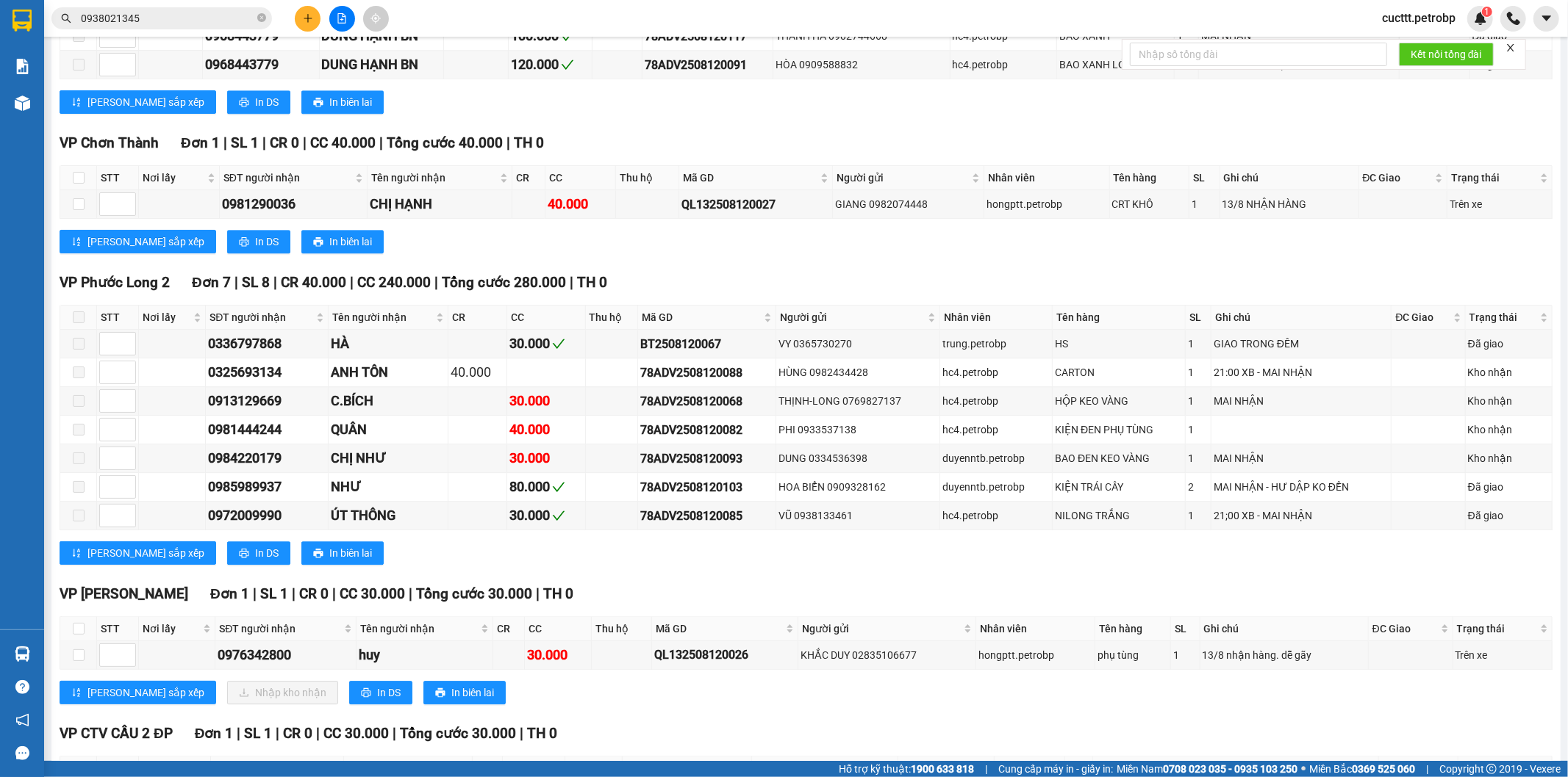
scroll to position [3565, 0]
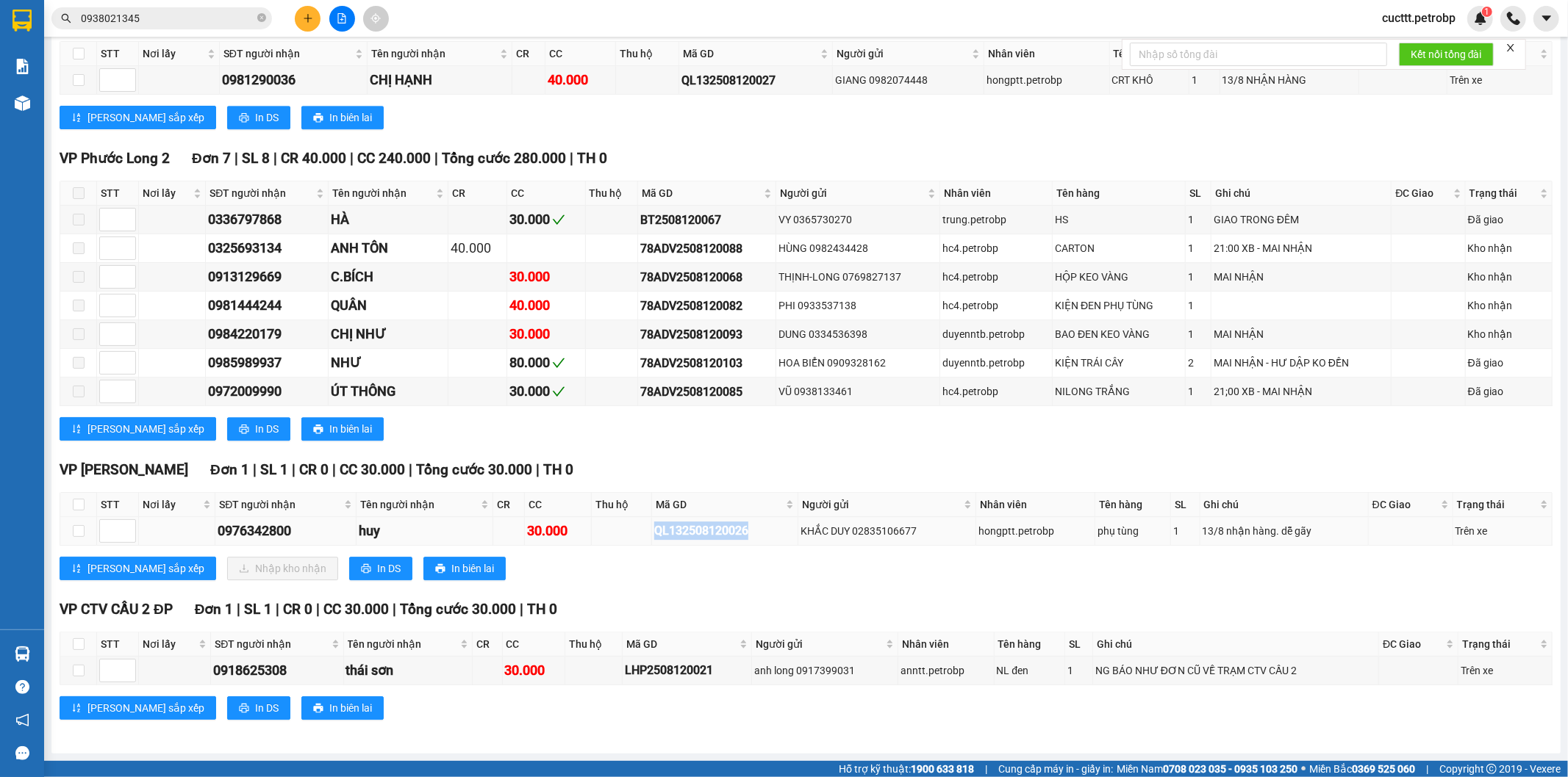
drag, startPoint x: 653, startPoint y: 530, endPoint x: 755, endPoint y: 537, distance: 102.2
click at [755, 537] on tr "0976342800 huy 30.000 QL132508120026 KHẮC DUY 02835106677 hongptt.petrobp phụ t…" at bounding box center [806, 531] width 1492 height 28
copy div "QL132508120026"
click at [585, 590] on div "VP Đức Liễu Đơn 1 | SL 1 | CR 0 | CC 30.000 | Tổng cước 30.000 | TH 0 STT Nơi l…" at bounding box center [806, 526] width 1492 height 132
click at [1206, 130] on div "VP Chơn Thành Đơn 1 | SL 1 | CR 0 | CC 40.000 | Tổng cước 40.000 | TH 0 STT Nơi…" at bounding box center [806, 74] width 1492 height 132
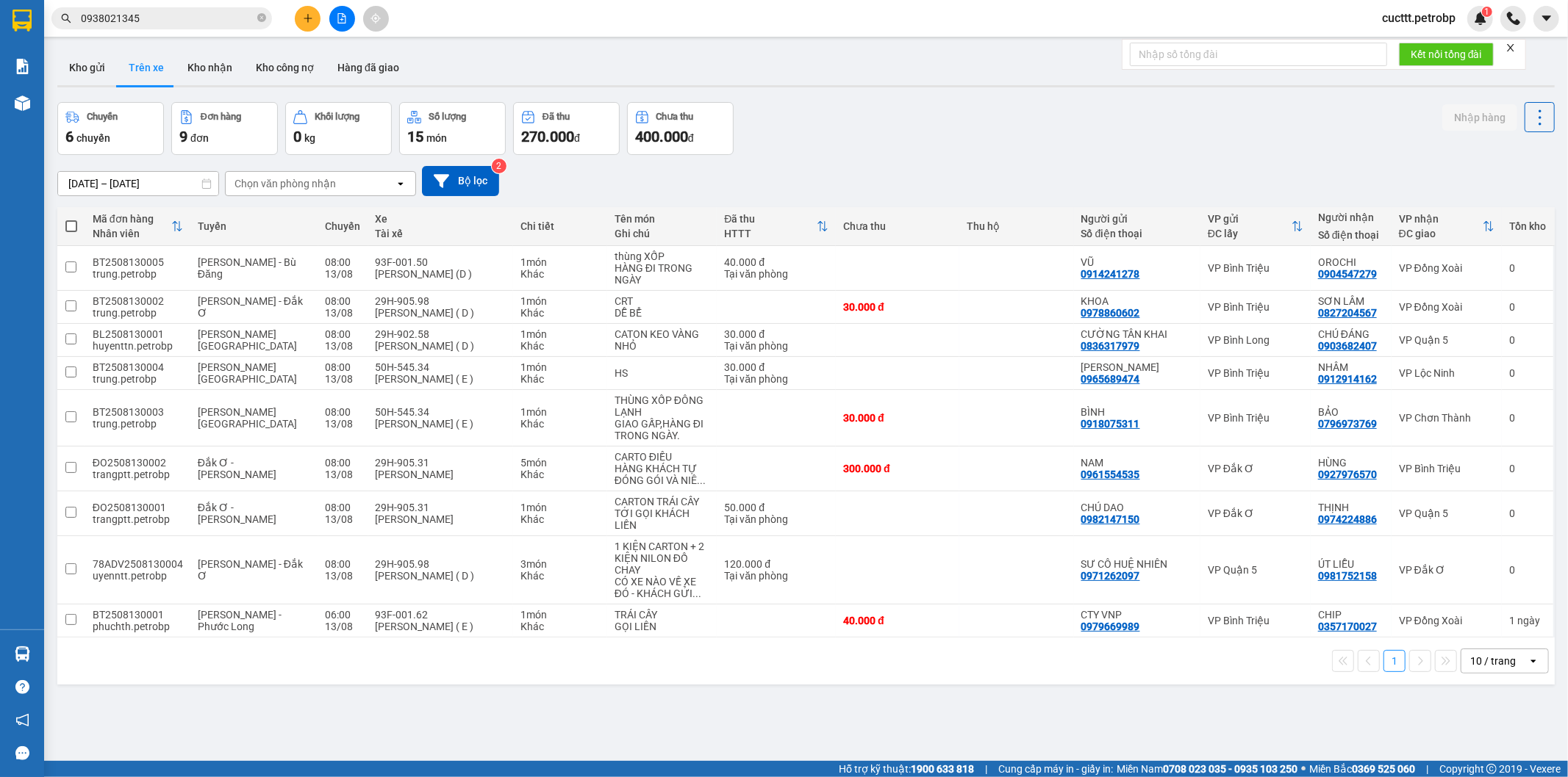
click at [255, 189] on div "Chọn văn phòng nhận" at bounding box center [285, 184] width 102 height 15
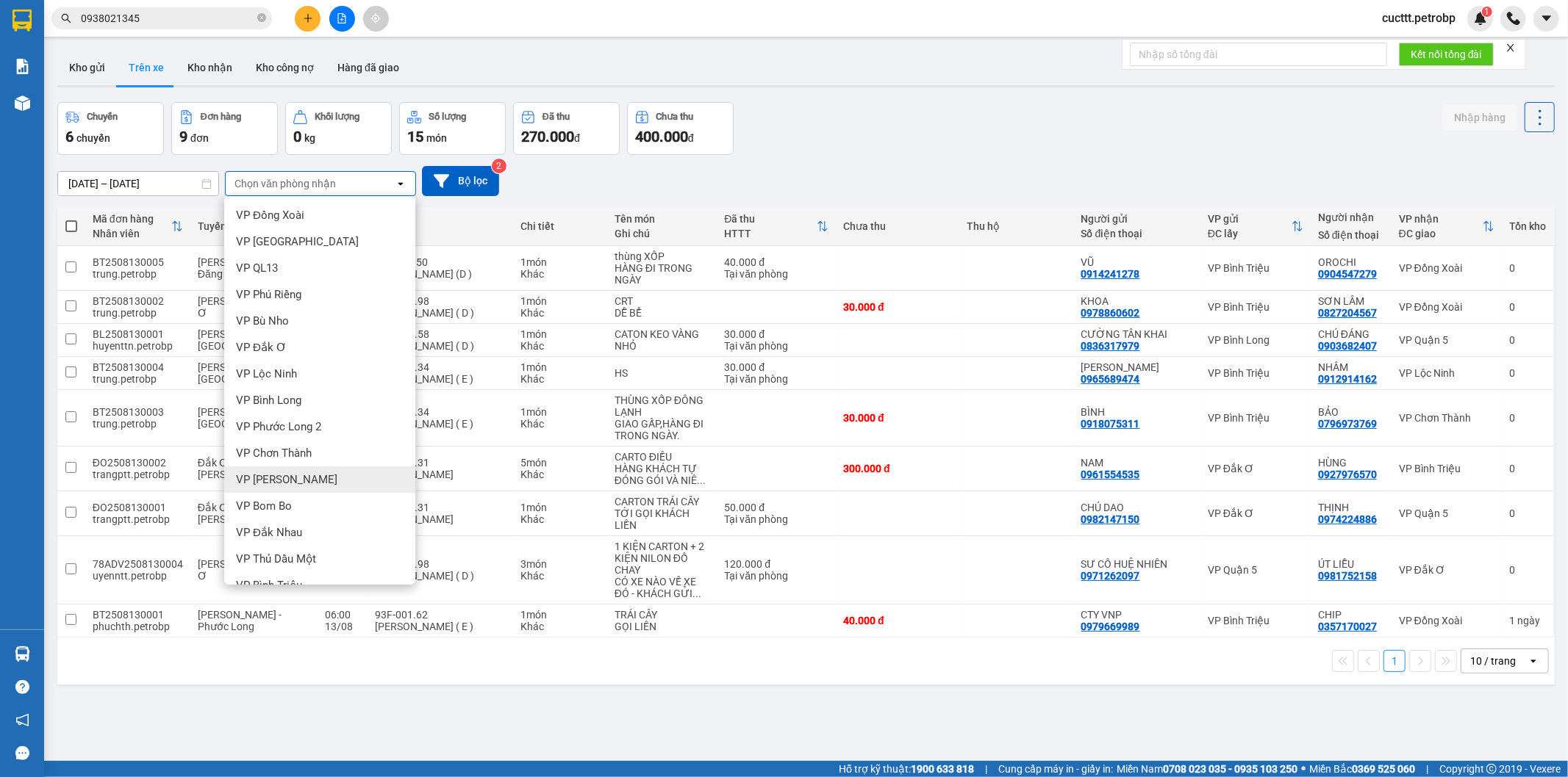
scroll to position [81, 0]
click at [292, 574] on div "VP [PERSON_NAME]" at bounding box center [319, 583] width 191 height 27
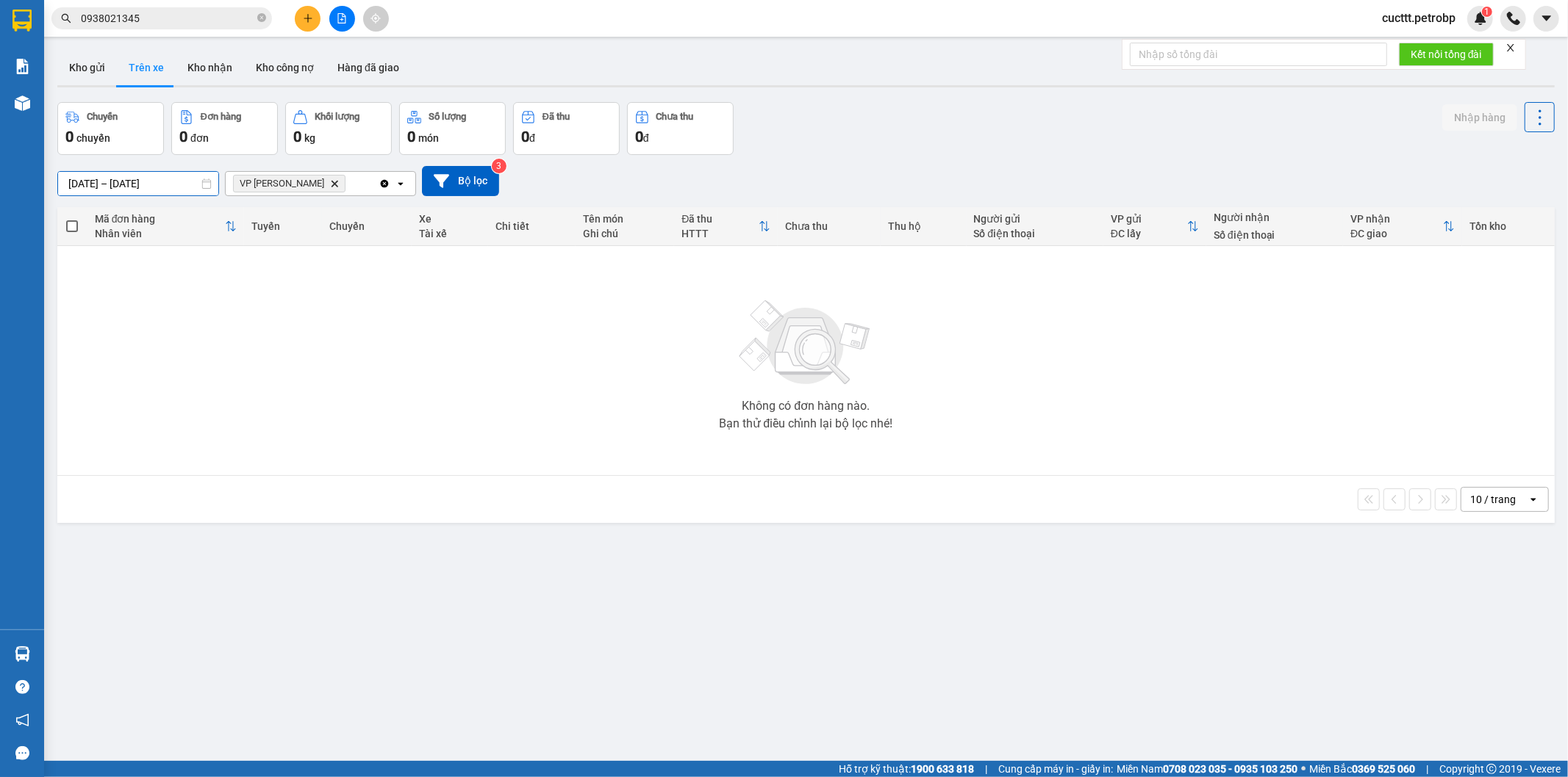
click at [143, 179] on input "[DATE] – [DATE]" at bounding box center [138, 184] width 160 height 24
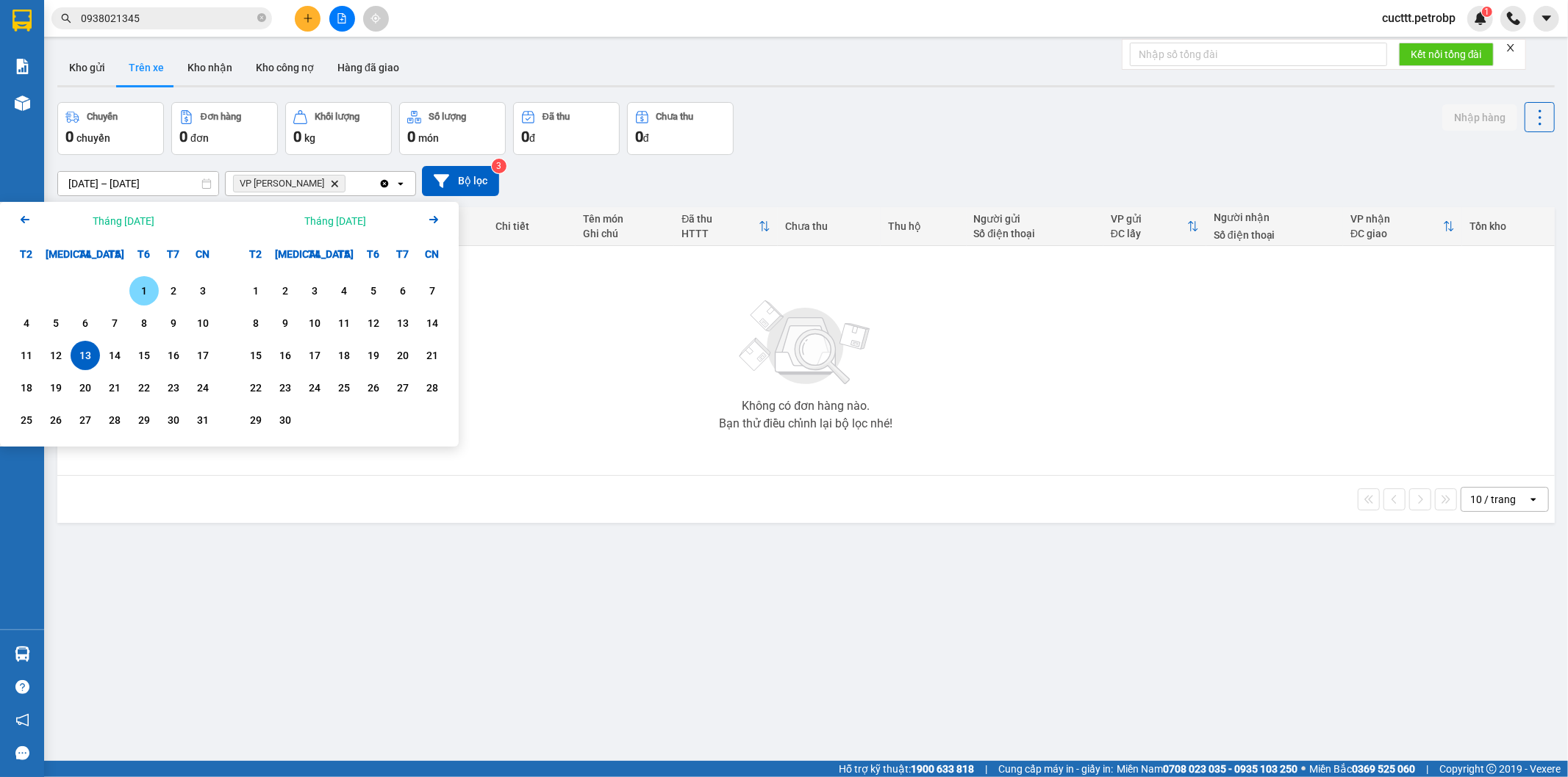
drag, startPoint x: 146, startPoint y: 285, endPoint x: 104, endPoint y: 328, distance: 60.1
click at [144, 285] on div "1" at bounding box center [144, 291] width 20 height 17
click at [81, 364] on div "13" at bounding box center [85, 355] width 20 height 17
type input "[DATE] – [DATE]"
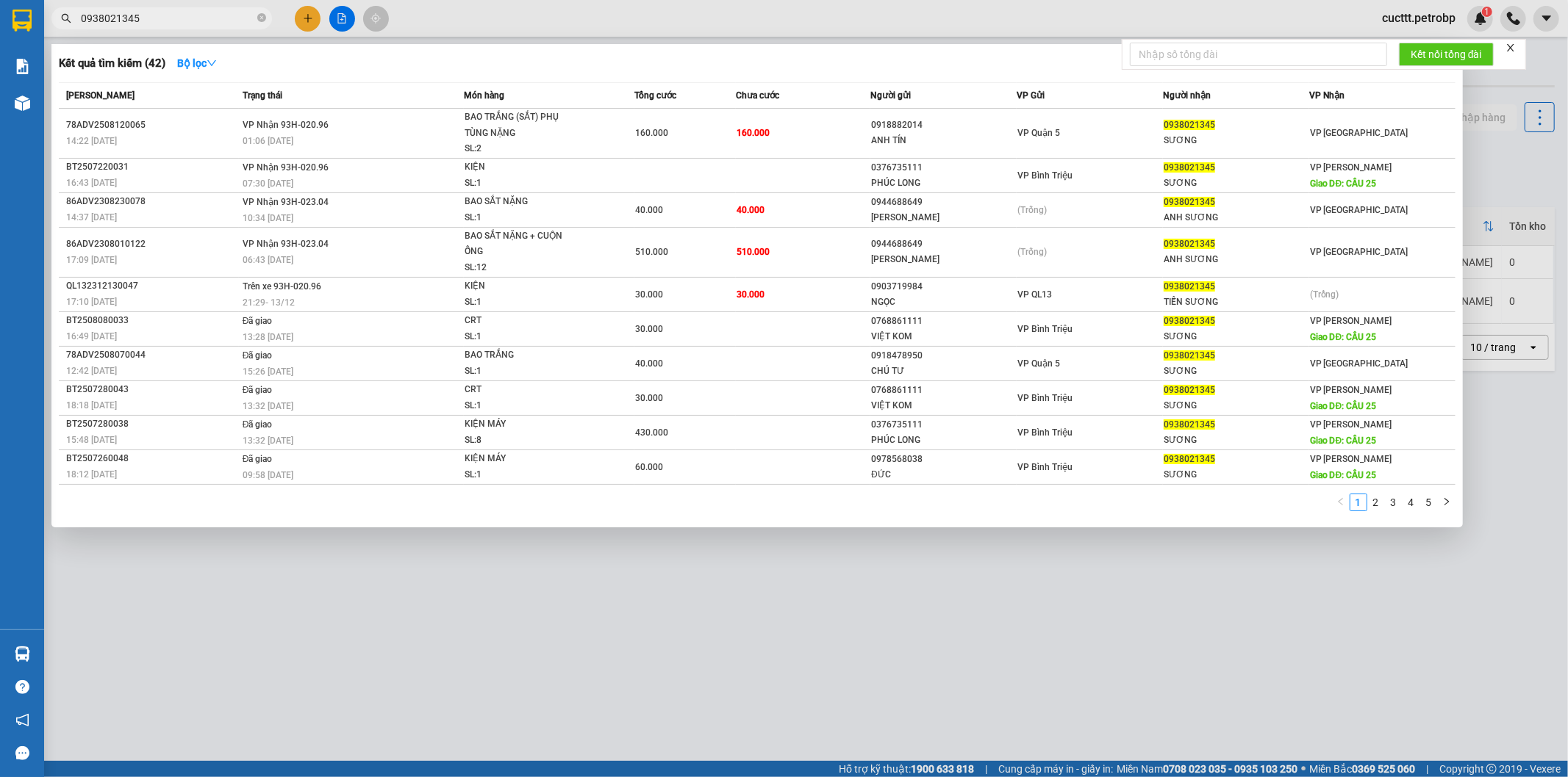
click at [148, 18] on input "0938021345" at bounding box center [168, 18] width 173 height 17
click at [263, 19] on icon "close-circle" at bounding box center [261, 17] width 9 height 9
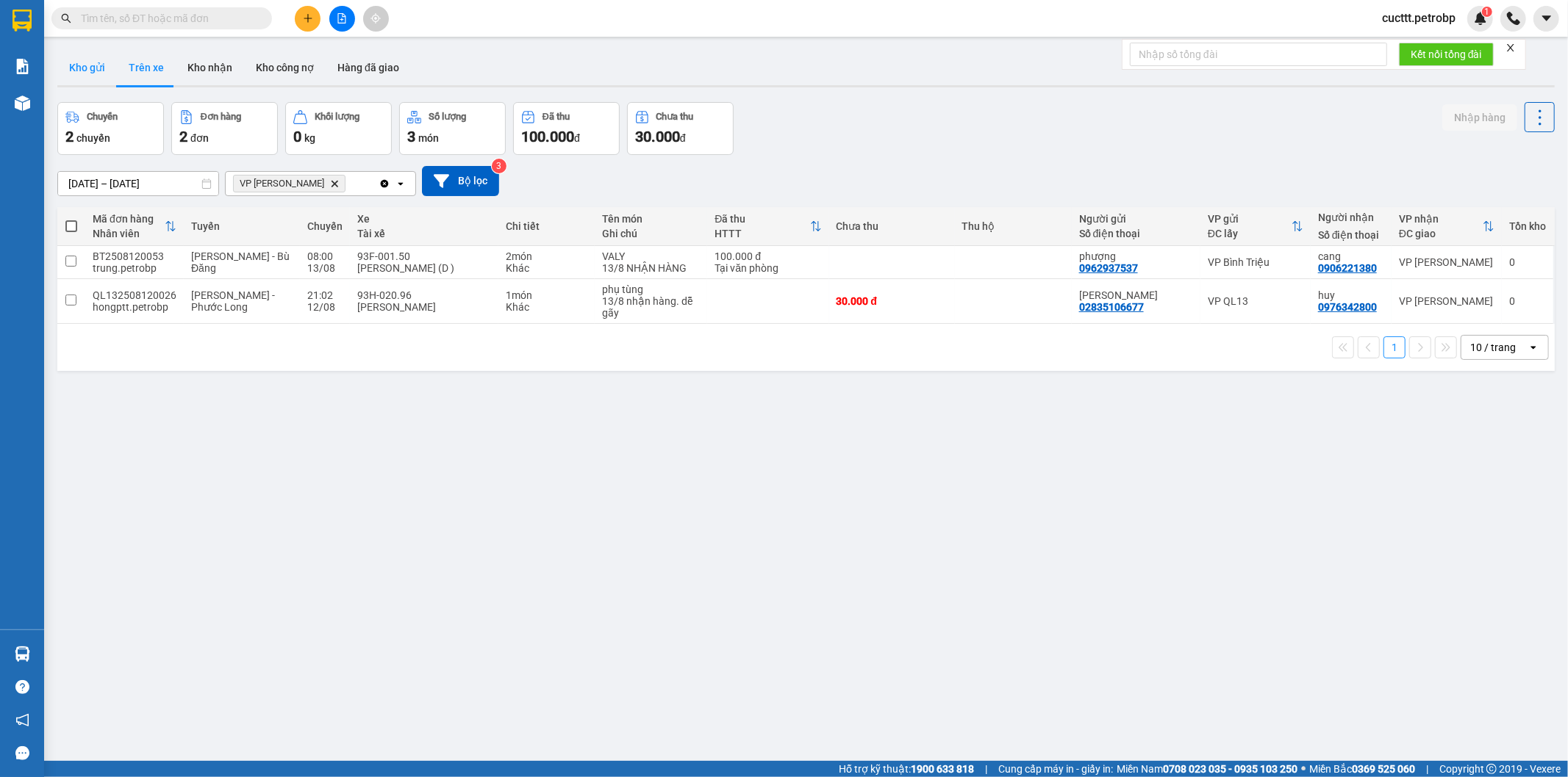
drag, startPoint x: 59, startPoint y: 59, endPoint x: 94, endPoint y: 60, distance: 35.0
click at [61, 60] on button "Kho gửi" at bounding box center [88, 67] width 60 height 35
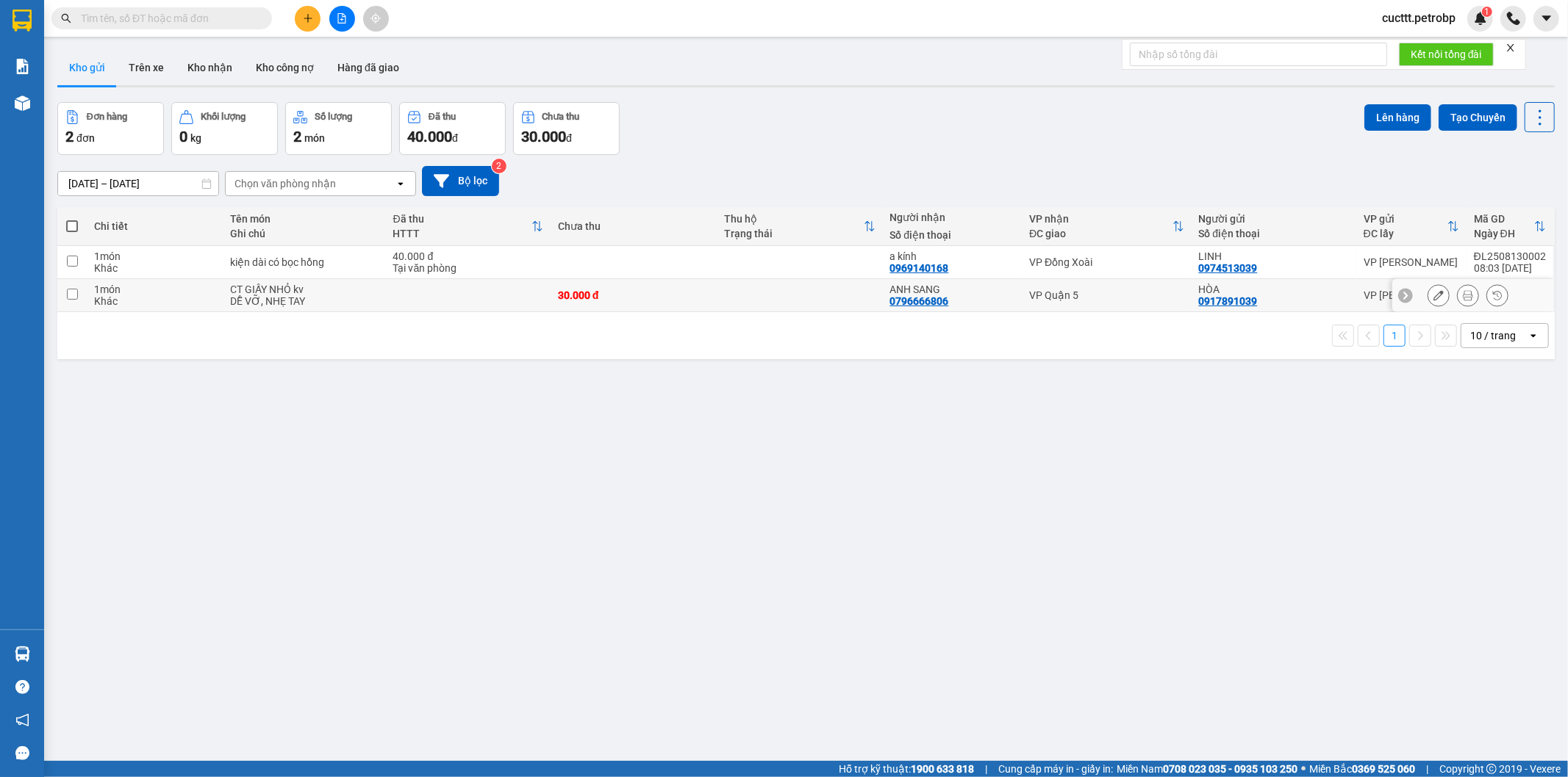
click at [784, 287] on td at bounding box center [799, 296] width 166 height 33
checkbox input "true"
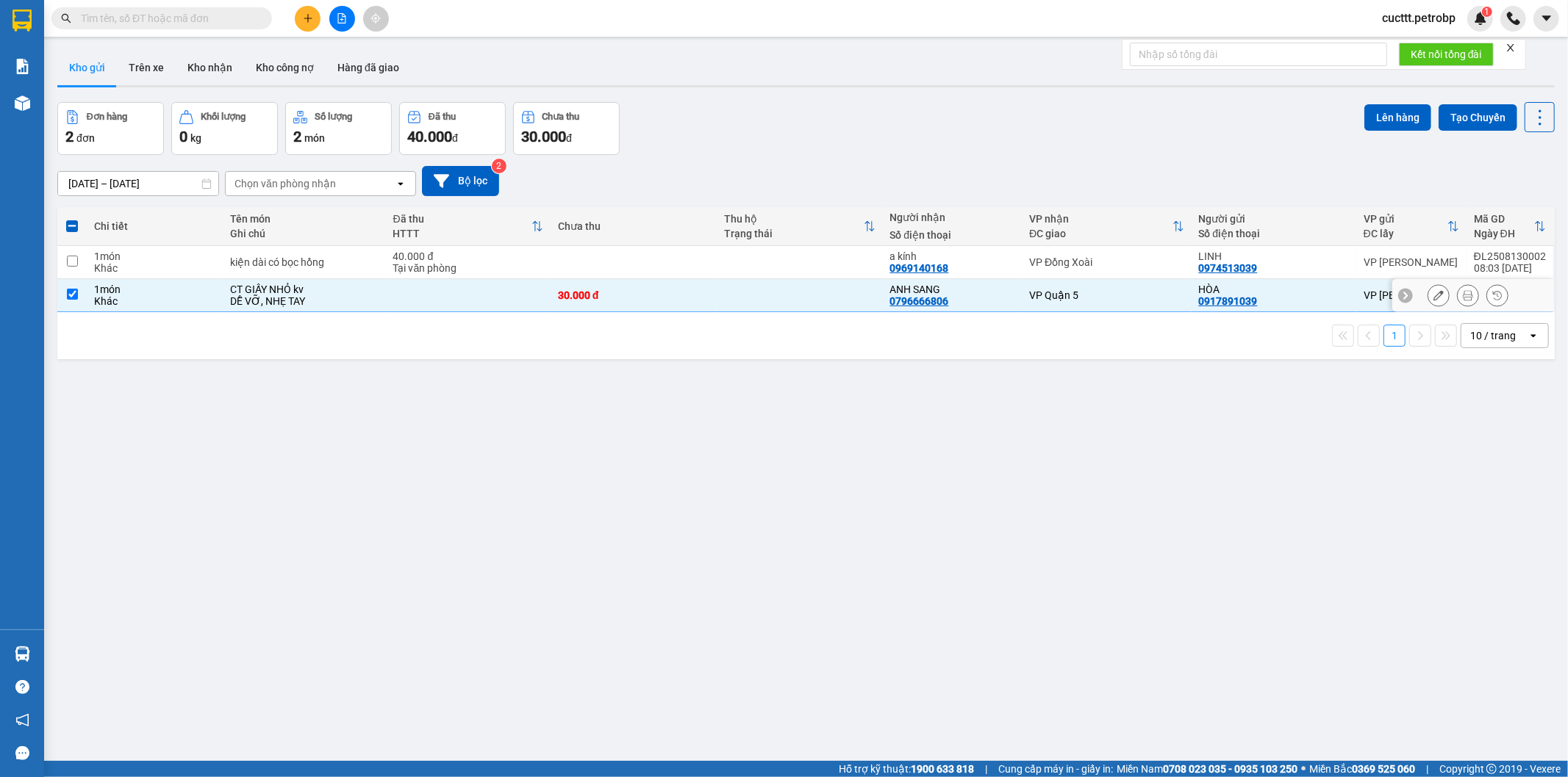
click at [1428, 292] on button at bounding box center [1438, 296] width 20 height 26
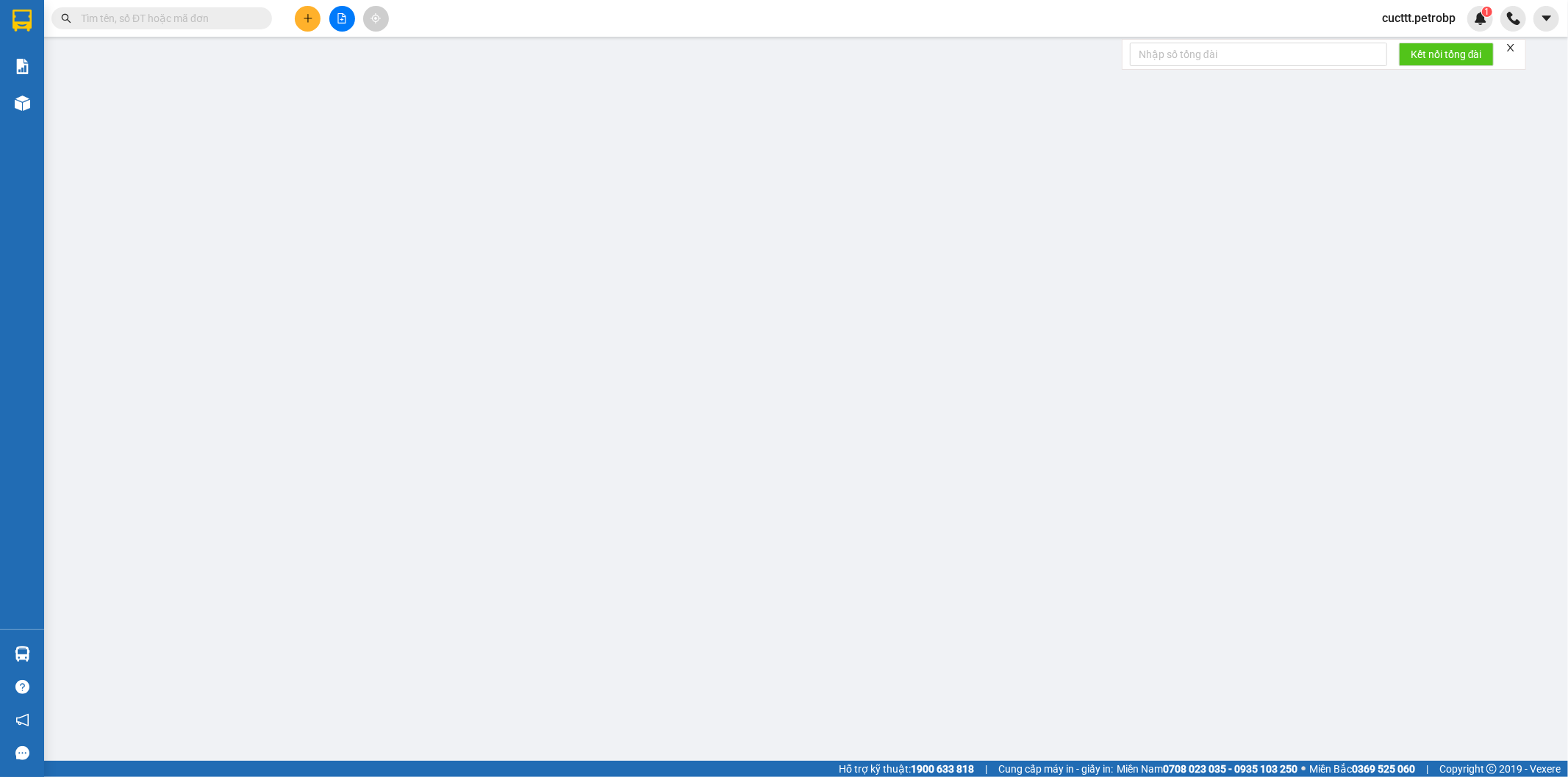
type input "0917891039"
type input "HÒA"
type input "0796666806"
type input "ANH SANG"
type input "30.000"
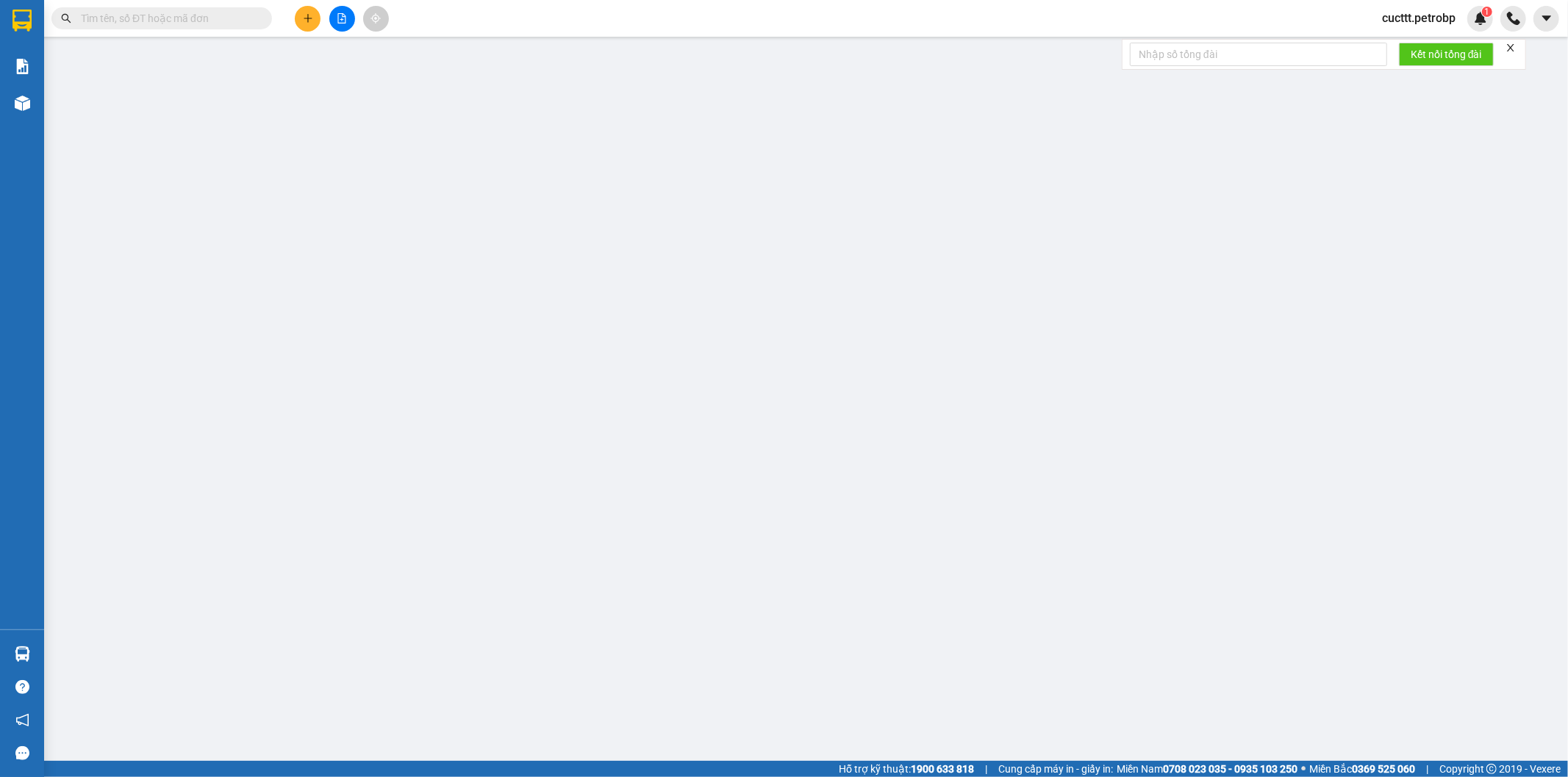
type input "30.000"
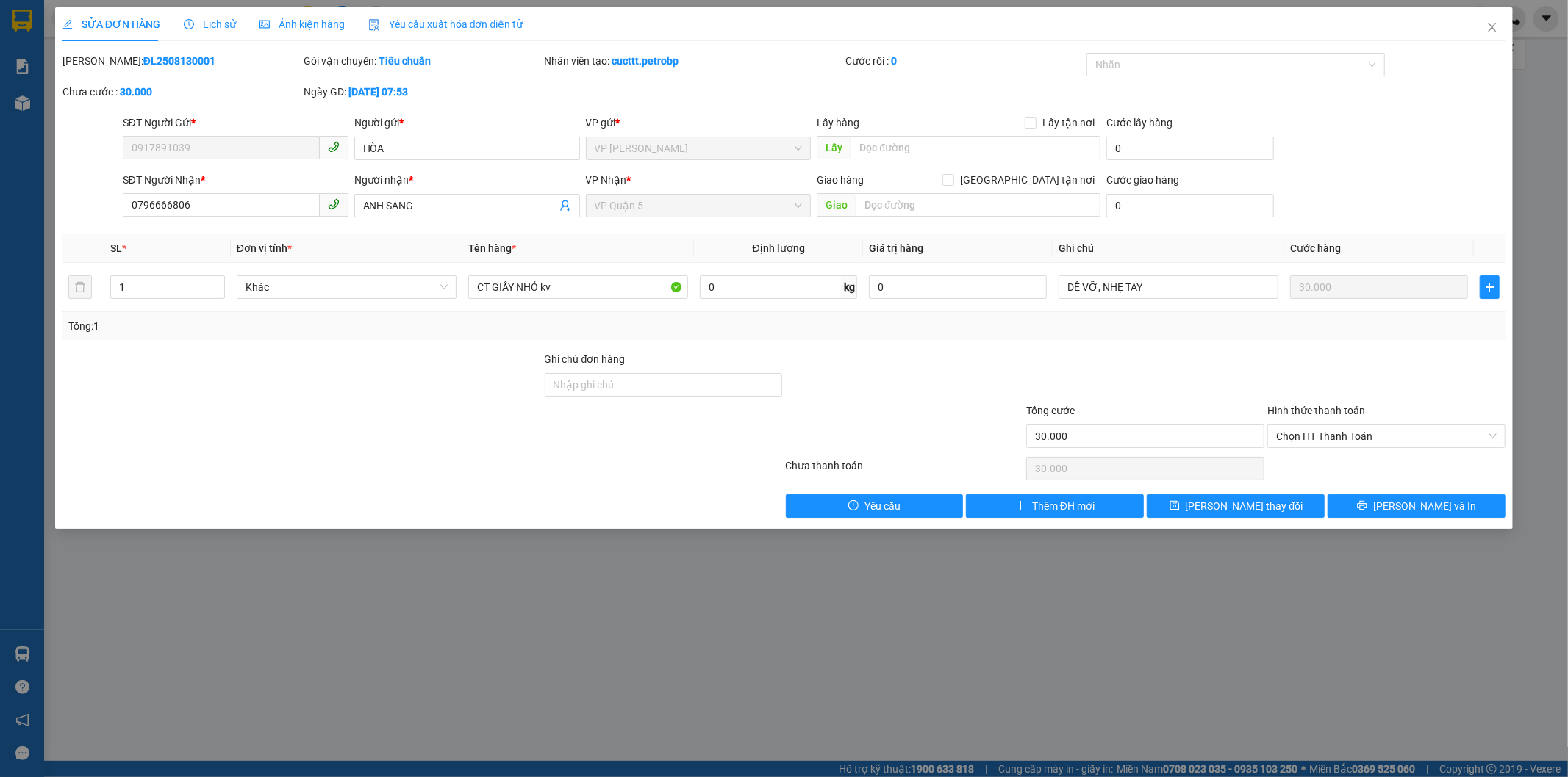
drag, startPoint x: 98, startPoint y: 64, endPoint x: 212, endPoint y: 64, distance: 114.0
click at [212, 64] on div "[PERSON_NAME]: ĐL2508130001" at bounding box center [181, 61] width 238 height 17
copy b "ĐL2508130001"
click at [1380, 513] on button "[PERSON_NAME] và In" at bounding box center [1417, 506] width 178 height 24
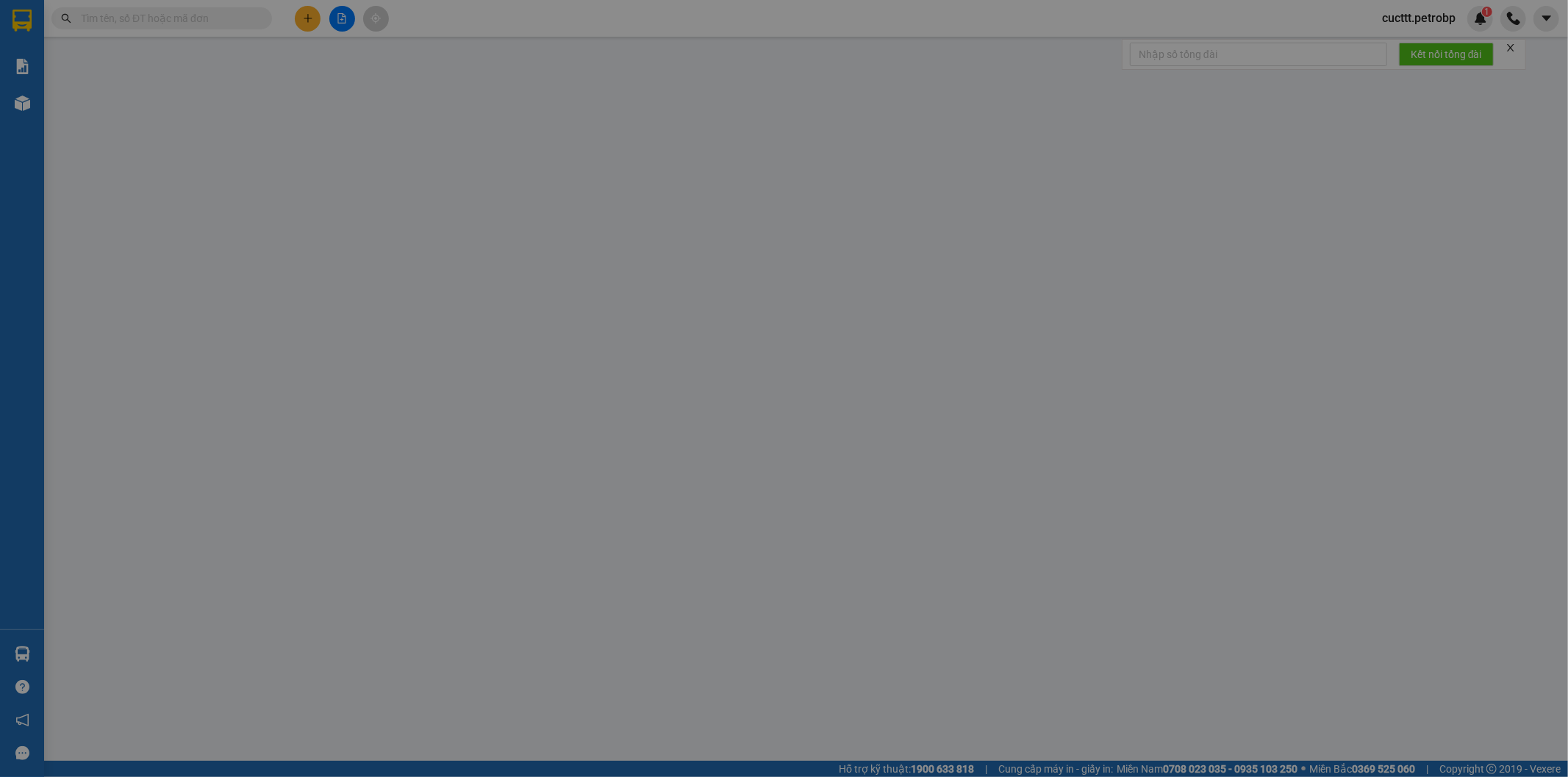
type input "0917891039"
type input "HÒA"
type input "0796666806"
type input "ANH SANG"
type input "30.000"
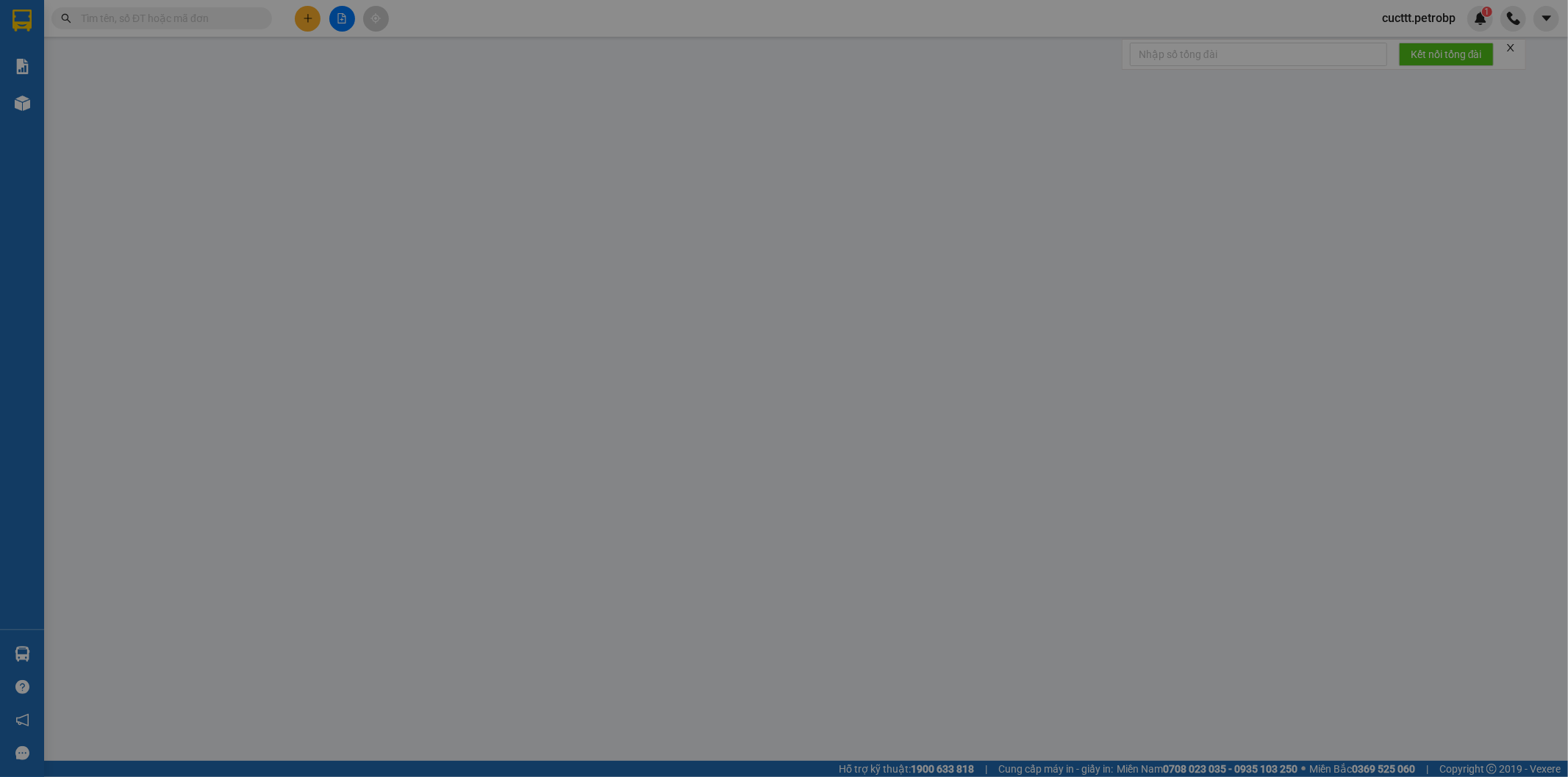
type input "30.000"
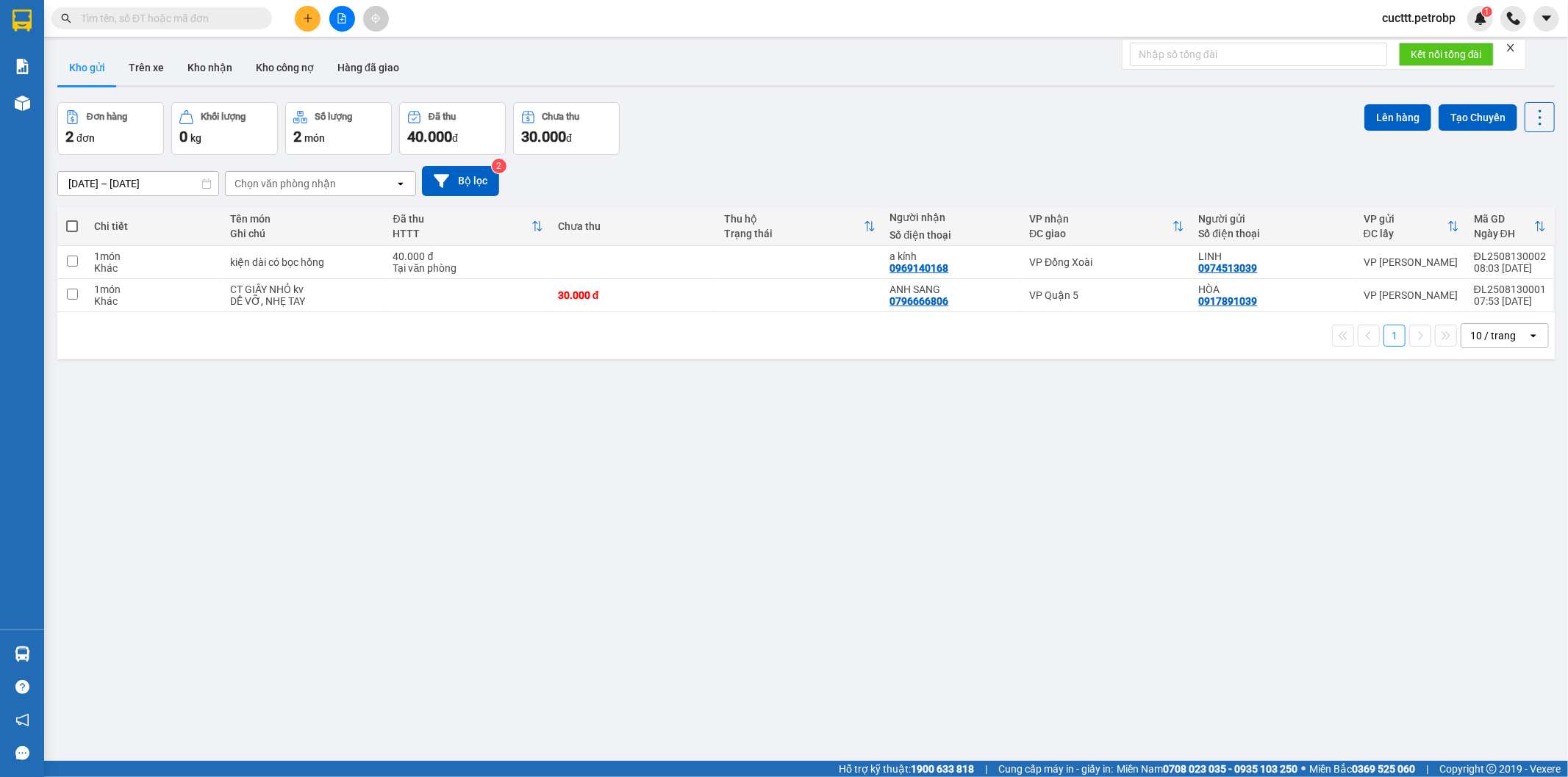
drag, startPoint x: 251, startPoint y: 396, endPoint x: 269, endPoint y: 320, distance: 78.1
click at [261, 378] on div "ver 1.8.137 Kho gửi Trên xe Kho nhận Kho công nợ Hàng đã giao Đơn hàng 2 đơn Kh…" at bounding box center [806, 433] width 1509 height 777
click at [148, 72] on button "Trên xe" at bounding box center [146, 67] width 59 height 35
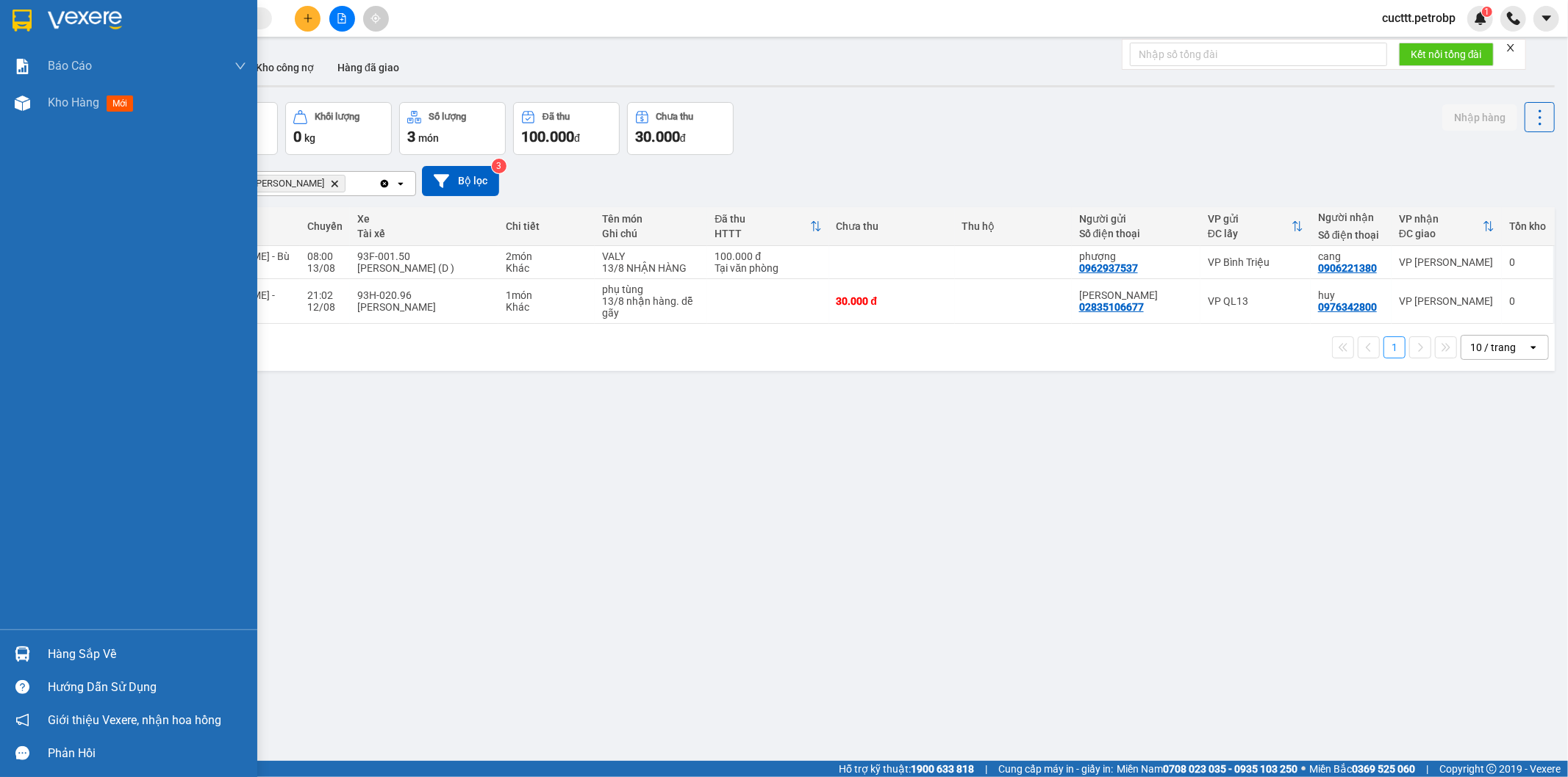
click at [162, 645] on div "Hàng sắp về" at bounding box center [147, 655] width 199 height 22
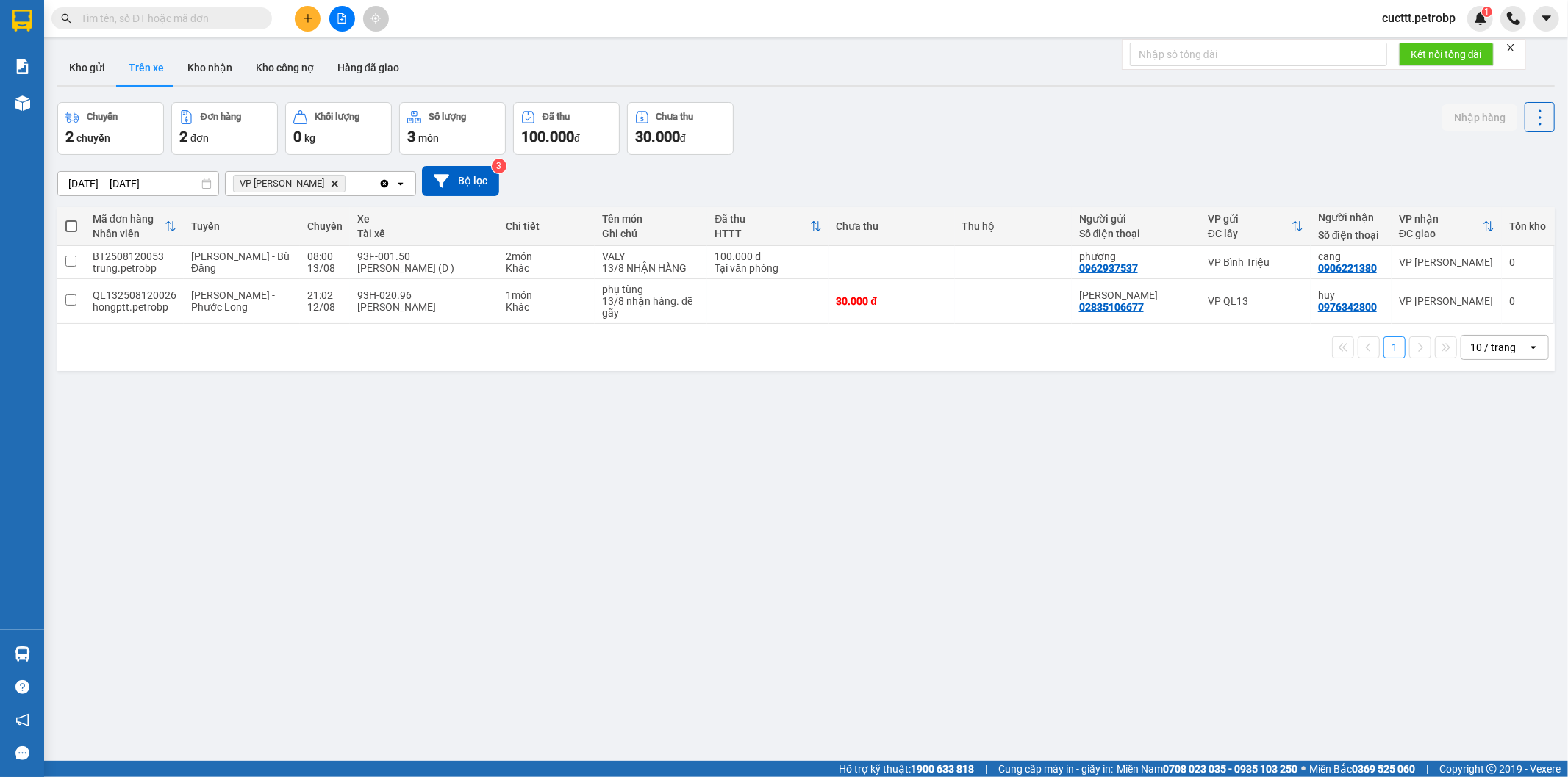
click at [460, 518] on section "Kết quả tìm kiếm ( 42 ) Bộ lọc Mã ĐH Trạng thái Món hàng Tổng cước Chưa cước Ng…" at bounding box center [784, 388] width 1568 height 777
click at [76, 62] on button "Kho gửi" at bounding box center [88, 67] width 60 height 35
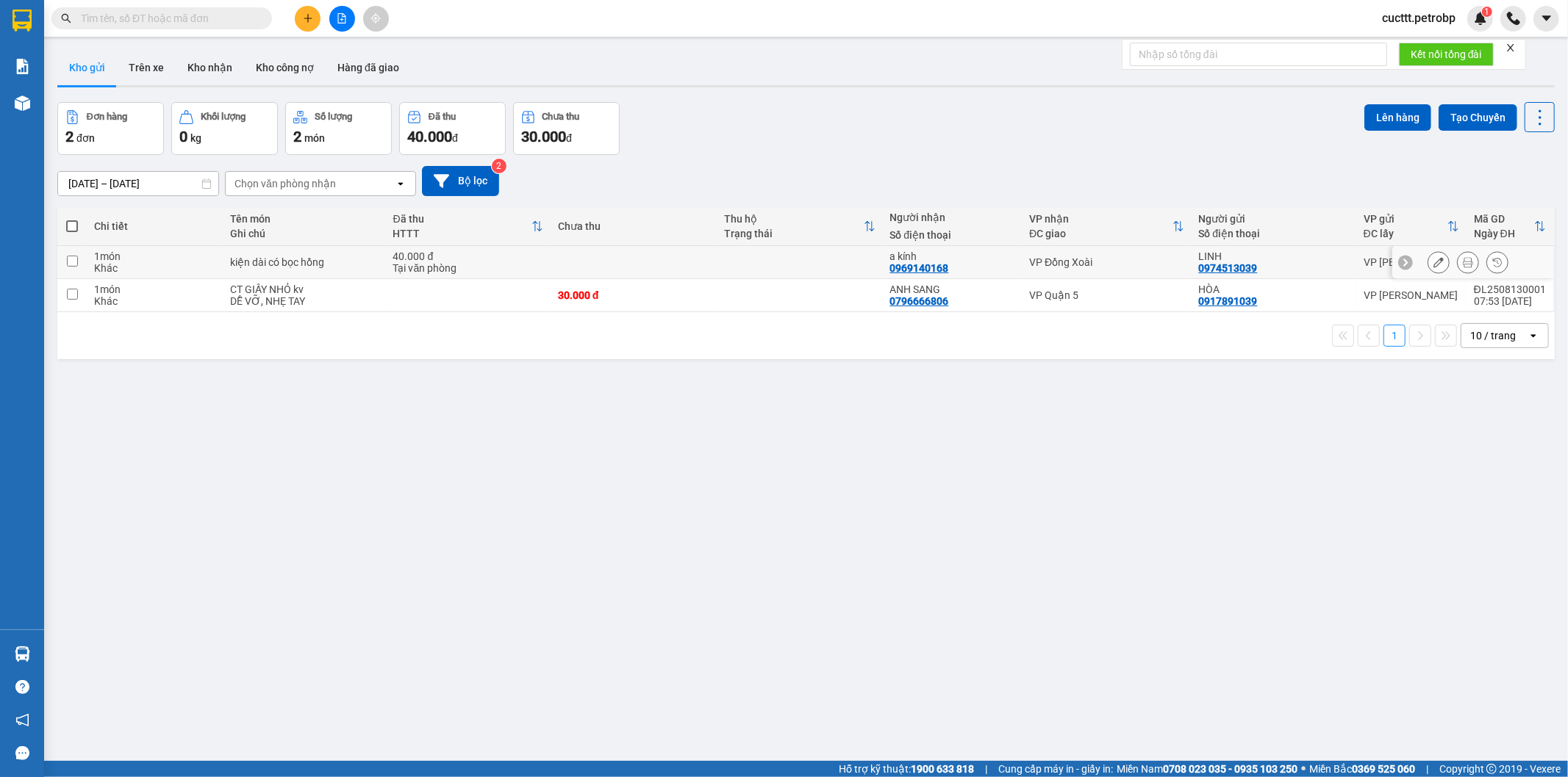
click at [724, 272] on td at bounding box center [799, 262] width 166 height 33
checkbox input "true"
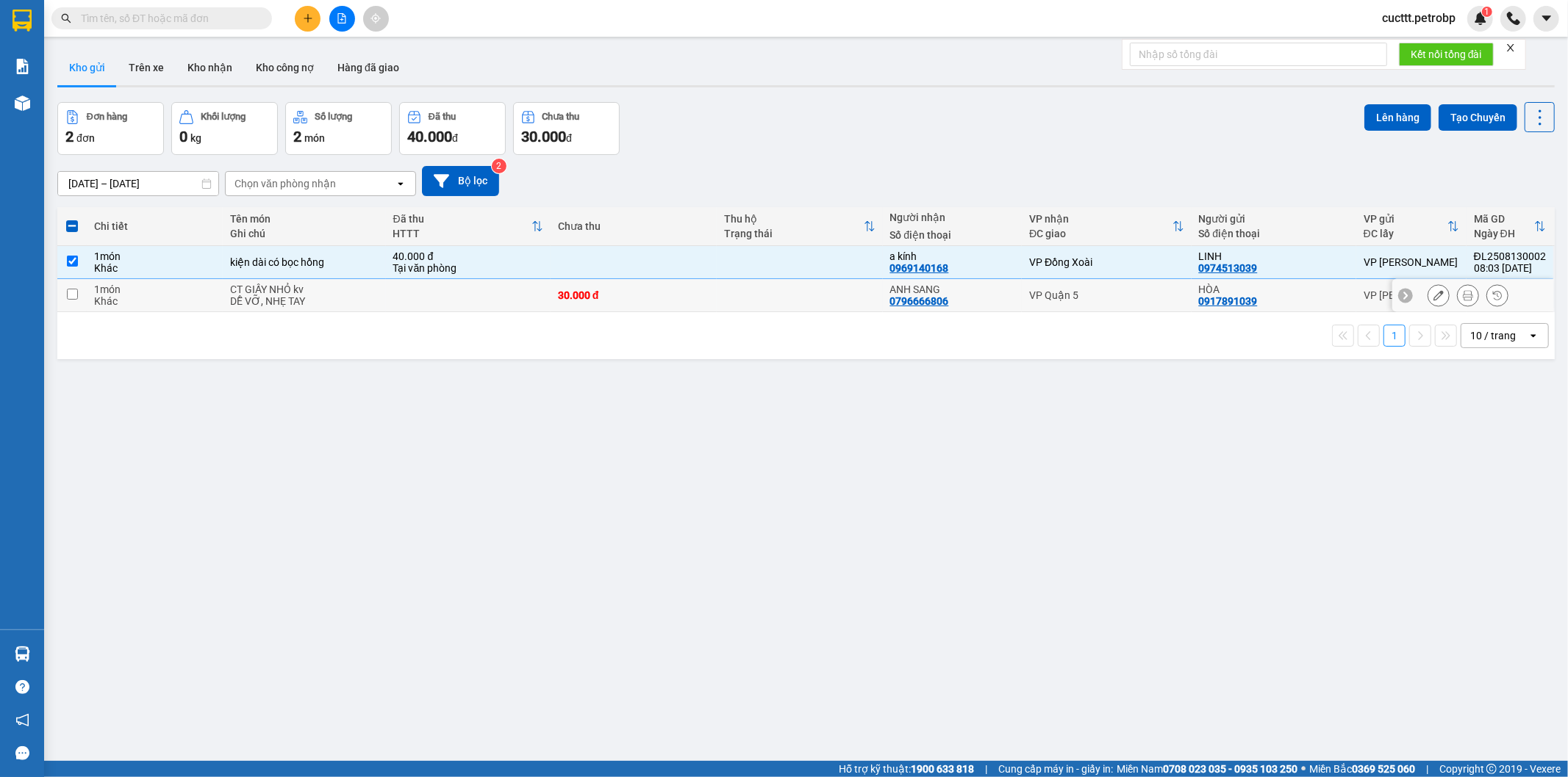
click at [728, 299] on td at bounding box center [799, 296] width 166 height 33
checkbox input "true"
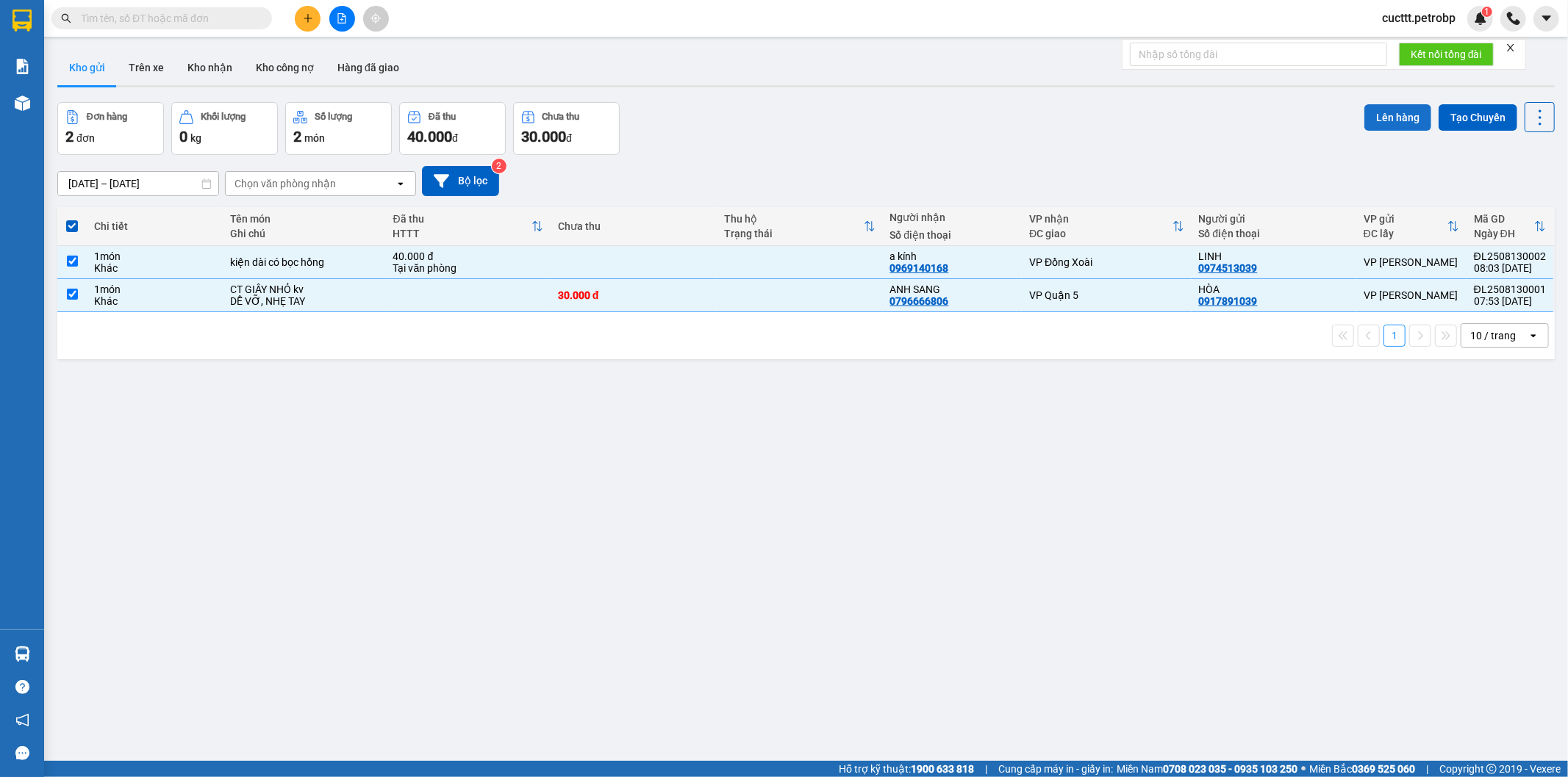
click at [1382, 113] on button "Lên hàng" at bounding box center [1397, 117] width 67 height 27
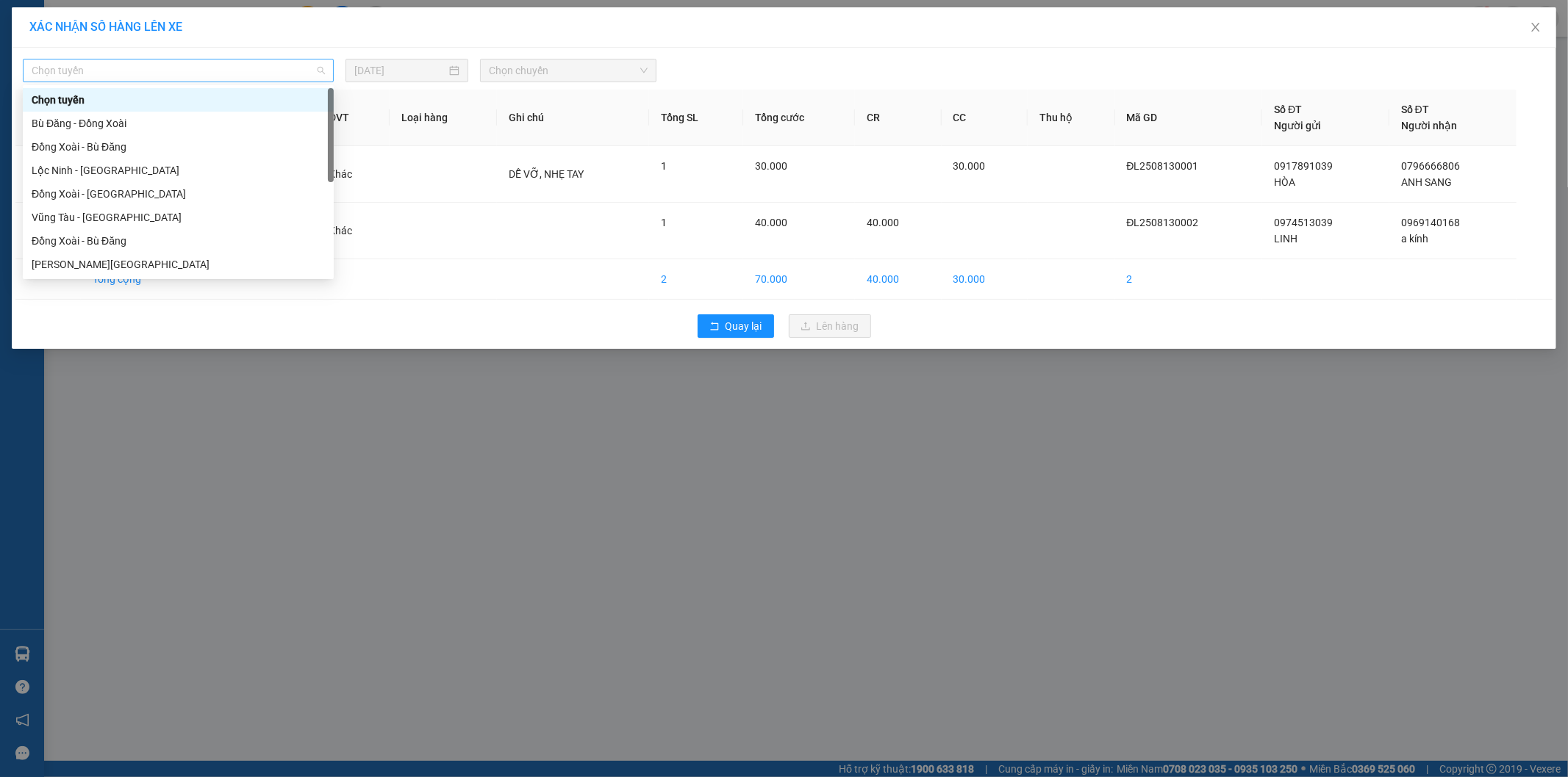
click at [295, 78] on span "Chọn tuyến" at bounding box center [178, 71] width 293 height 22
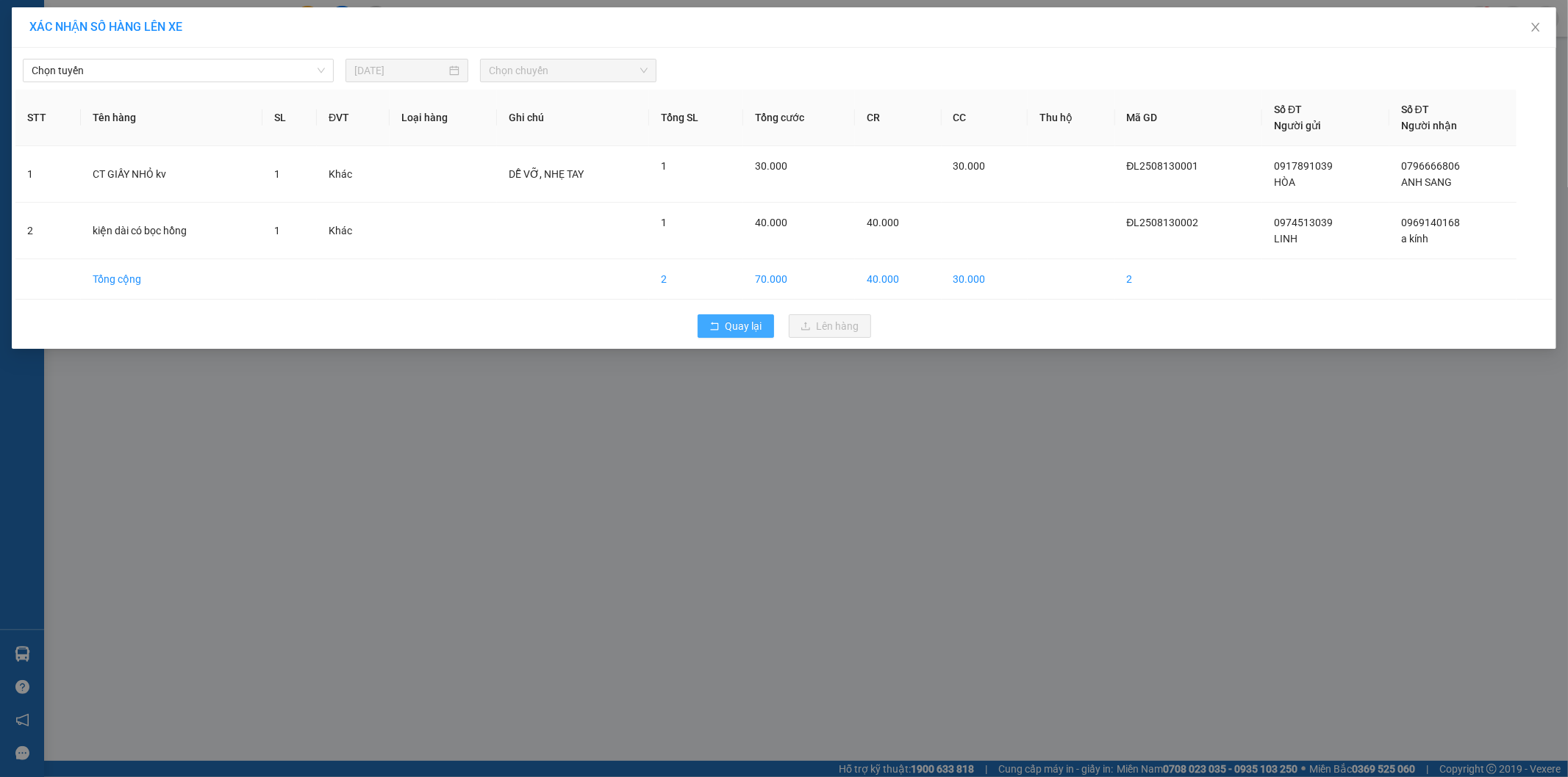
click at [743, 335] on button "Quay lại" at bounding box center [736, 326] width 76 height 24
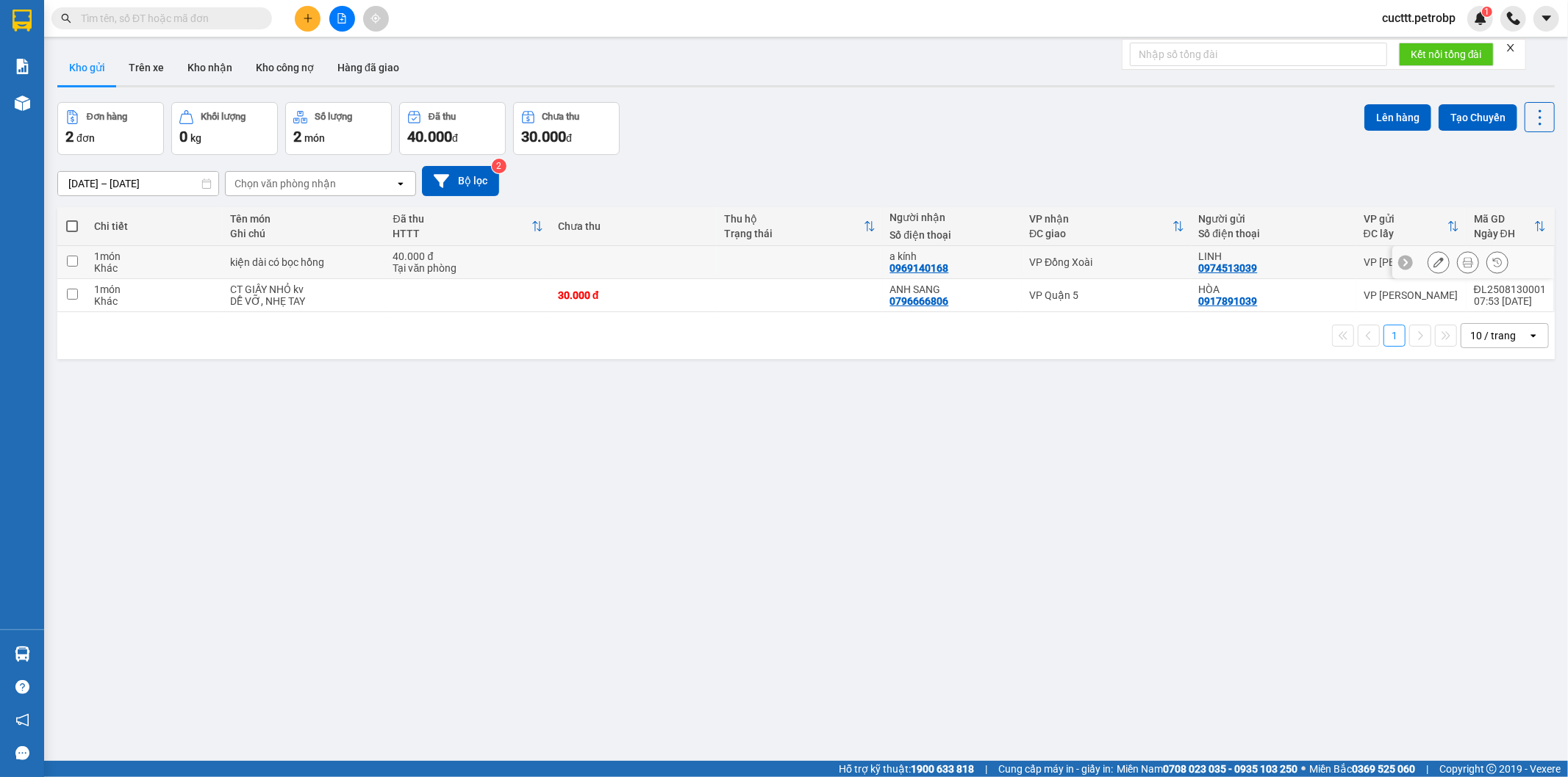
click at [754, 258] on td at bounding box center [799, 262] width 166 height 33
checkbox input "true"
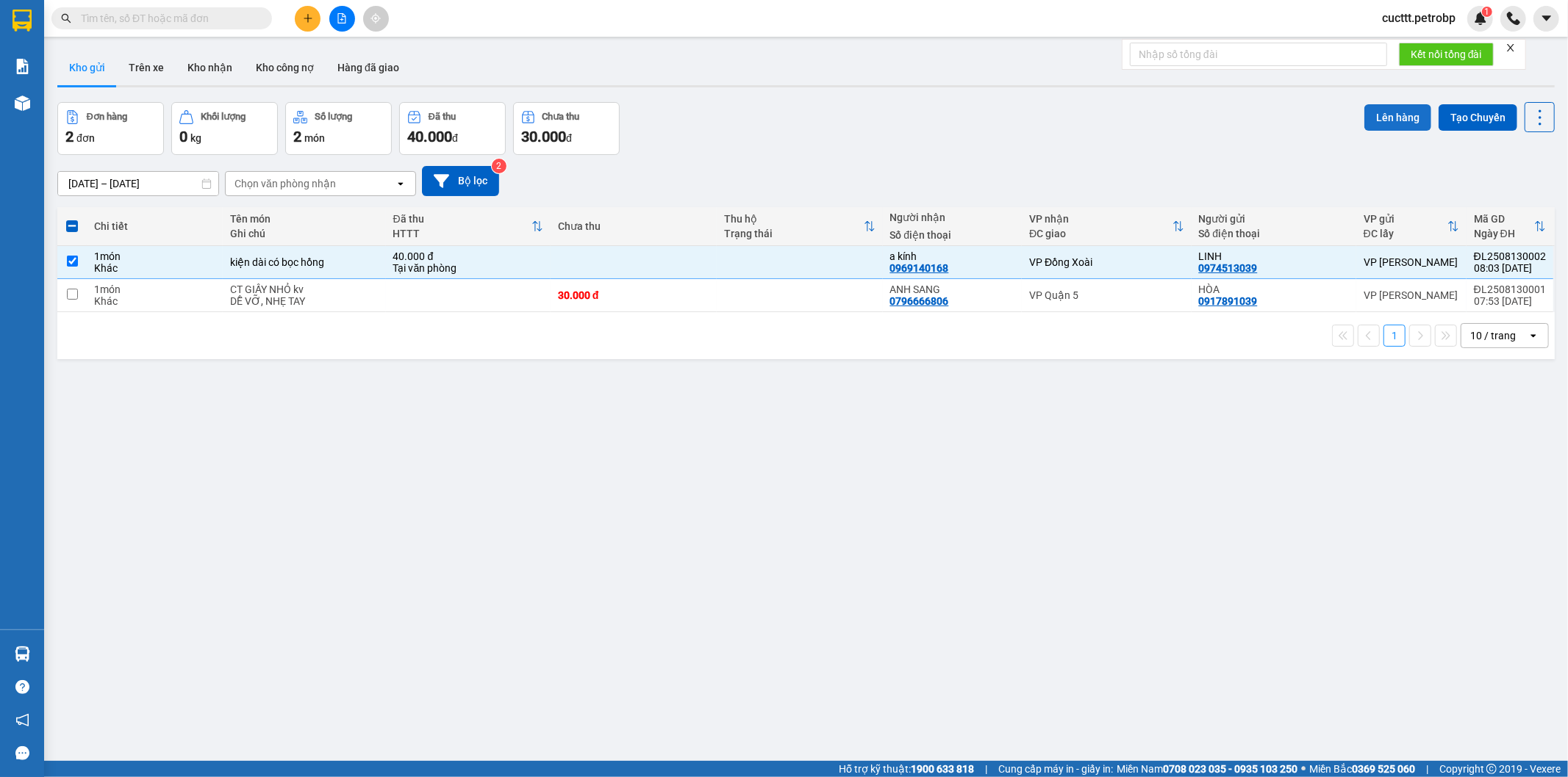
click at [1364, 114] on button "Lên hàng" at bounding box center [1397, 117] width 67 height 27
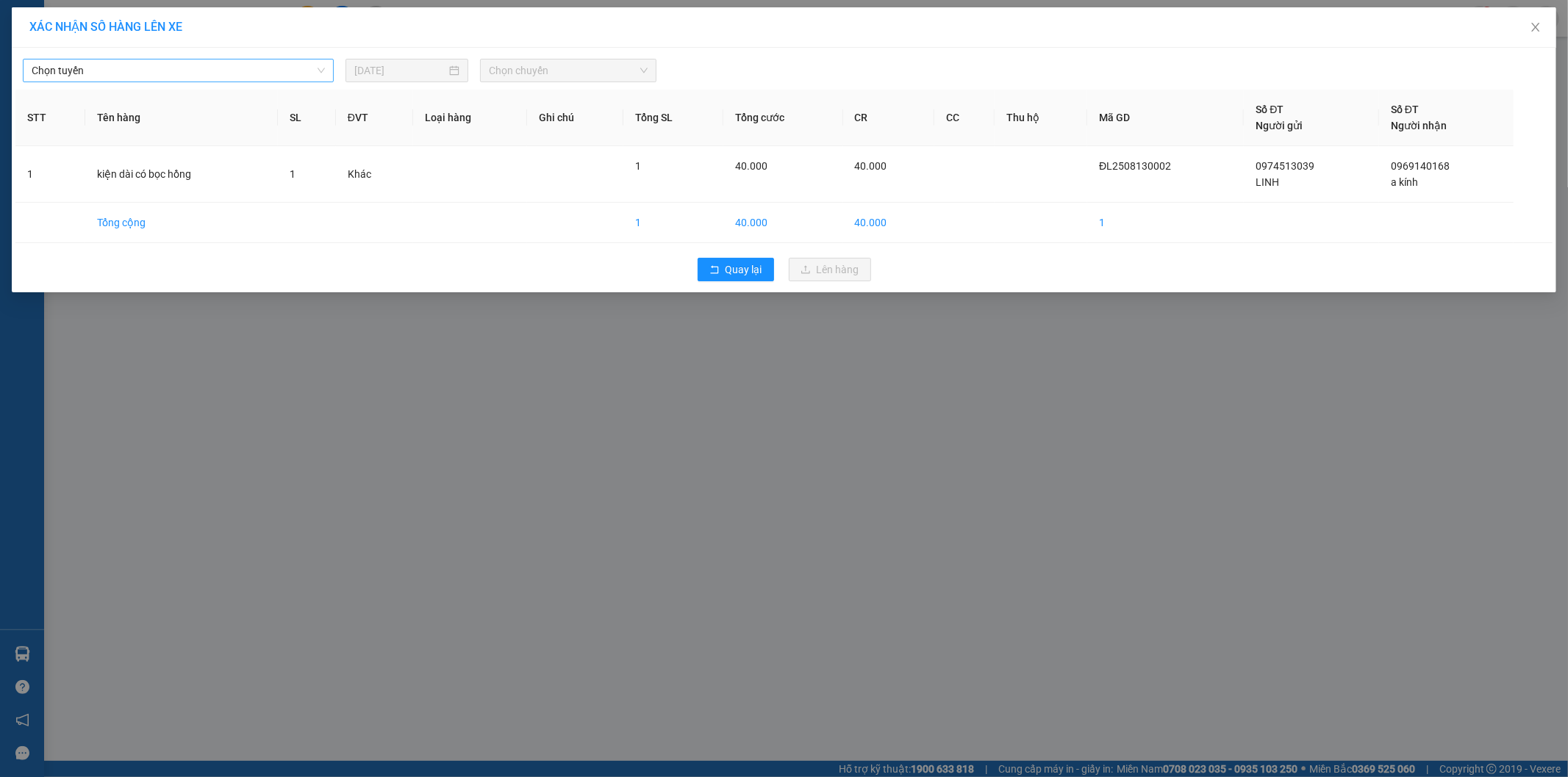
click at [108, 69] on span "Chọn tuyến" at bounding box center [178, 71] width 293 height 22
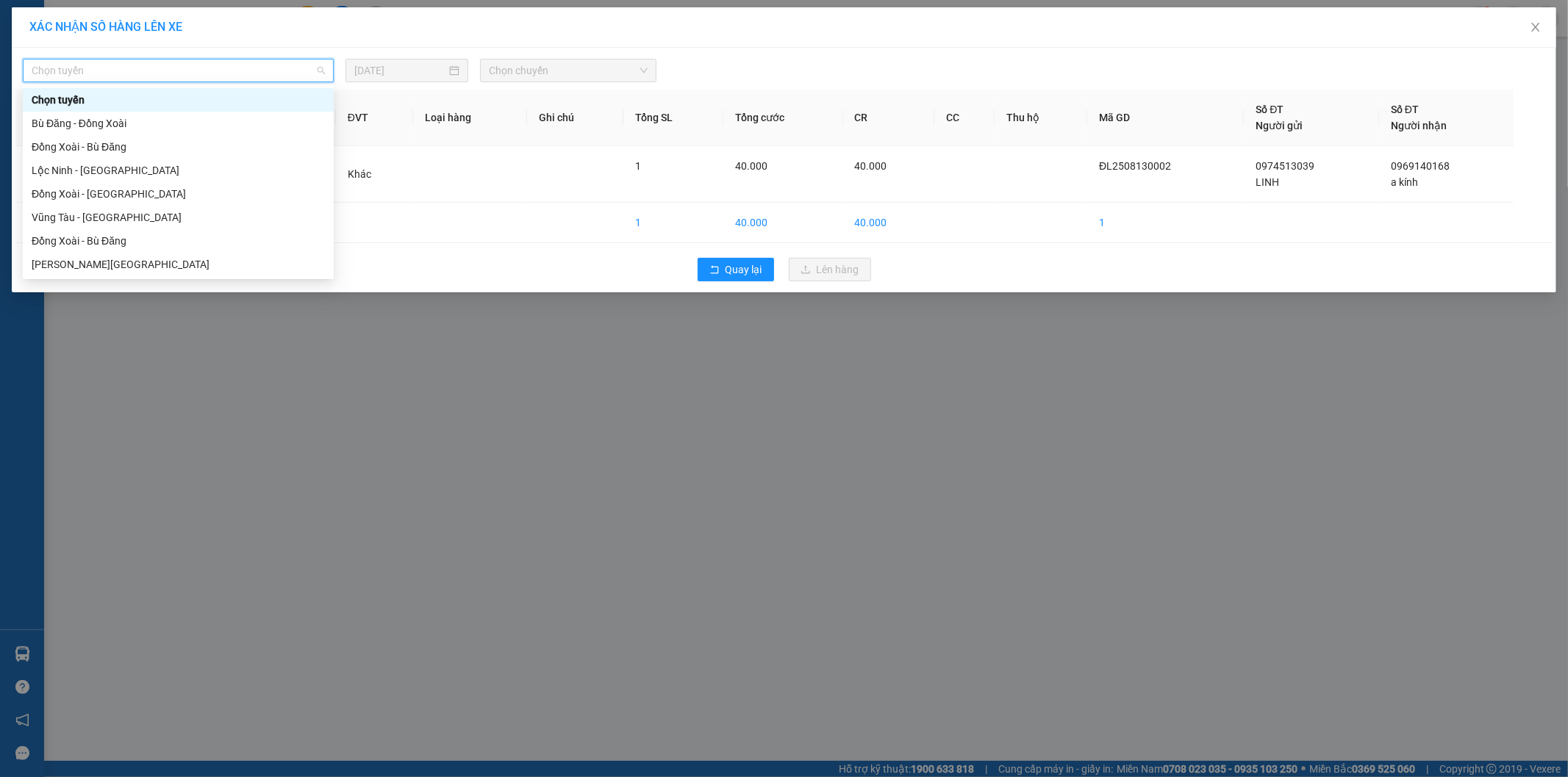
type input "b"
click at [86, 102] on div "Bù Đăng - Đồng Xoài" at bounding box center [178, 100] width 293 height 17
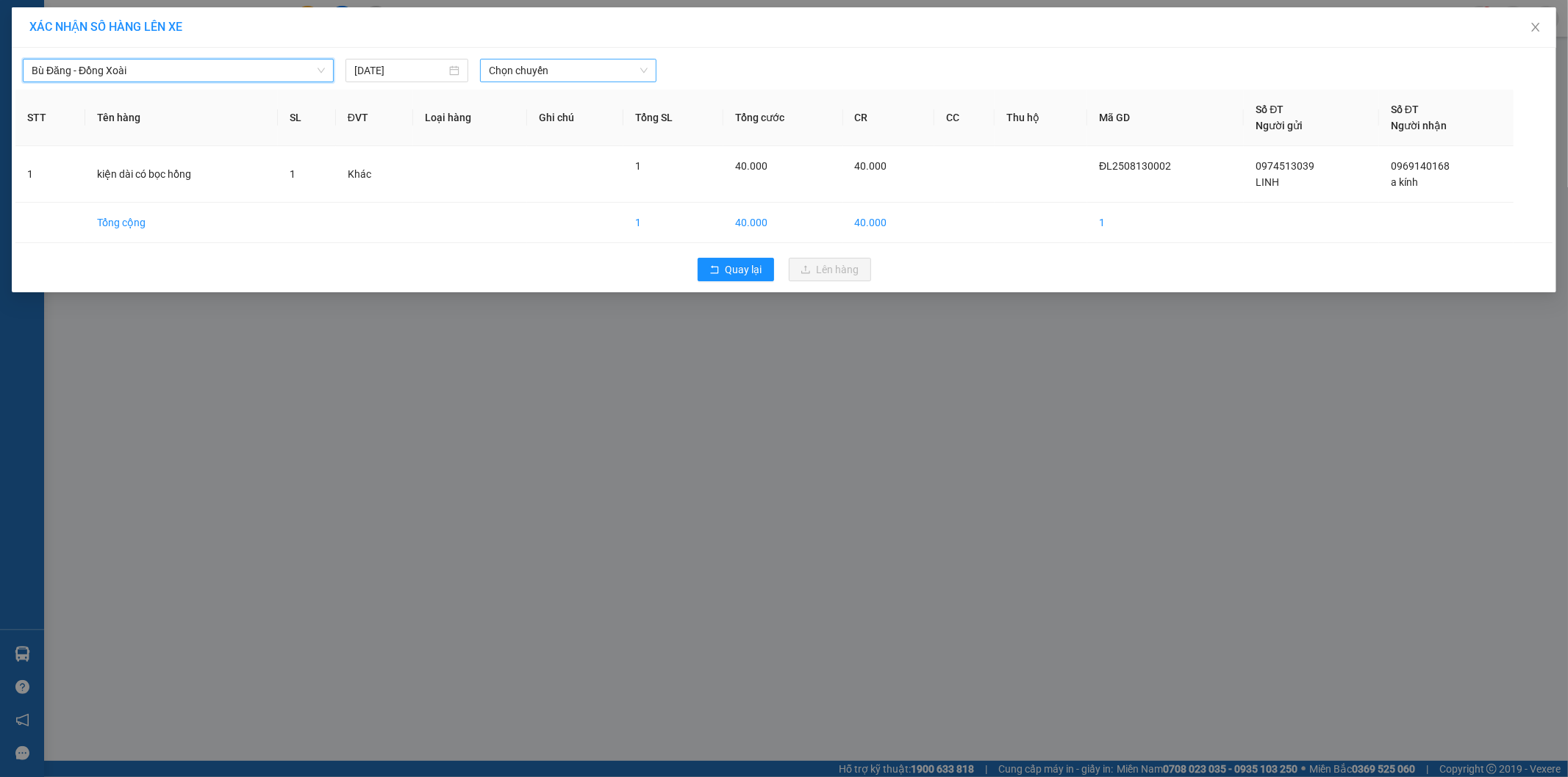
click at [540, 70] on span "Chọn chuyến" at bounding box center [568, 71] width 158 height 22
click at [573, 112] on div "08:32 (TC) - 93H-023.04" at bounding box center [546, 124] width 132 height 24
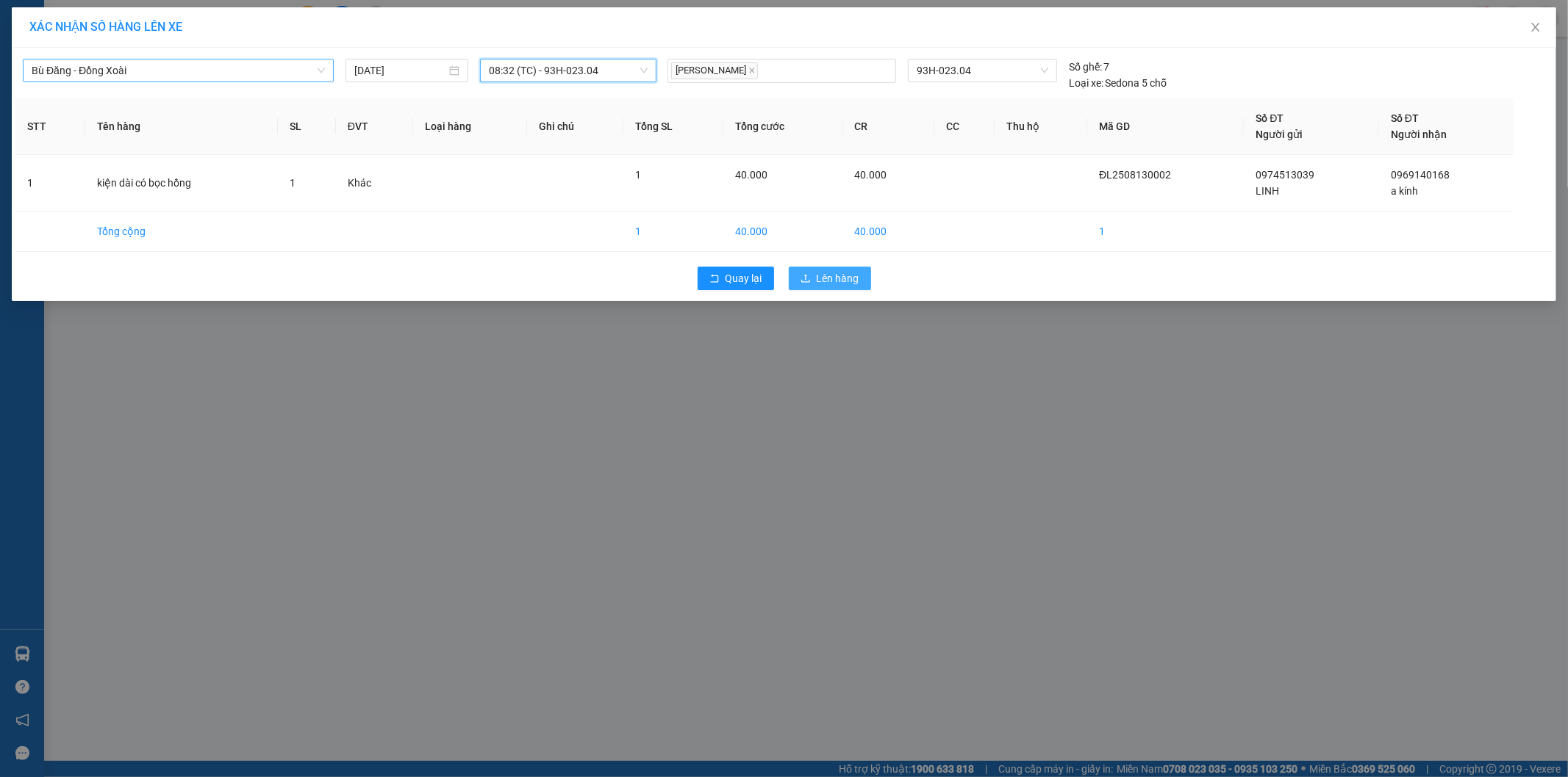
click at [810, 274] on icon "upload" at bounding box center [805, 278] width 10 height 10
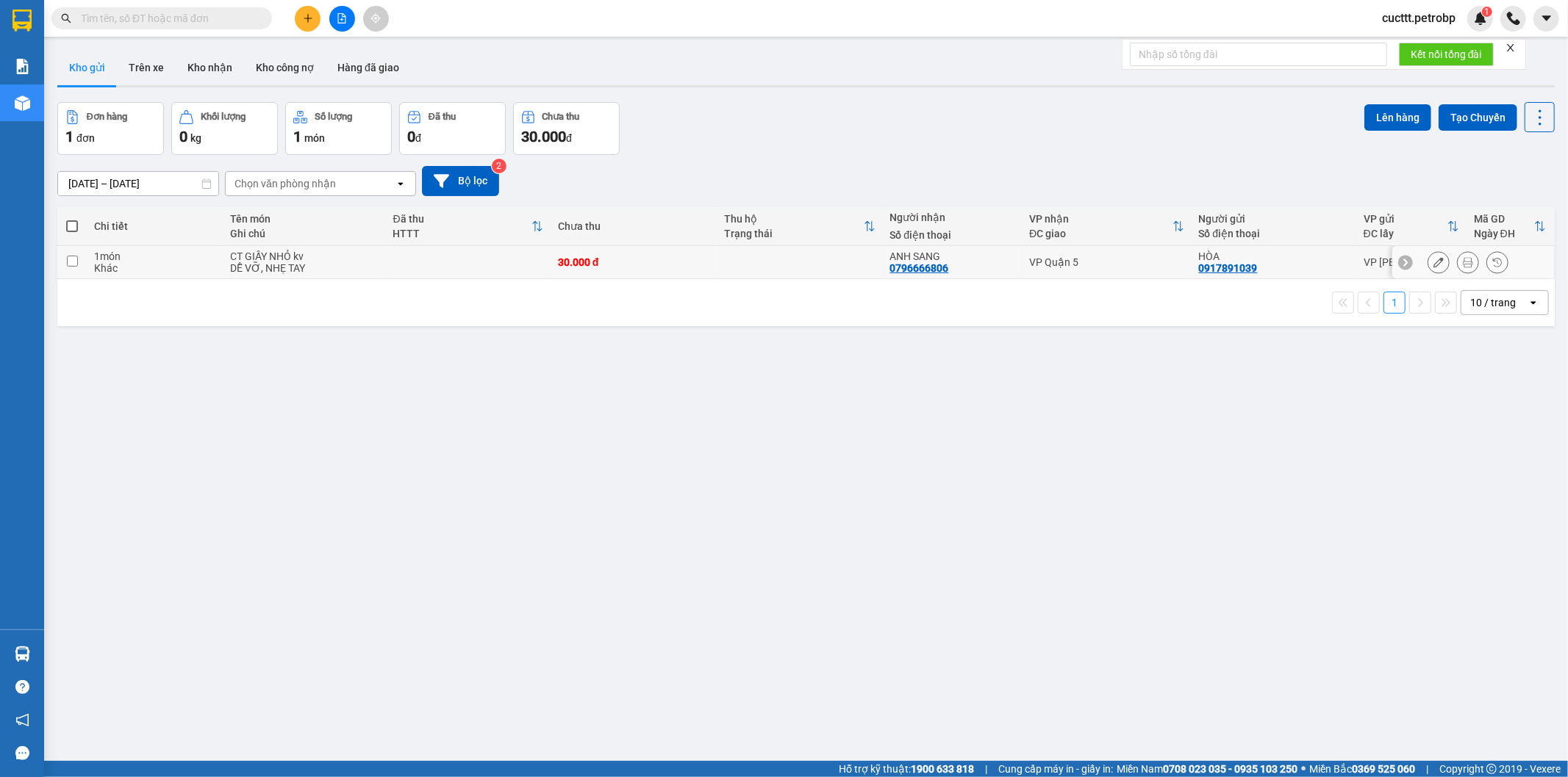
click at [766, 269] on td at bounding box center [799, 262] width 166 height 33
checkbox input "true"
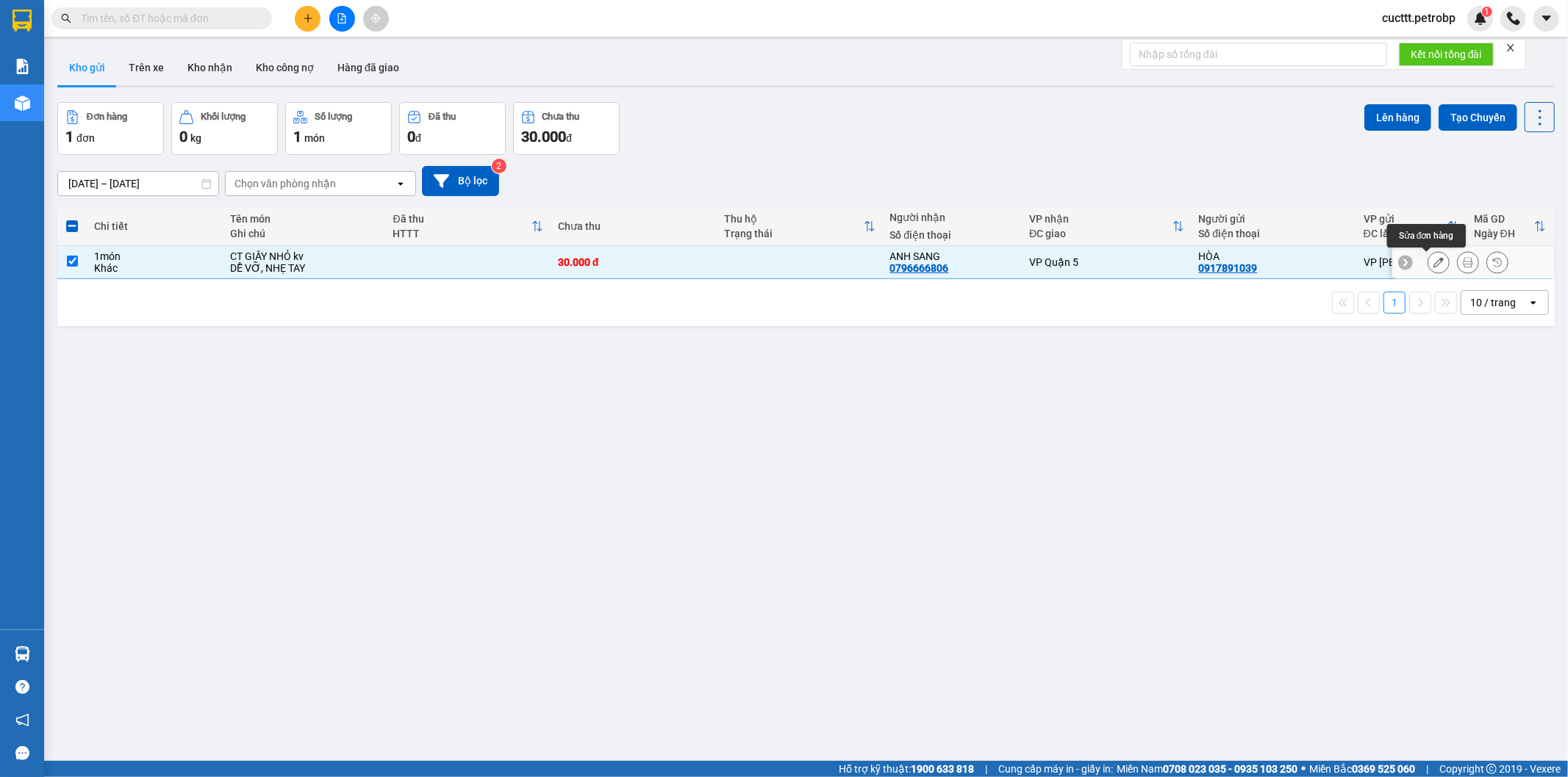
click at [1433, 260] on icon at bounding box center [1438, 262] width 10 height 10
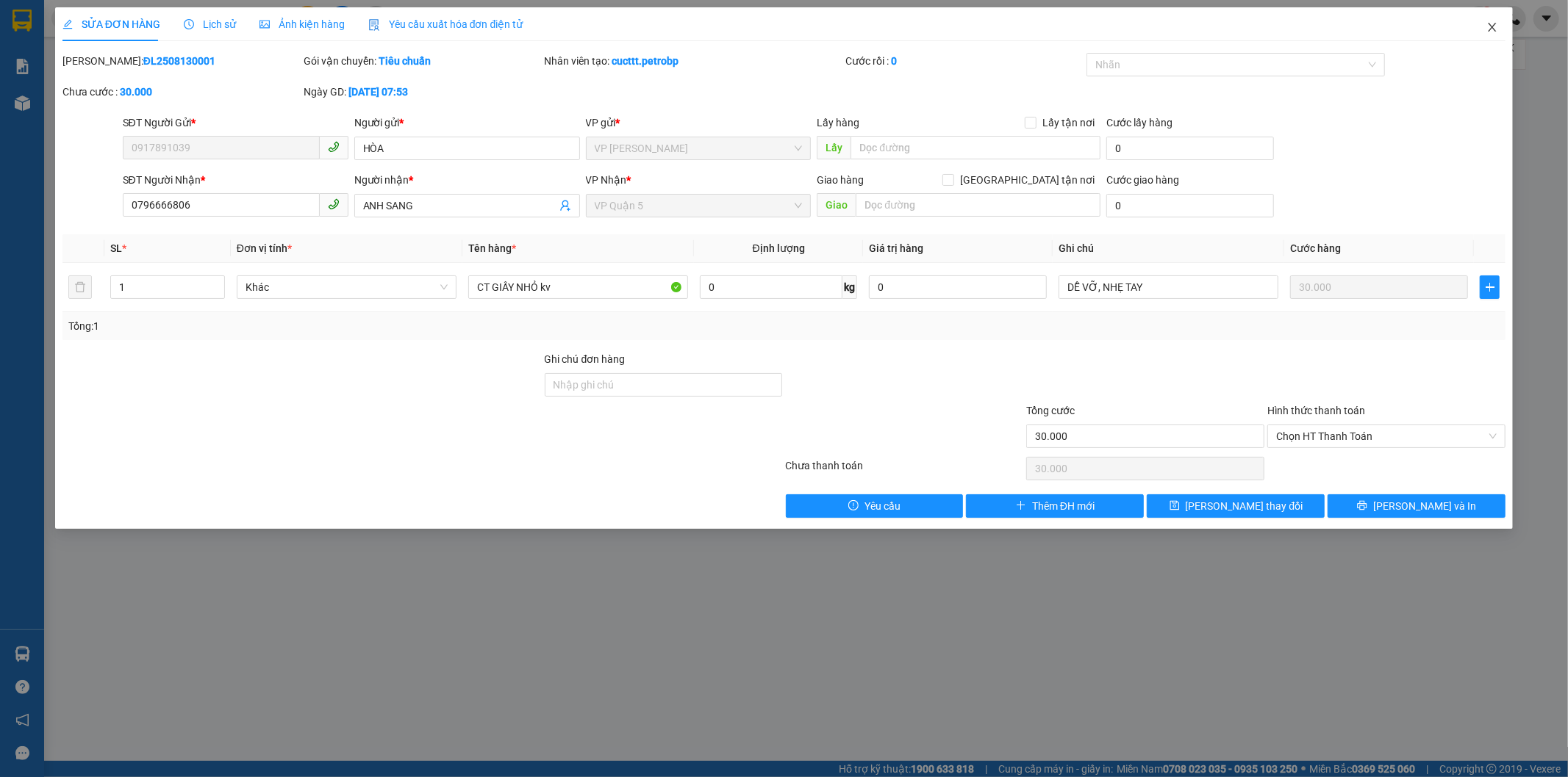
click at [1486, 31] on icon "close" at bounding box center [1492, 27] width 12 height 12
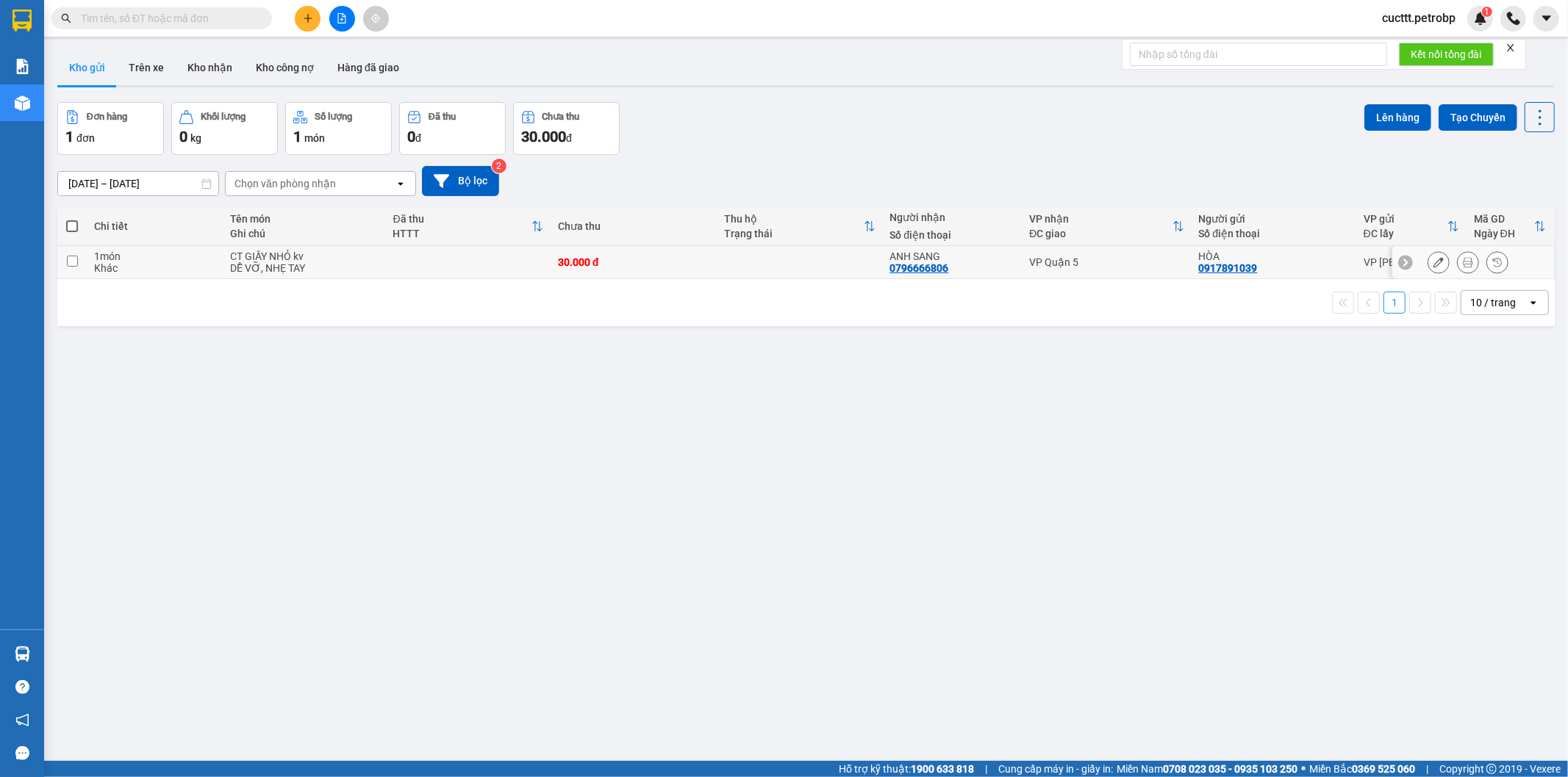
click at [311, 251] on div "CT GIẤY NHỎ kv" at bounding box center [304, 256] width 147 height 12
checkbox input "true"
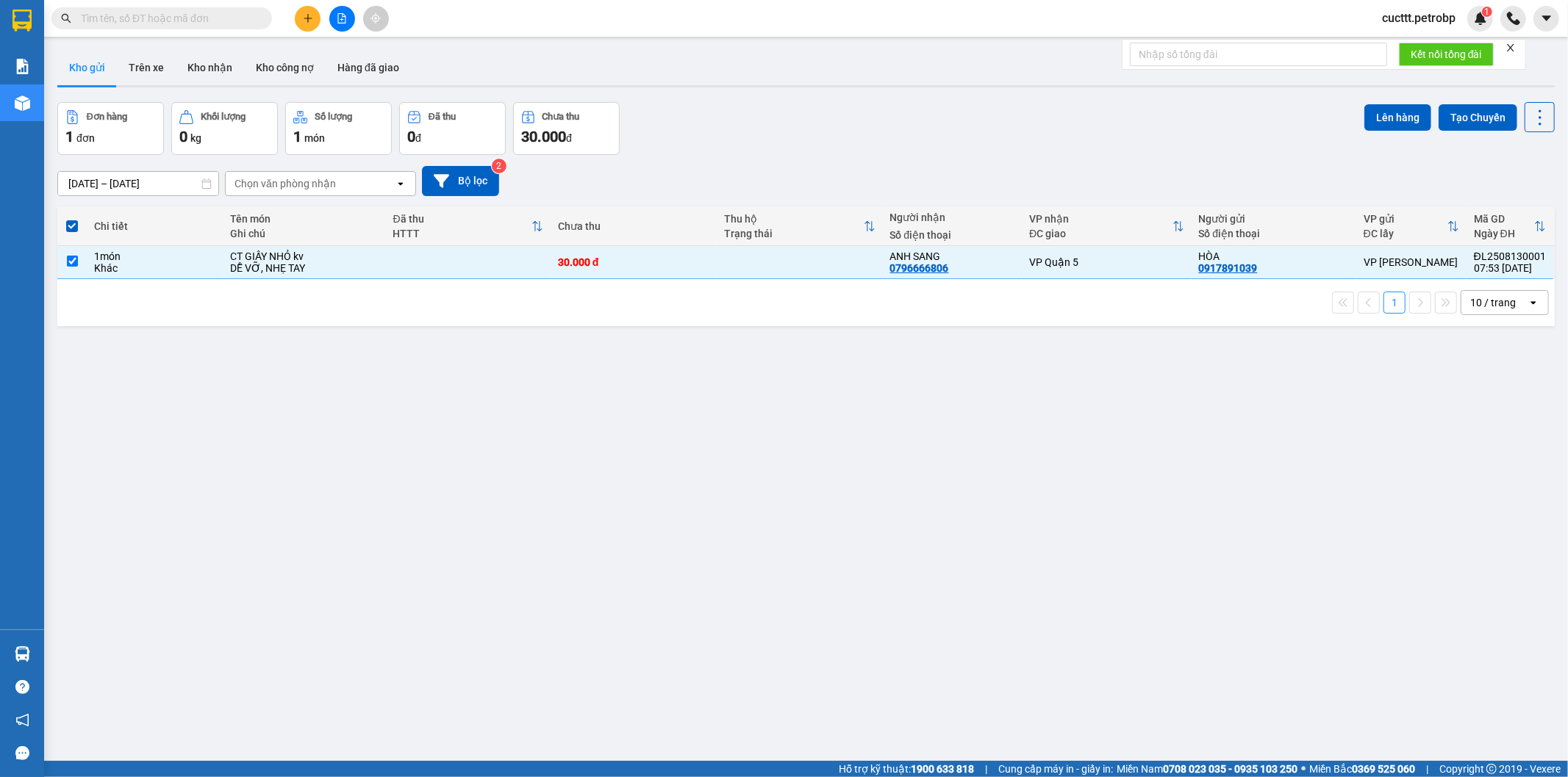
click at [1384, 102] on div "Lên hàng Tạo Chuyến" at bounding box center [1458, 117] width 190 height 30
click at [1364, 109] on button "Lên hàng" at bounding box center [1397, 117] width 67 height 27
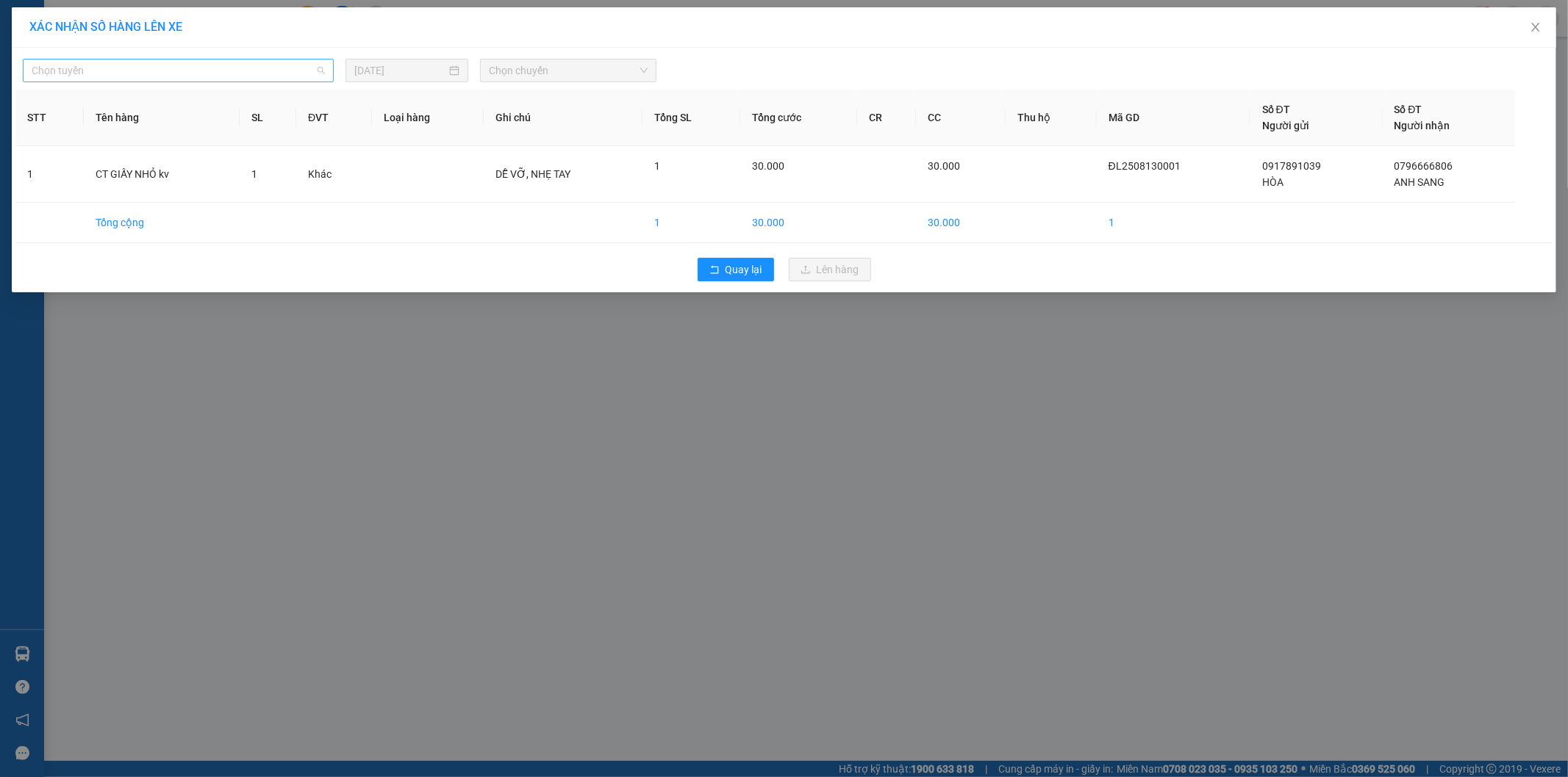
click at [197, 75] on span "Chọn tuyến" at bounding box center [178, 71] width 293 height 22
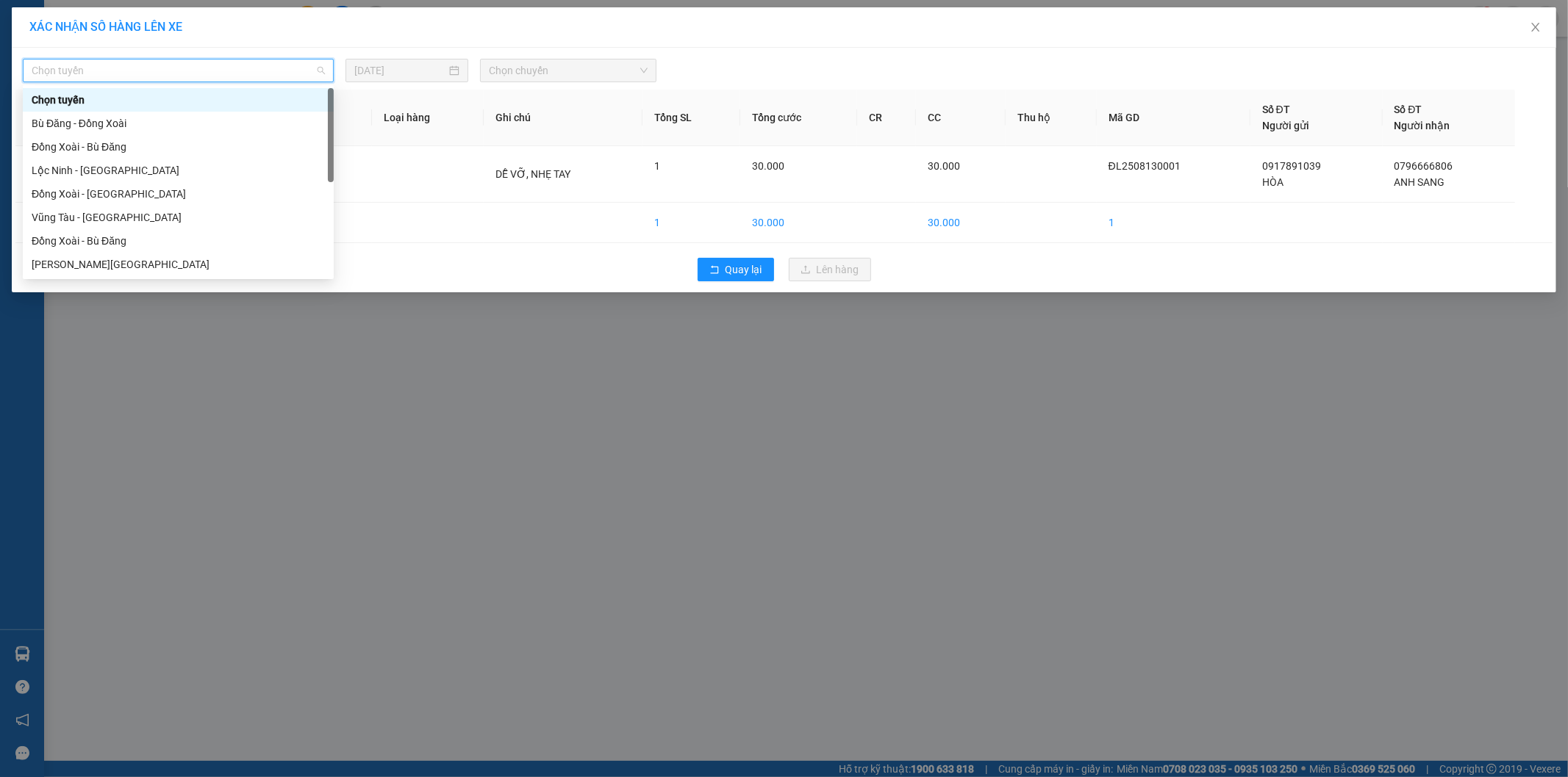
type input "b"
click at [169, 260] on div "Bù Đăng - [PERSON_NAME]" at bounding box center [178, 264] width 293 height 17
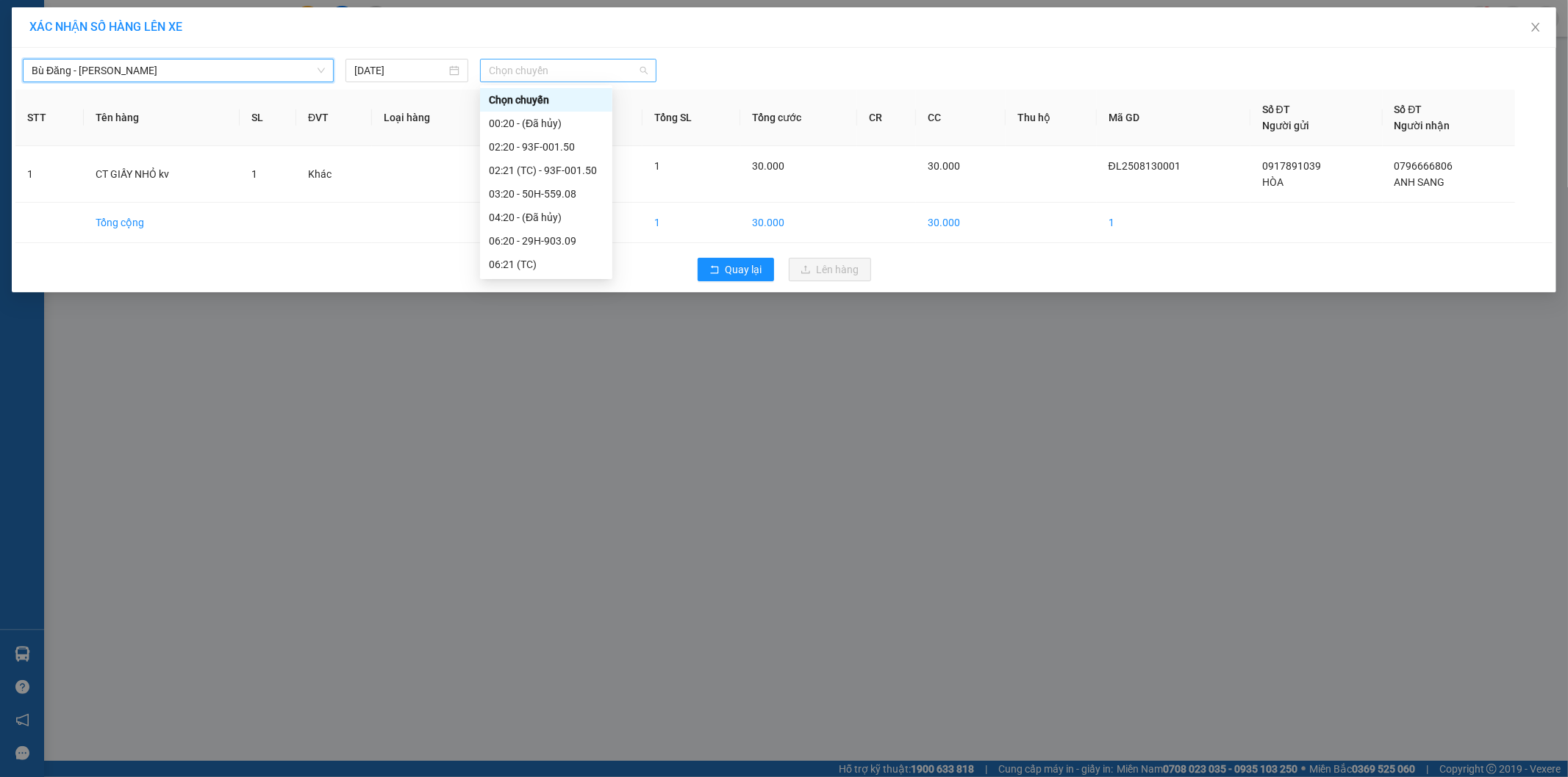
click at [501, 73] on span "Chọn chuyến" at bounding box center [568, 71] width 158 height 22
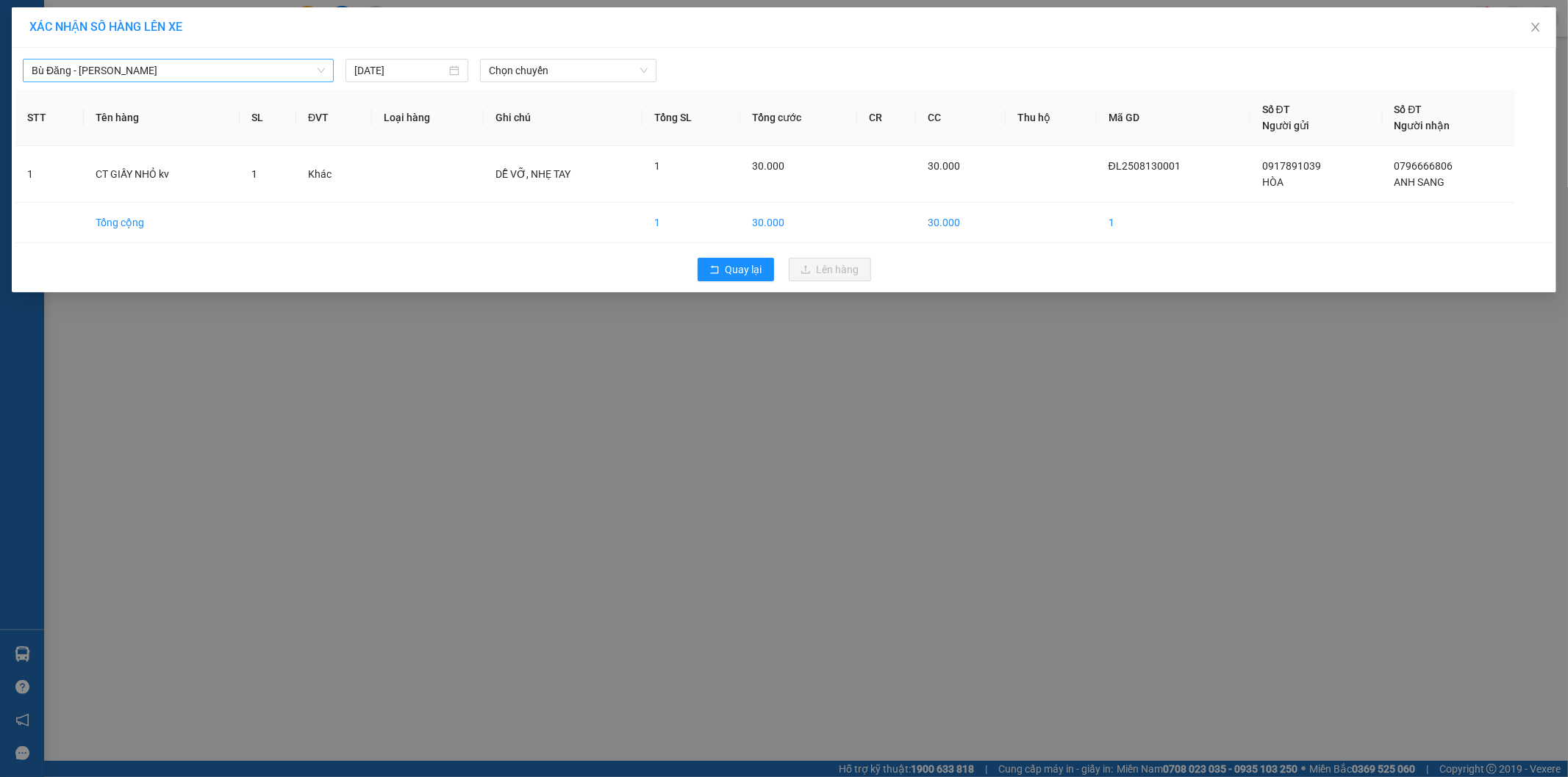
click at [575, 324] on div "XÁC NHẬN SỐ HÀNG LÊN XE Bù Đăng - [GEOGRAPHIC_DATA] [DATE] Chọn chuyến STT Tên …" at bounding box center [784, 388] width 1568 height 777
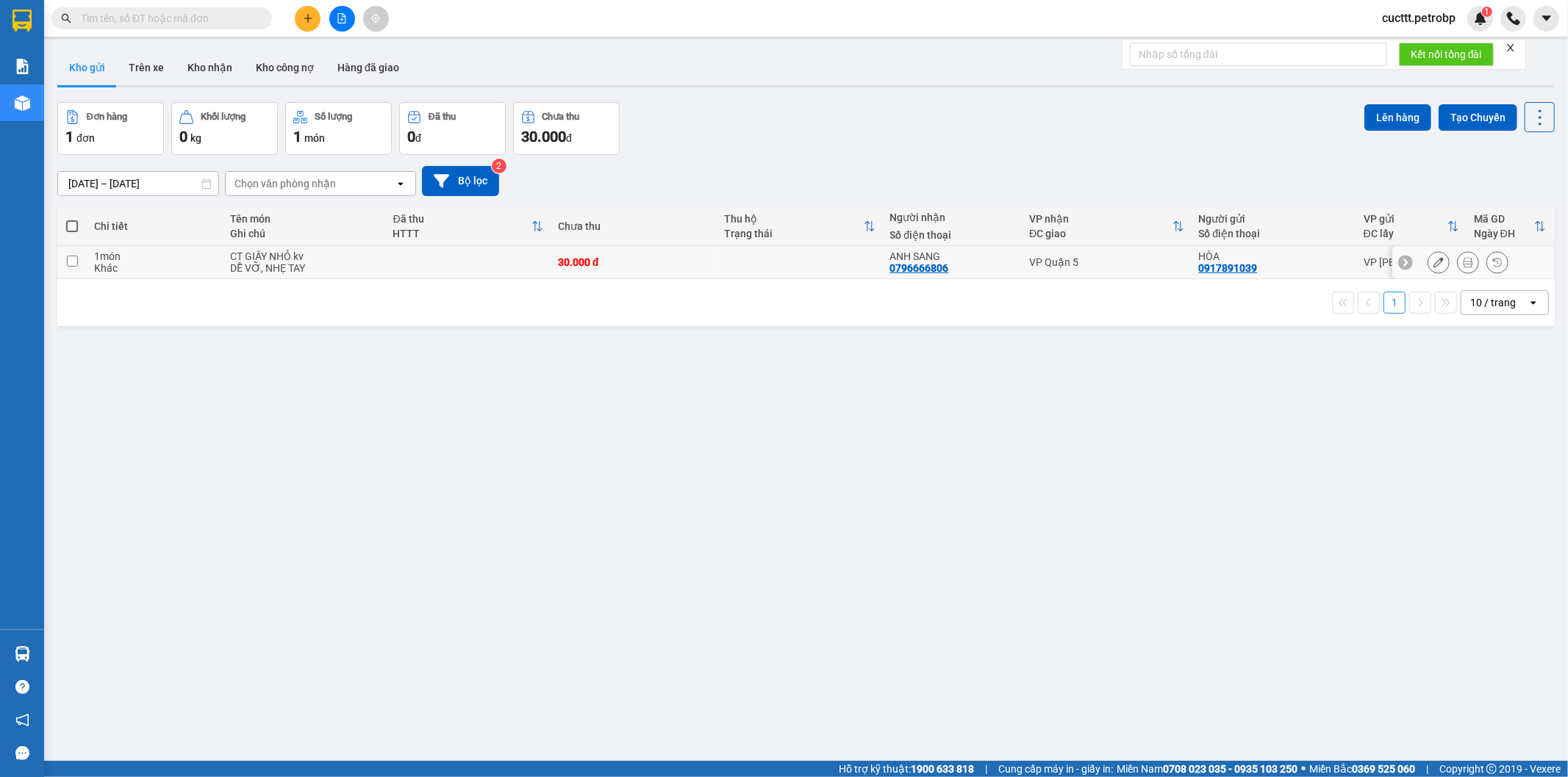
click at [643, 270] on td "30.000 đ" at bounding box center [633, 262] width 166 height 33
checkbox input "true"
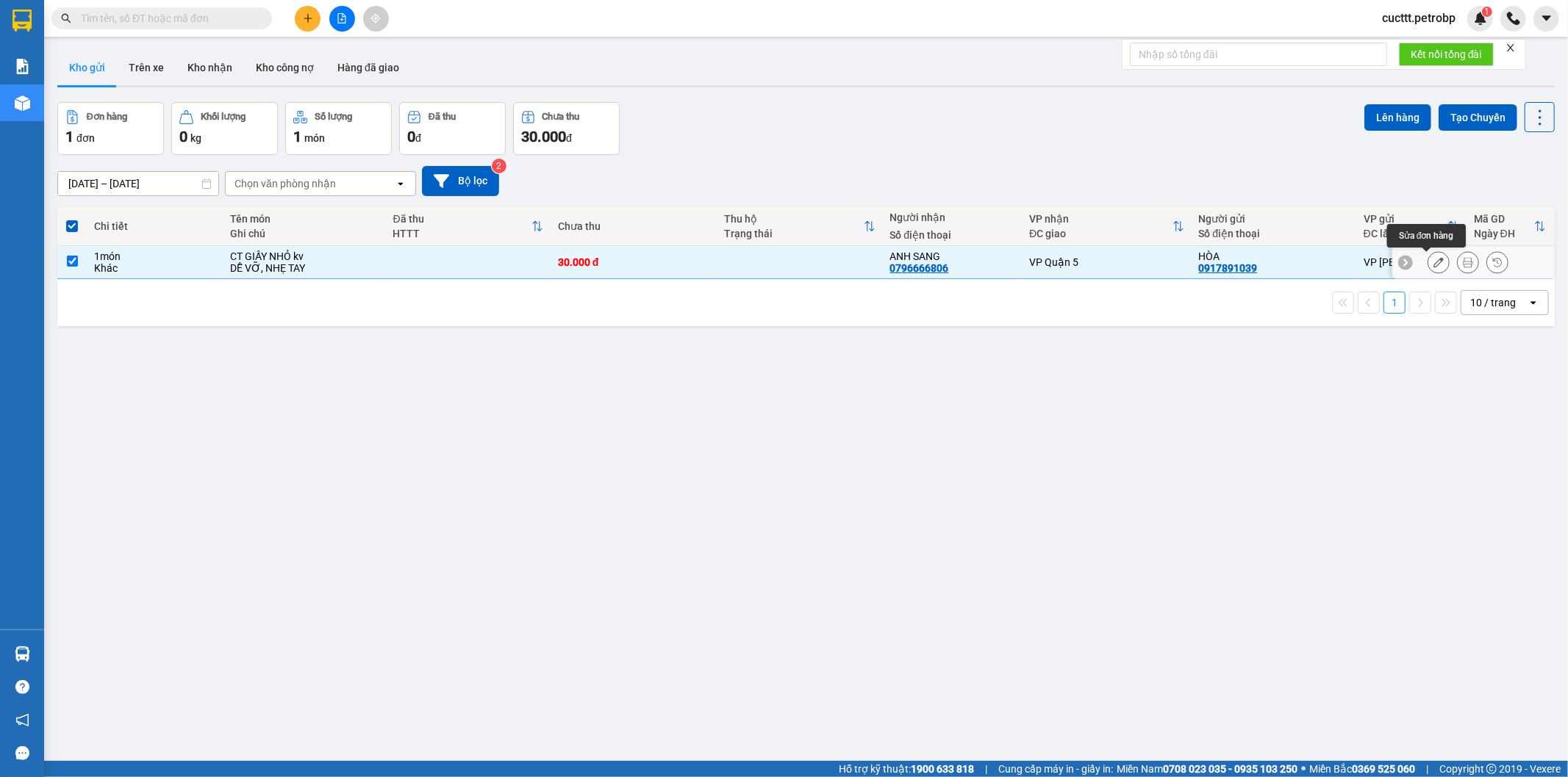
click at [1428, 269] on button at bounding box center [1438, 262] width 20 height 26
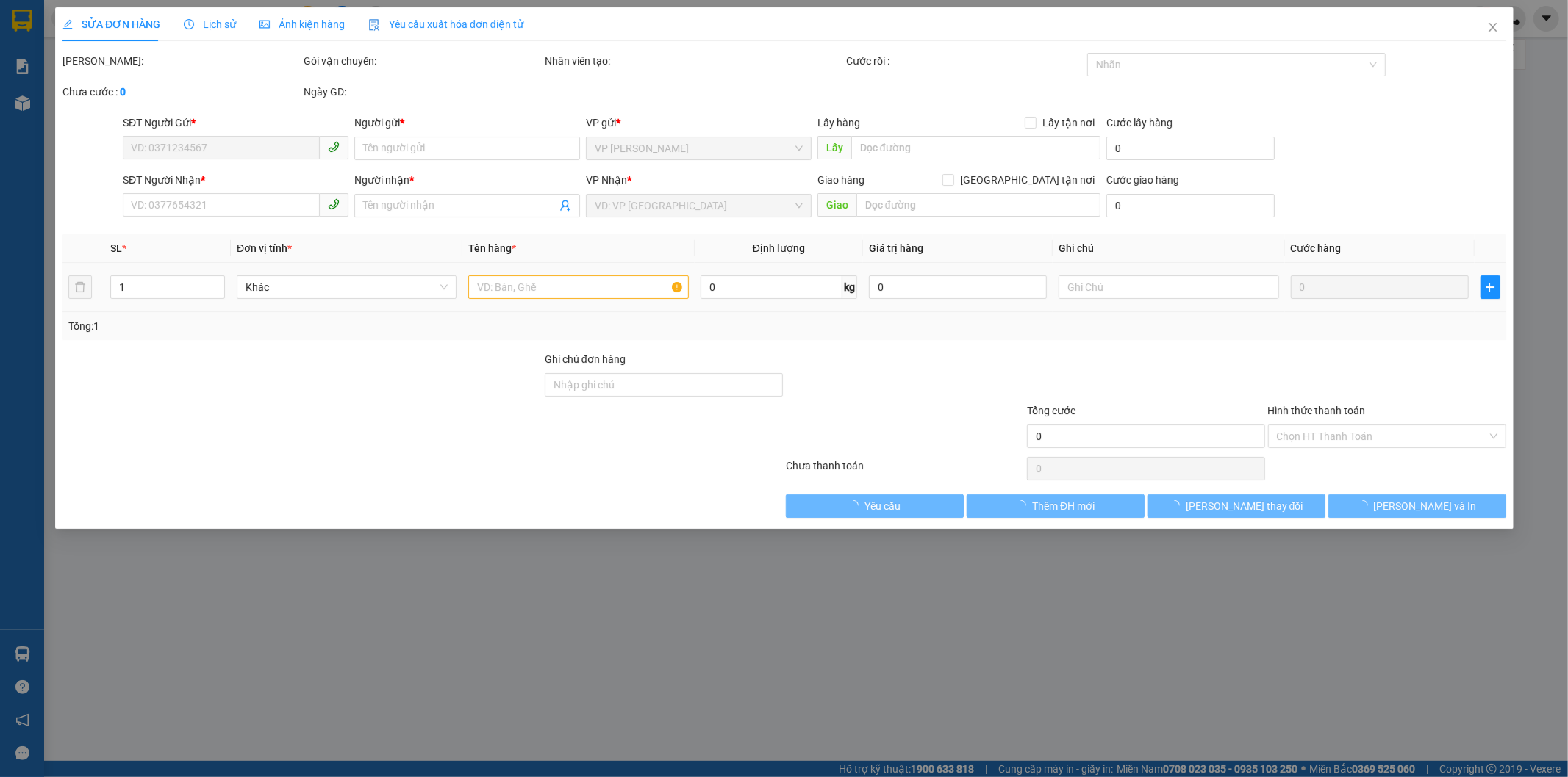
type input "0917891039"
type input "HÒA"
type input "0796666806"
type input "ANH SANG"
type input "30.000"
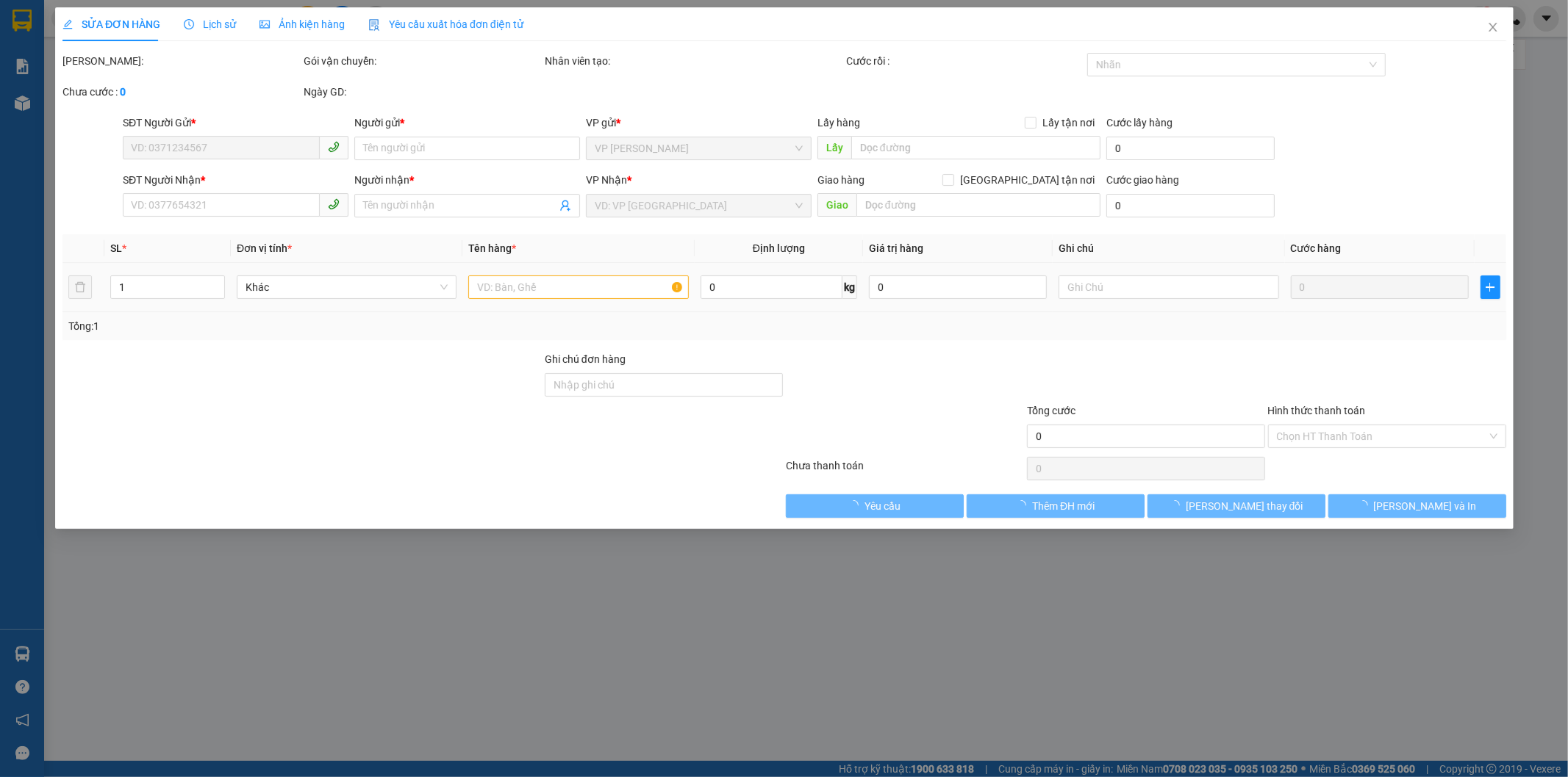
type input "30.000"
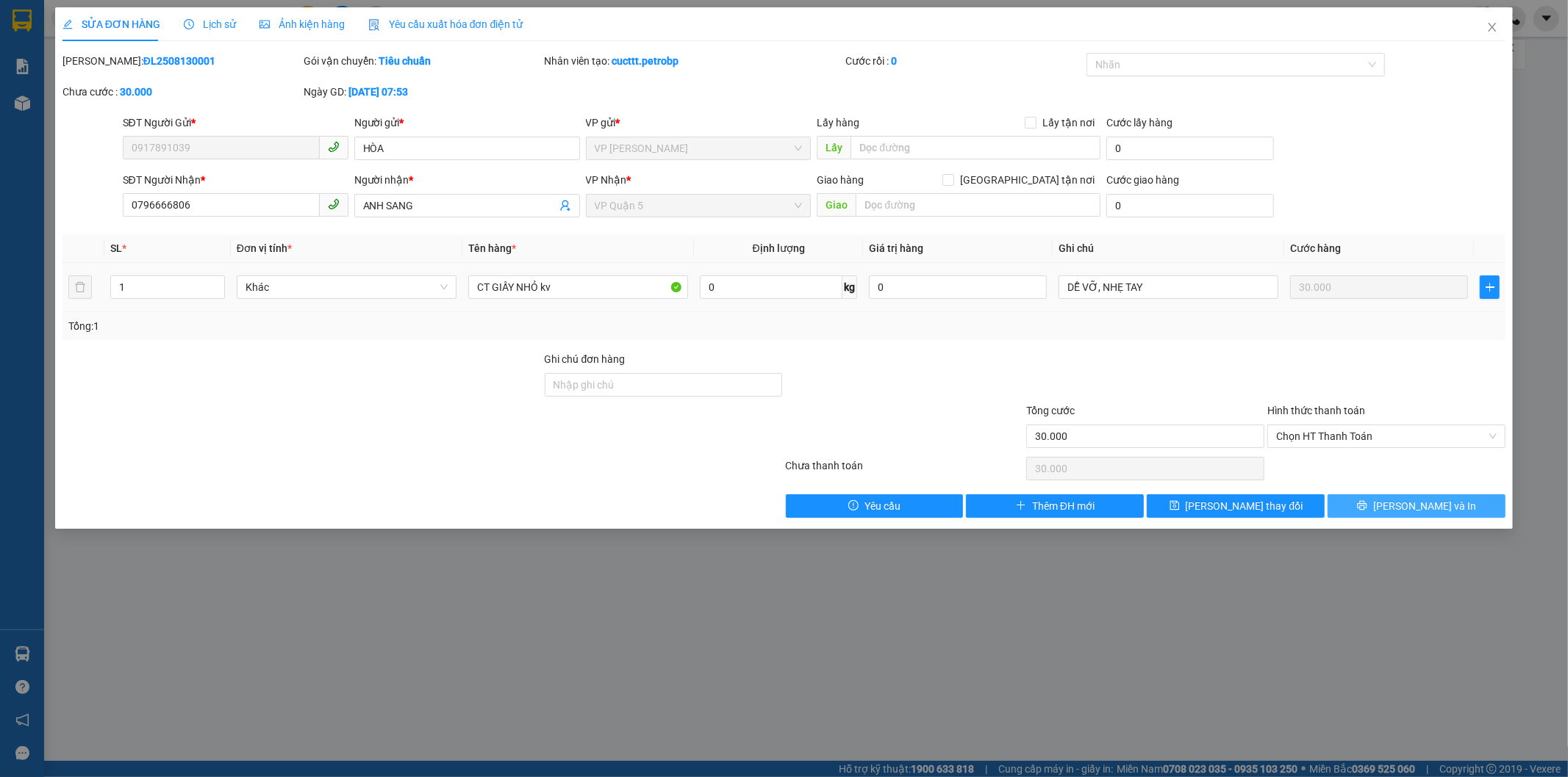
click at [1361, 507] on button "[PERSON_NAME] và In" at bounding box center [1417, 506] width 178 height 24
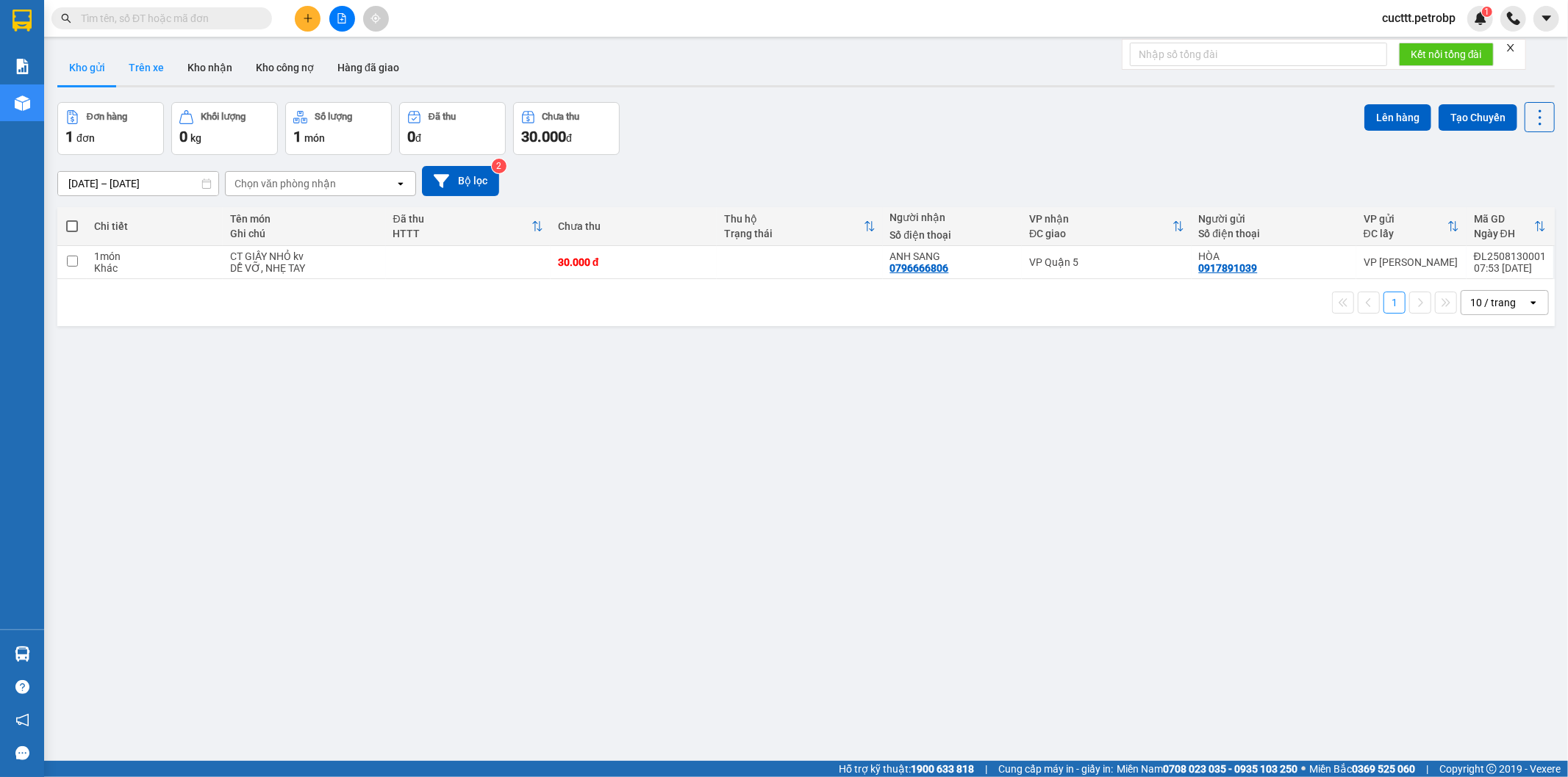
click at [148, 73] on button "Trên xe" at bounding box center [146, 67] width 59 height 35
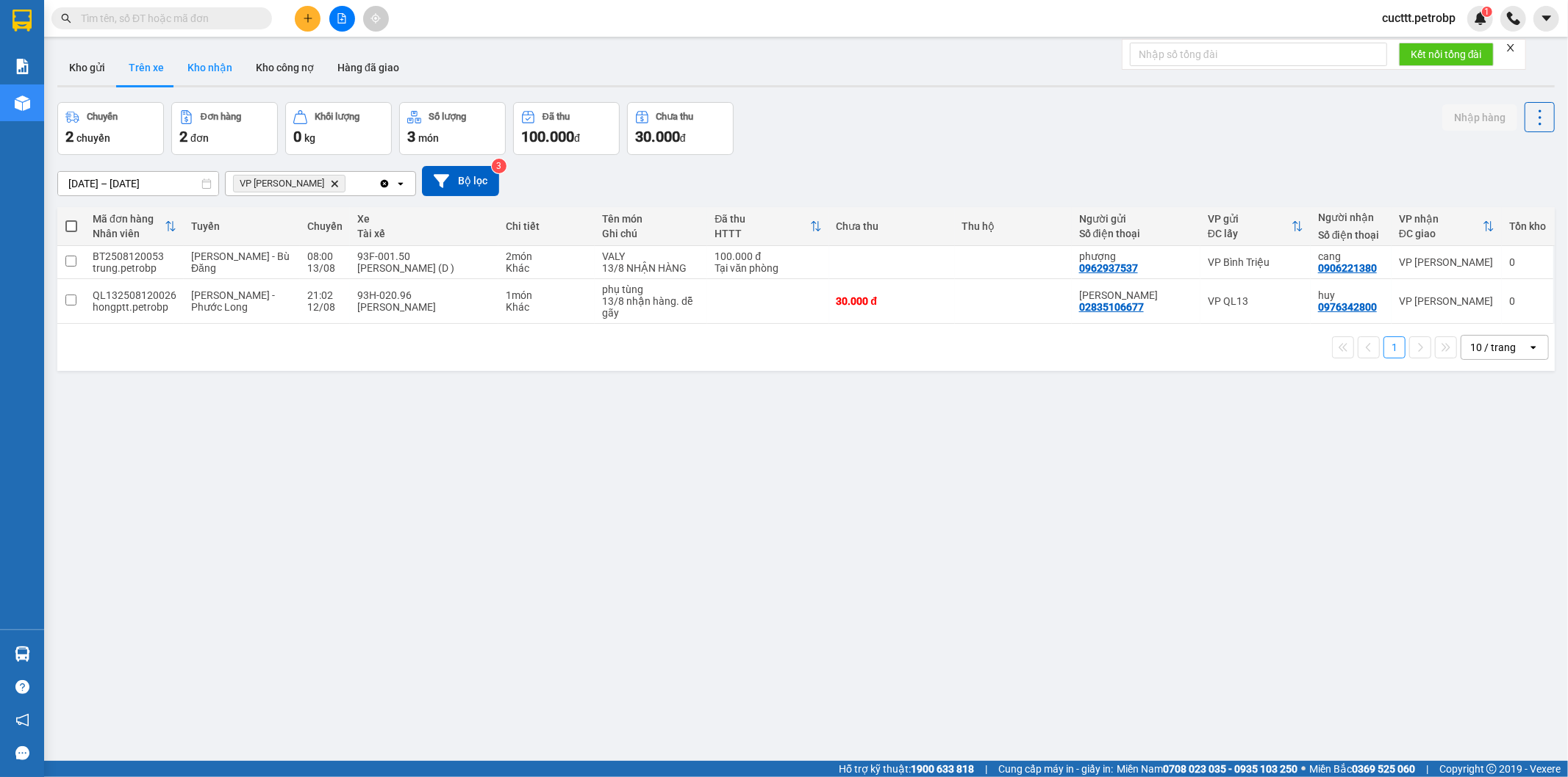
click at [214, 69] on button "Kho nhận" at bounding box center [210, 67] width 69 height 35
type input "[DATE] – [DATE]"
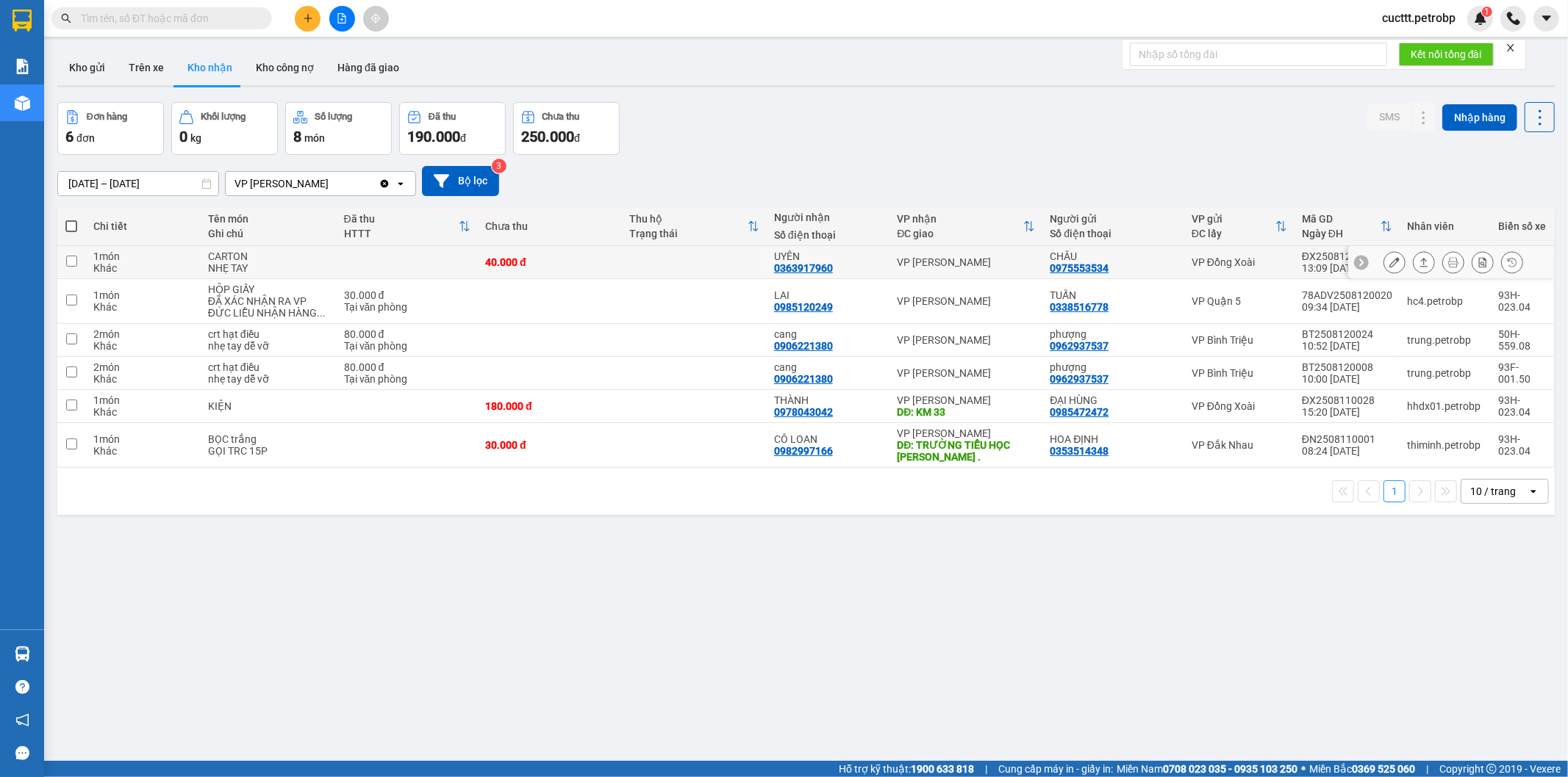
click at [847, 266] on div "UYÊN 0363917960" at bounding box center [829, 262] width 109 height 24
checkbox input "true"
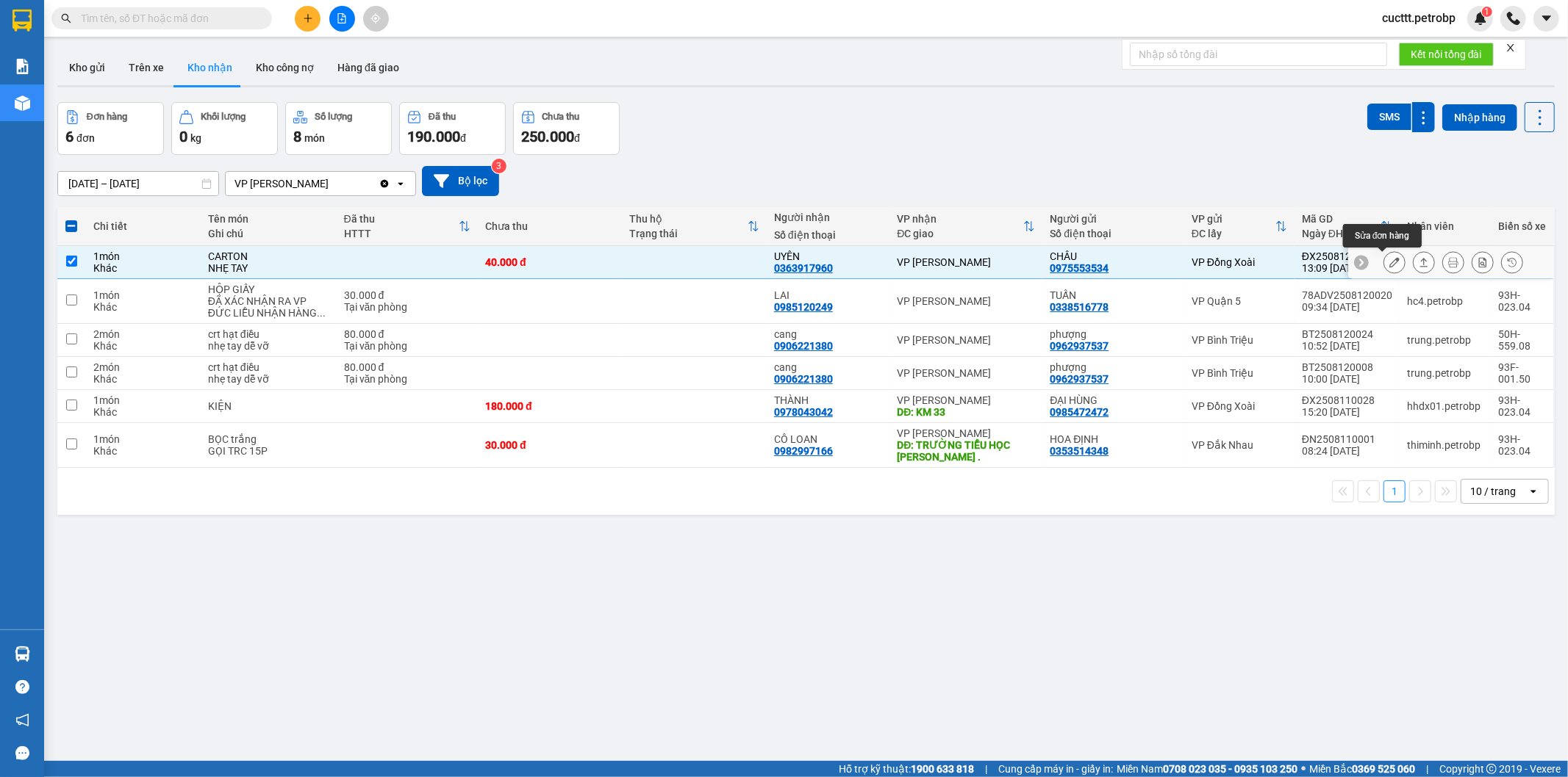
click at [1387, 266] on button at bounding box center [1395, 262] width 20 height 26
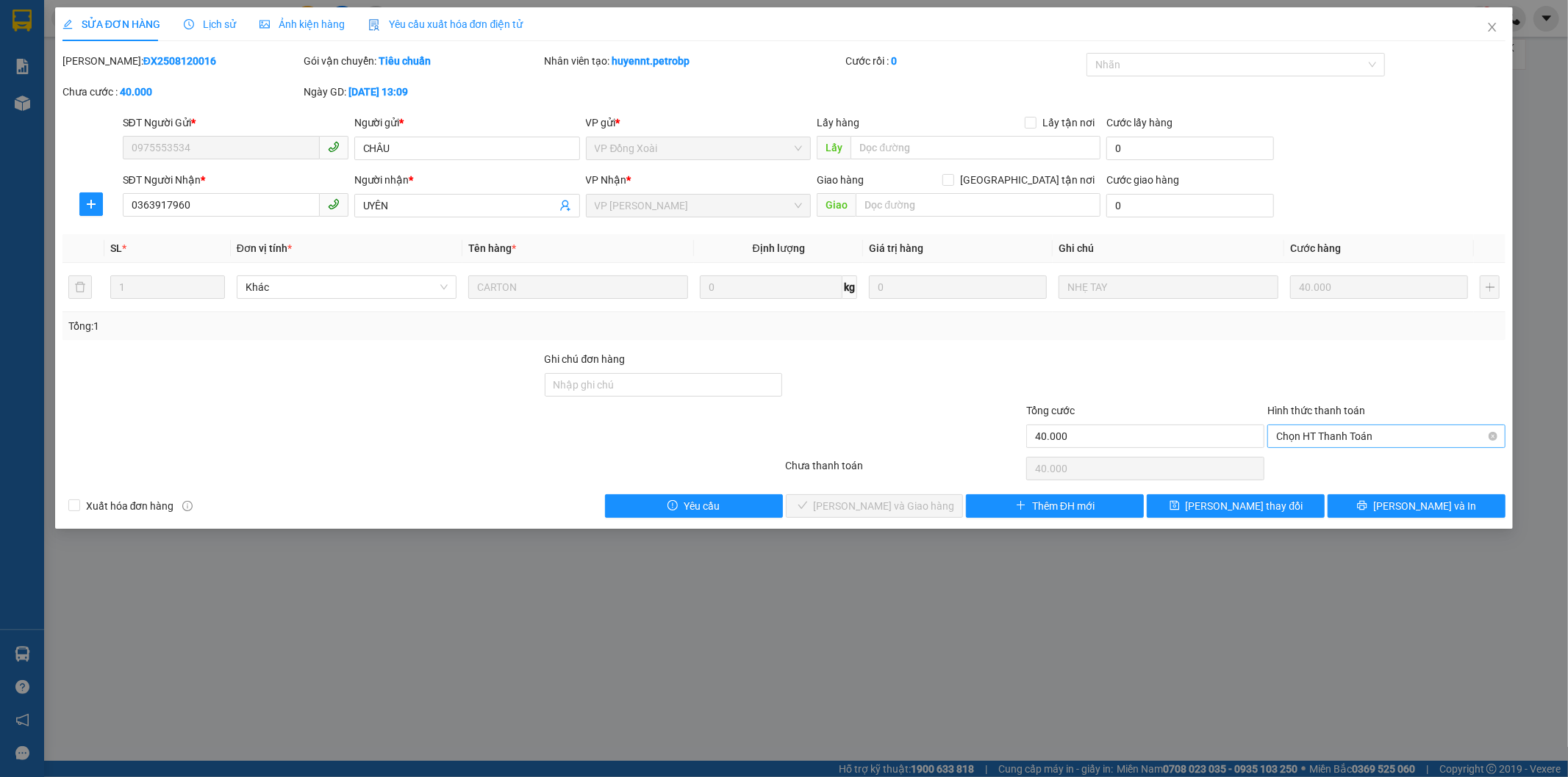
click at [1353, 441] on span "Chọn HT Thanh Toán" at bounding box center [1386, 437] width 221 height 22
click at [1320, 467] on div "Tại văn phòng" at bounding box center [1387, 466] width 221 height 17
type input "0"
click at [931, 507] on button "[PERSON_NAME] và Giao hàng" at bounding box center [875, 506] width 178 height 24
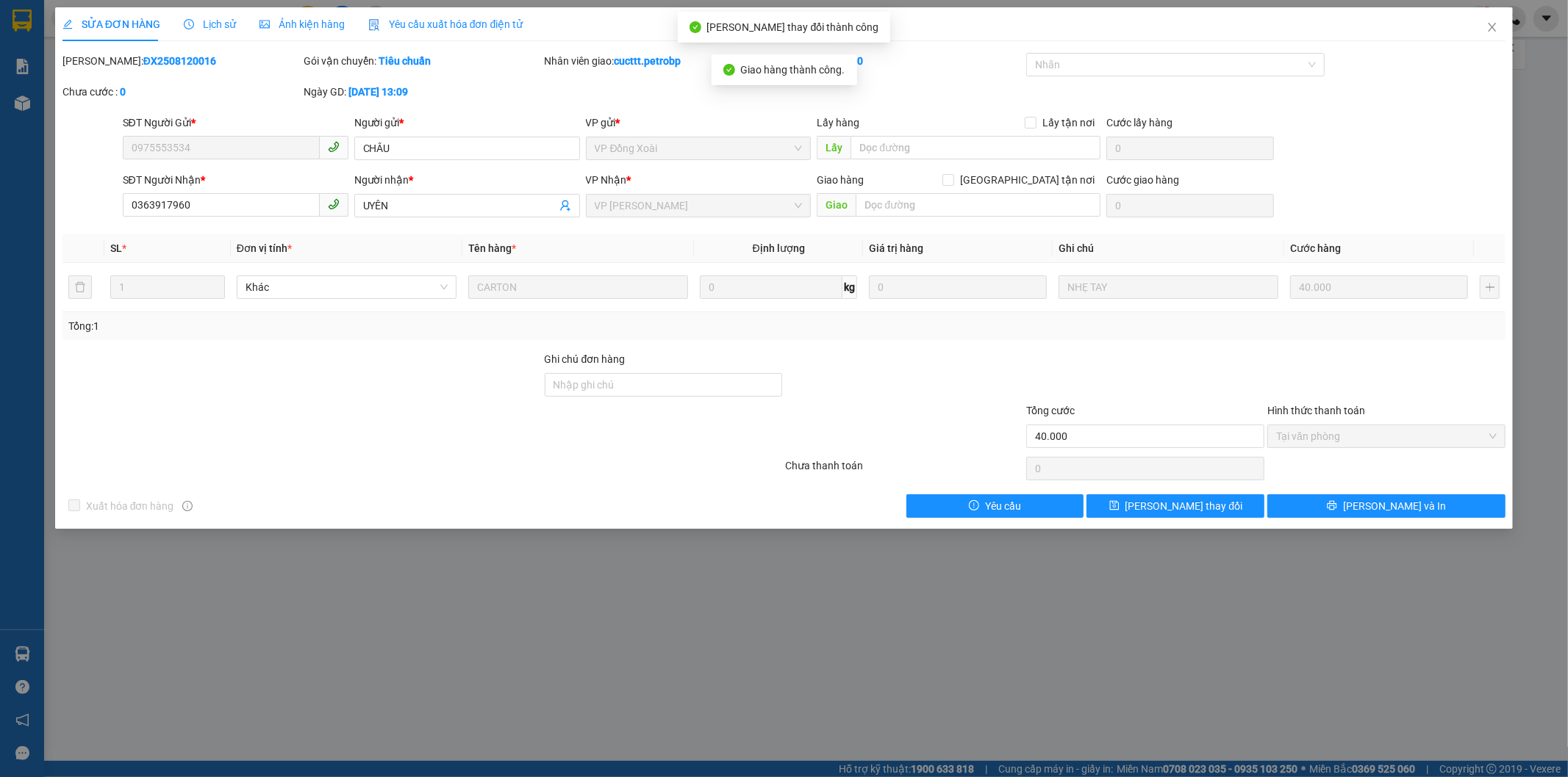
drag, startPoint x: 99, startPoint y: 57, endPoint x: 213, endPoint y: 62, distance: 114.1
click at [213, 62] on div "[PERSON_NAME]: ĐX2508120016" at bounding box center [181, 61] width 238 height 17
copy b "ĐX2508120016"
click at [1492, 27] on icon "close" at bounding box center [1492, 27] width 8 height 9
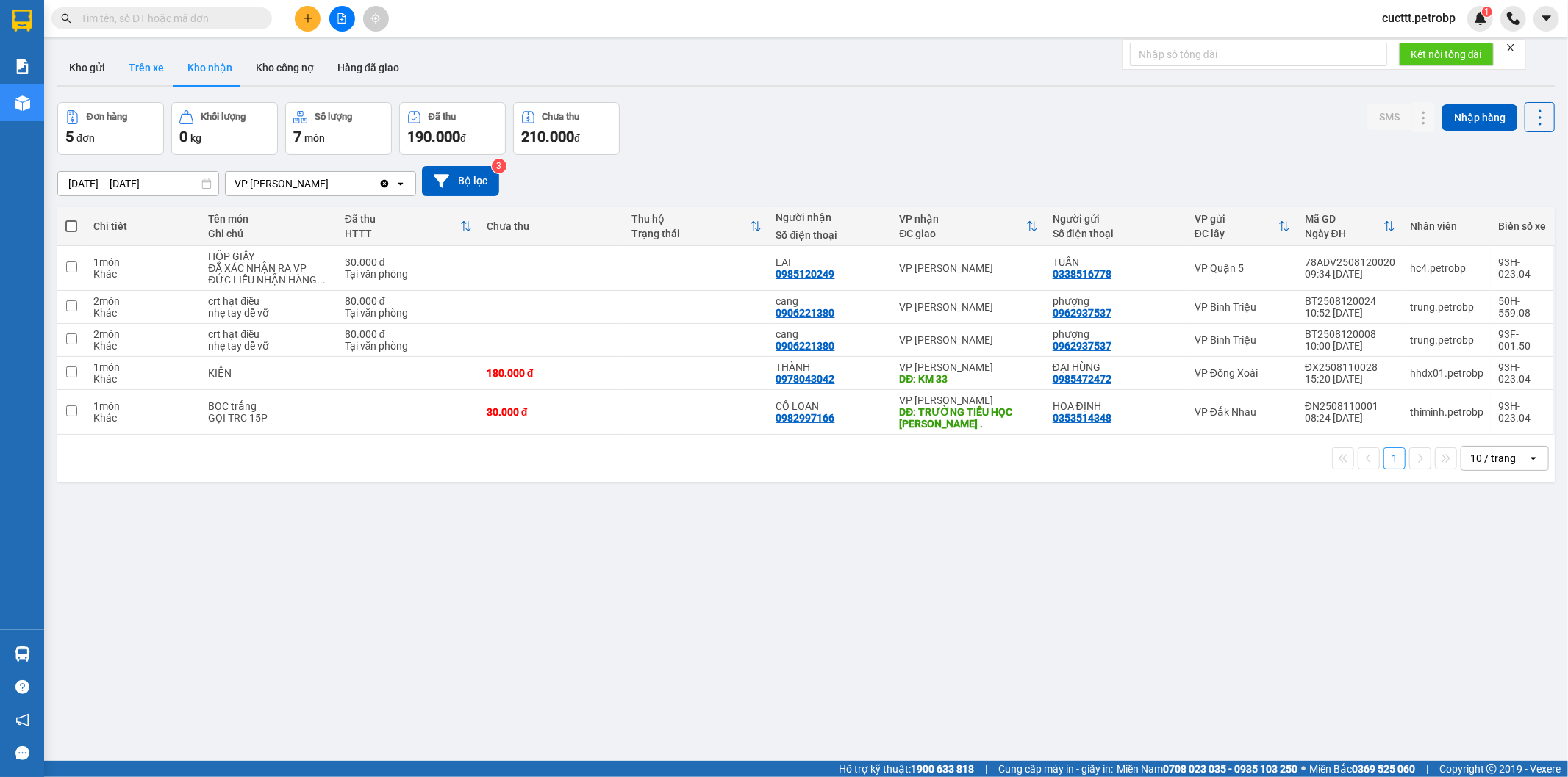
click at [152, 61] on button "Trên xe" at bounding box center [146, 67] width 59 height 35
type input "[DATE] – [DATE]"
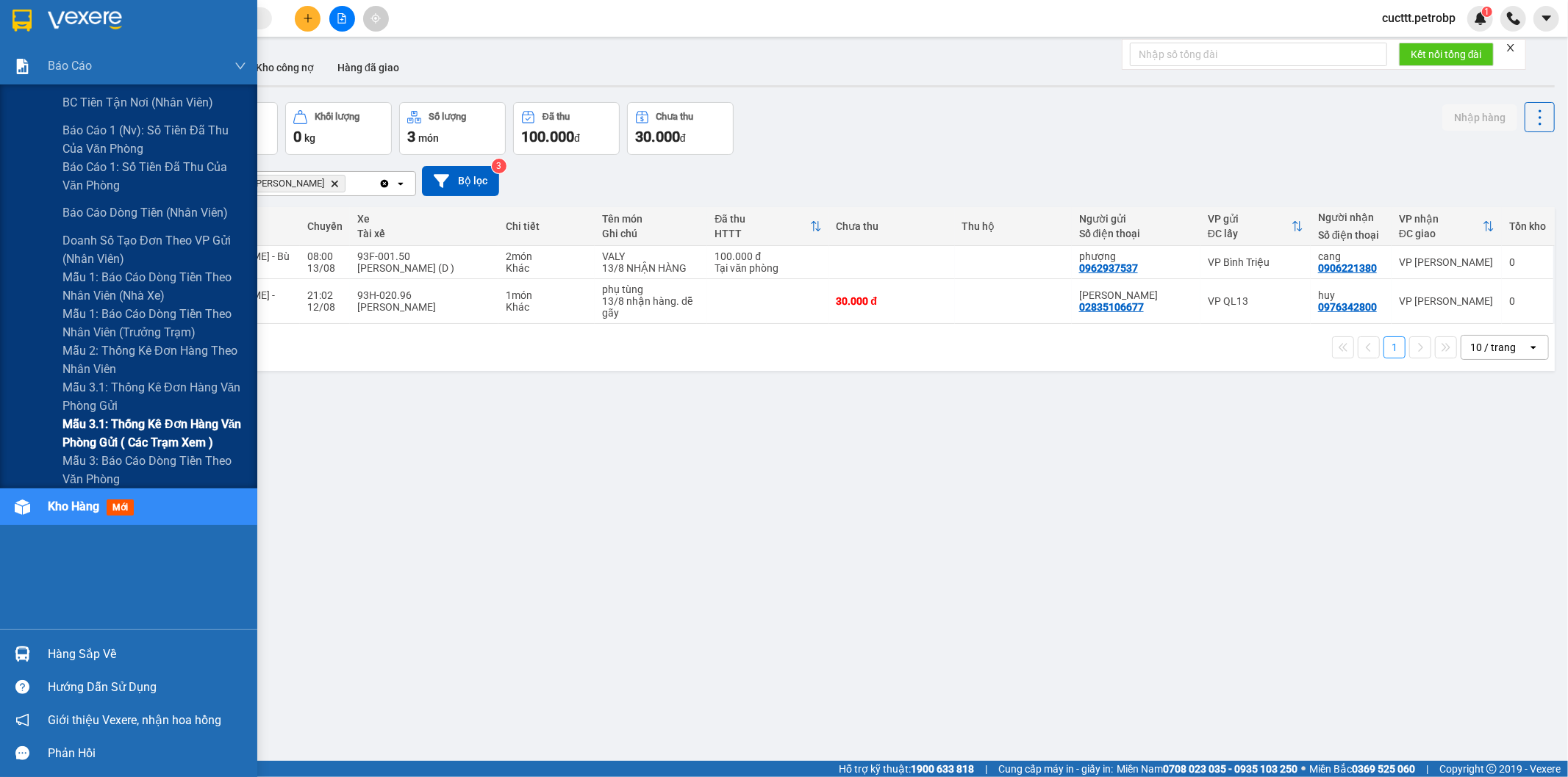
click at [153, 436] on span "Mẫu 3.1: Thống kê đơn hàng văn phòng gửi ( các trạm xem )" at bounding box center [154, 433] width 184 height 37
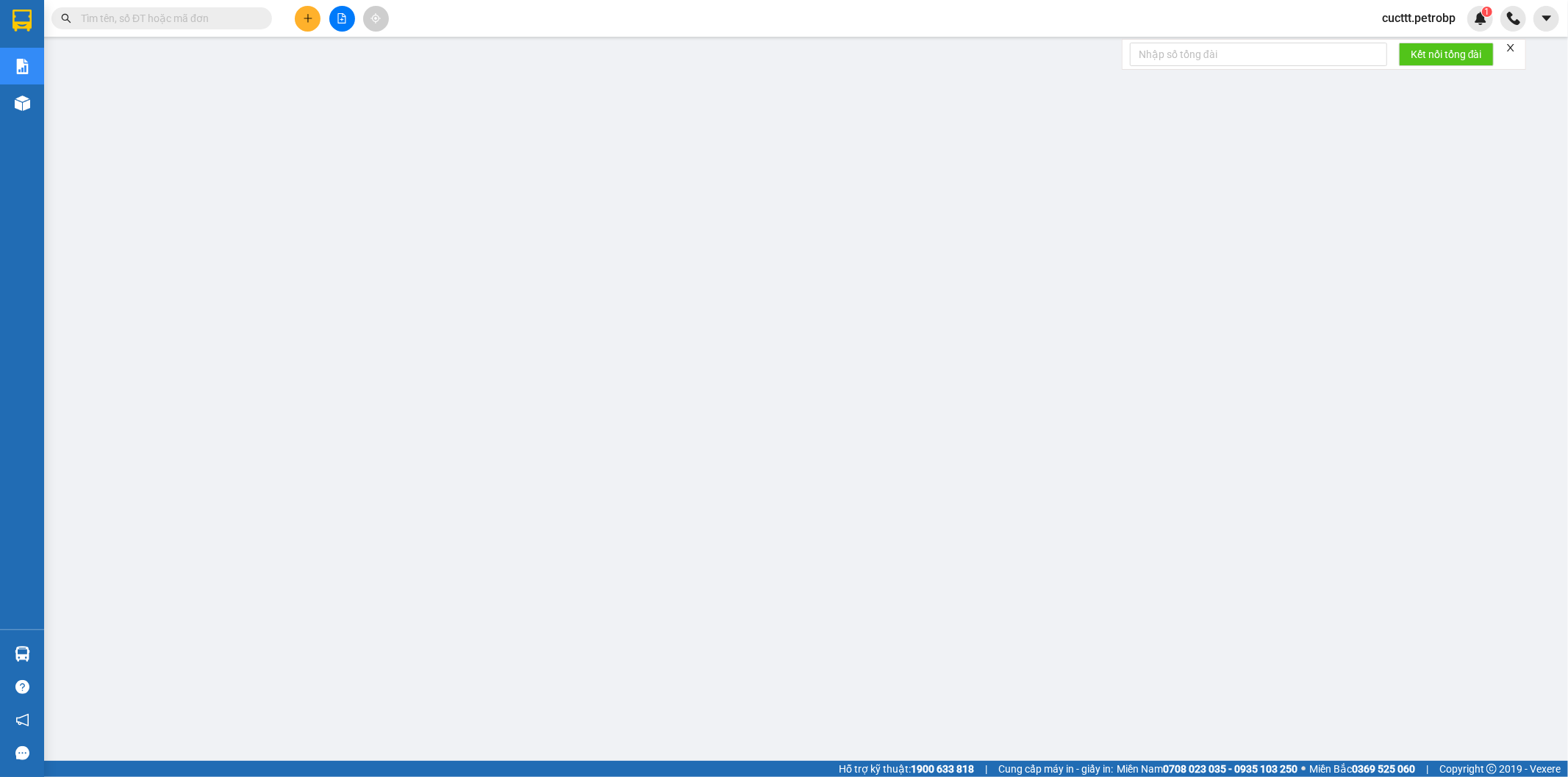
click at [218, 15] on input "text" at bounding box center [168, 18] width 173 height 17
paste input "ĐX2508130007"
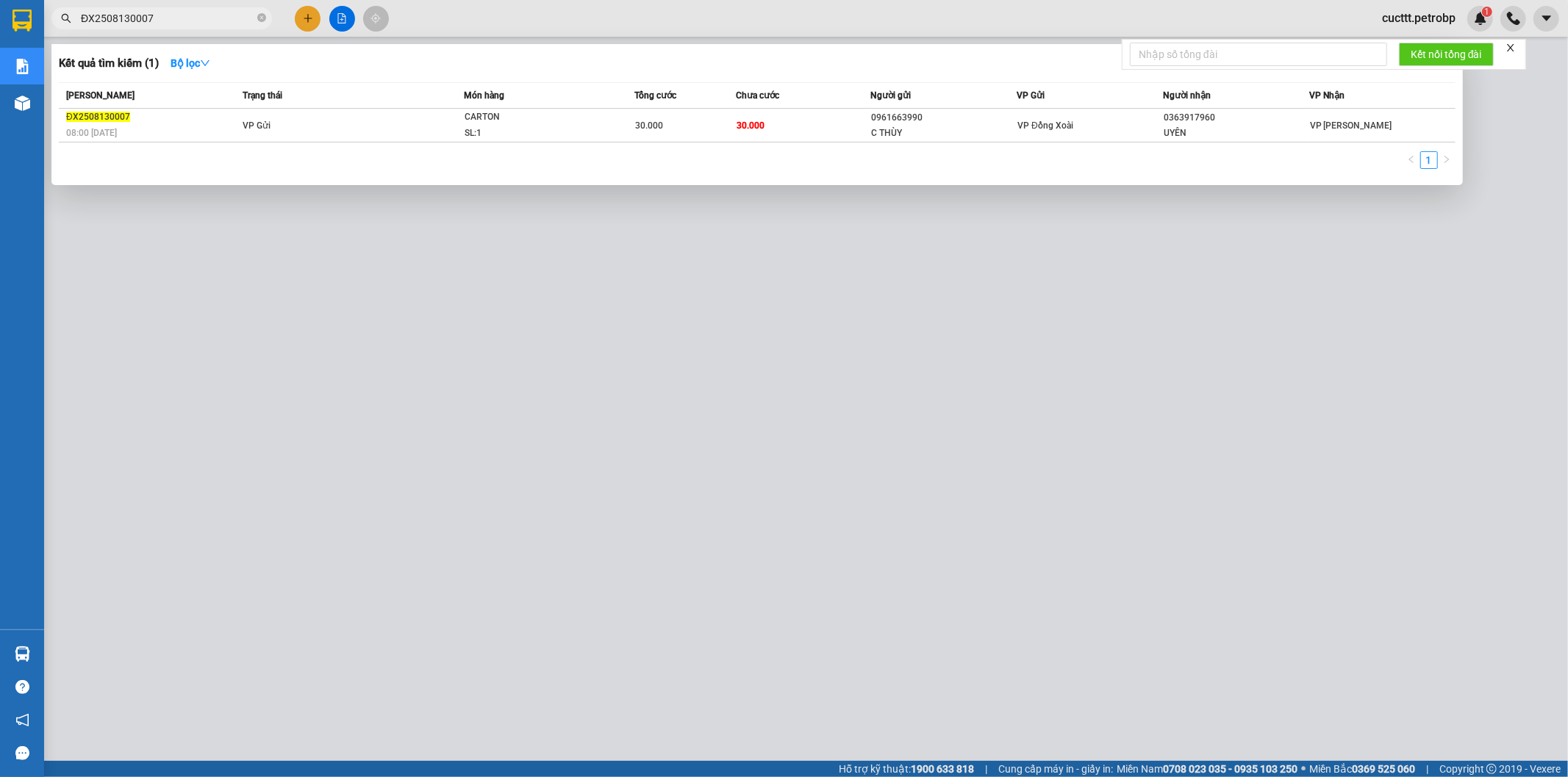
type input "ĐX2508130007"
click at [777, 288] on div at bounding box center [784, 388] width 1568 height 777
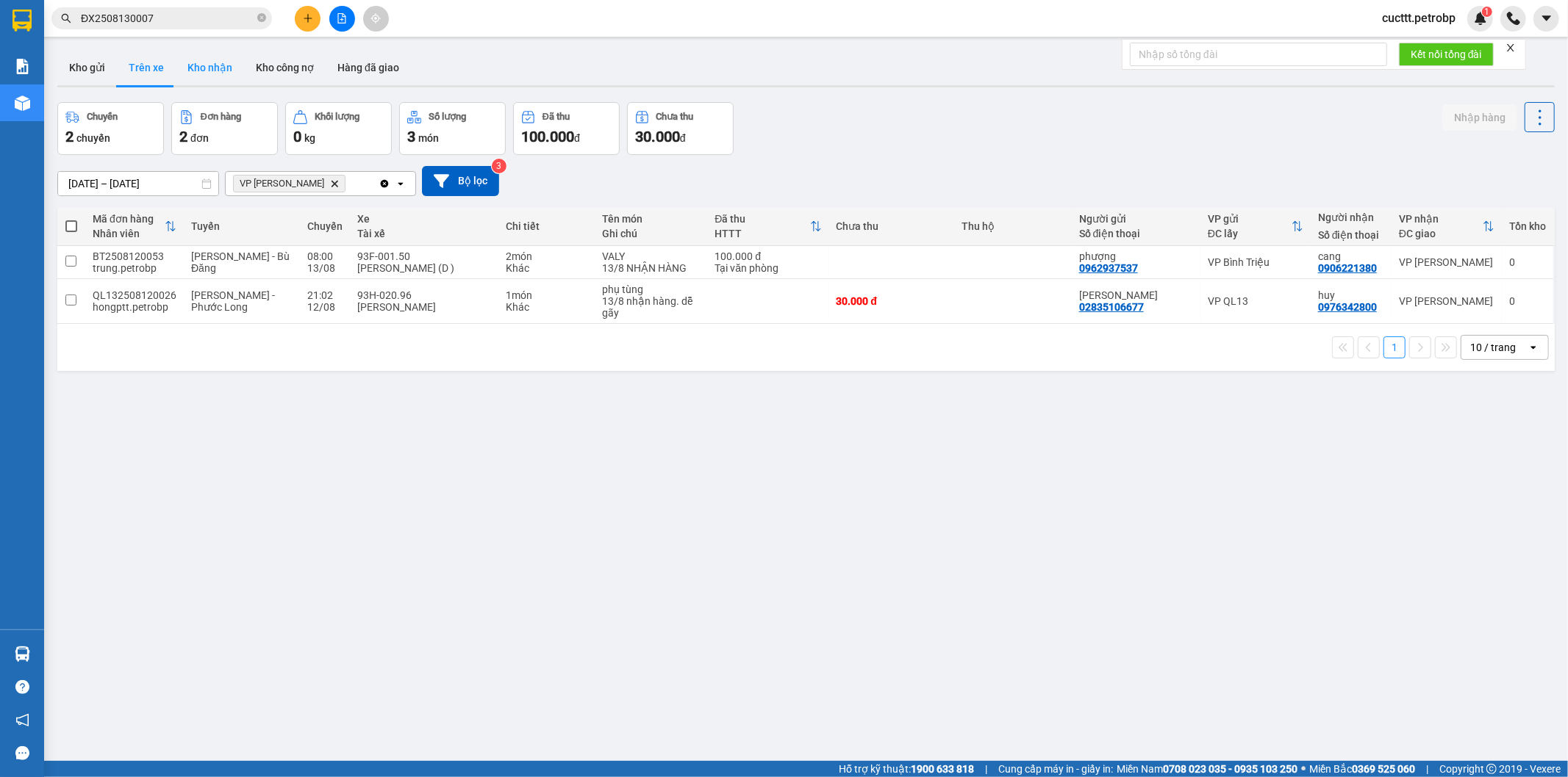
click at [214, 76] on button "Kho nhận" at bounding box center [210, 67] width 69 height 35
type input "[DATE] – [DATE]"
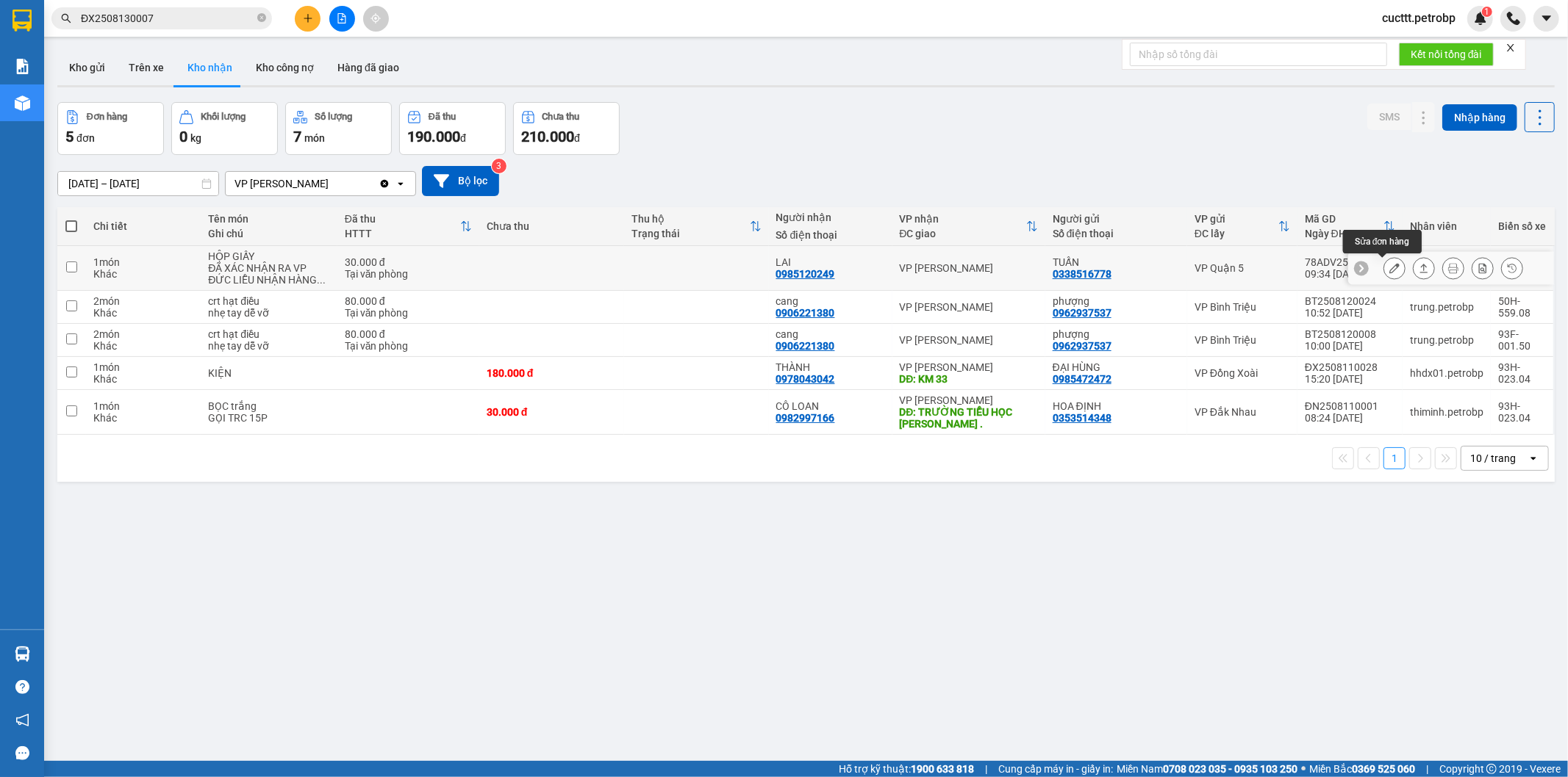
click at [1389, 266] on icon at bounding box center [1394, 268] width 10 height 10
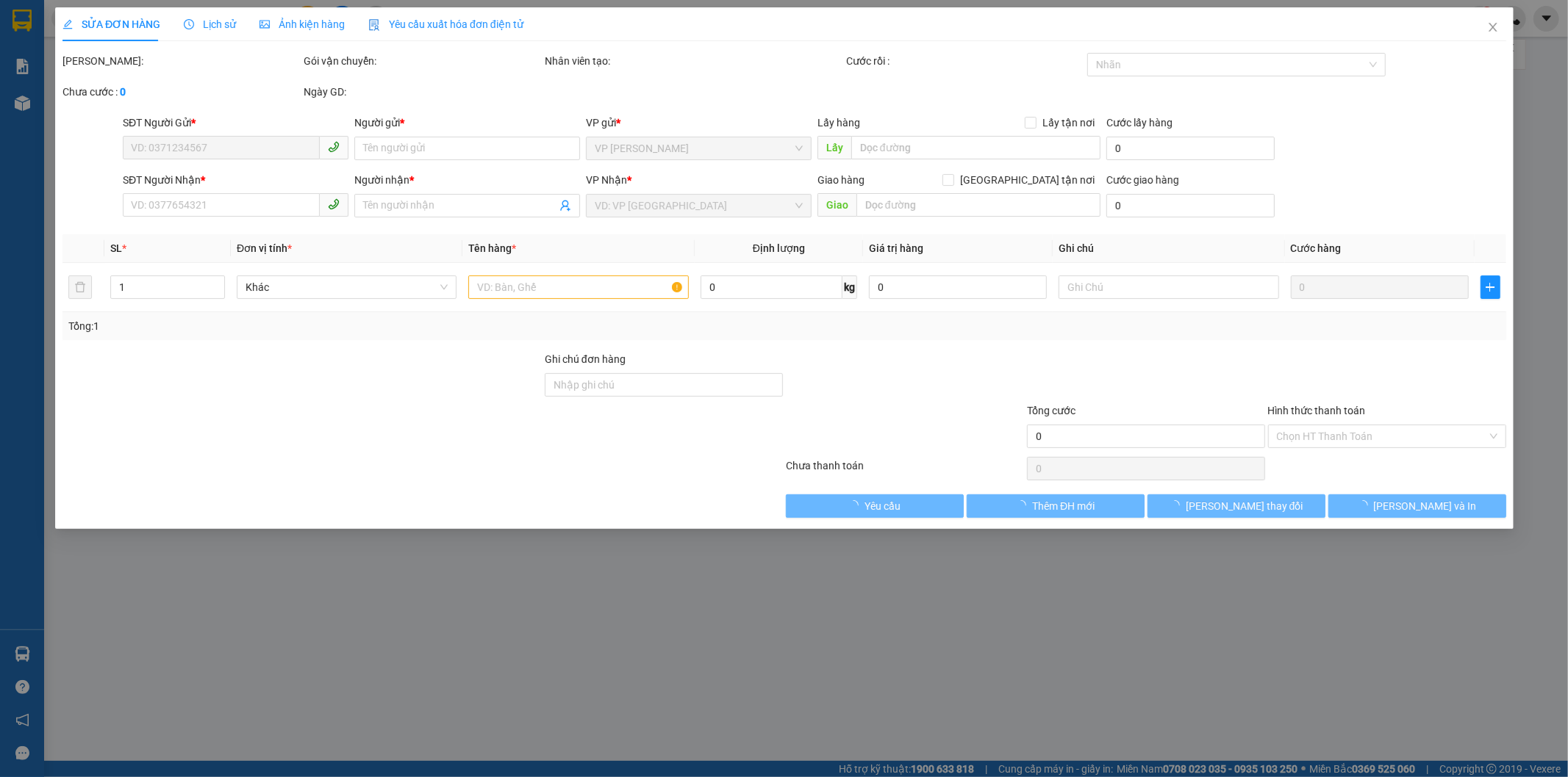
type input "0338516778"
type input "TUẤN"
type input "0985120249"
type input "LAI"
type input "30.000"
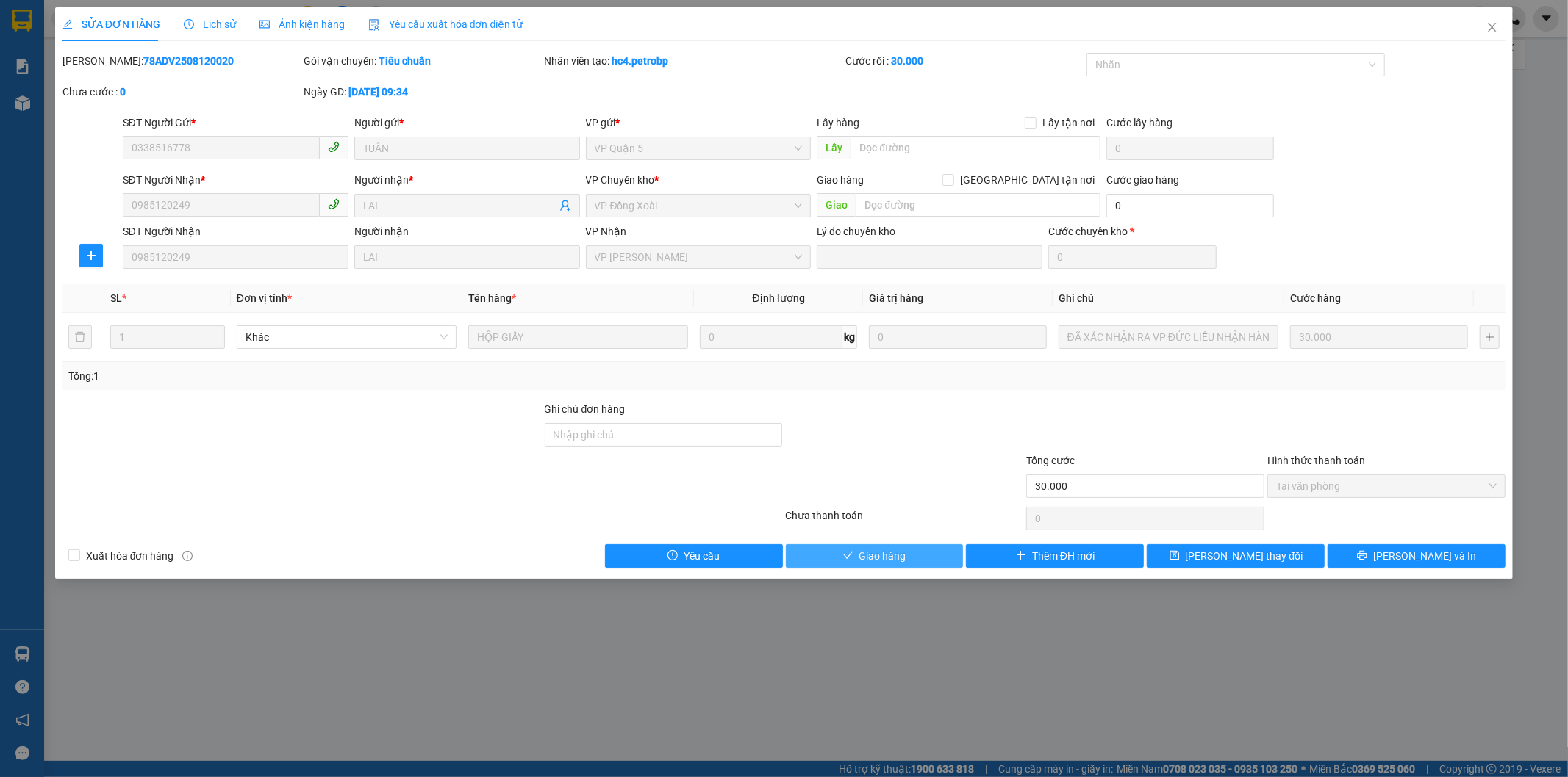
click at [907, 557] on button "Giao hàng" at bounding box center [875, 556] width 178 height 24
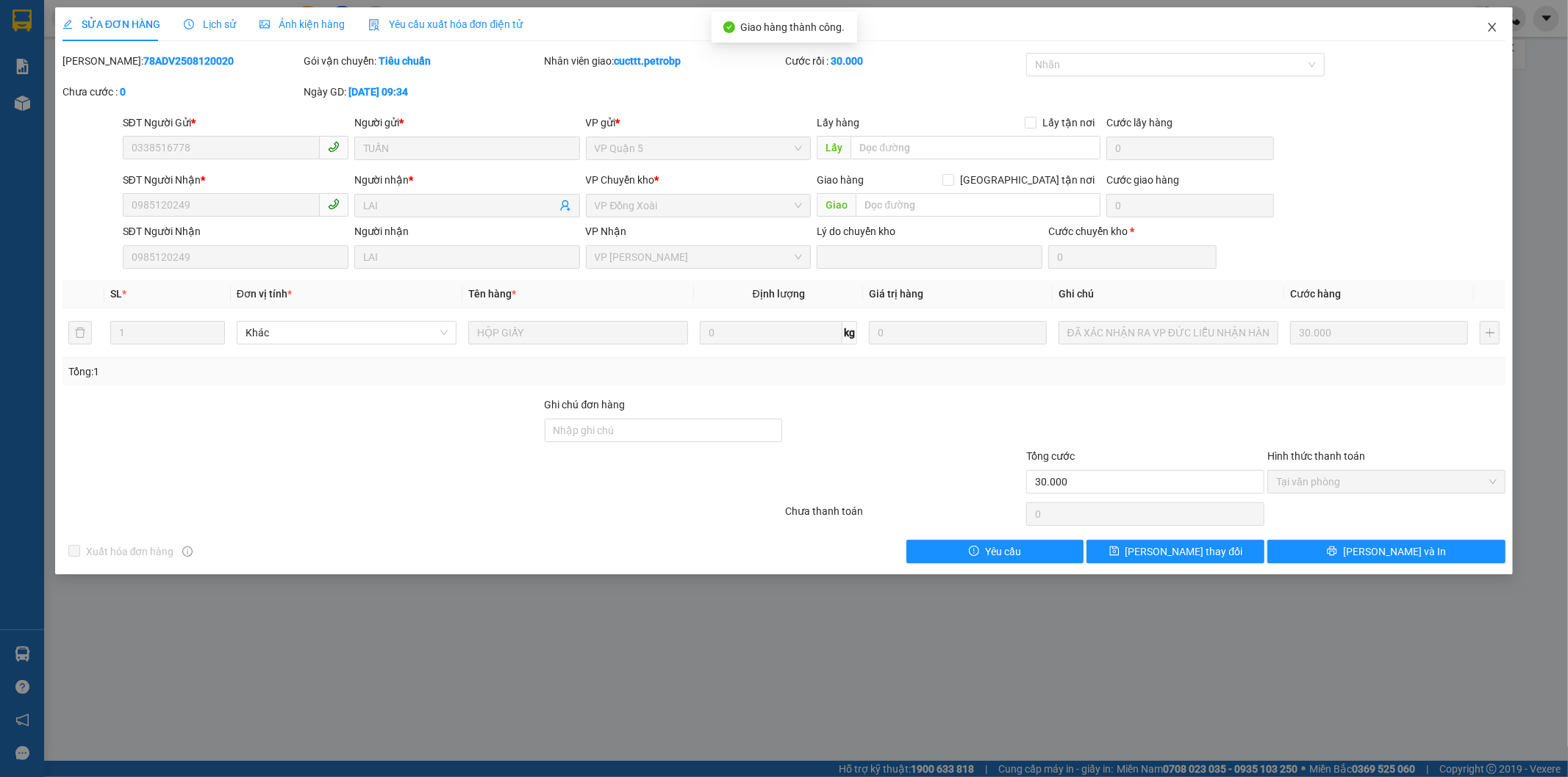
click at [1488, 27] on icon "close" at bounding box center [1492, 27] width 12 height 12
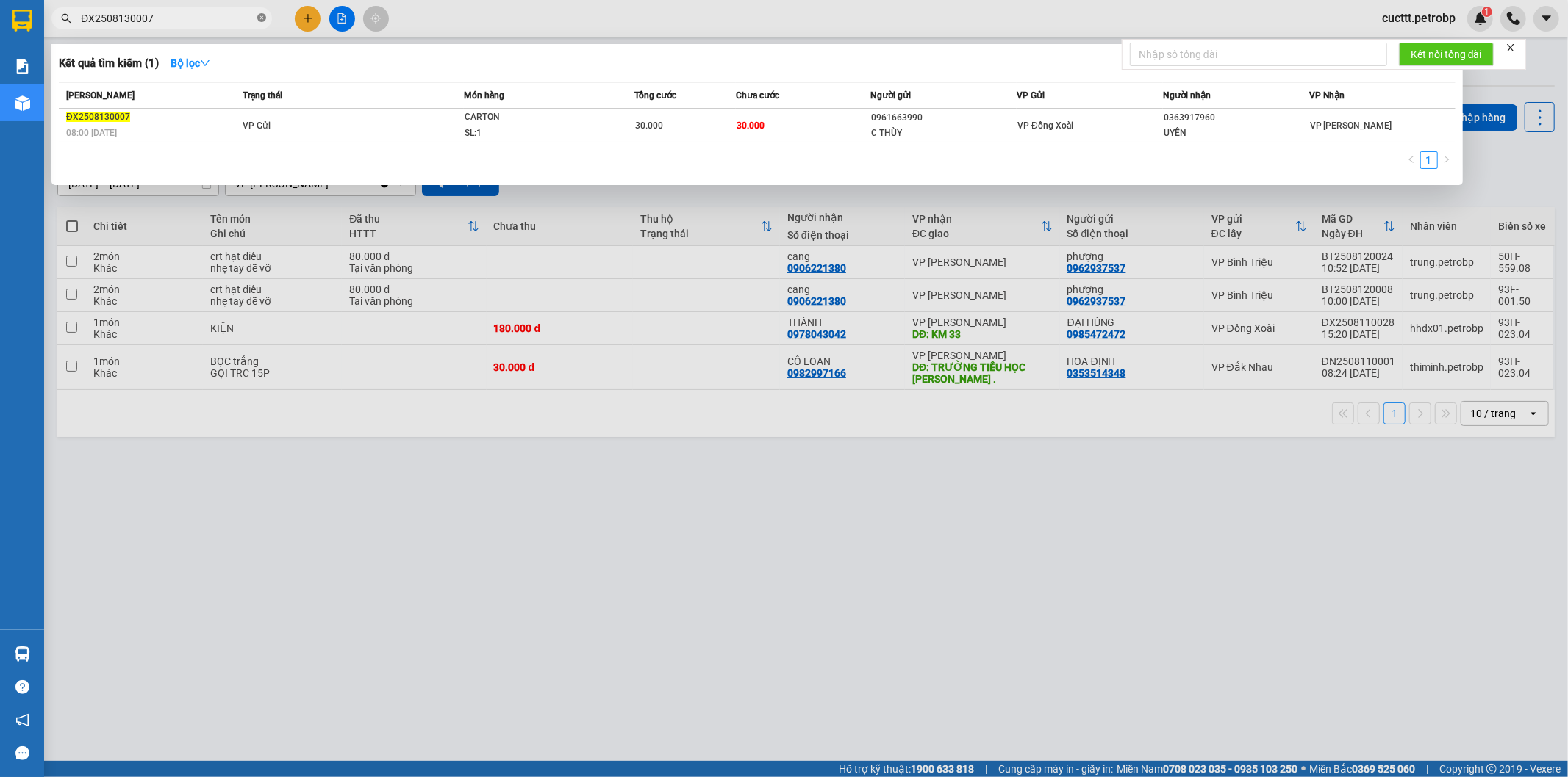
drag, startPoint x: 260, startPoint y: 20, endPoint x: 211, endPoint y: 17, distance: 49.1
click at [259, 20] on icon "close-circle" at bounding box center [261, 17] width 9 height 9
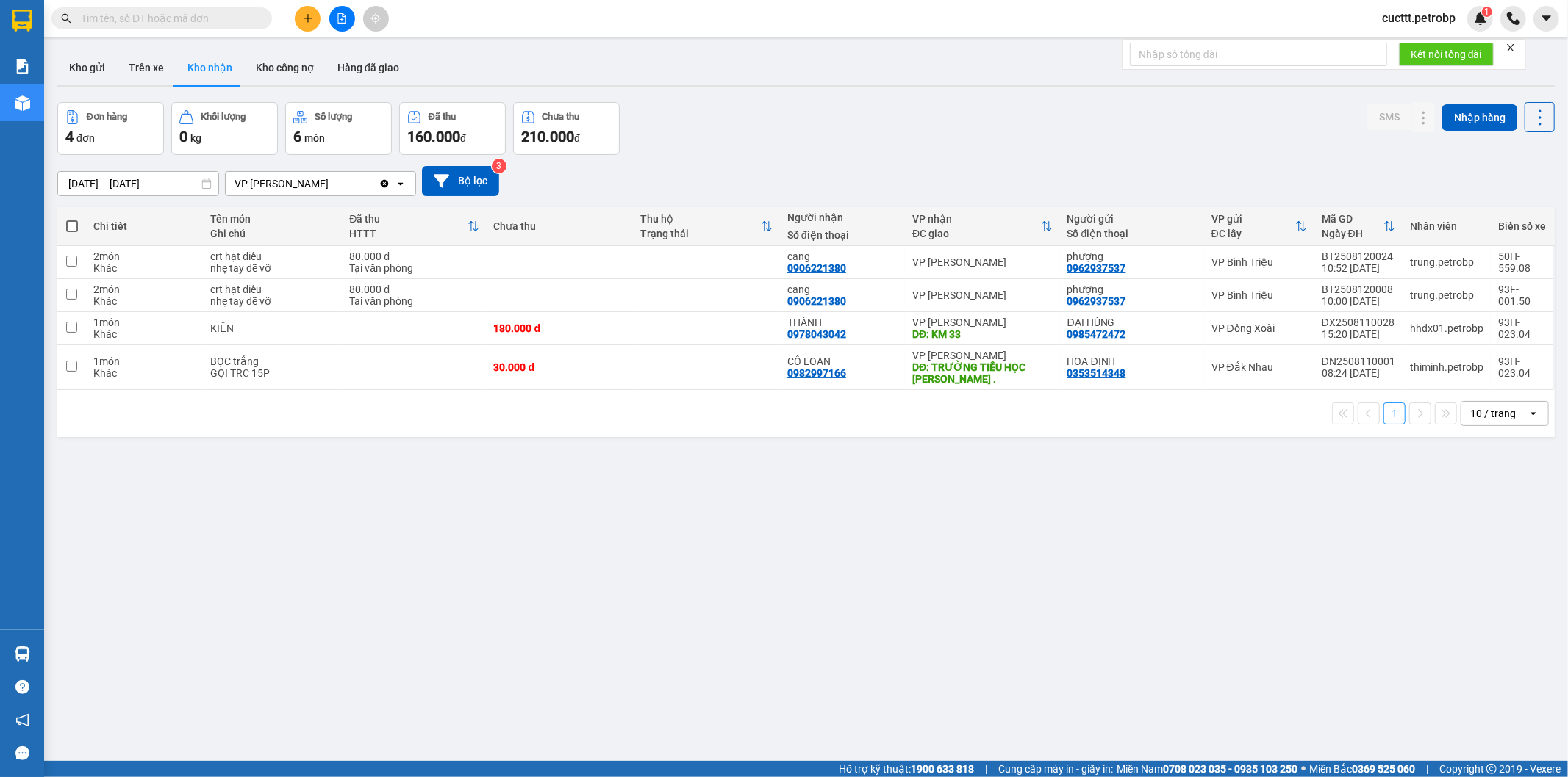
click at [211, 17] on input "text" at bounding box center [168, 18] width 173 height 17
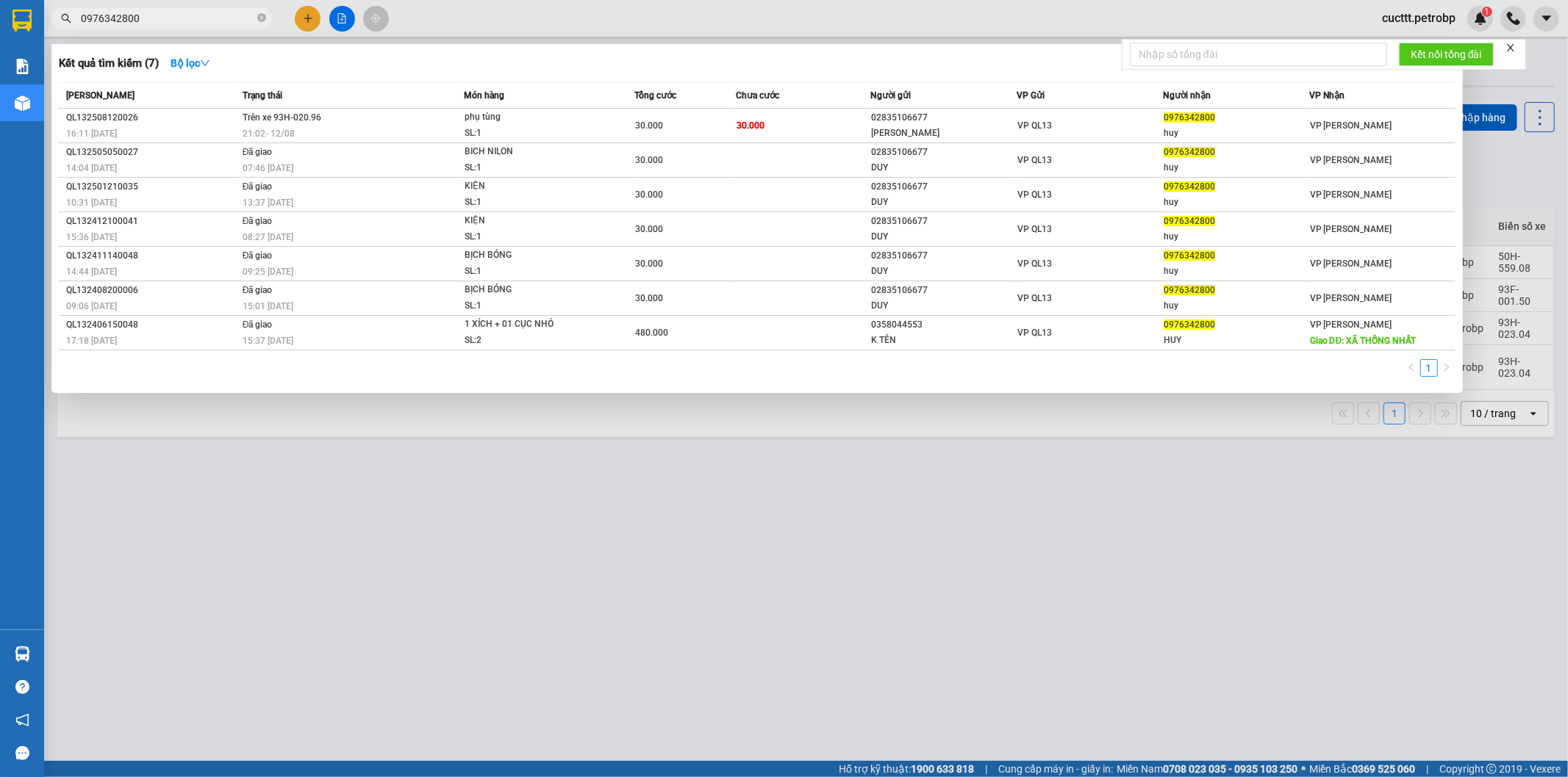
type input "0976342800"
click at [495, 430] on div at bounding box center [784, 388] width 1568 height 777
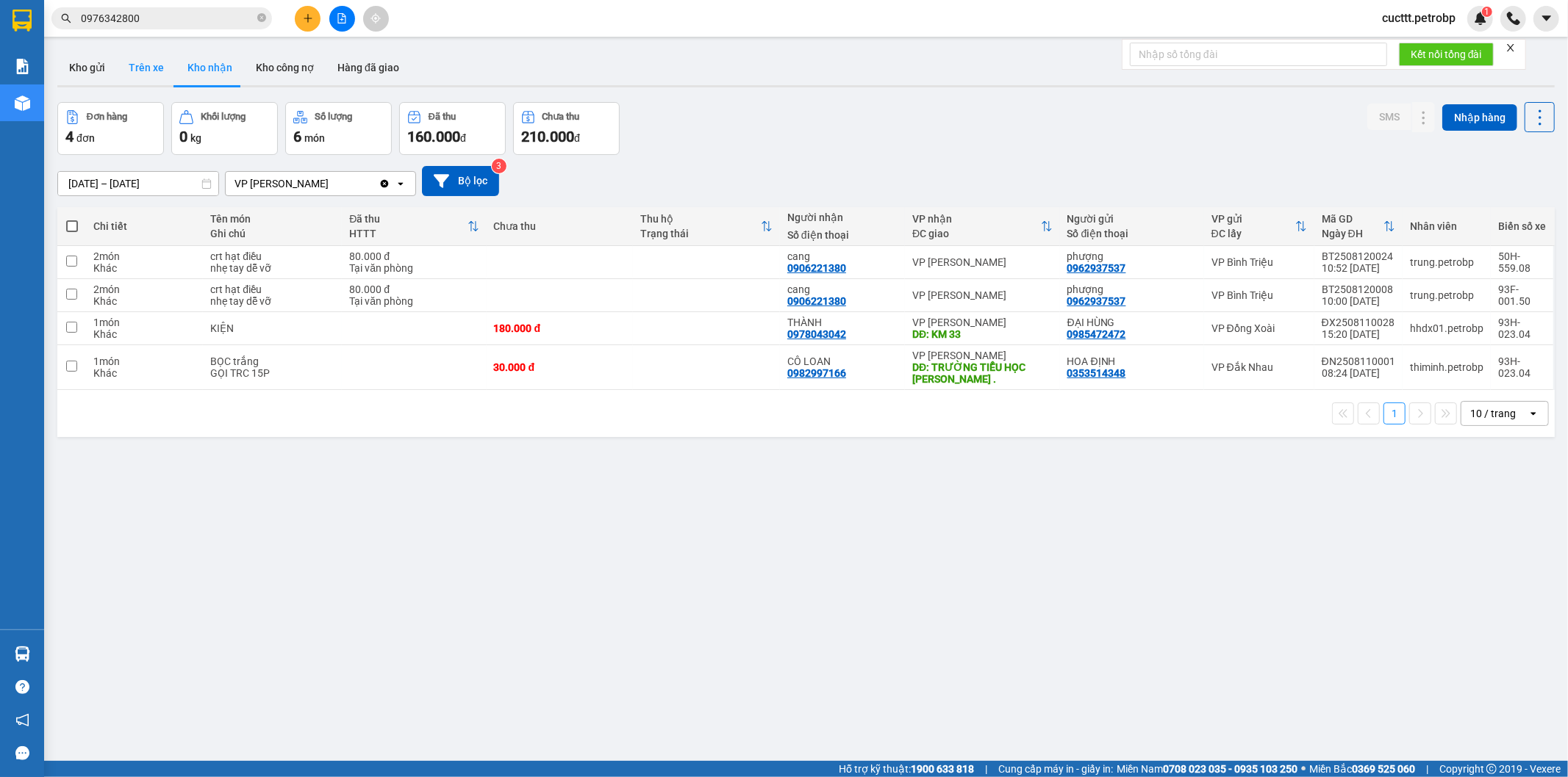
click at [157, 68] on button "Trên xe" at bounding box center [146, 67] width 59 height 35
type input "[DATE] – [DATE]"
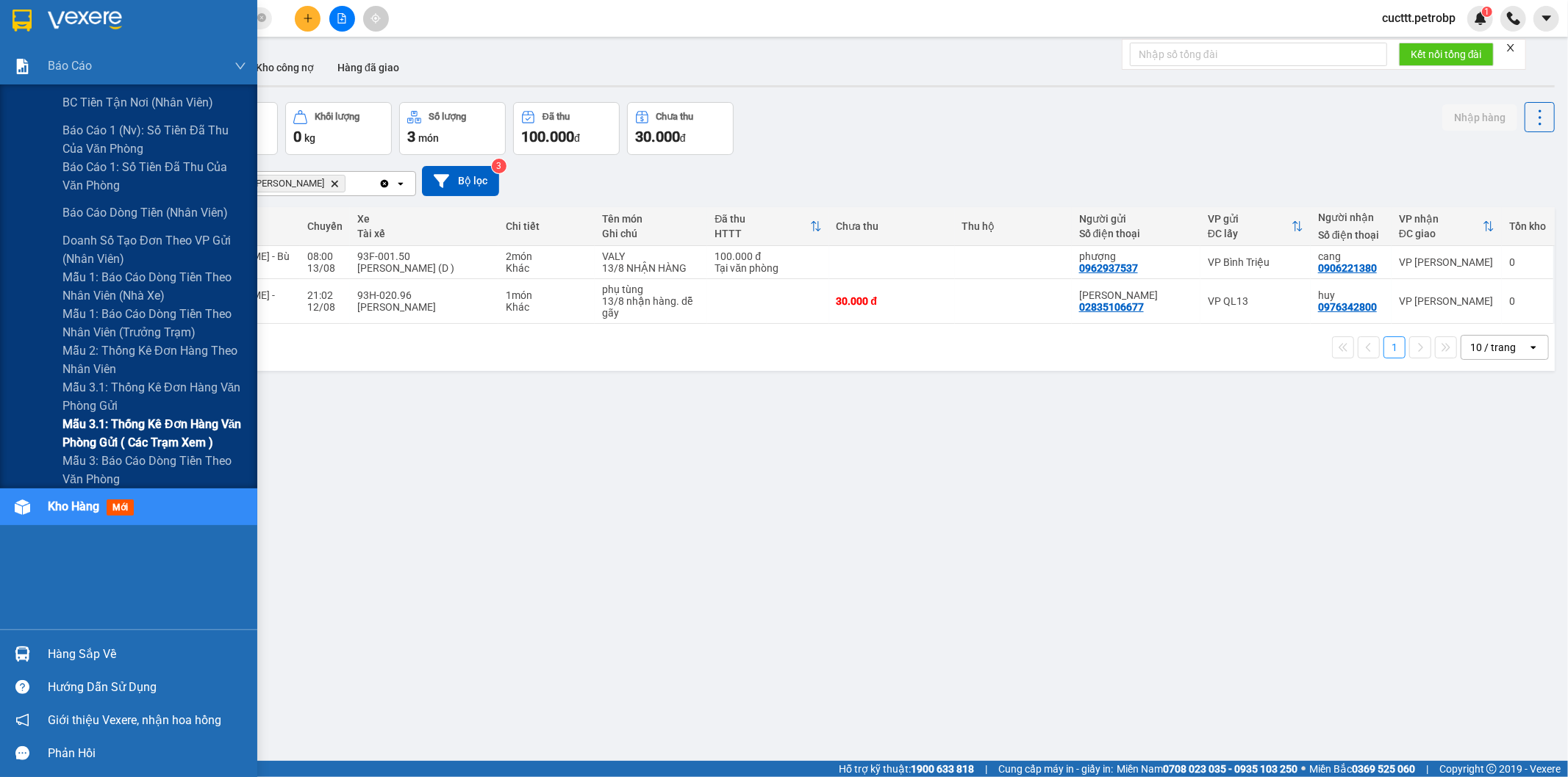
click at [167, 421] on span "Mẫu 3.1: Thống kê đơn hàng văn phòng gửi ( các trạm xem )" at bounding box center [154, 433] width 184 height 37
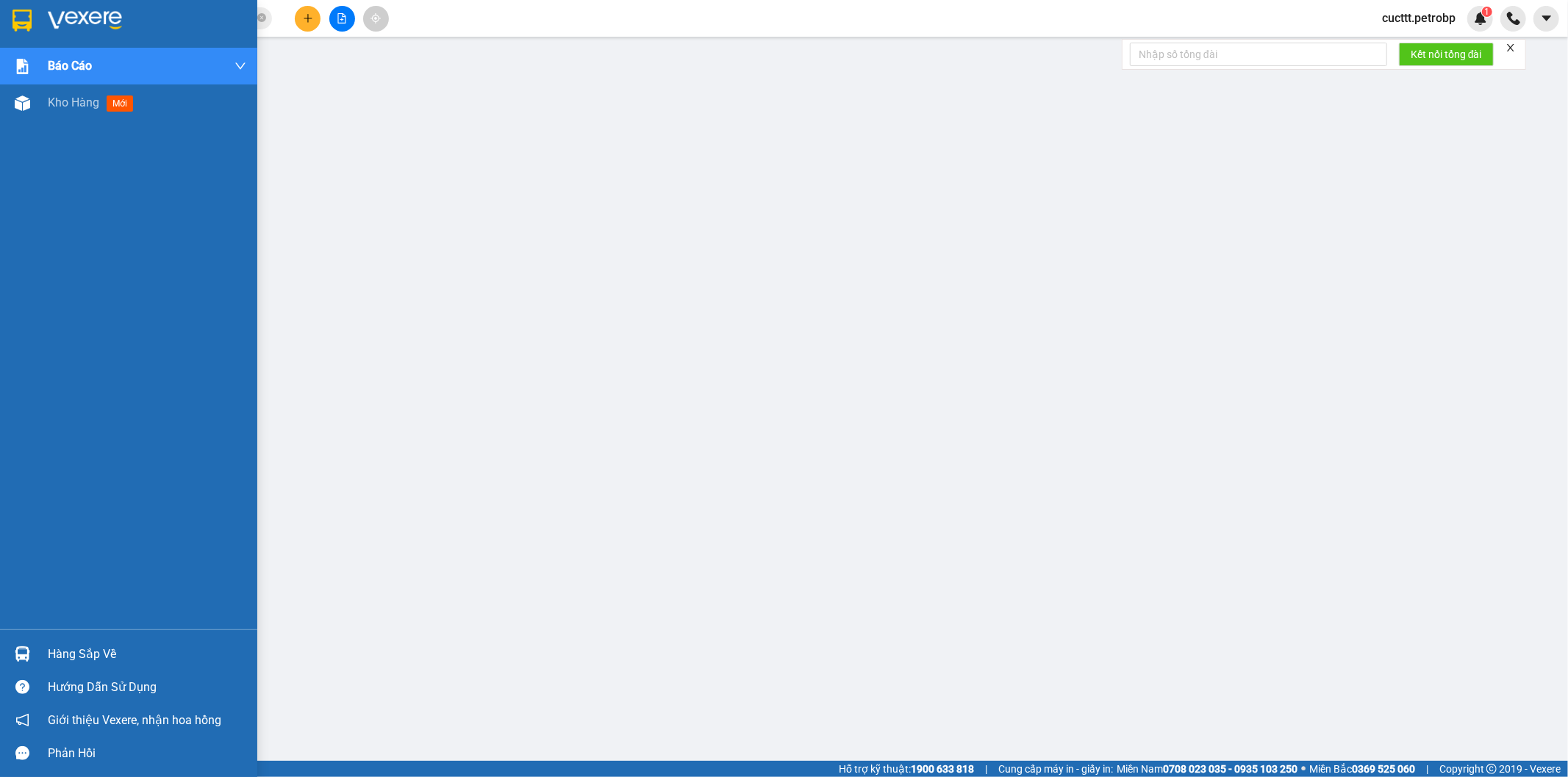
click at [115, 650] on div "Hàng sắp về" at bounding box center [147, 655] width 199 height 22
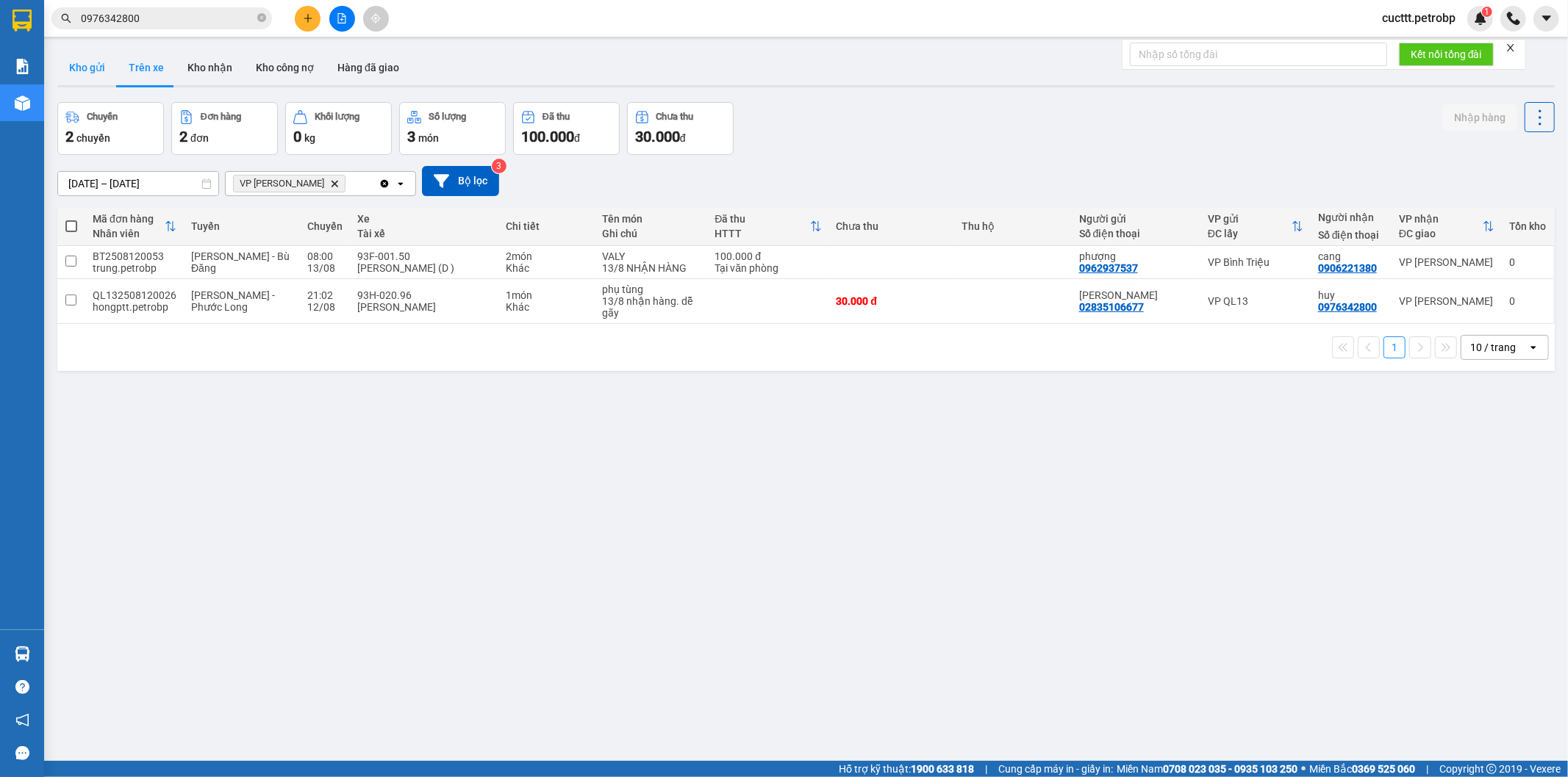
click at [82, 69] on button "Kho gửi" at bounding box center [88, 67] width 60 height 35
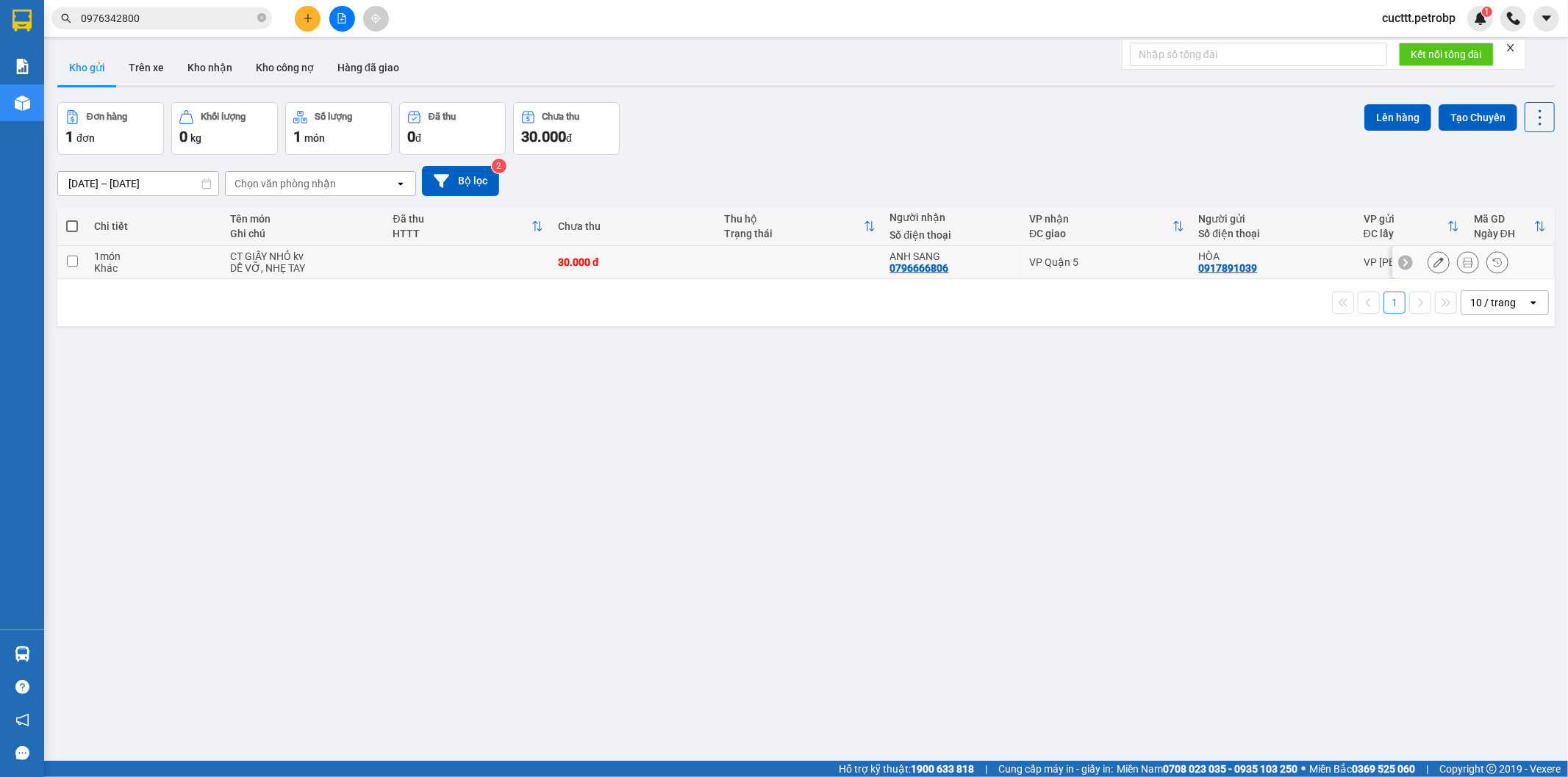
click at [833, 259] on td at bounding box center [799, 262] width 166 height 33
checkbox input "true"
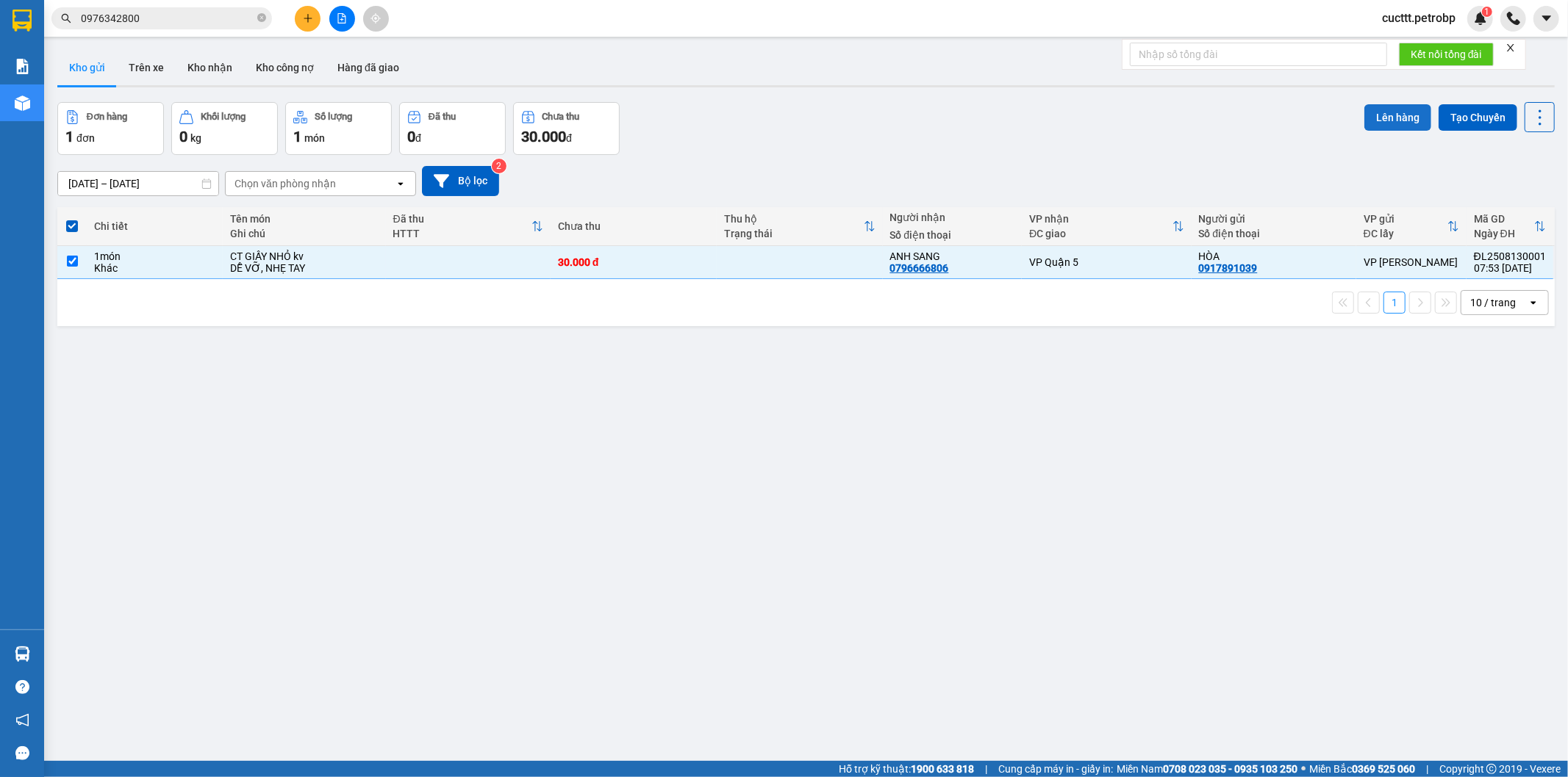
click at [1375, 121] on button "Lên hàng" at bounding box center [1397, 117] width 67 height 27
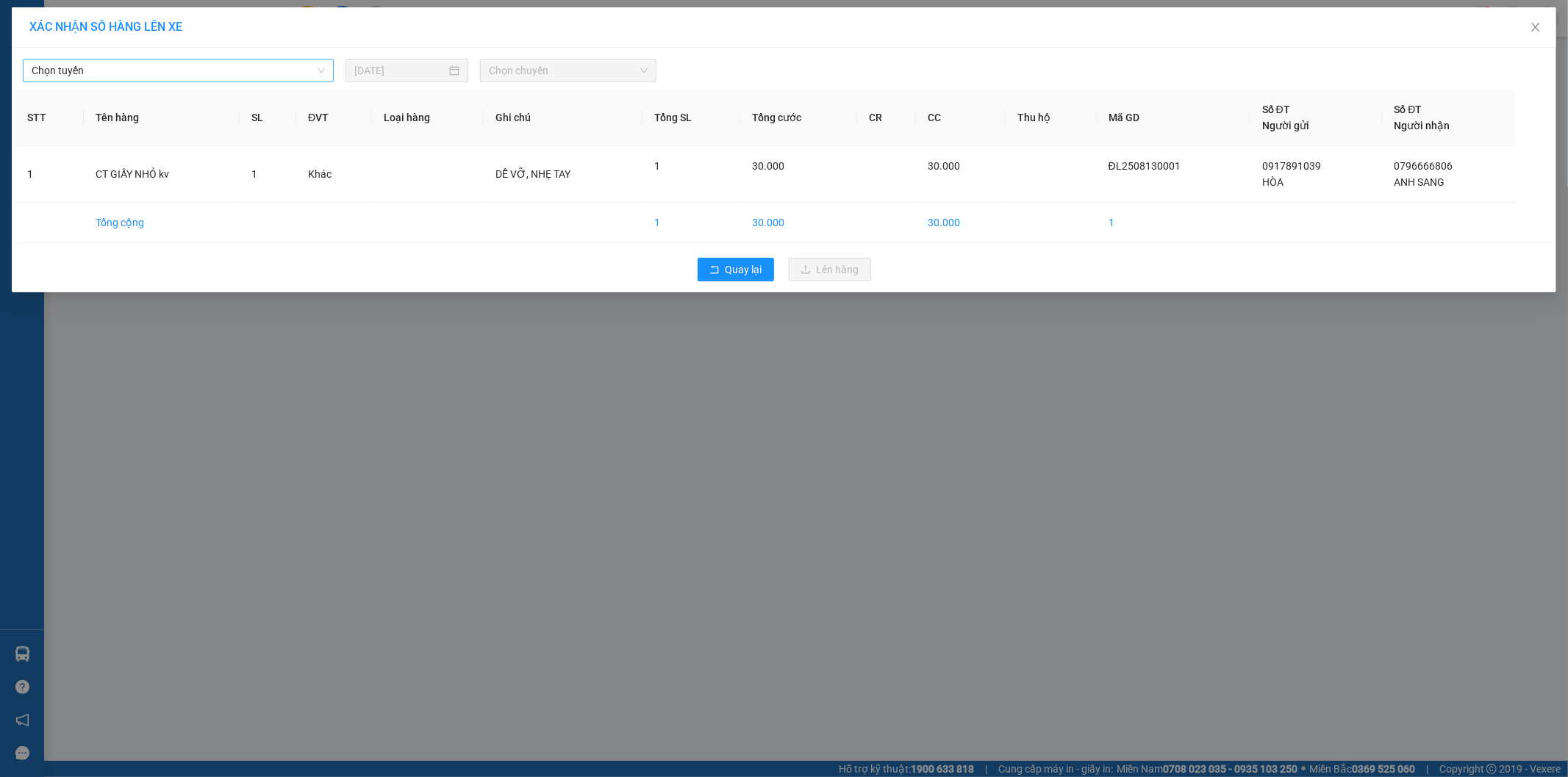
click at [200, 71] on span "Chọn tuyến" at bounding box center [178, 71] width 293 height 22
type input "phu"
click at [145, 146] on div "Phước Long - [PERSON_NAME]" at bounding box center [178, 147] width 293 height 17
click at [519, 65] on span "Chọn chuyến" at bounding box center [568, 71] width 158 height 22
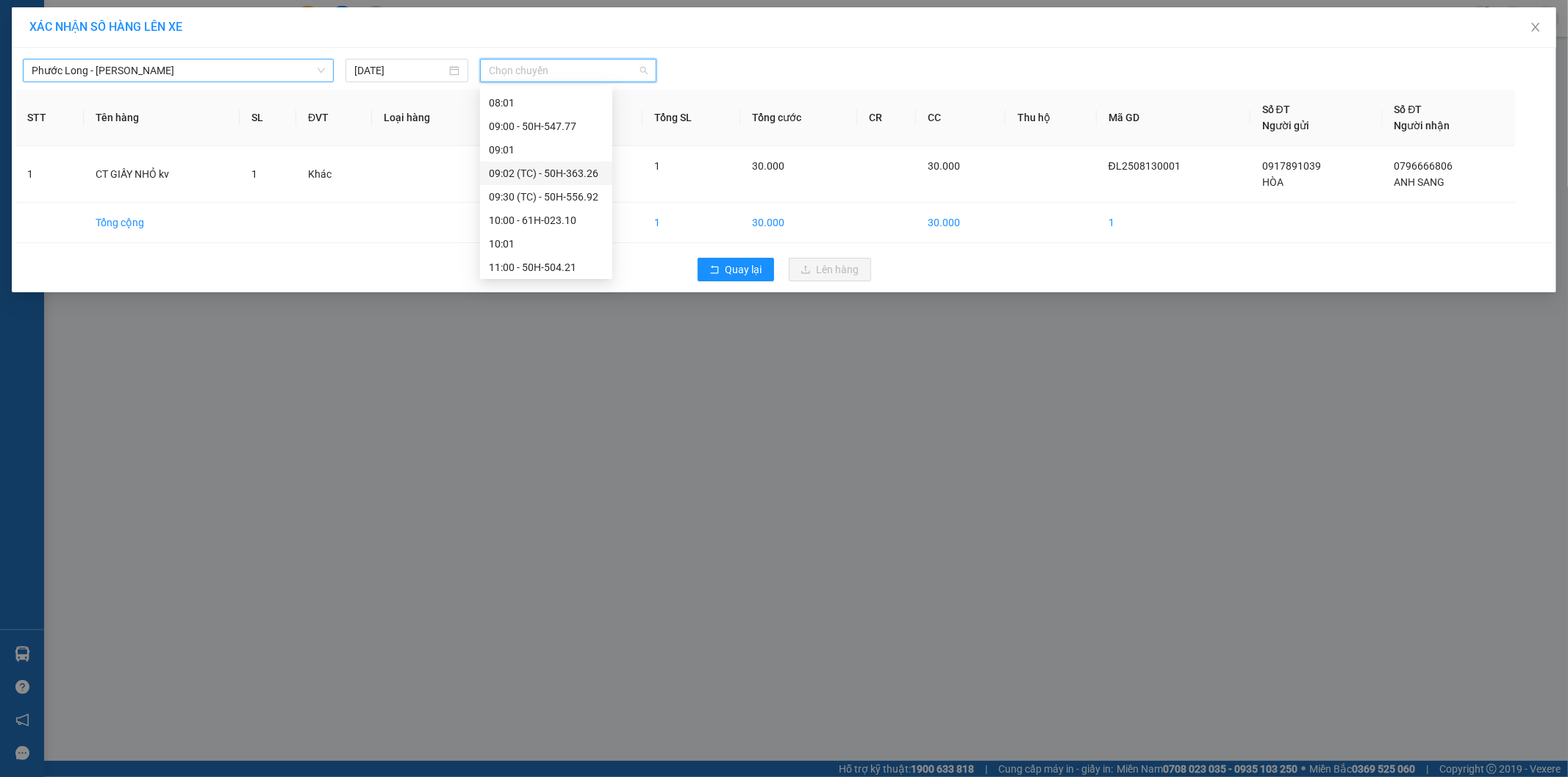
click at [581, 174] on div "09:02 (TC) - 50H-363.26" at bounding box center [546, 173] width 114 height 17
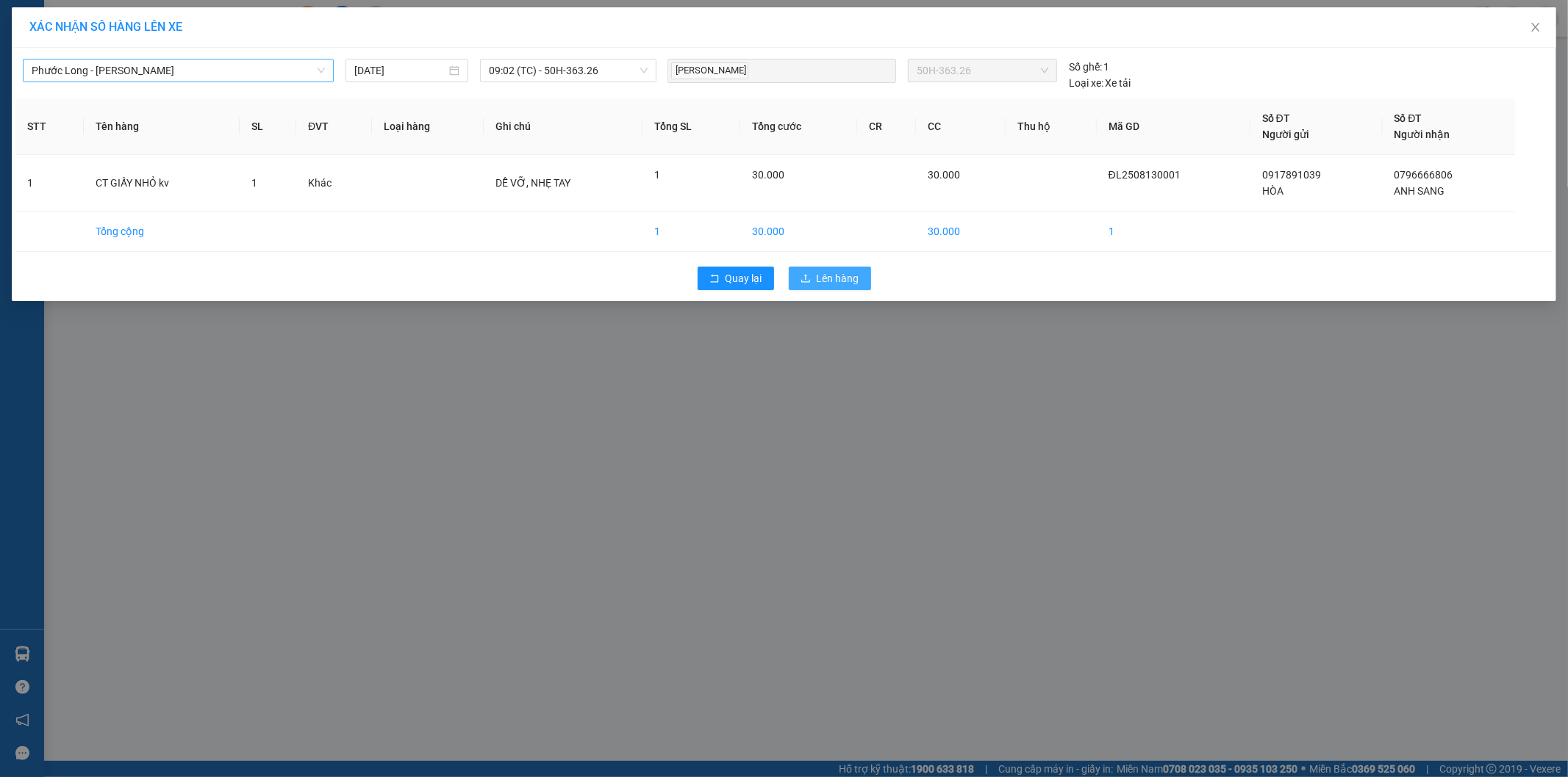
click at [851, 284] on span "Lên hàng" at bounding box center [838, 278] width 43 height 17
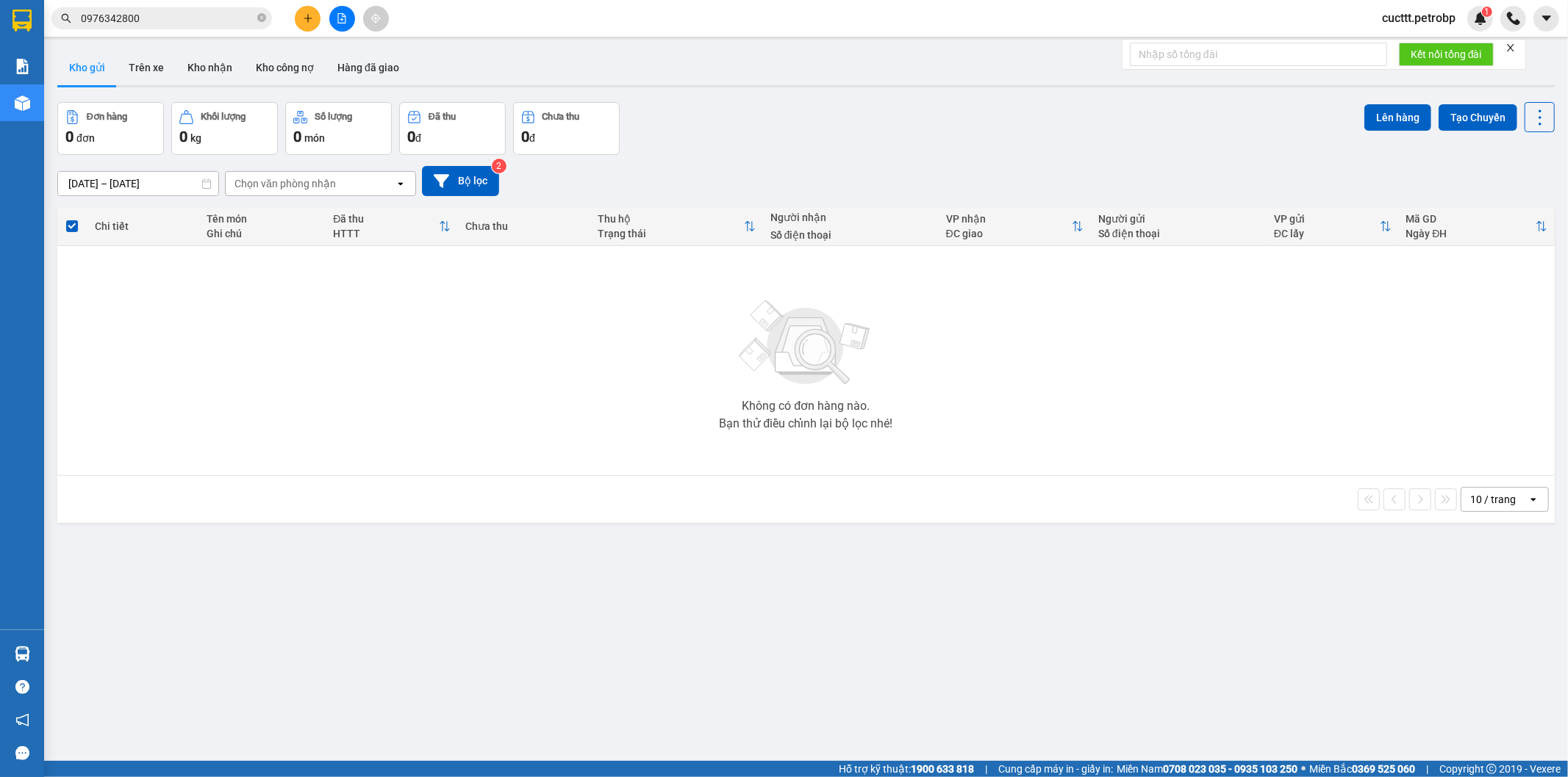
click at [179, 340] on div "Không có đơn hàng nào. Bạn thử điều chỉnh lại bộ lọc nhé!" at bounding box center [806, 361] width 1482 height 221
drag, startPoint x: 239, startPoint y: 353, endPoint x: 228, endPoint y: 318, distance: 36.7
click at [239, 344] on div "Không có đơn hàng nào. Bạn thử điều chỉnh lại bộ lọc nhé!" at bounding box center [806, 361] width 1482 height 221
click at [150, 71] on button "Trên xe" at bounding box center [146, 67] width 59 height 35
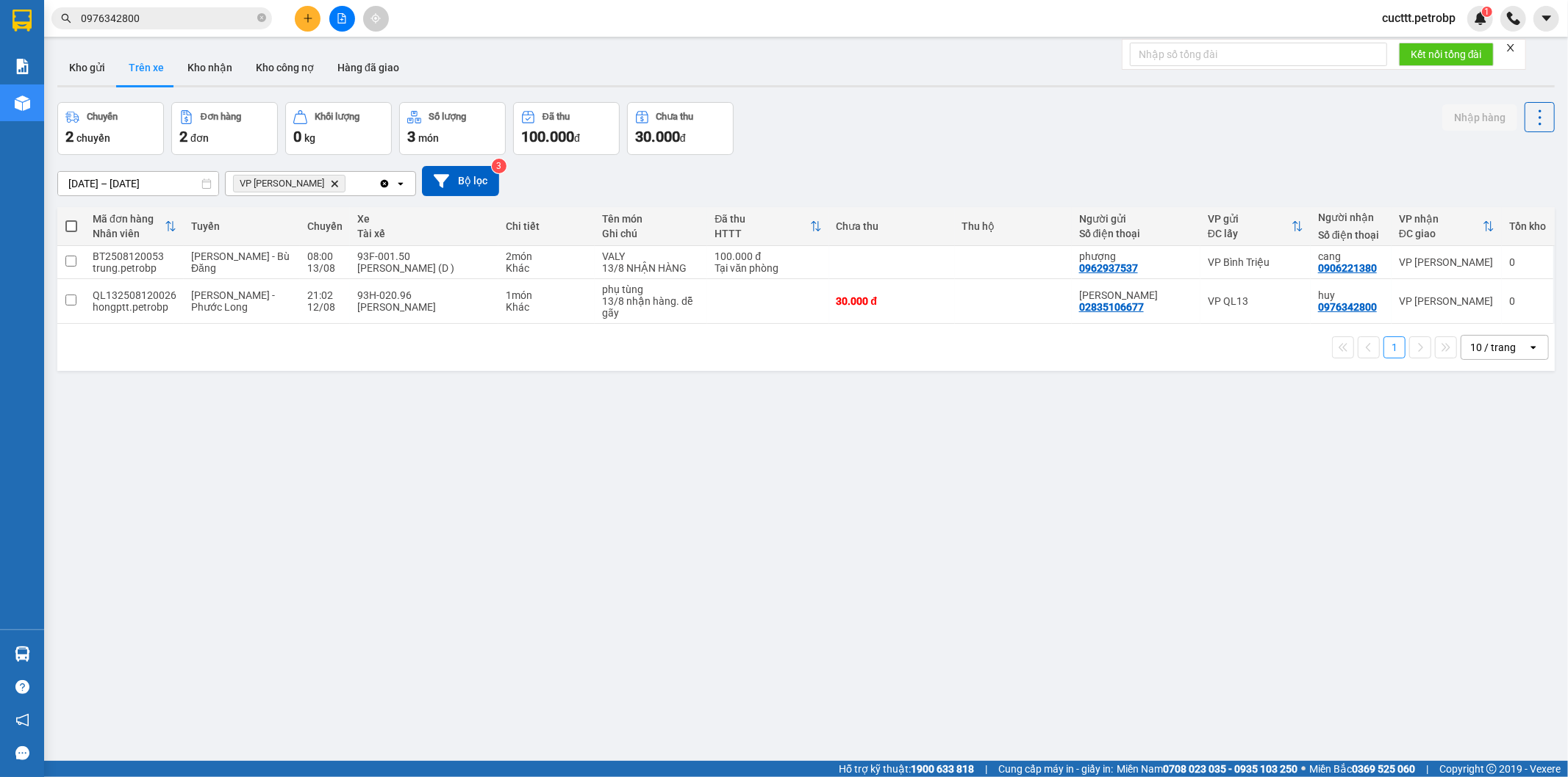
click at [331, 185] on icon "VP Đức Liễu, close by backspace" at bounding box center [334, 183] width 6 height 6
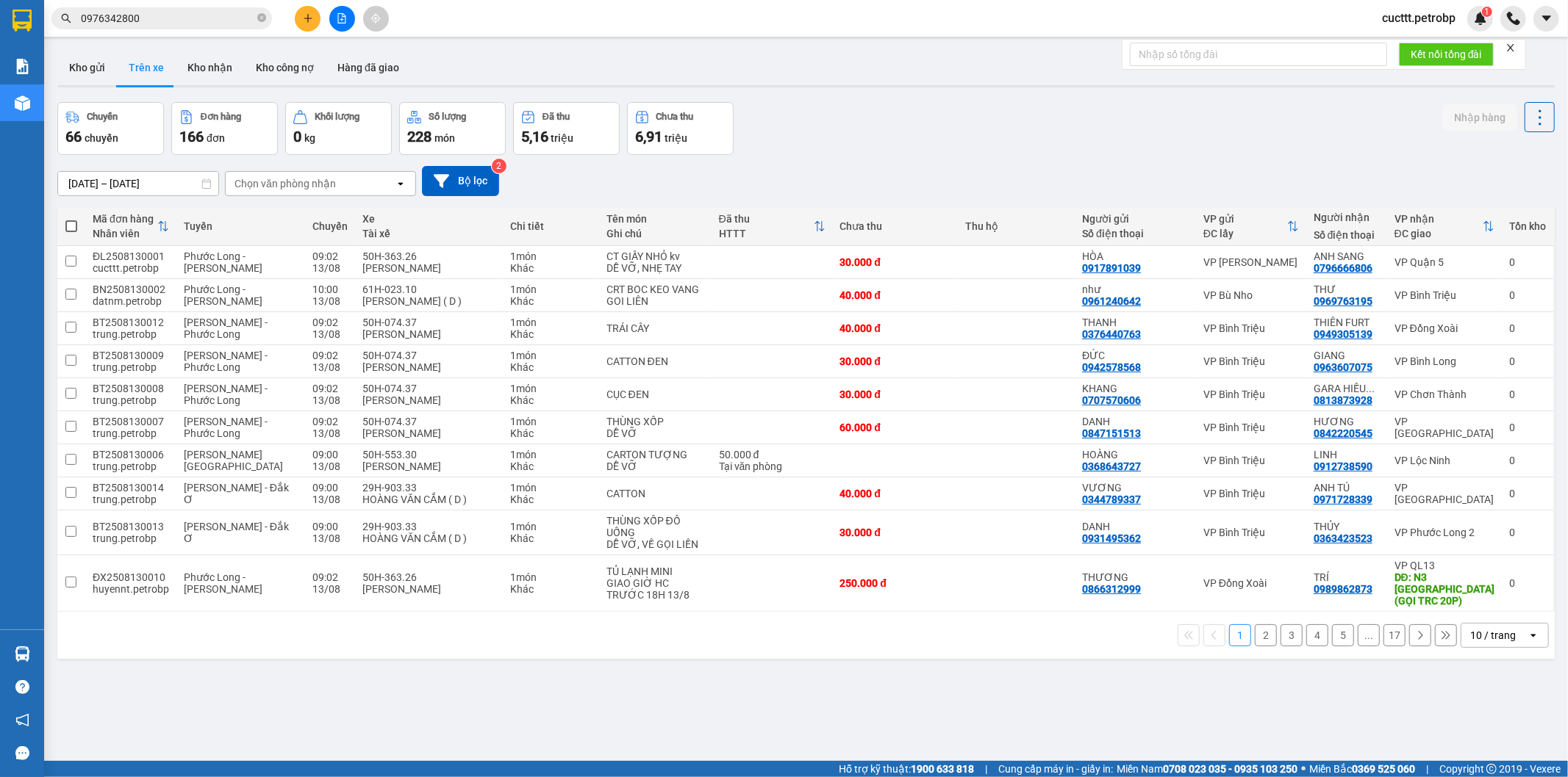
click at [1254, 624] on button "2" at bounding box center [1265, 635] width 22 height 22
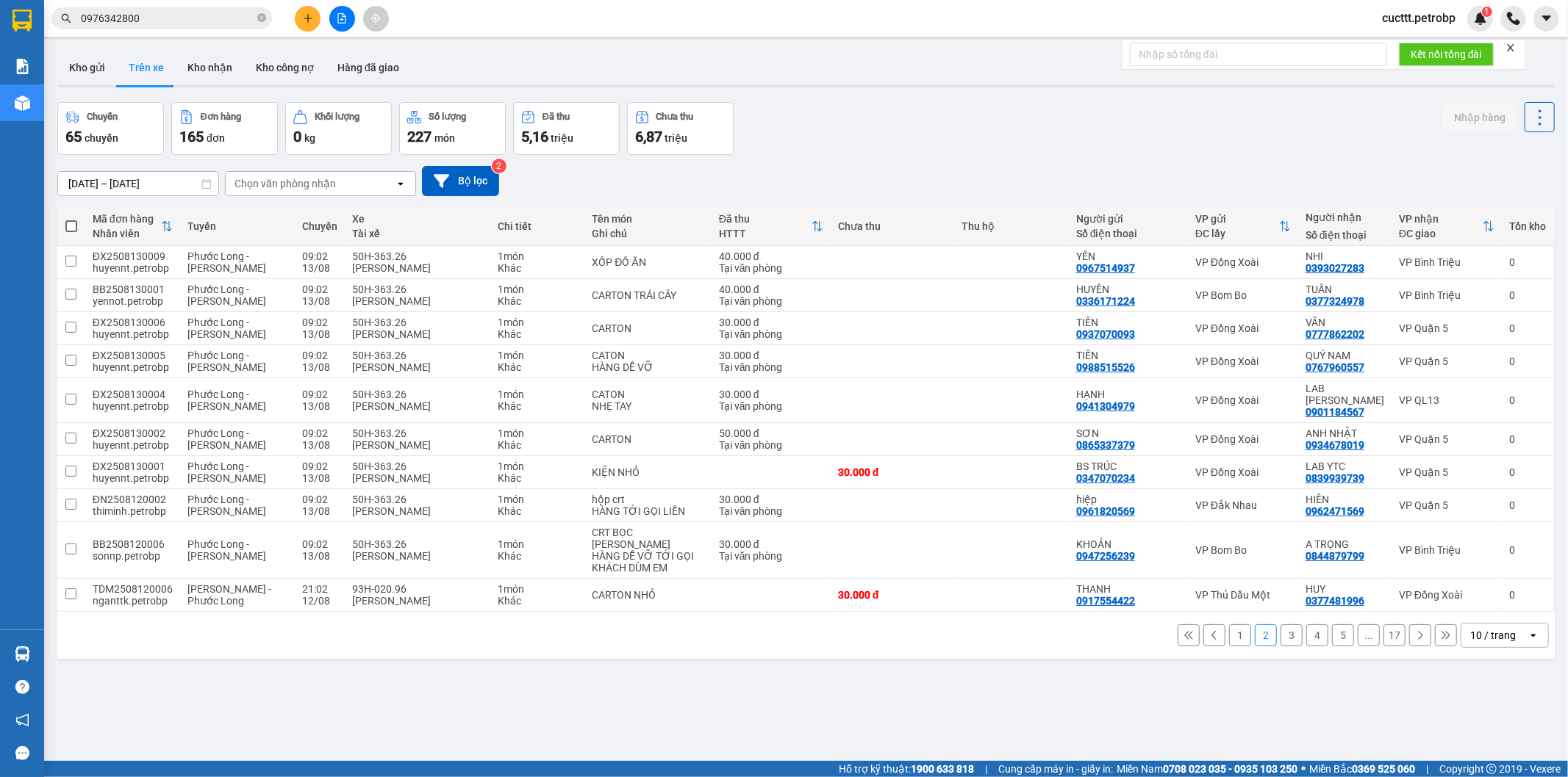
click at [1280, 630] on button "3" at bounding box center [1291, 635] width 22 height 22
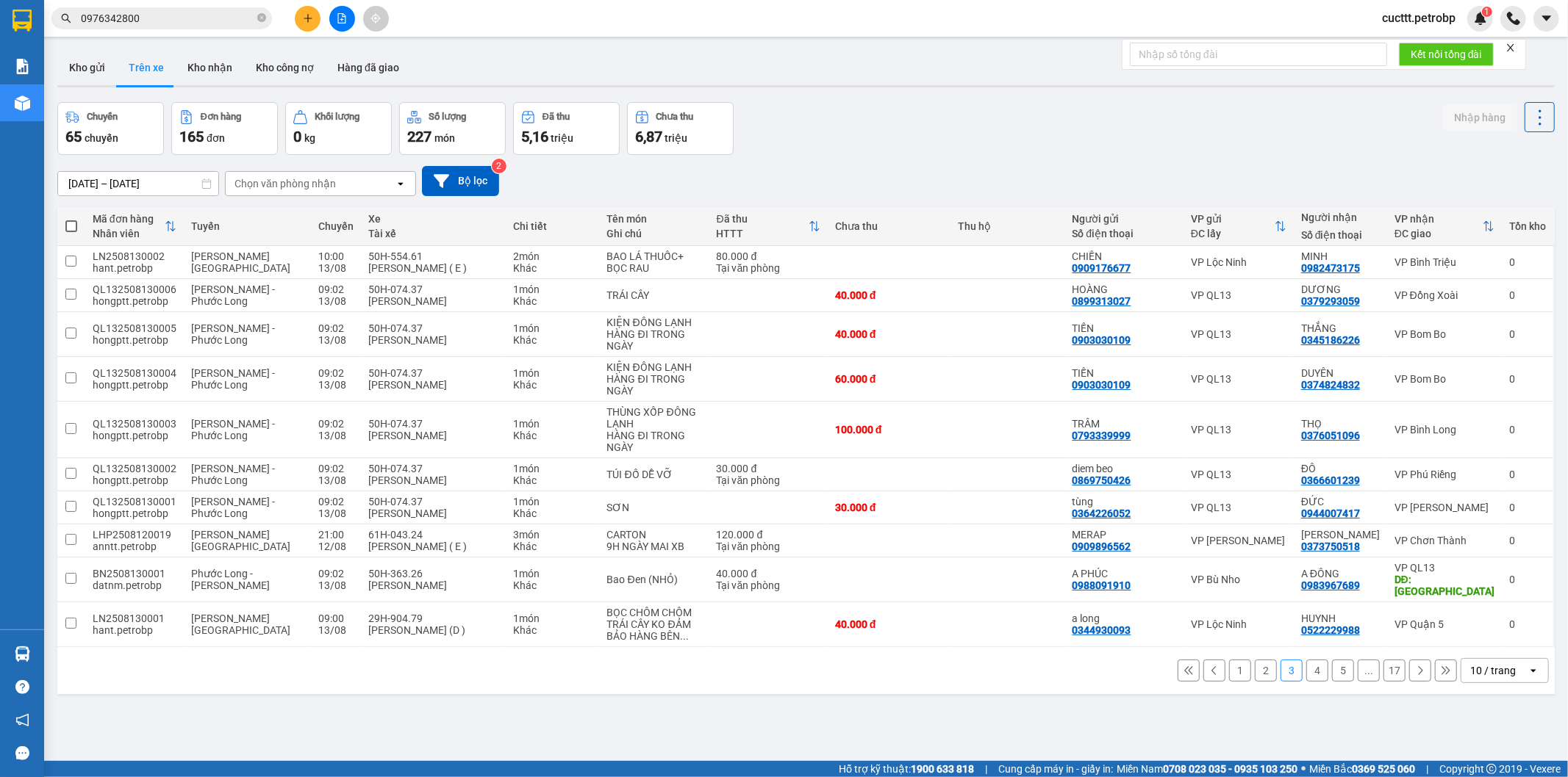
click at [1209, 672] on icon at bounding box center [1214, 671] width 10 height 10
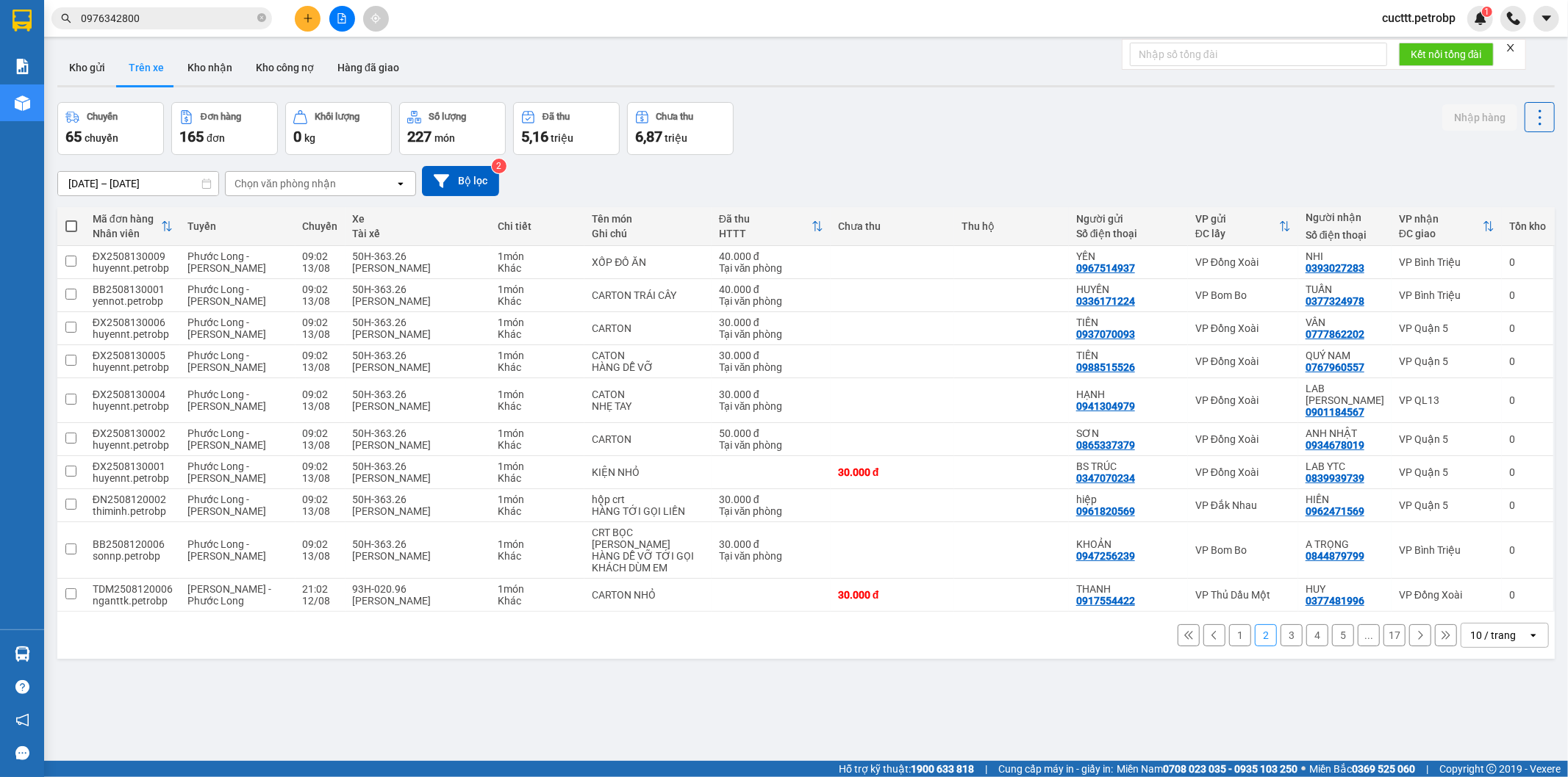
click at [289, 179] on div "Chọn văn phòng nhận" at bounding box center [285, 184] width 102 height 15
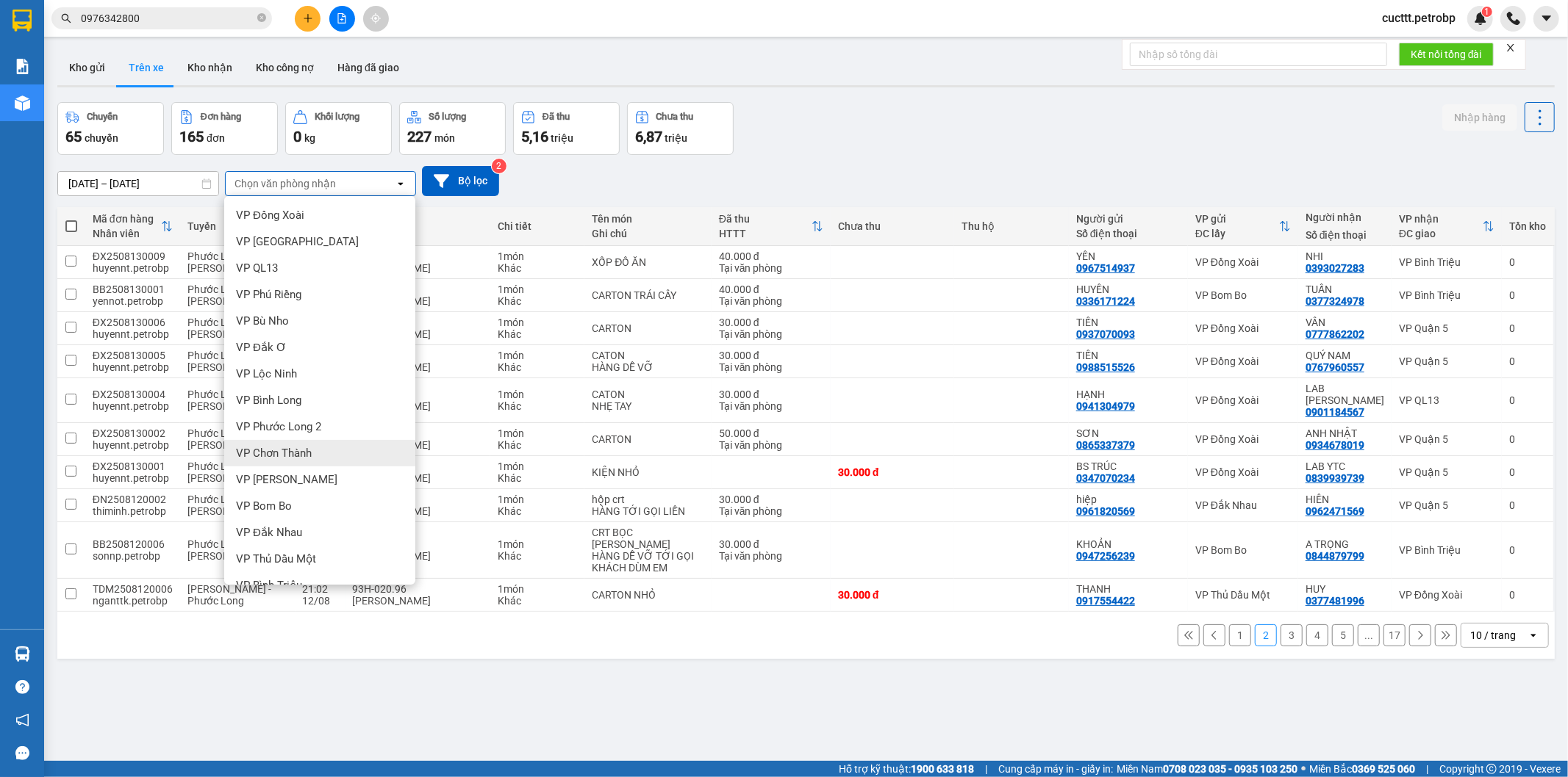
scroll to position [81, 0]
click at [299, 574] on div "VP [PERSON_NAME]" at bounding box center [319, 583] width 191 height 27
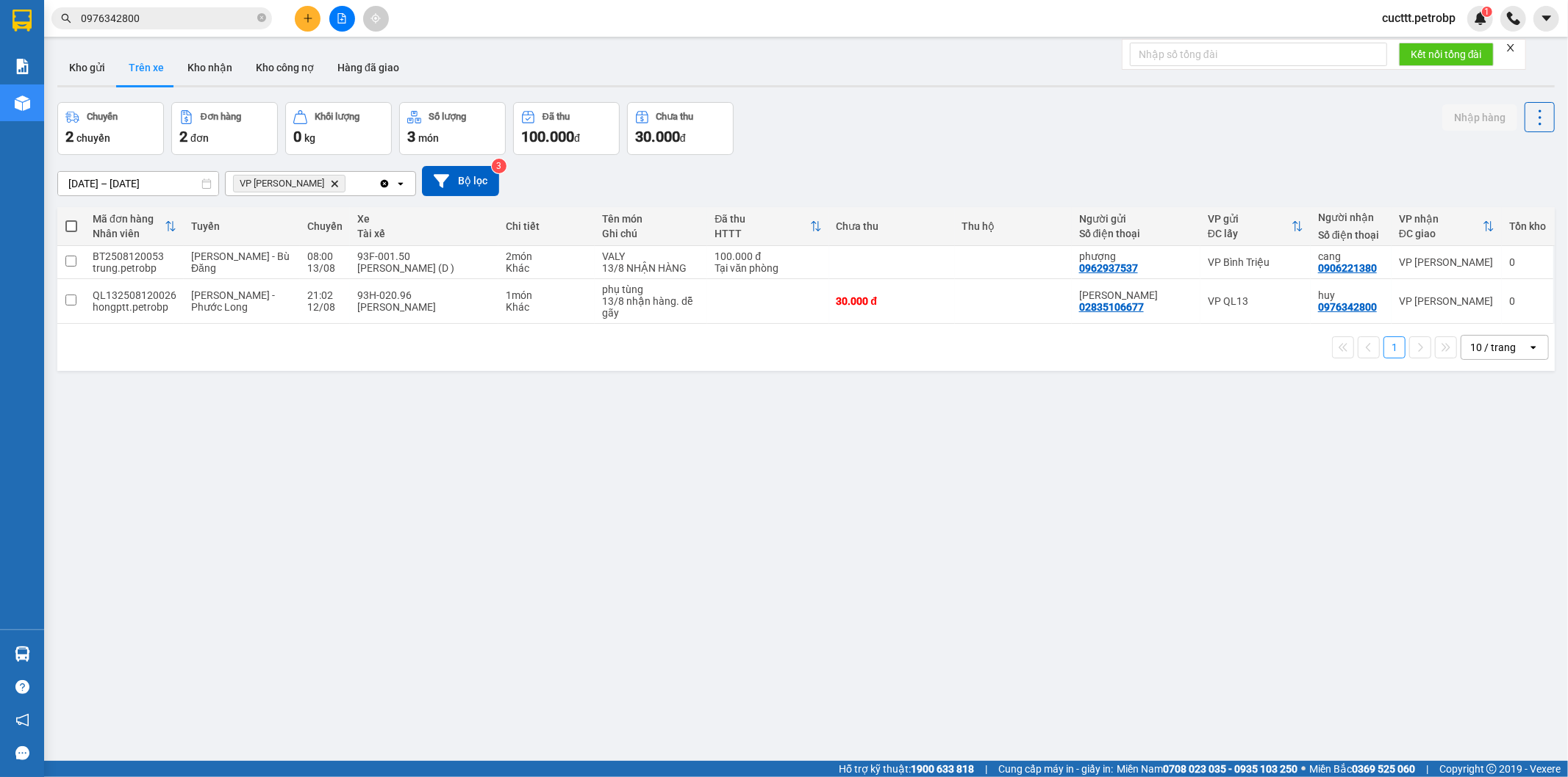
click at [207, 340] on div "1 10 / trang open" at bounding box center [806, 348] width 1485 height 25
click at [81, 76] on button "Kho gửi" at bounding box center [88, 67] width 60 height 35
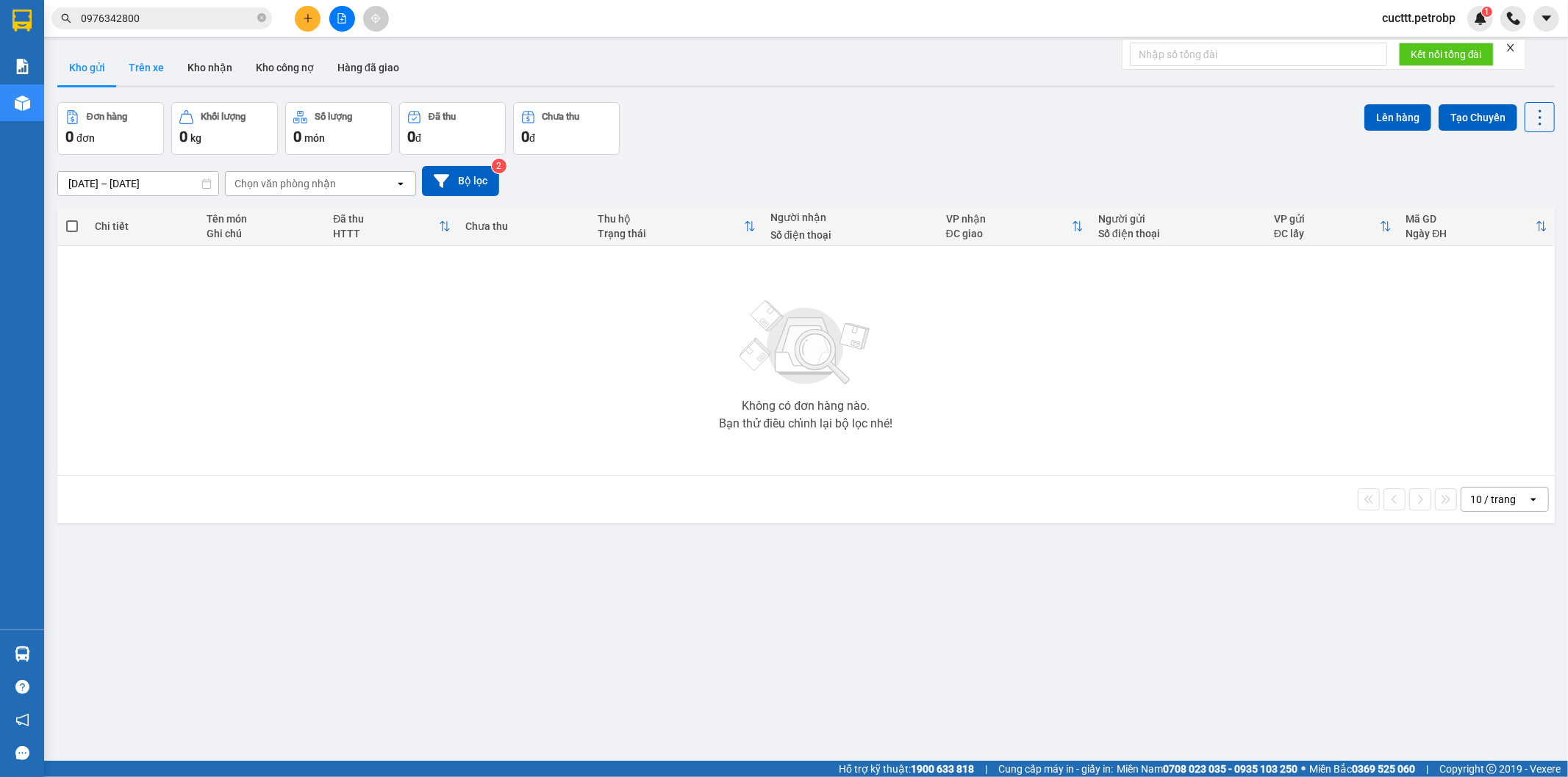
click at [137, 71] on button "Trên xe" at bounding box center [146, 67] width 59 height 35
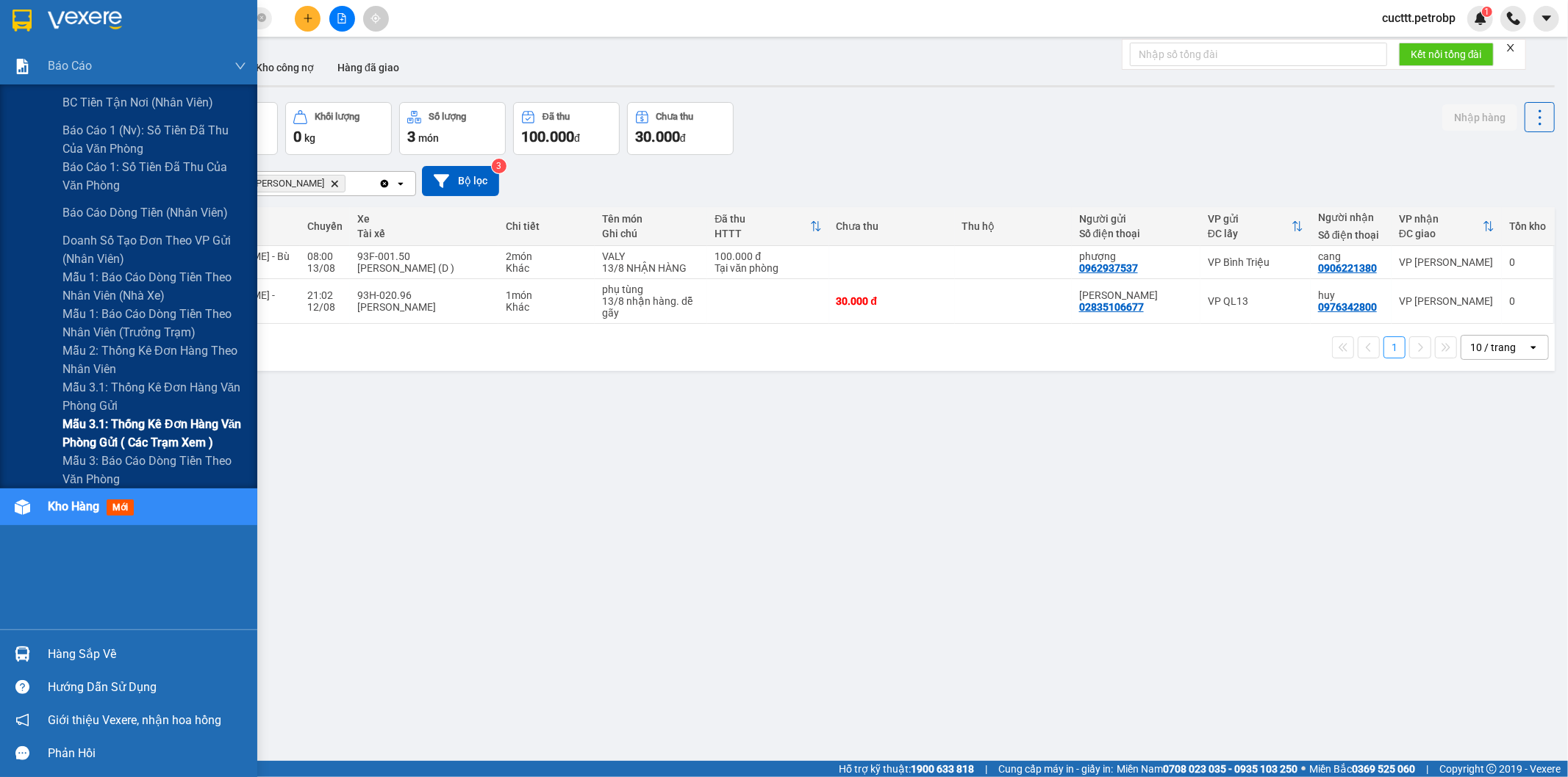
click at [179, 429] on span "Mẫu 3.1: Thống kê đơn hàng văn phòng gửi ( các trạm xem )" at bounding box center [154, 433] width 184 height 37
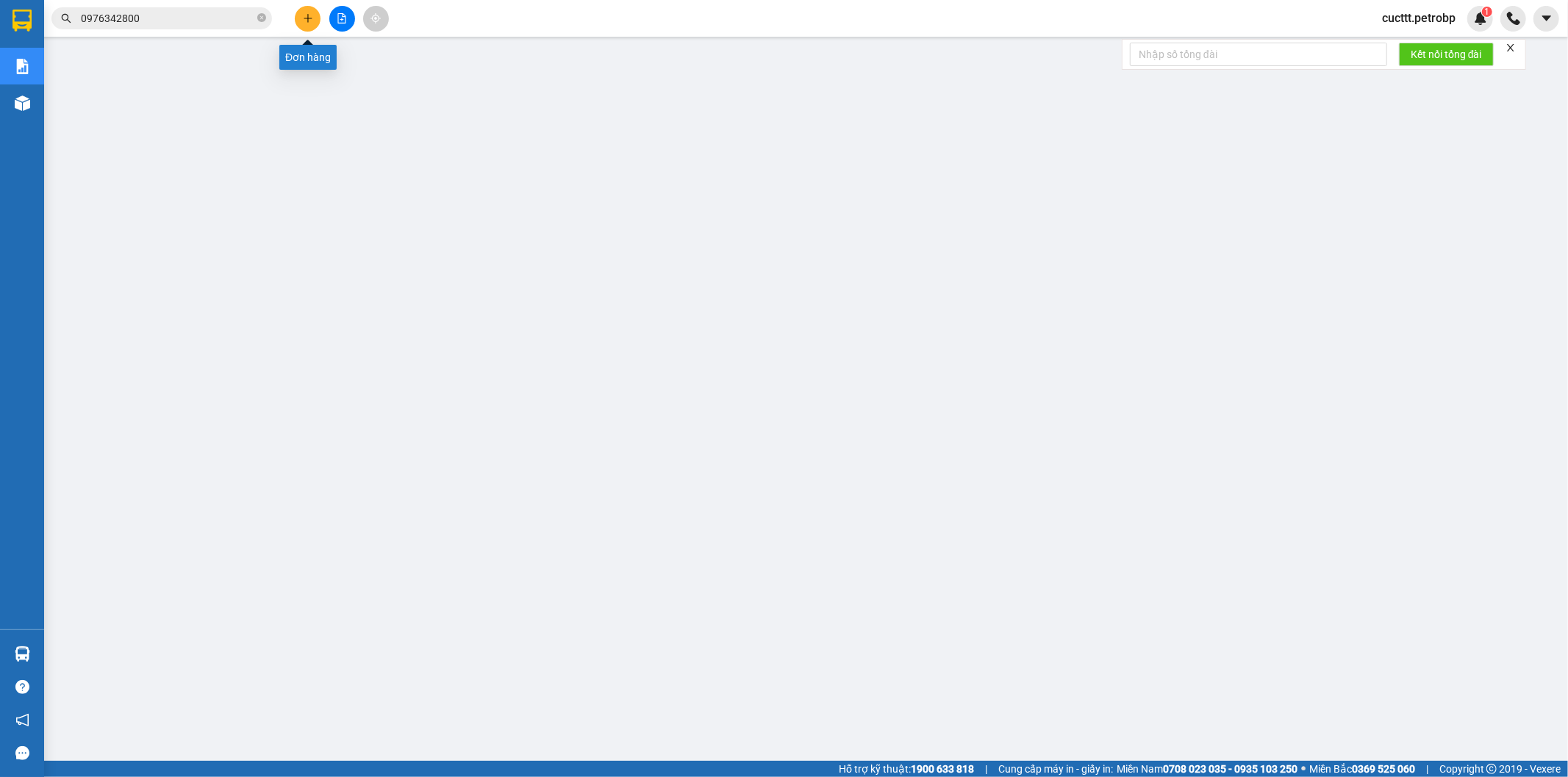
click at [303, 20] on icon "plus" at bounding box center [307, 18] width 10 height 10
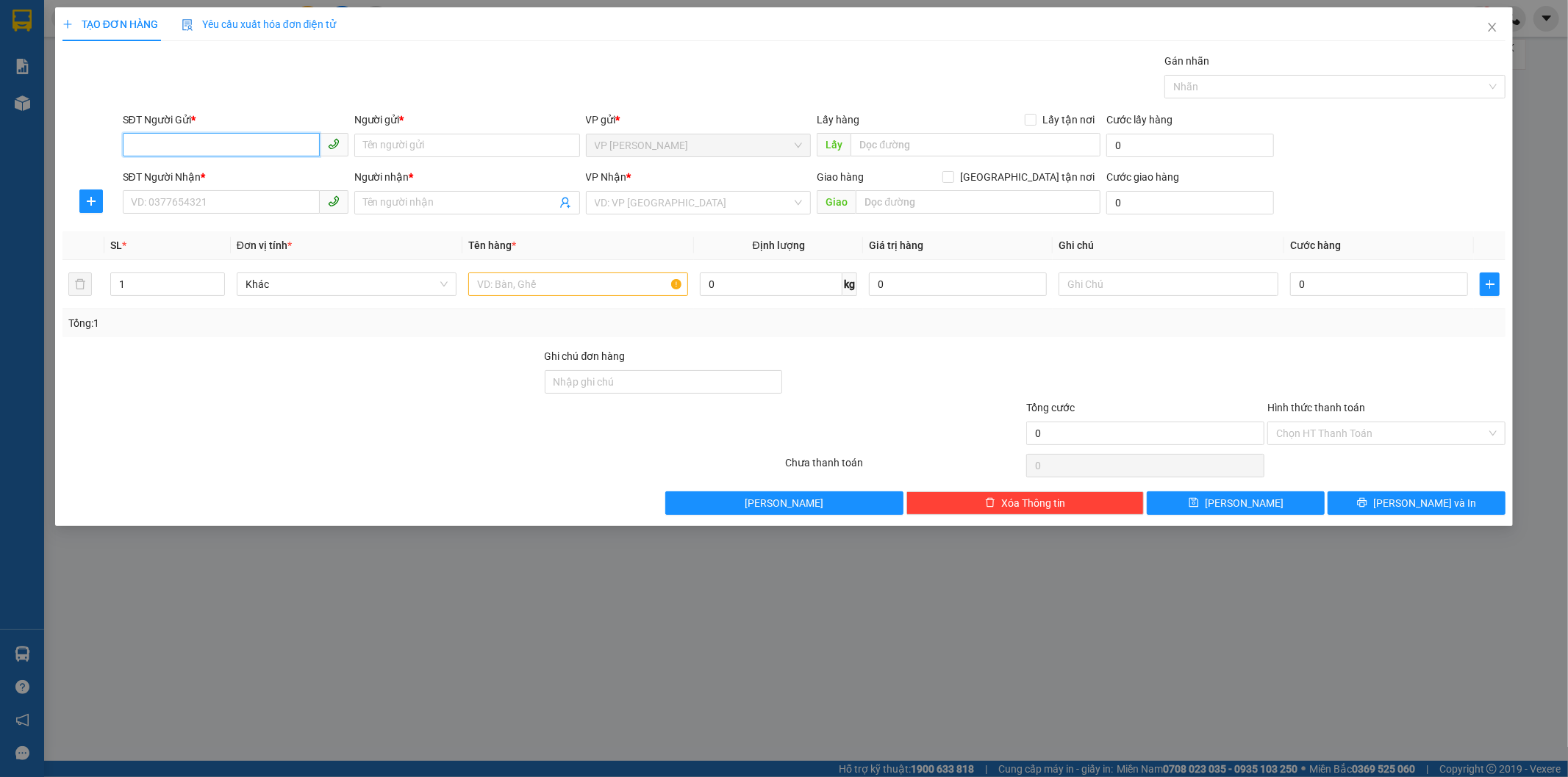
click at [213, 143] on input "SĐT Người Gửi *" at bounding box center [222, 145] width 197 height 24
type input "0948747960"
click at [404, 147] on input "Người gửi *" at bounding box center [467, 146] width 225 height 24
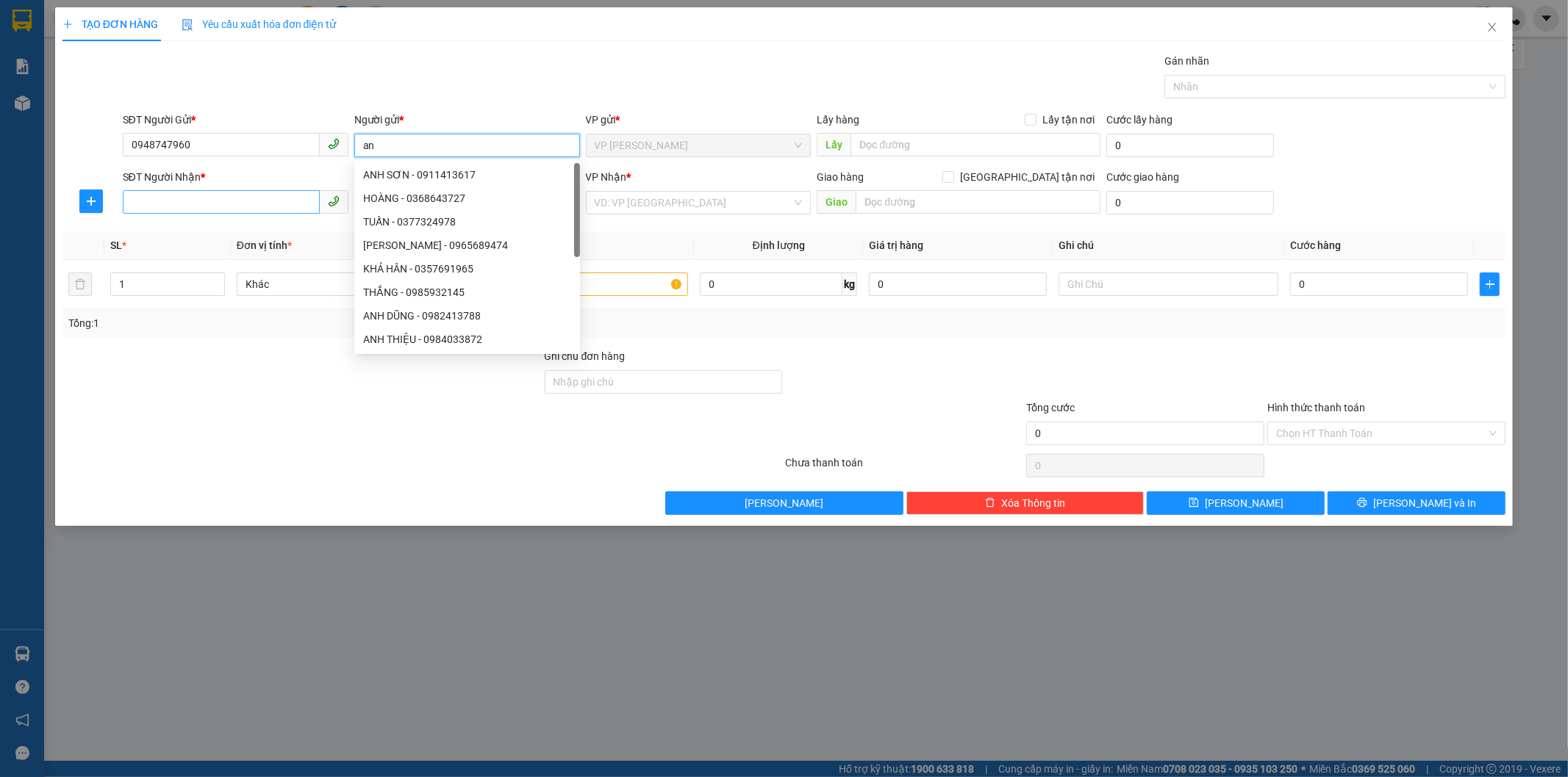
type input "an"
click at [160, 204] on input "SĐT Người Nhận *" at bounding box center [222, 202] width 197 height 24
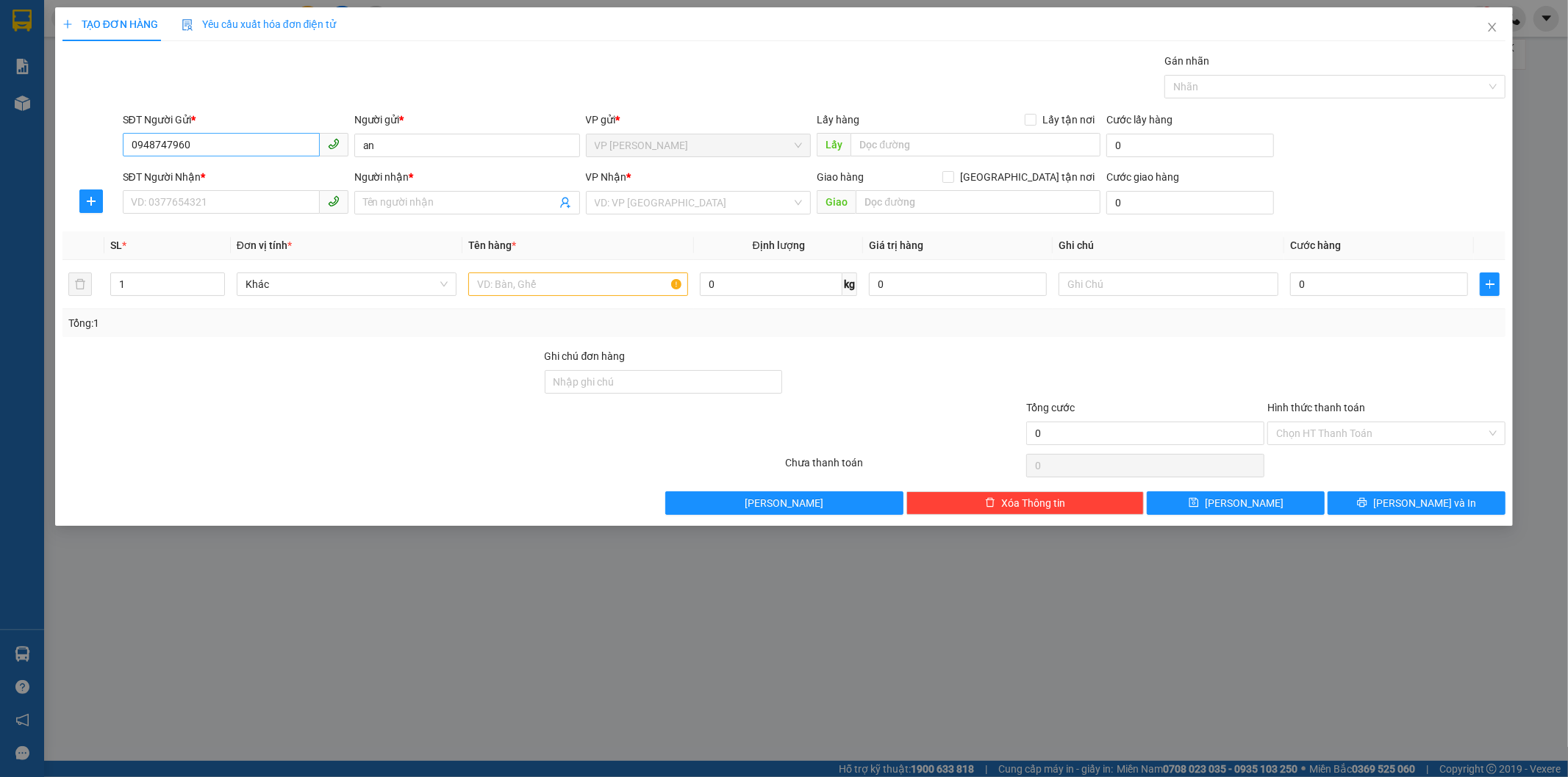
drag, startPoint x: 121, startPoint y: 137, endPoint x: 195, endPoint y: 150, distance: 75.1
click at [195, 150] on div "SĐT Người Gửi * 0948747960" at bounding box center [236, 137] width 232 height 51
drag, startPoint x: 129, startPoint y: 142, endPoint x: 232, endPoint y: 142, distance: 103.0
click at [232, 142] on input "0948747960" at bounding box center [222, 145] width 197 height 24
click at [235, 206] on input "SĐT Người Nhận *" at bounding box center [222, 202] width 197 height 24
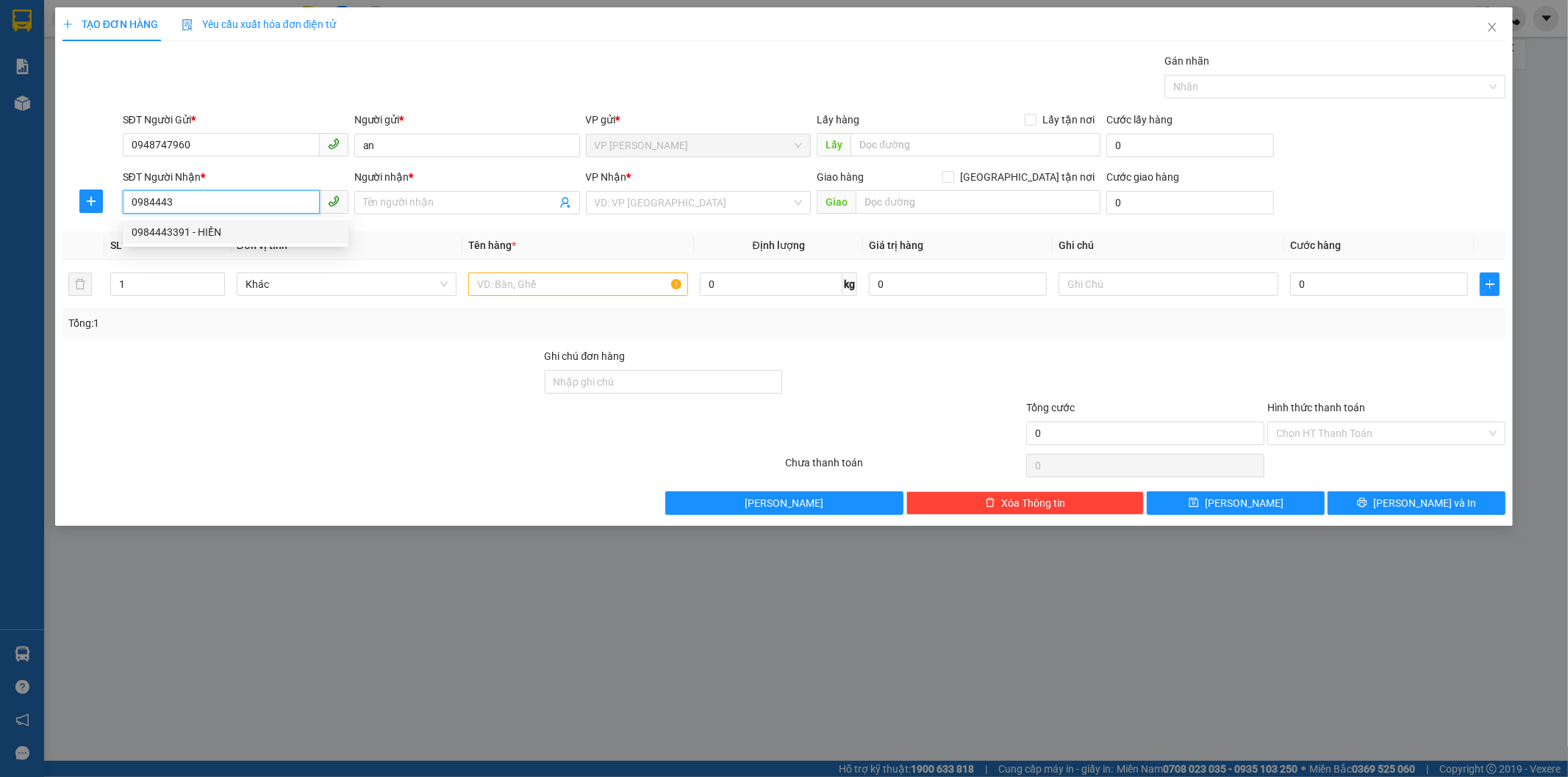
click at [172, 236] on div "0984443391 - HIỀN" at bounding box center [236, 232] width 208 height 17
type input "0984443391"
type input "HIỀN"
type input "30.000"
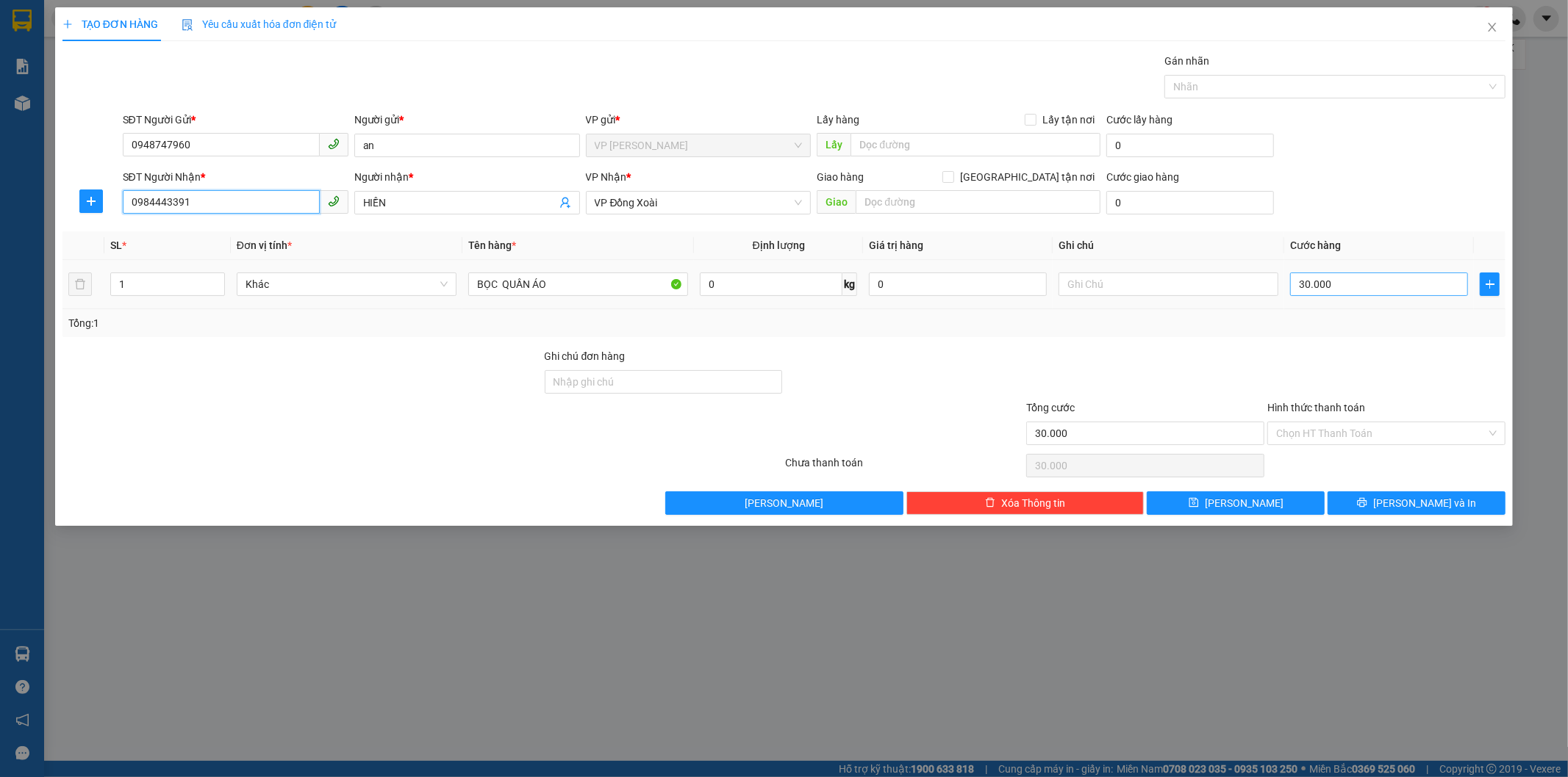
type input "0984443391"
click at [1355, 288] on input "30.000" at bounding box center [1379, 284] width 178 height 24
type input "6"
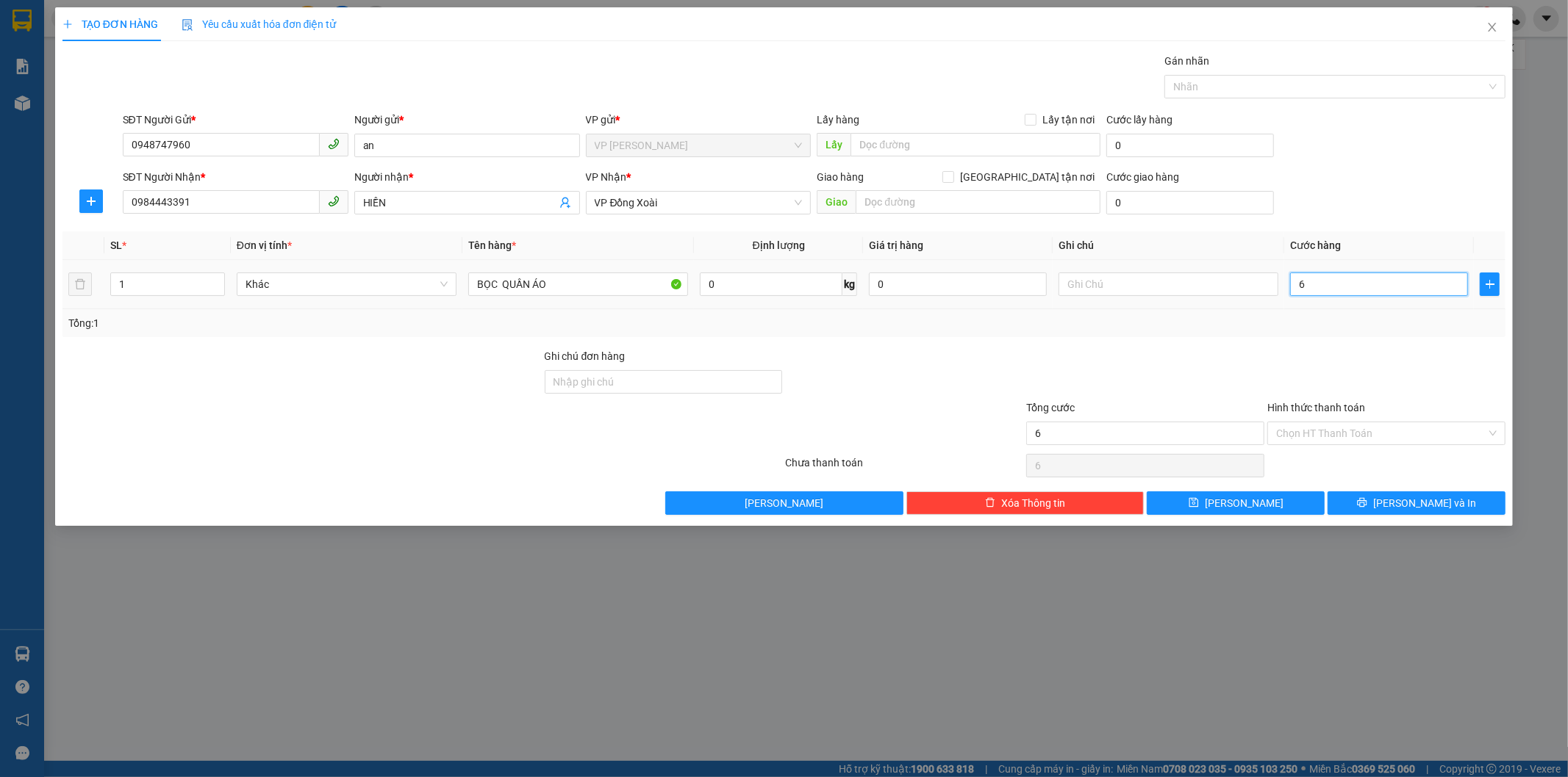
type input "60"
type input "600"
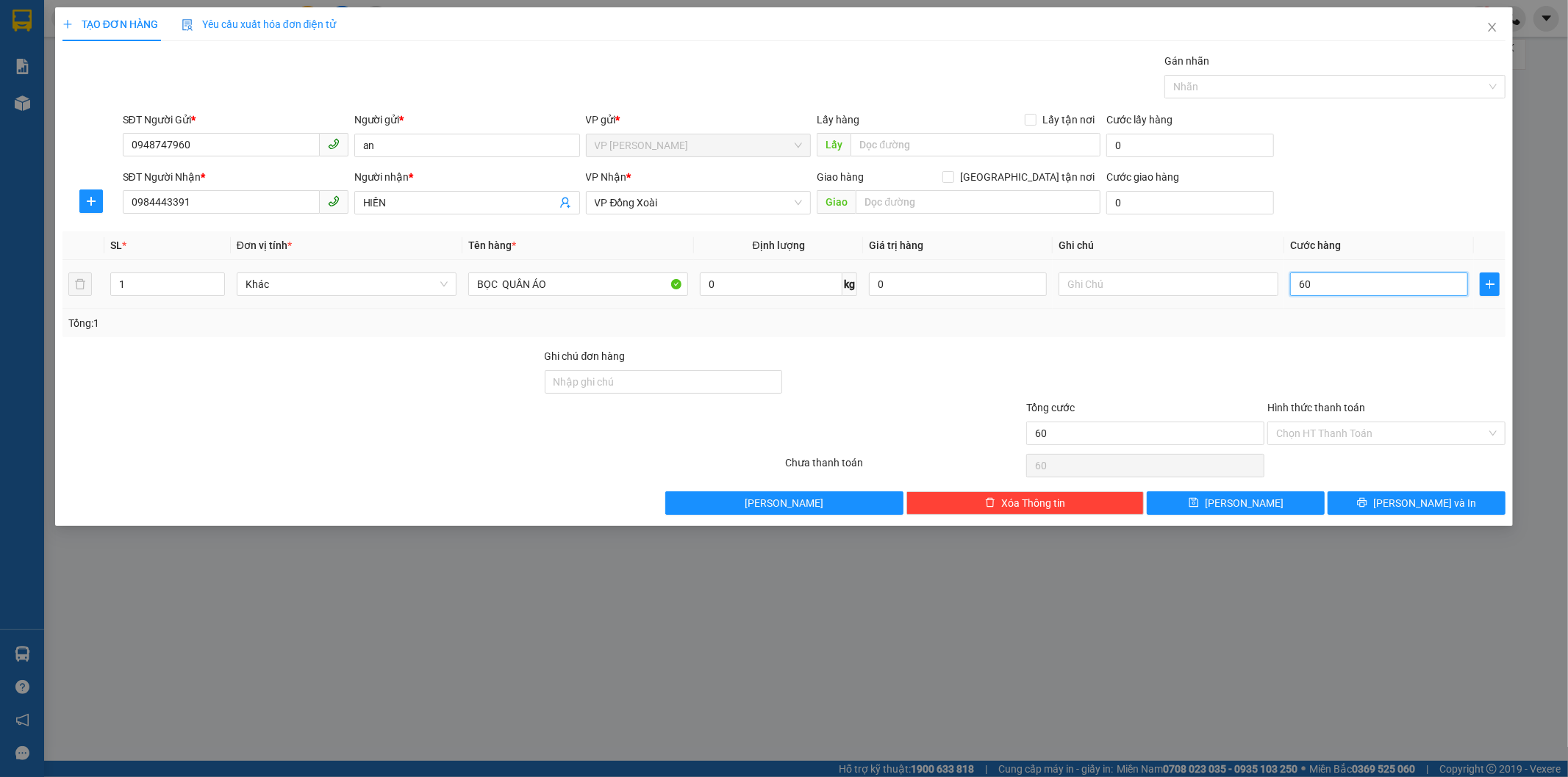
type input "600"
type input "6.000"
type input "60.000"
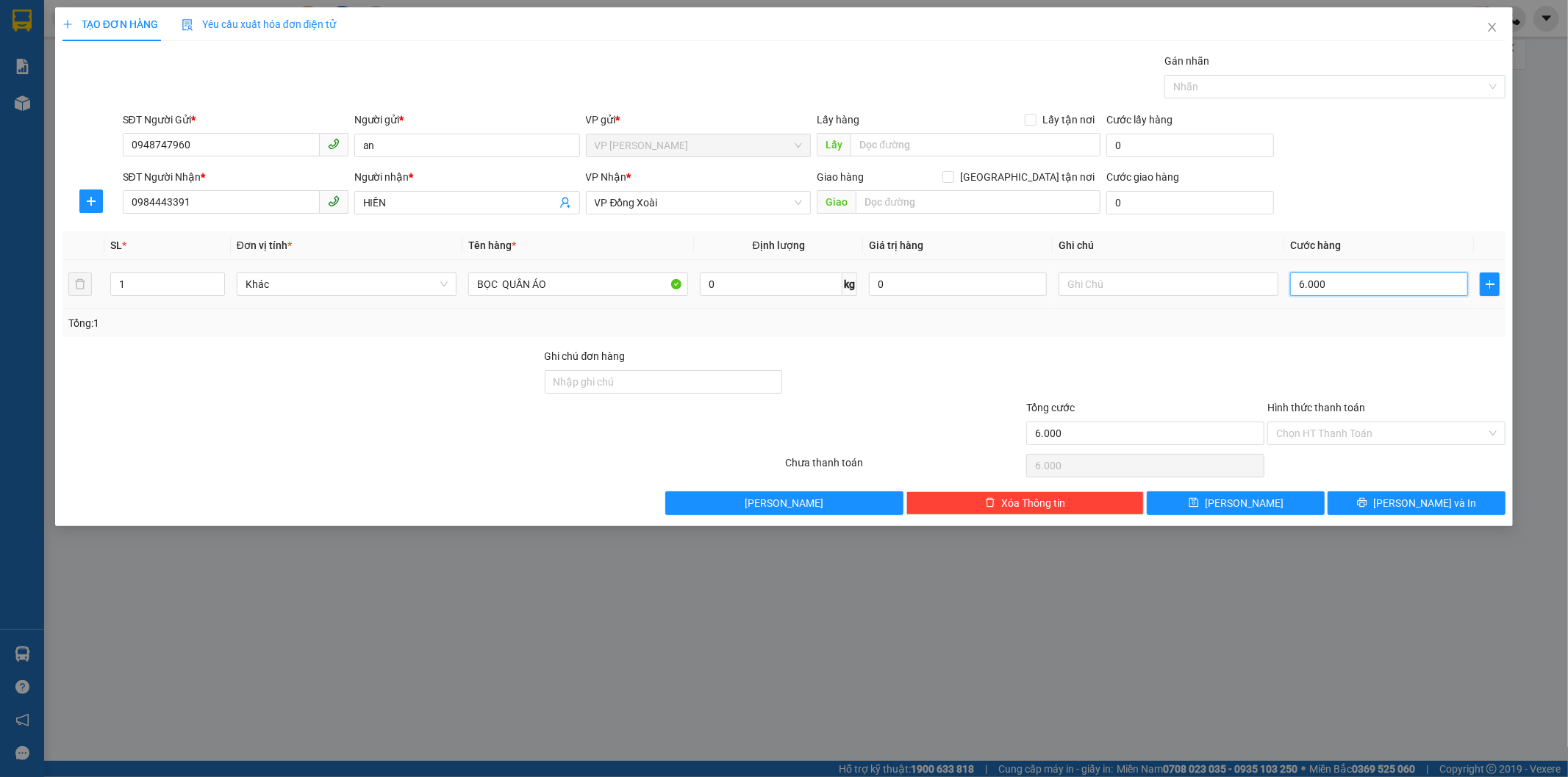
type input "60.000"
click at [1351, 329] on div "Tổng: 1" at bounding box center [784, 323] width 1432 height 17
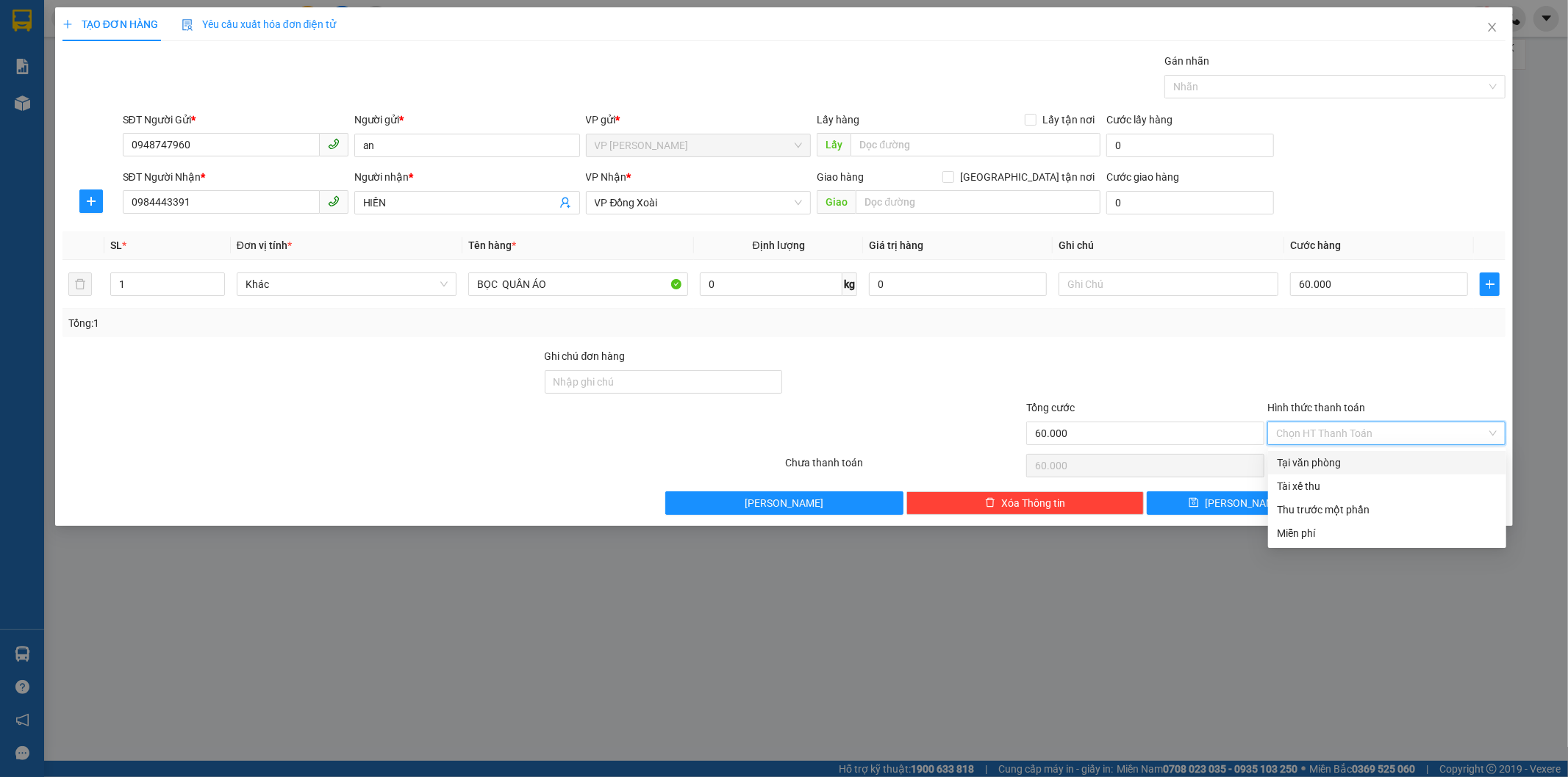
click at [1348, 434] on input "Hình thức thanh toán" at bounding box center [1380, 433] width 210 height 22
click at [1309, 463] on div "Tại văn phòng" at bounding box center [1387, 463] width 221 height 17
type input "0"
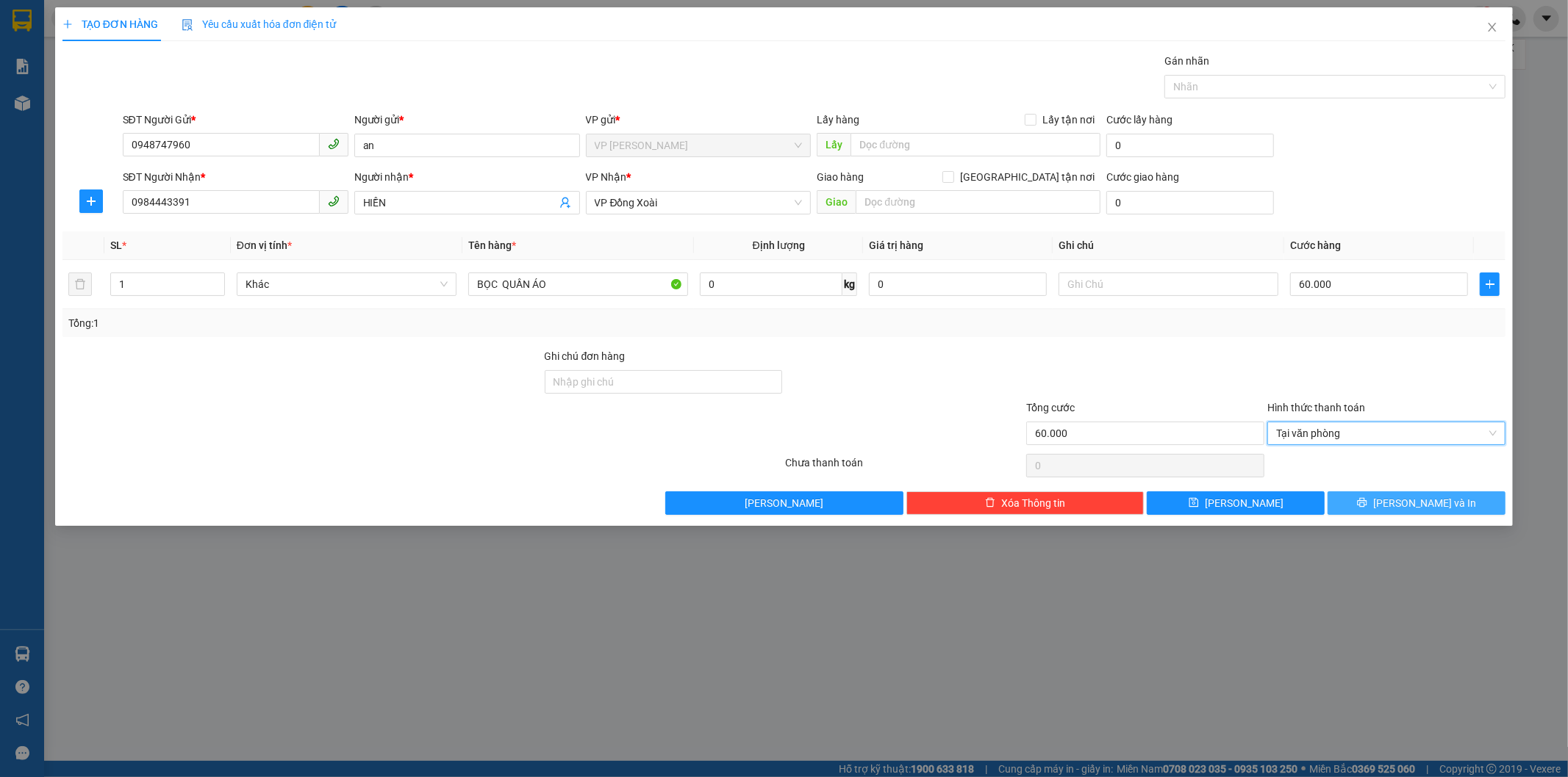
click at [1370, 500] on button "[PERSON_NAME] và In" at bounding box center [1417, 504] width 178 height 24
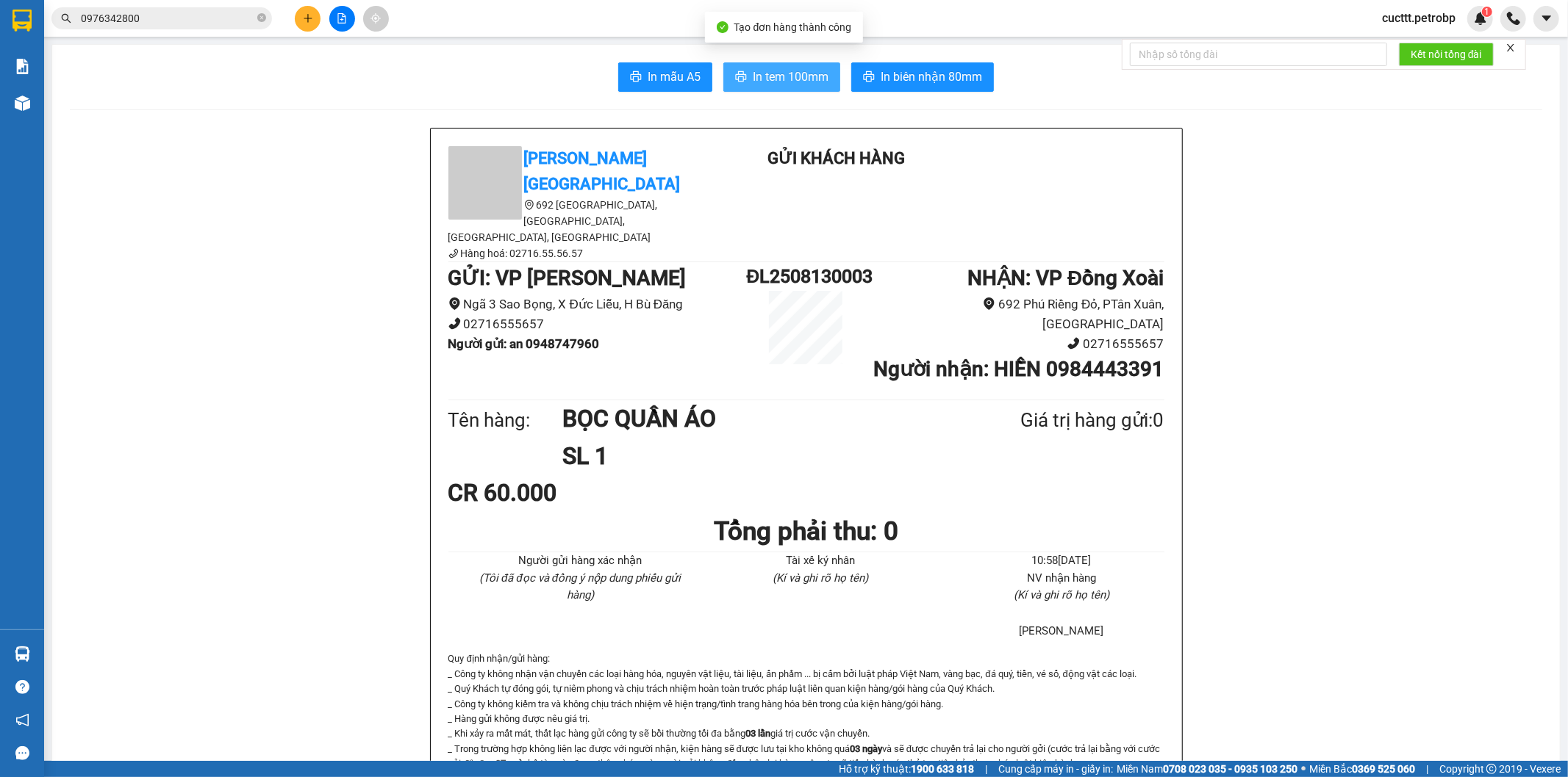
click at [796, 80] on span "In tem 100mm" at bounding box center [791, 76] width 76 height 18
click at [918, 69] on span "In biên nhận 80mm" at bounding box center [931, 76] width 102 height 18
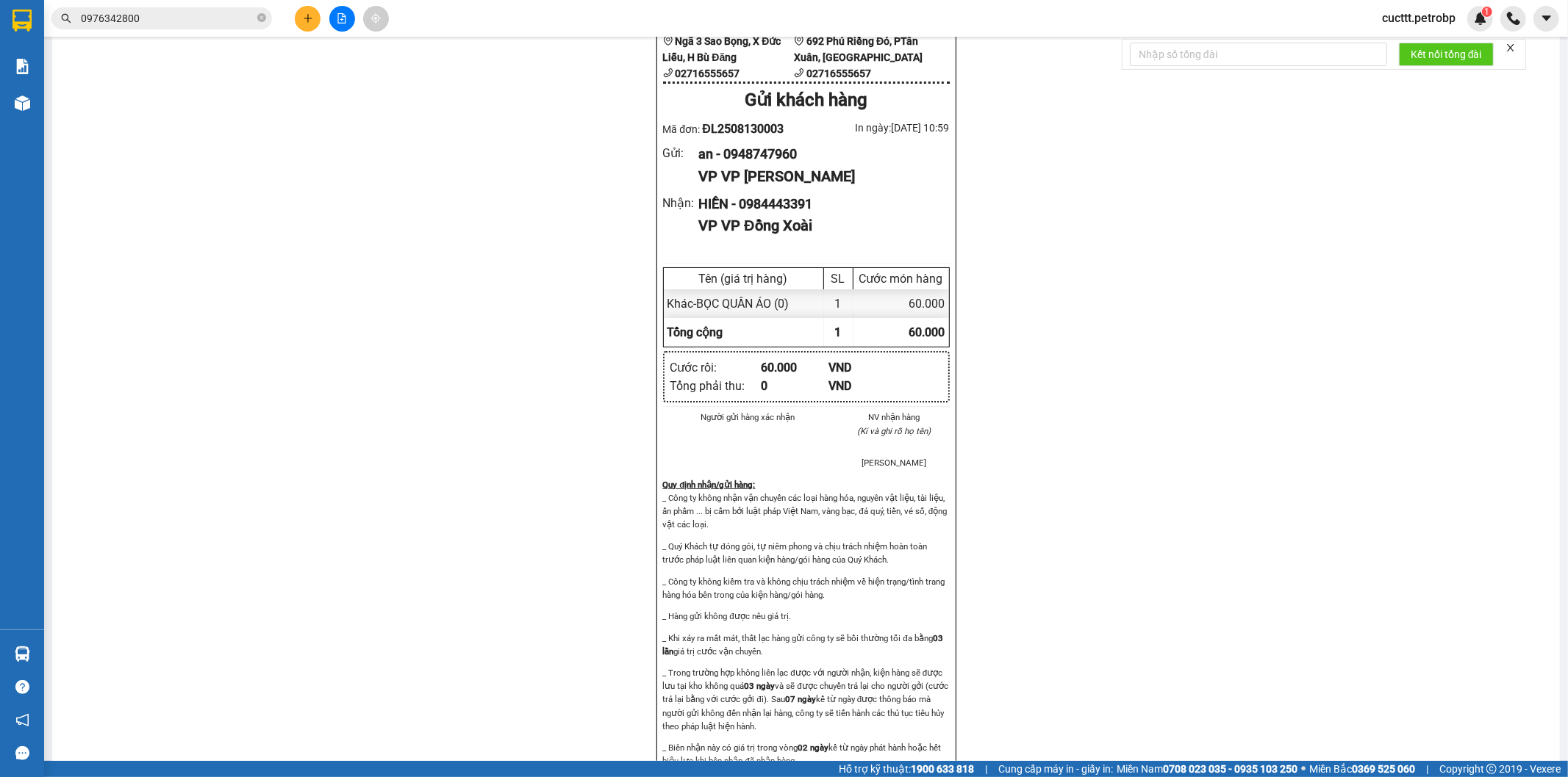
scroll to position [816, 0]
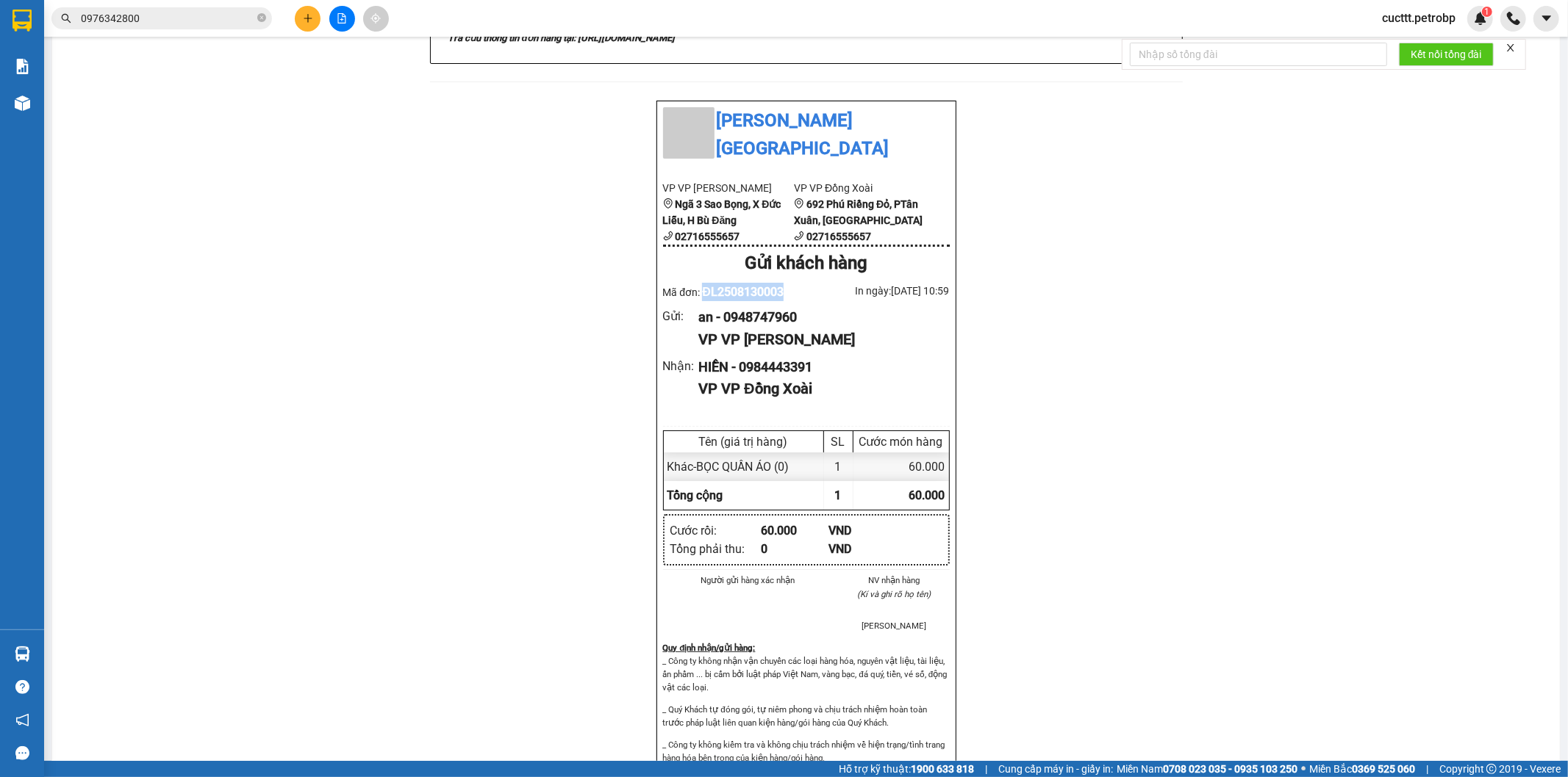
drag, startPoint x: 698, startPoint y: 241, endPoint x: 787, endPoint y: 255, distance: 90.1
click at [787, 283] on div "Mã đơn: ĐL2508130003" at bounding box center [735, 292] width 143 height 18
copy span "ĐL2508130003"
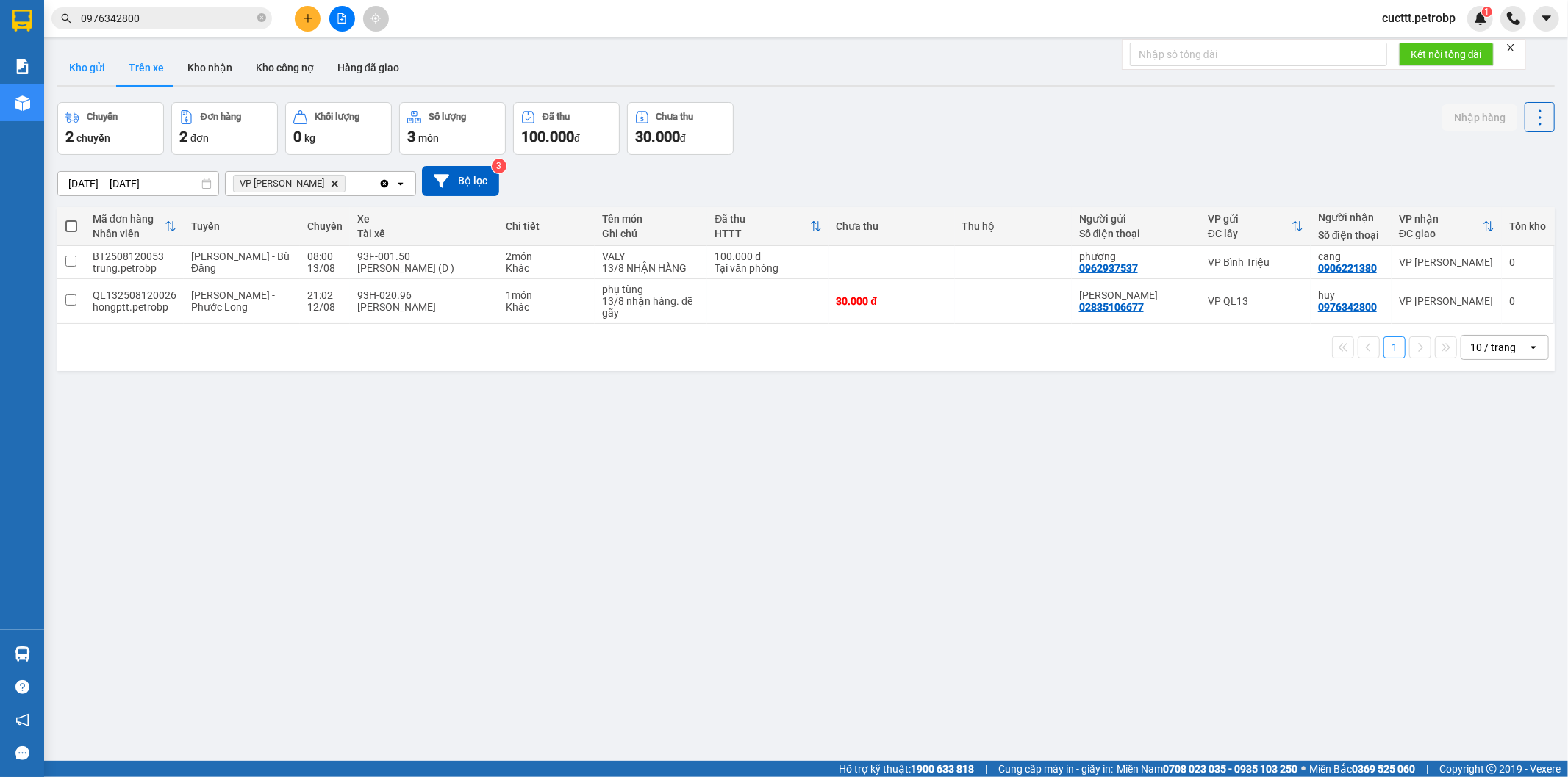
click at [101, 74] on button "Kho gửi" at bounding box center [88, 67] width 60 height 35
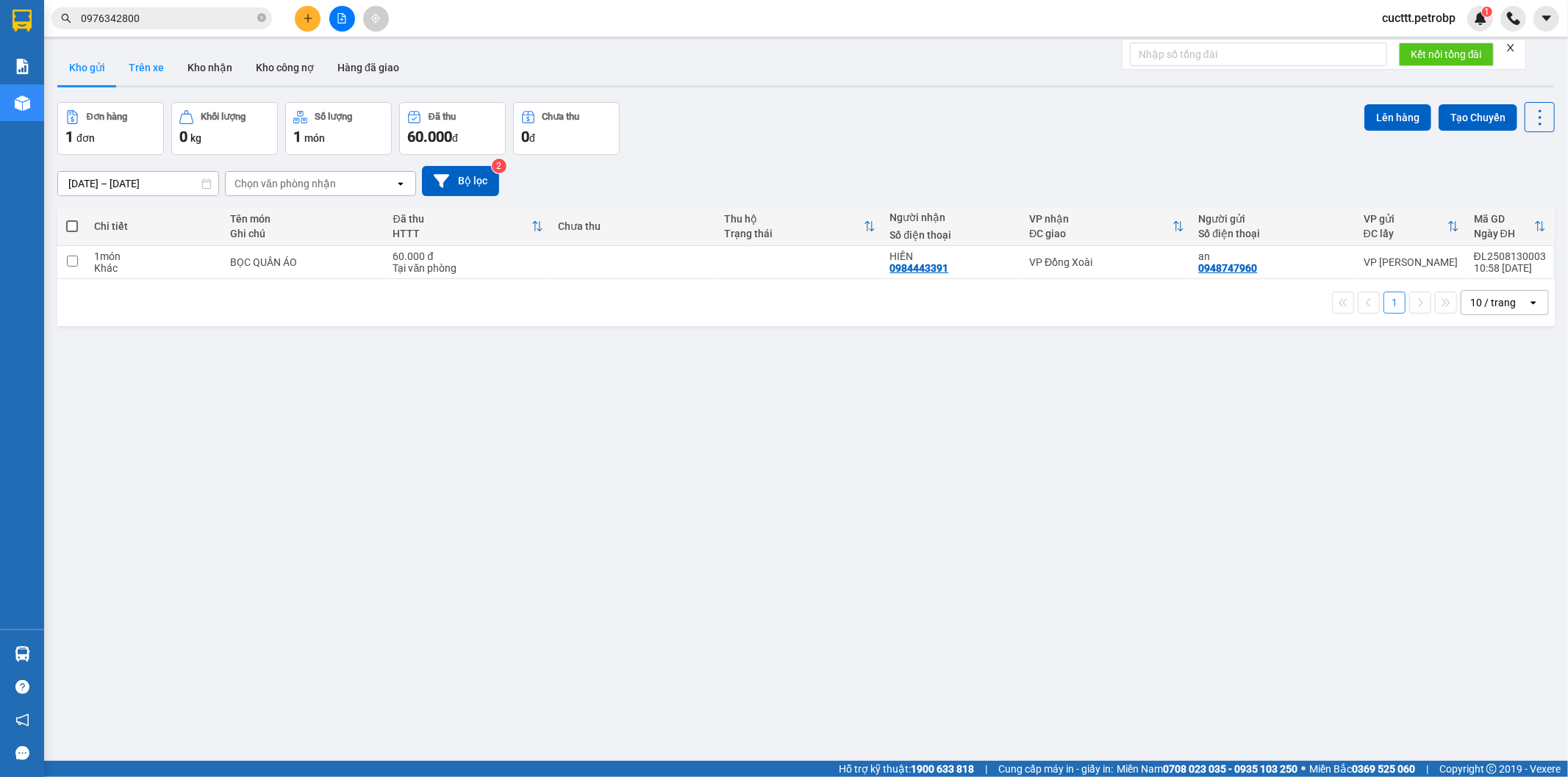
click at [159, 69] on button "Trên xe" at bounding box center [146, 67] width 59 height 35
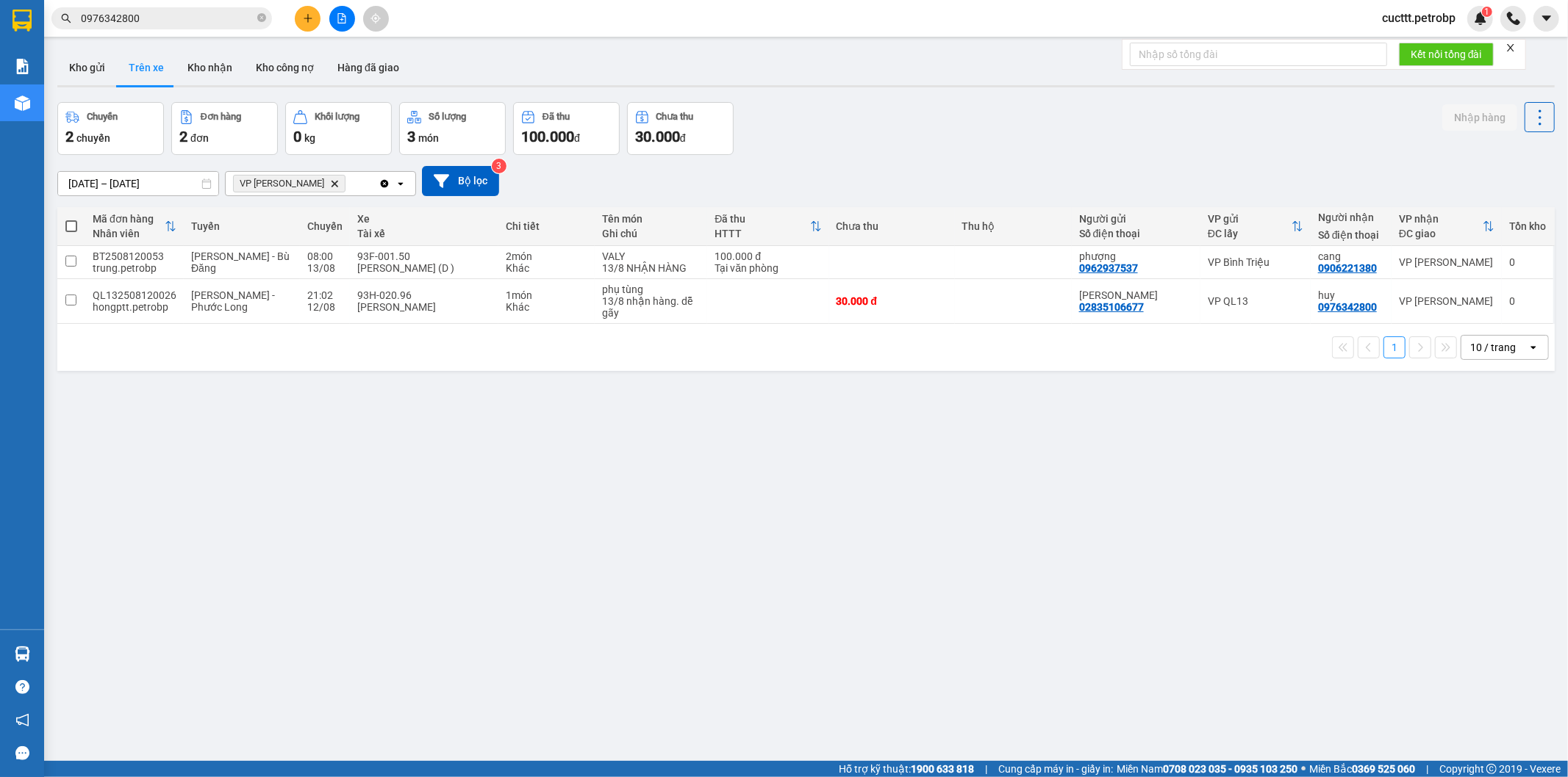
click at [229, 377] on div "ver 1.8.137 Kho gửi Trên xe Kho nhận Kho công nợ Hàng đã giao Chuyến 2 chuyến Đ…" at bounding box center [806, 433] width 1509 height 777
click at [71, 74] on button "Kho gửi" at bounding box center [88, 67] width 60 height 35
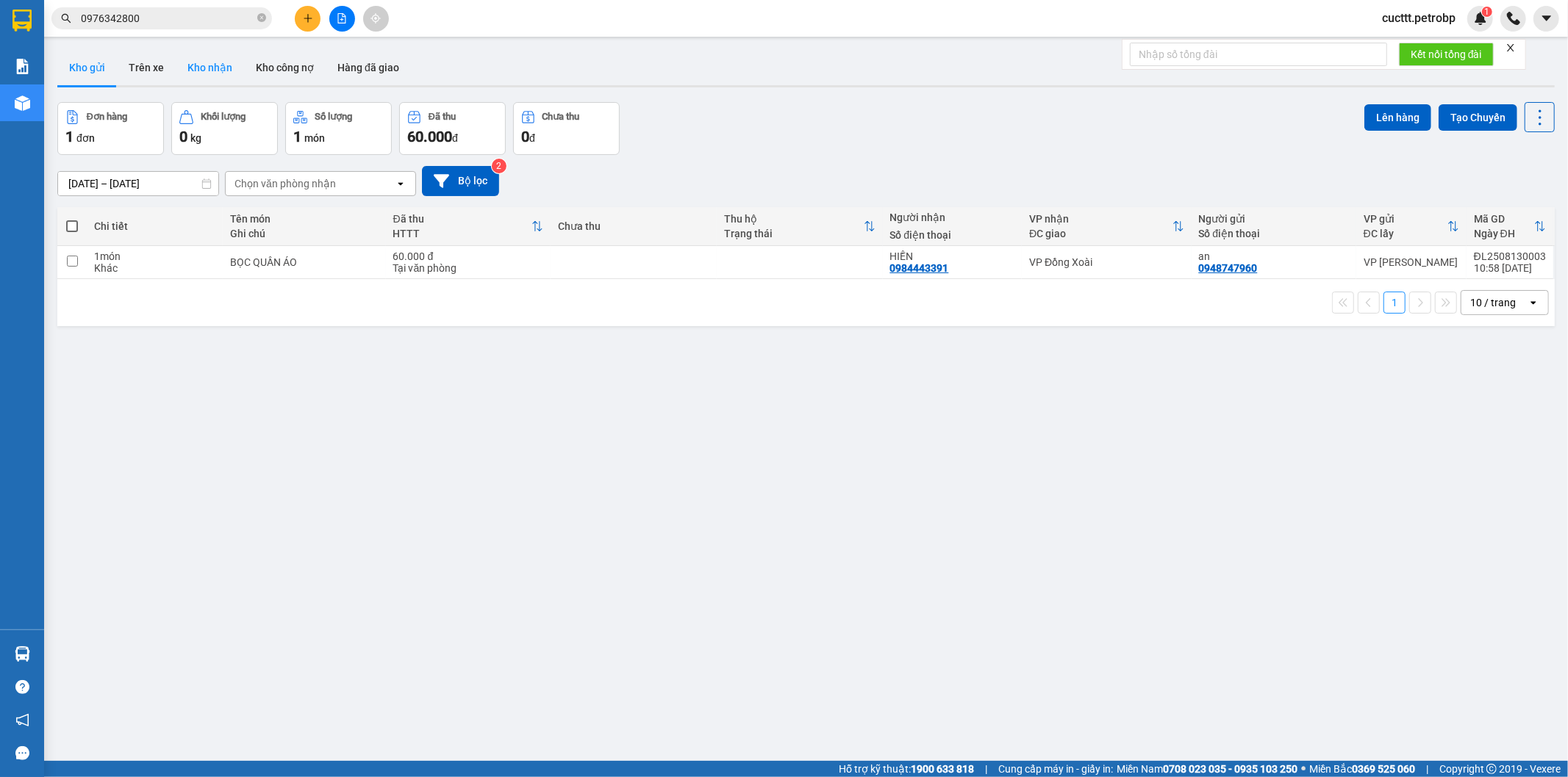
click at [193, 68] on button "Kho nhận" at bounding box center [210, 67] width 69 height 35
